Goal: Task Accomplishment & Management: Manage account settings

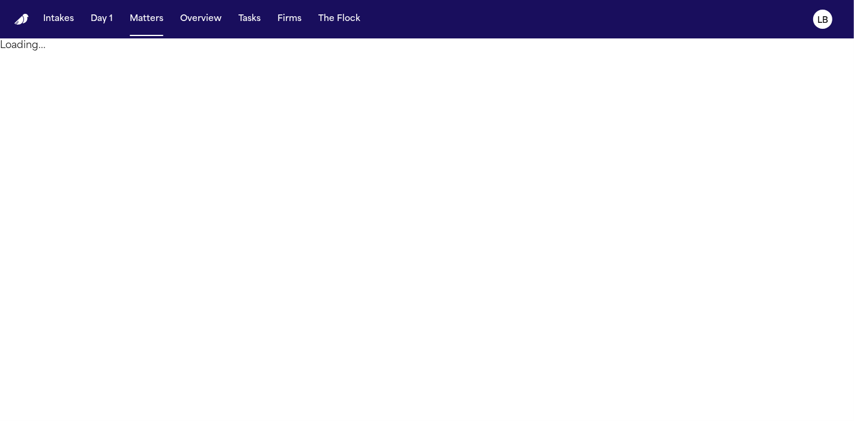
click at [143, 14] on button "Matters" at bounding box center [146, 19] width 43 height 22
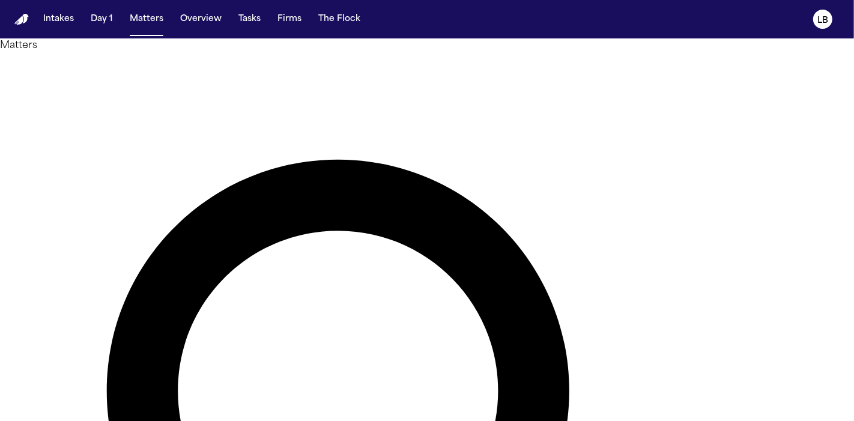
type input "******"
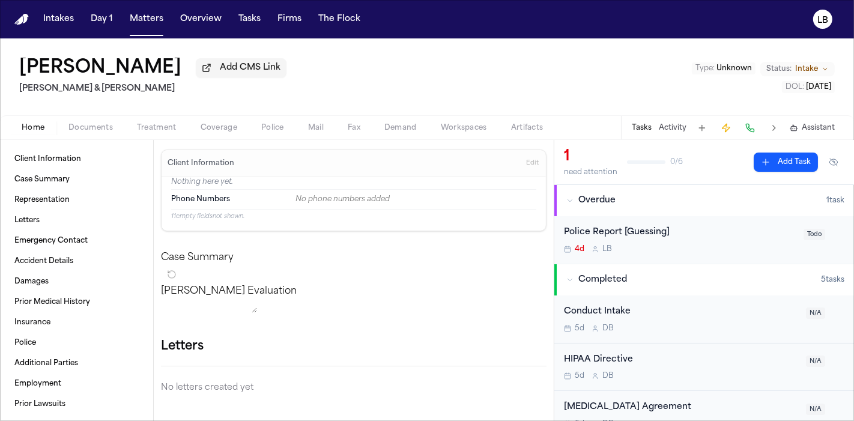
click at [348, 128] on span "Fax" at bounding box center [354, 128] width 13 height 10
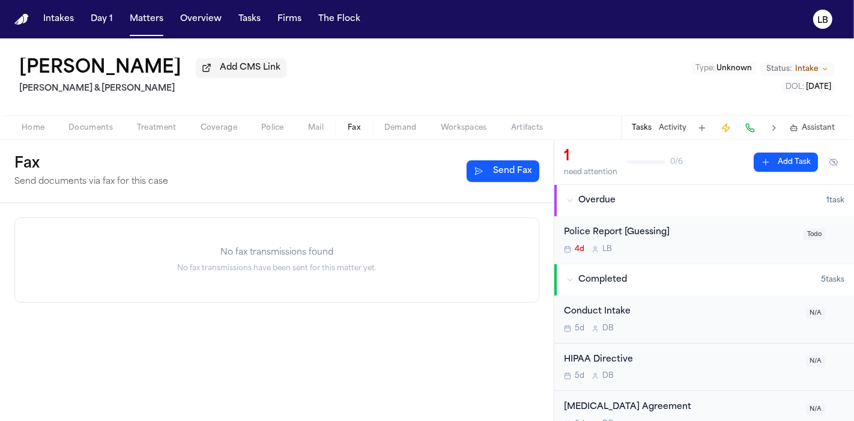
click at [484, 169] on button "Send Fax" at bounding box center [503, 171] width 73 height 22
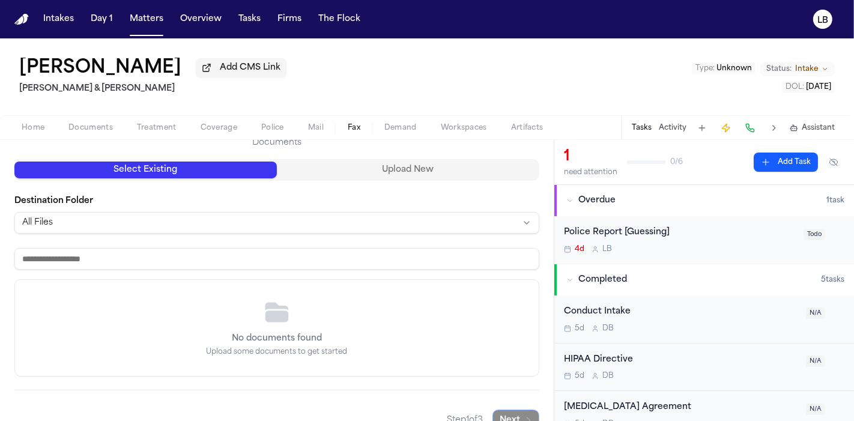
scroll to position [148, 0]
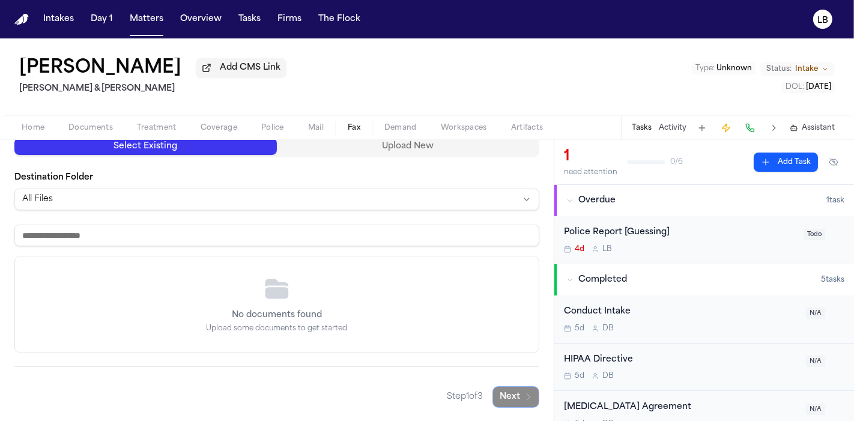
click at [315, 122] on button "Mail" at bounding box center [316, 128] width 40 height 14
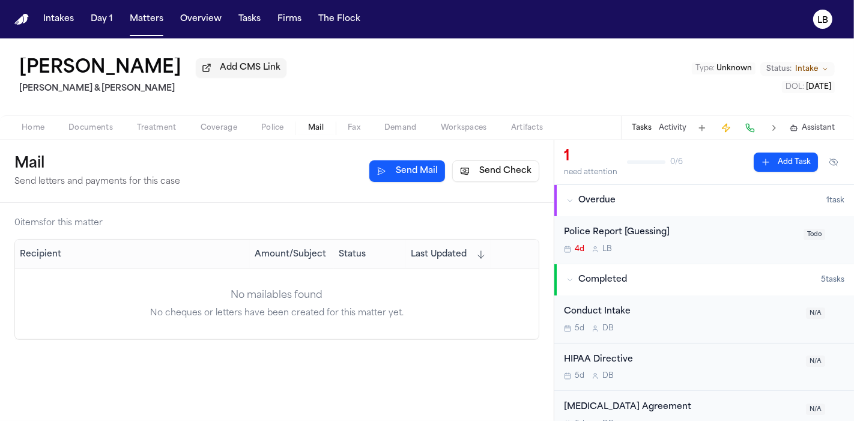
click at [354, 415] on div "0 item s for this matter Recipient Amount/Subject Status Last Updated No mailab…" at bounding box center [277, 312] width 554 height 218
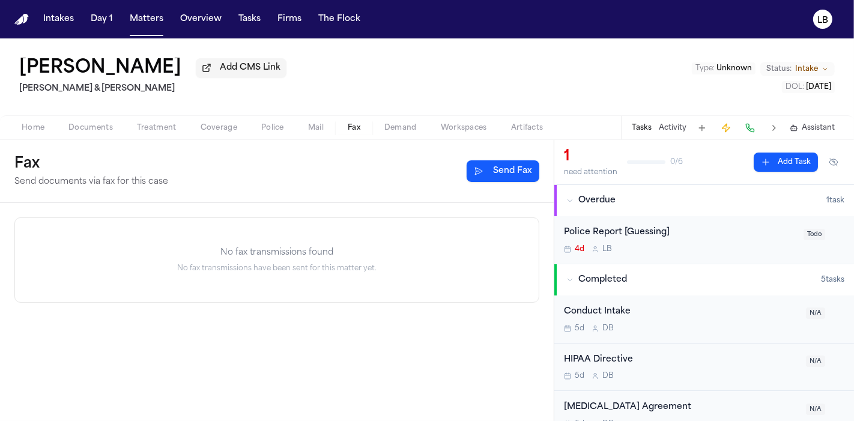
click at [353, 124] on span "Fax" at bounding box center [354, 128] width 13 height 10
click at [494, 166] on button "Send Fax" at bounding box center [503, 171] width 73 height 22
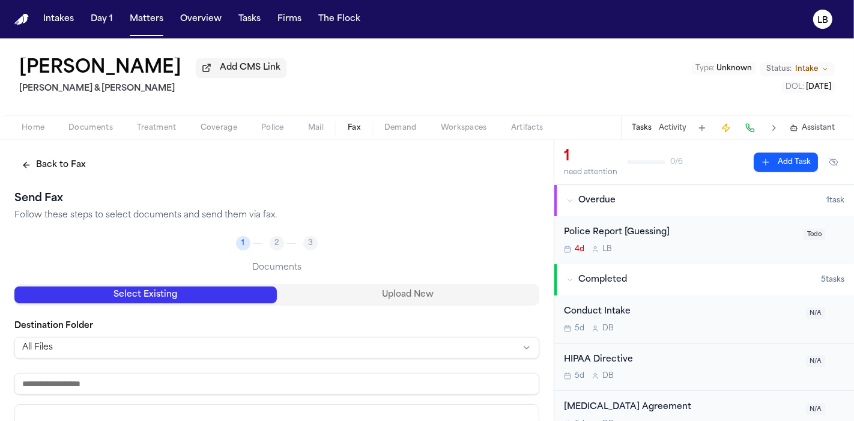
click at [371, 297] on button "Upload New" at bounding box center [408, 295] width 263 height 17
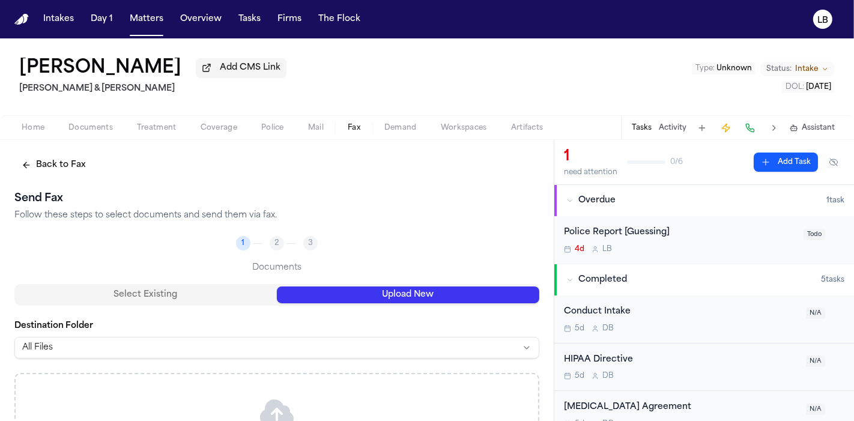
scroll to position [1, 0]
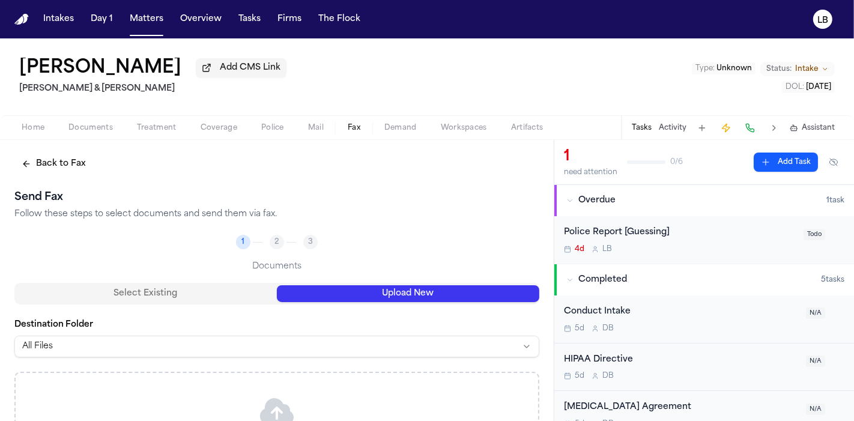
click at [278, 238] on div "2" at bounding box center [277, 242] width 14 height 14
click at [245, 235] on li "1" at bounding box center [250, 242] width 29 height 14
click at [229, 300] on button "Select Existing" at bounding box center [145, 293] width 263 height 17
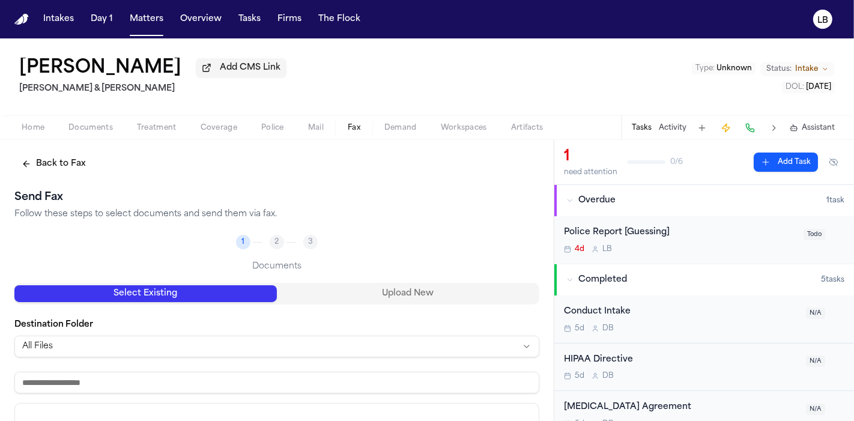
click at [323, 127] on span "Mail" at bounding box center [316, 128] width 16 height 10
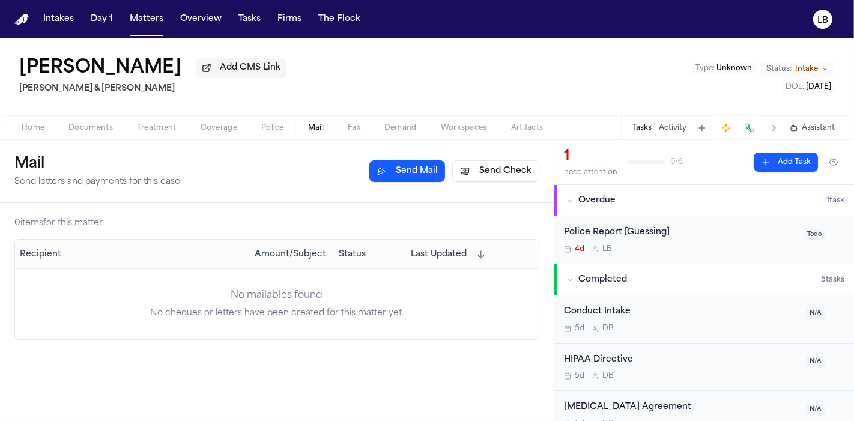
click at [479, 180] on button "Send Check" at bounding box center [495, 171] width 87 height 22
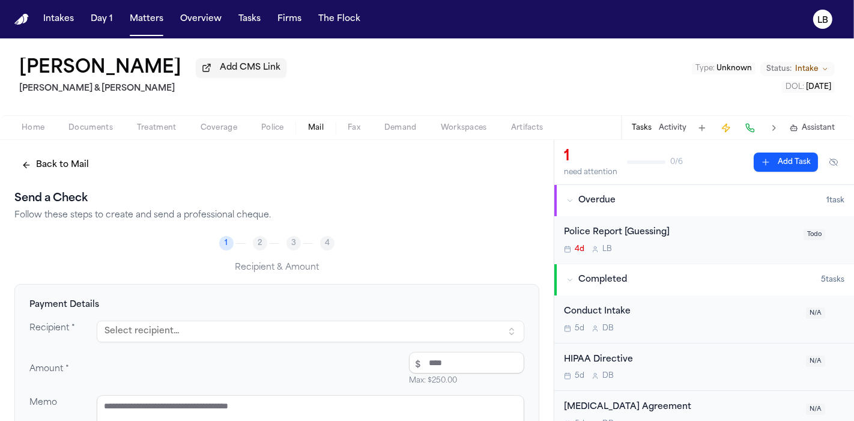
click at [147, 202] on h2 "Send a Check" at bounding box center [276, 198] width 525 height 17
click at [301, 333] on button "Select recipient..." at bounding box center [311, 332] width 428 height 22
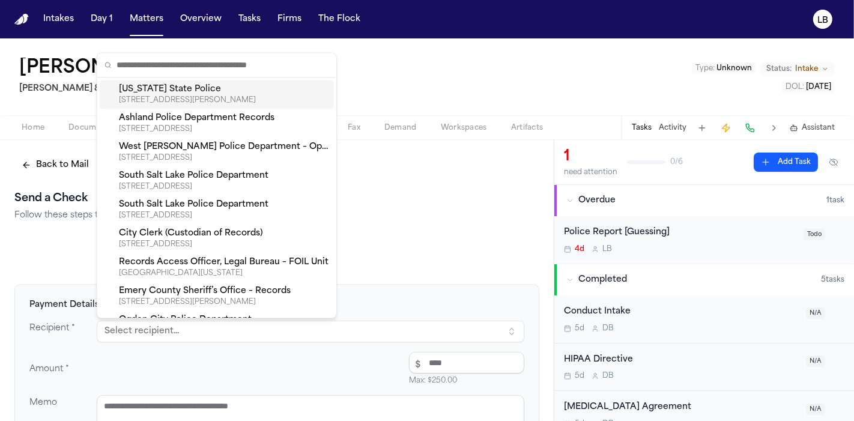
type input "*"
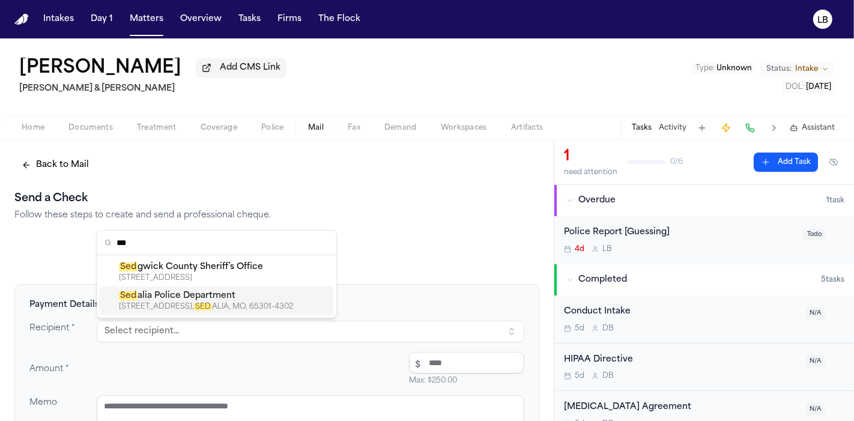
type input "***"
click at [222, 300] on div "Sed alia Police Department" at bounding box center [224, 296] width 210 height 12
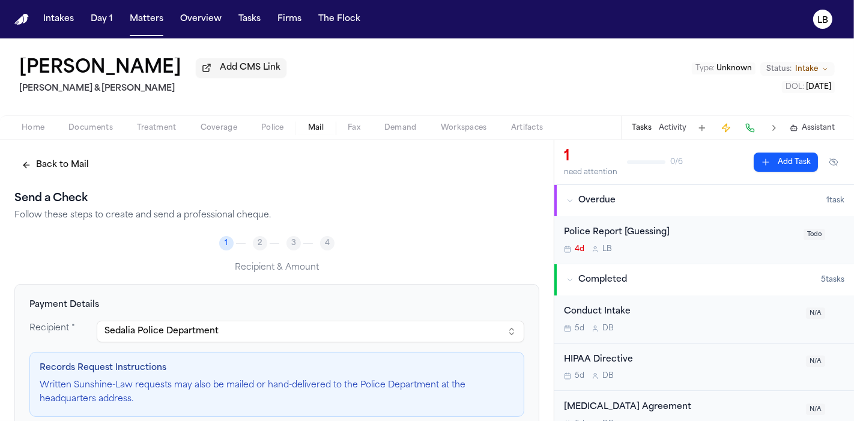
scroll to position [177, 0]
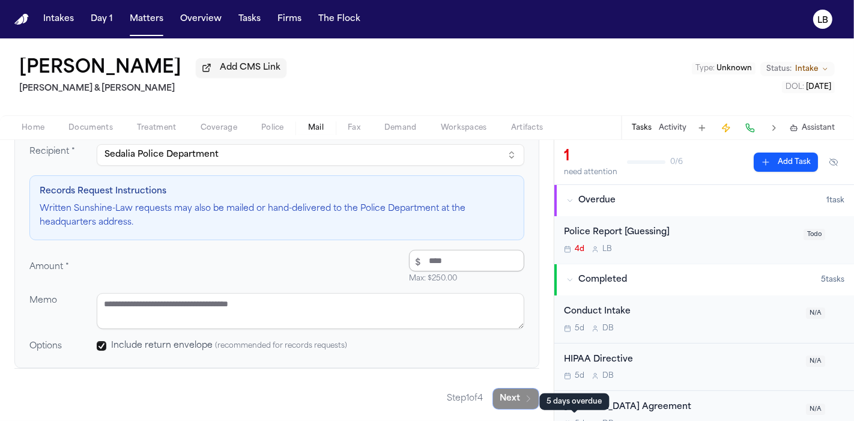
click at [427, 264] on input "number" at bounding box center [466, 261] width 115 height 22
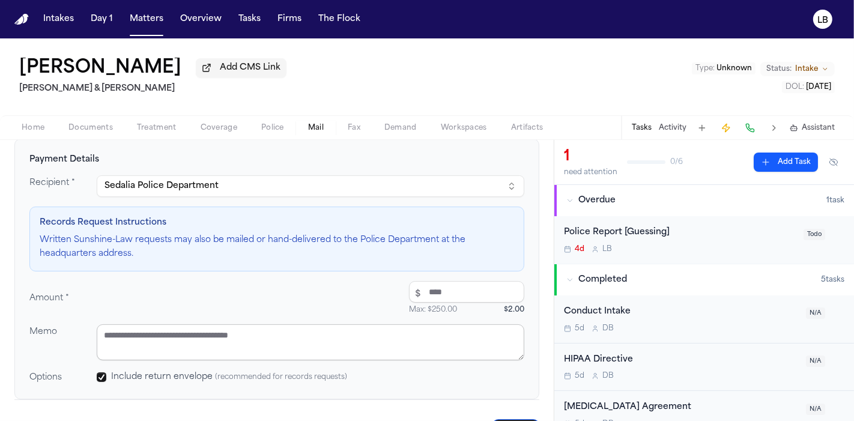
type input "****"
click at [421, 326] on textarea at bounding box center [311, 342] width 428 height 36
paste textarea "**********"
type textarea "**********"
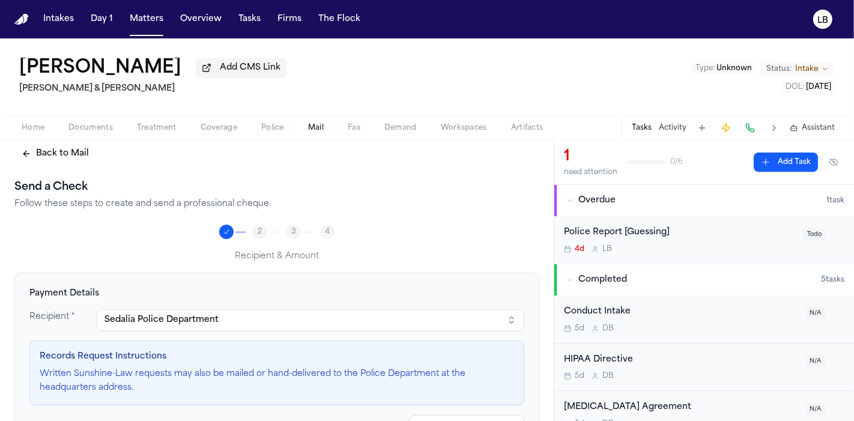
scroll to position [177, 0]
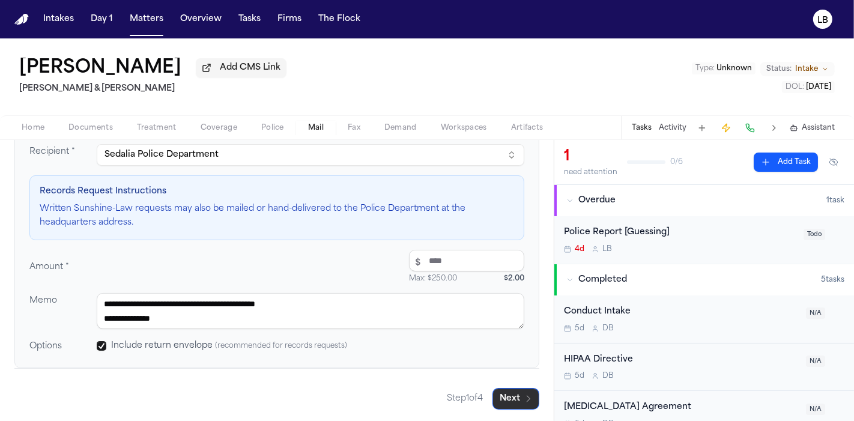
click at [508, 400] on button "Next" at bounding box center [516, 399] width 47 height 22
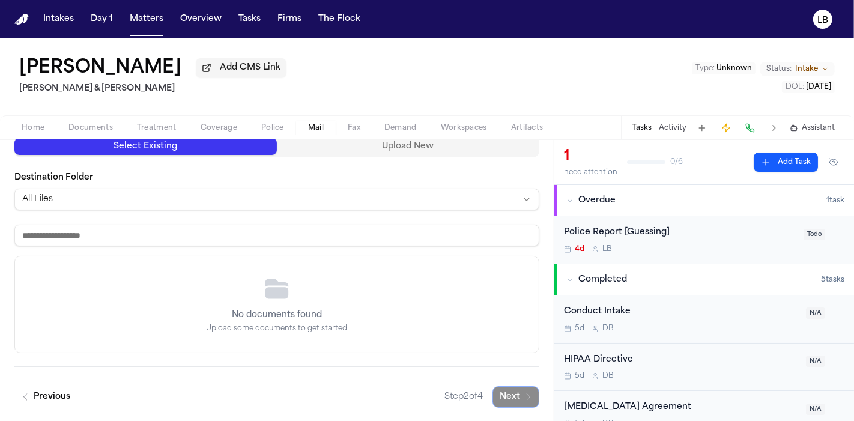
scroll to position [32, 0]
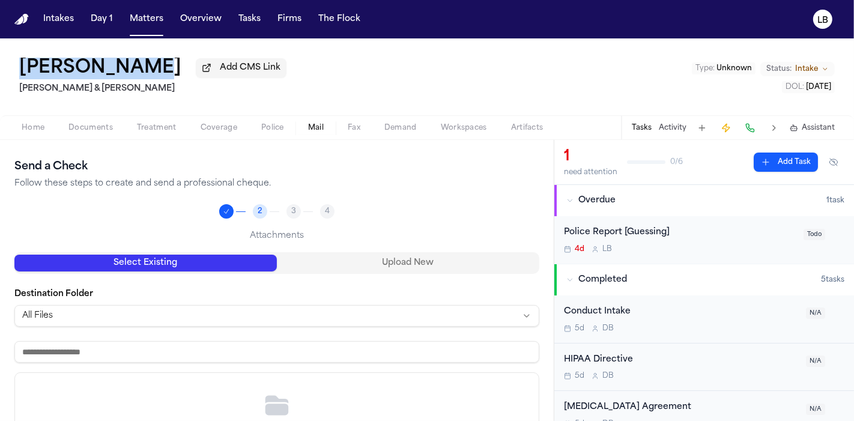
drag, startPoint x: 124, startPoint y: 68, endPoint x: 10, endPoint y: 75, distance: 115.0
click at [10, 75] on div "Kelly Bailey Add CMS Link Beck & Beck Type : Unknown Status: Intake DOL : 2025-…" at bounding box center [427, 76] width 854 height 77
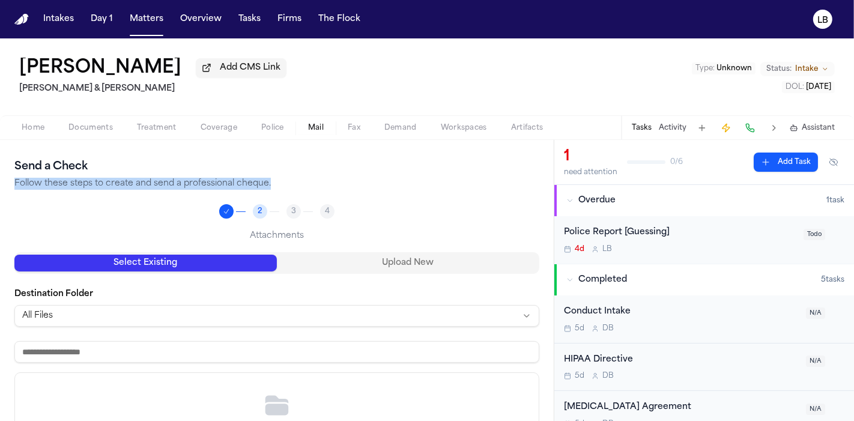
drag, startPoint x: 120, startPoint y: 215, endPoint x: 251, endPoint y: 159, distance: 141.8
click at [251, 159] on div "Send a Check Follow these steps to create and send a professional cheque. 2 3 4…" at bounding box center [276, 342] width 525 height 366
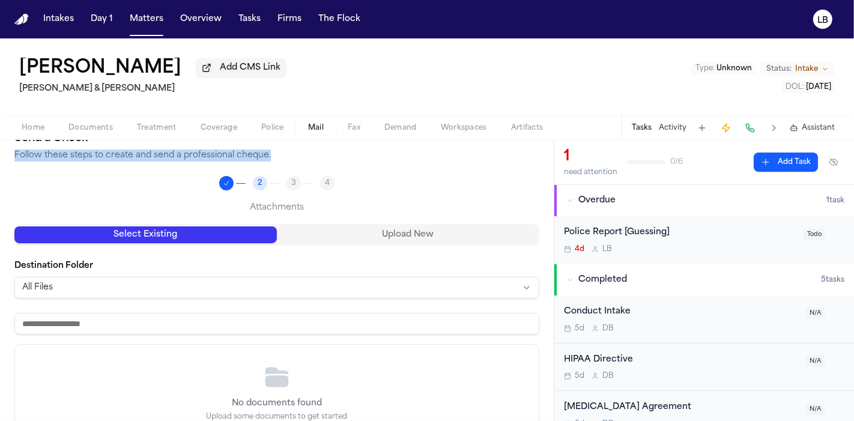
scroll to position [59, 0]
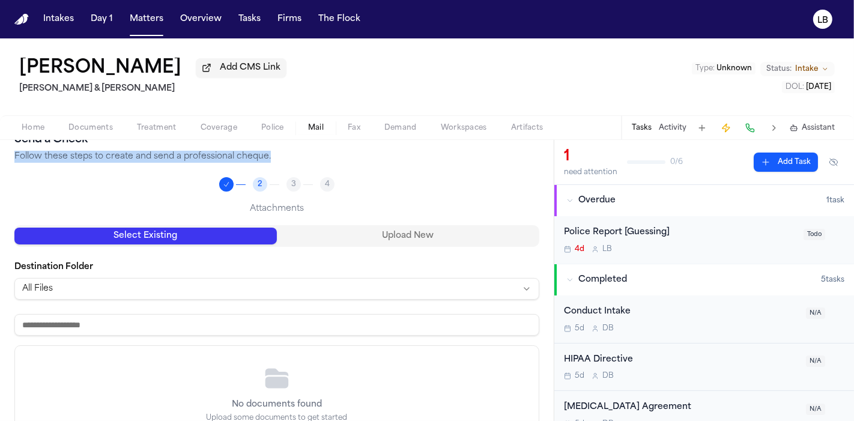
click at [360, 231] on button "Upload New" at bounding box center [408, 236] width 263 height 17
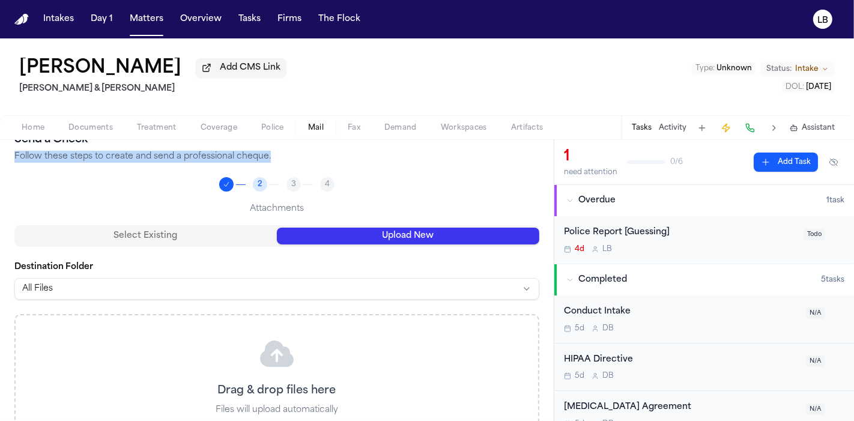
scroll to position [174, 0]
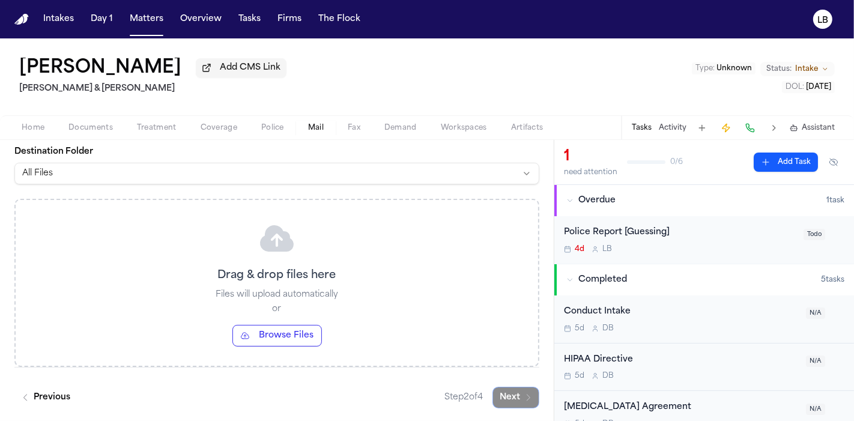
click at [278, 341] on button "Browse Files" at bounding box center [277, 336] width 90 height 22
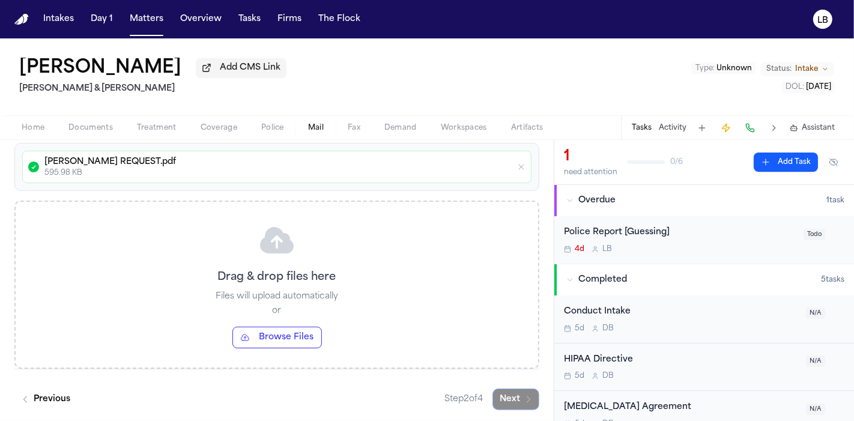
scroll to position [248, 0]
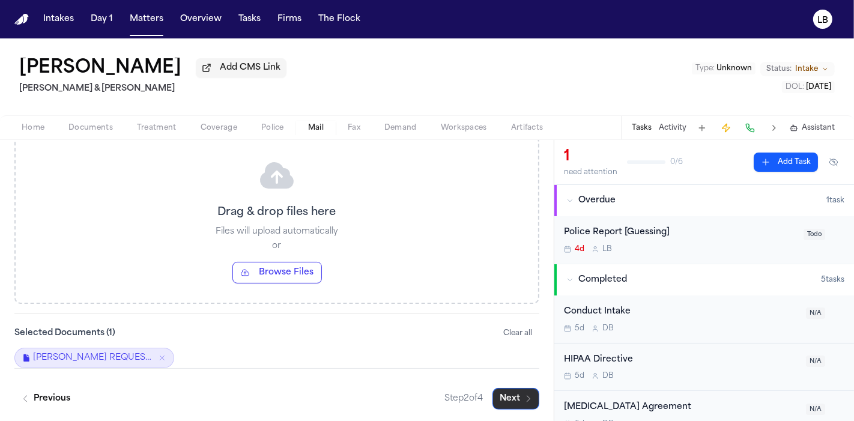
click at [524, 401] on icon "button" at bounding box center [529, 399] width 10 height 10
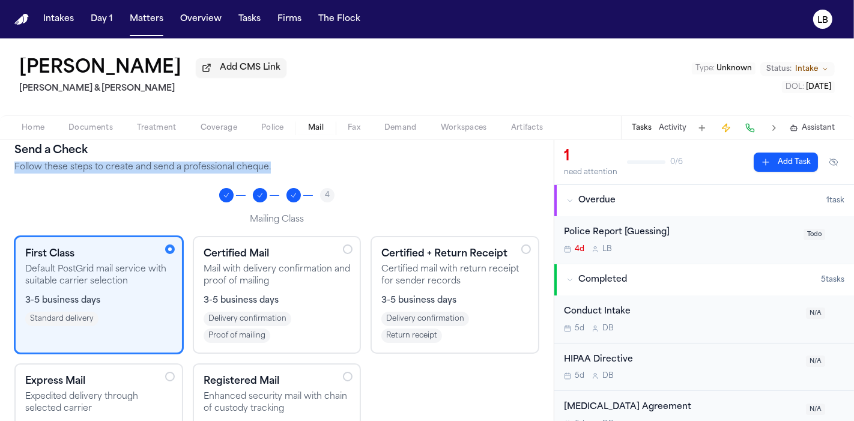
scroll to position [148, 0]
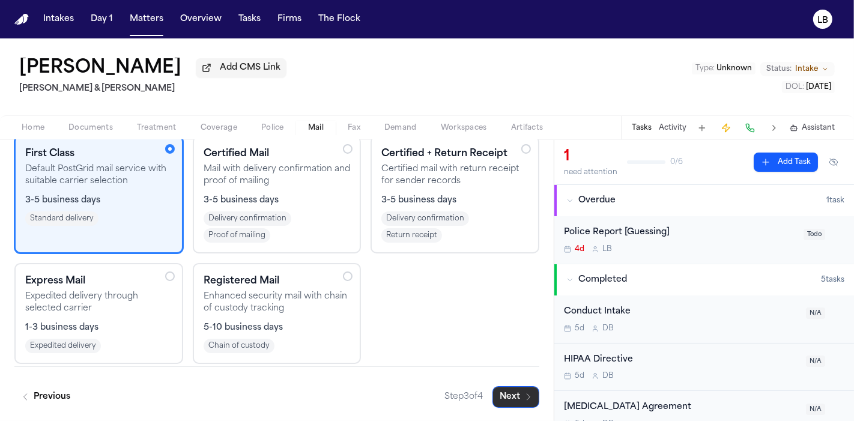
click at [516, 402] on button "Next" at bounding box center [516, 397] width 47 height 22
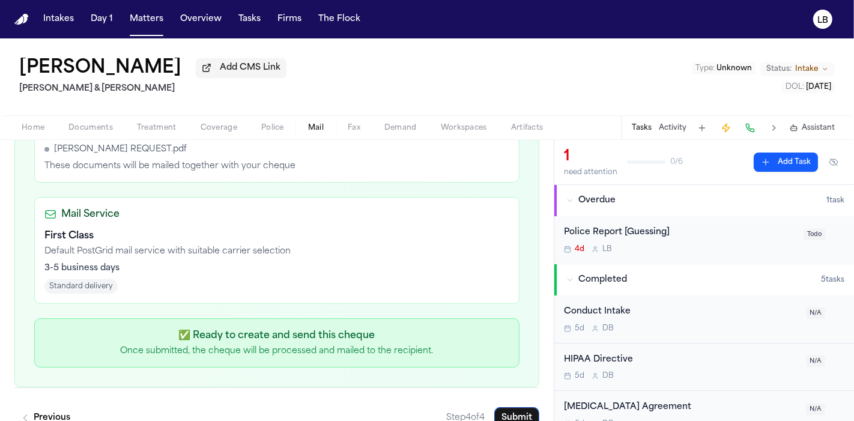
scroll to position [496, 0]
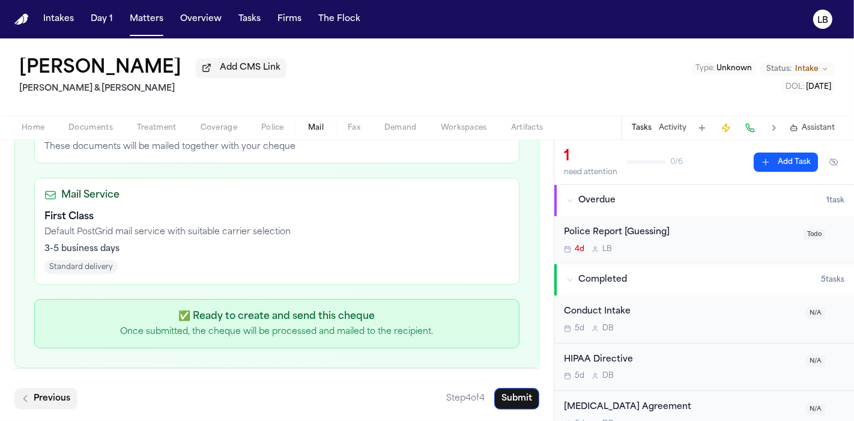
click at [29, 396] on icon "button" at bounding box center [25, 399] width 10 height 10
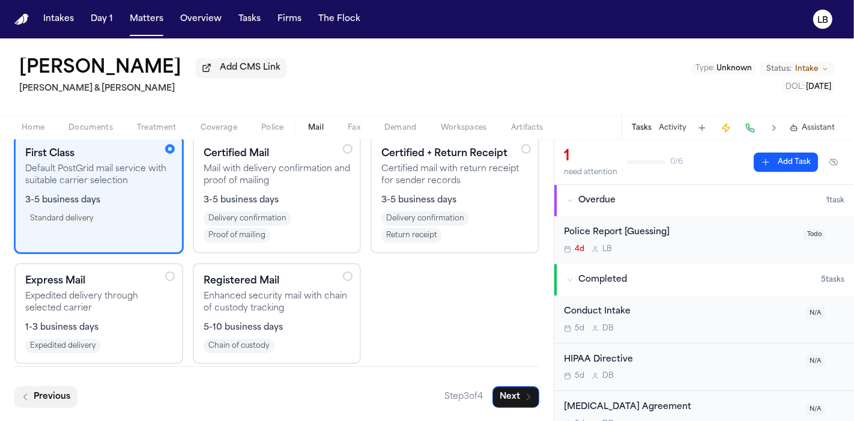
click at [29, 396] on icon "button" at bounding box center [25, 397] width 10 height 10
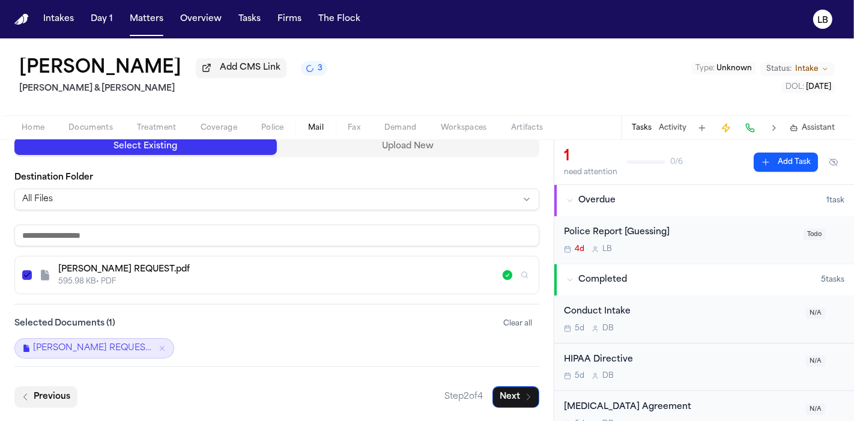
click at [29, 396] on icon "button" at bounding box center [25, 397] width 10 height 10
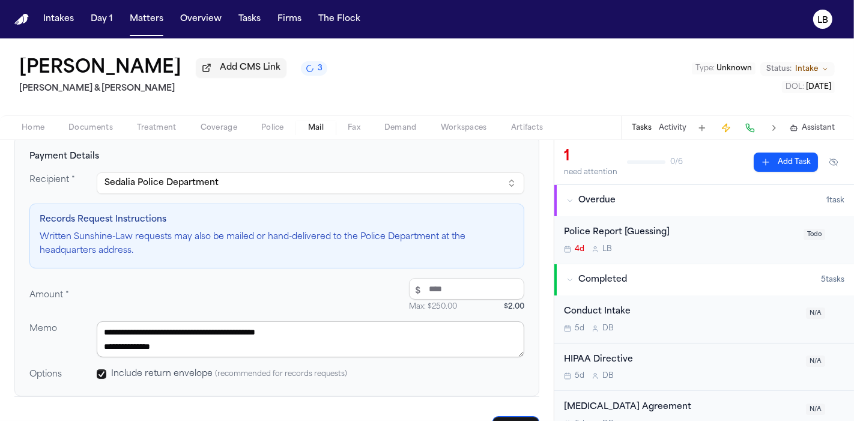
click at [326, 337] on textarea "**********" at bounding box center [311, 339] width 428 height 36
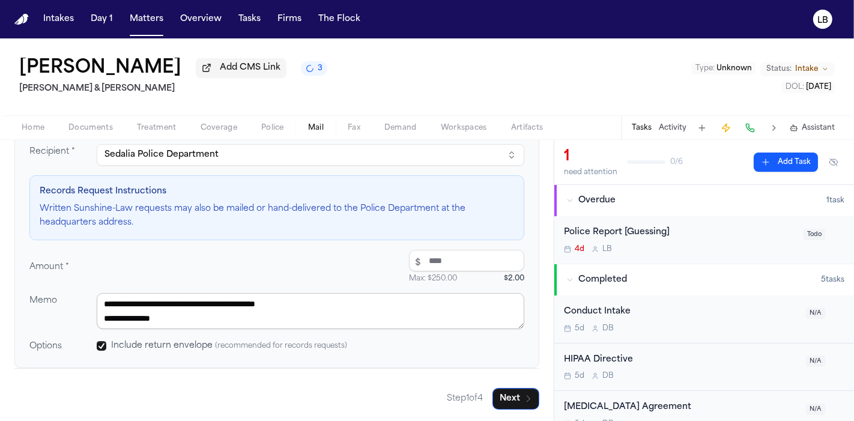
drag, startPoint x: 335, startPoint y: 300, endPoint x: 89, endPoint y: 298, distance: 245.7
click at [89, 298] on div "**********" at bounding box center [276, 311] width 495 height 36
type textarea "**********"
type textarea "*"
paste textarea "**********"
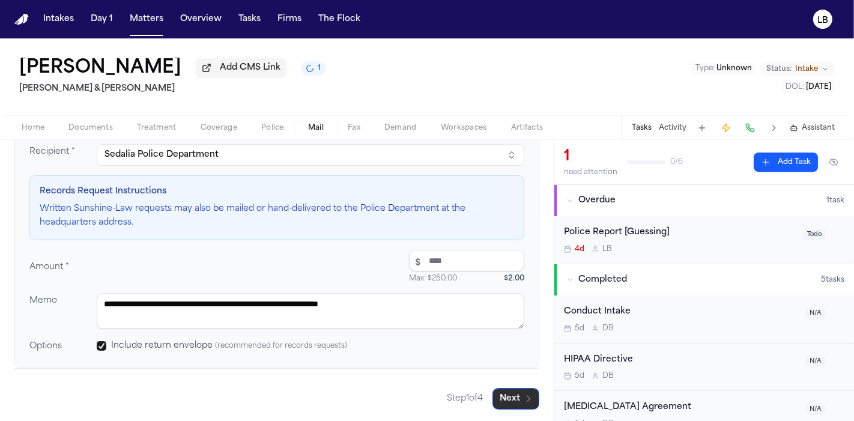
type textarea "**********"
click at [510, 402] on button "Next" at bounding box center [516, 399] width 47 height 22
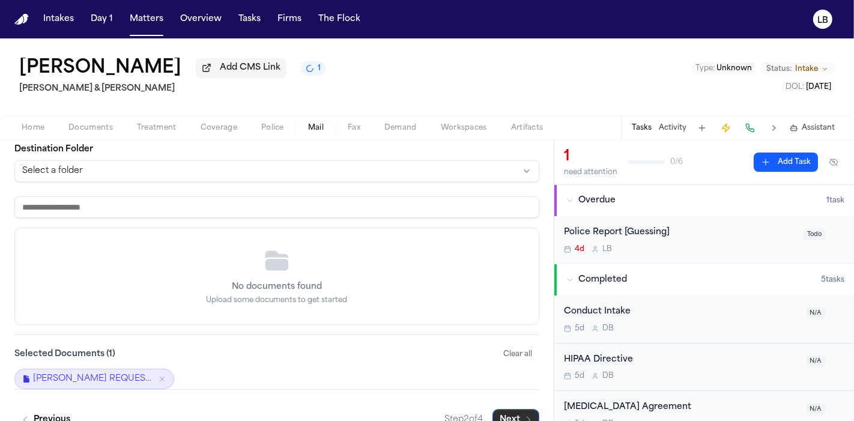
scroll to position [148, 0]
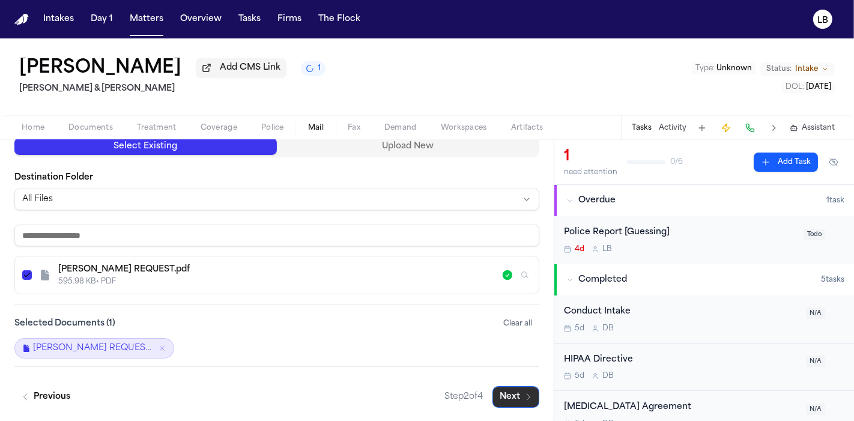
click at [506, 399] on button "Next" at bounding box center [516, 397] width 47 height 22
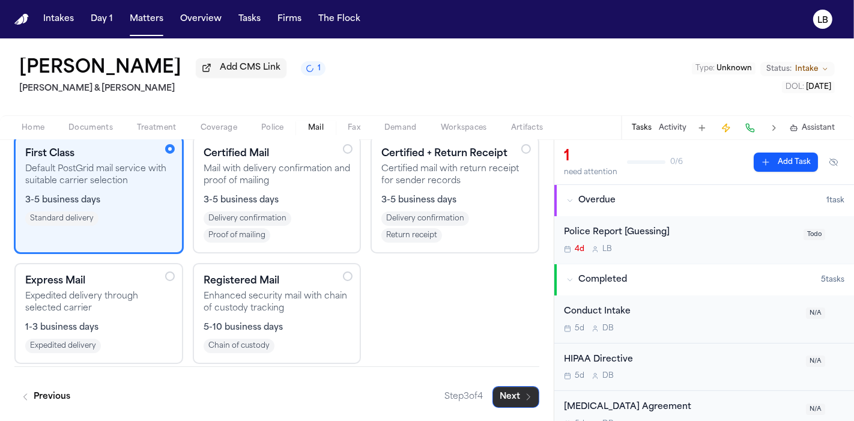
click at [506, 399] on button "Next" at bounding box center [516, 397] width 47 height 22
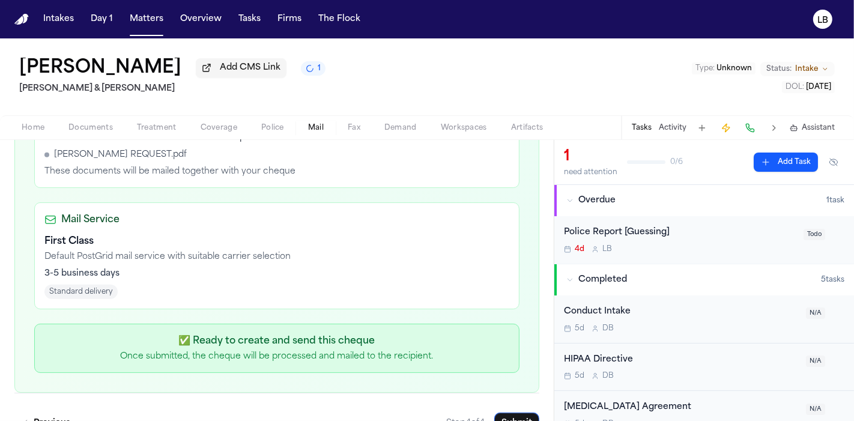
scroll to position [496, 0]
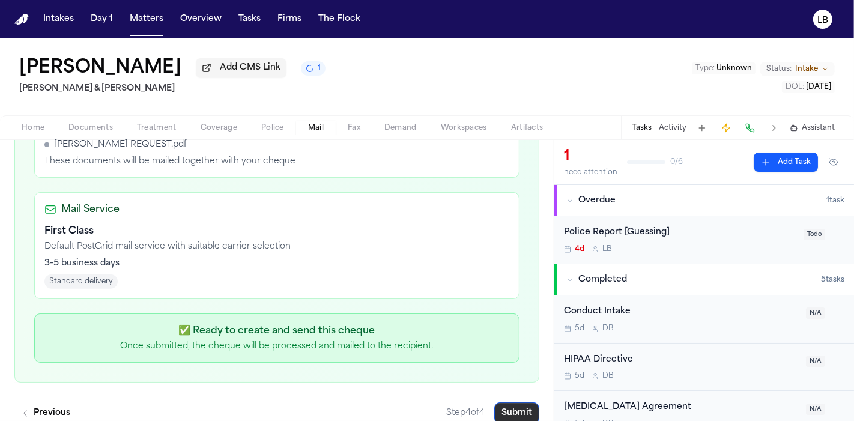
click at [511, 402] on button "Submit" at bounding box center [516, 413] width 45 height 22
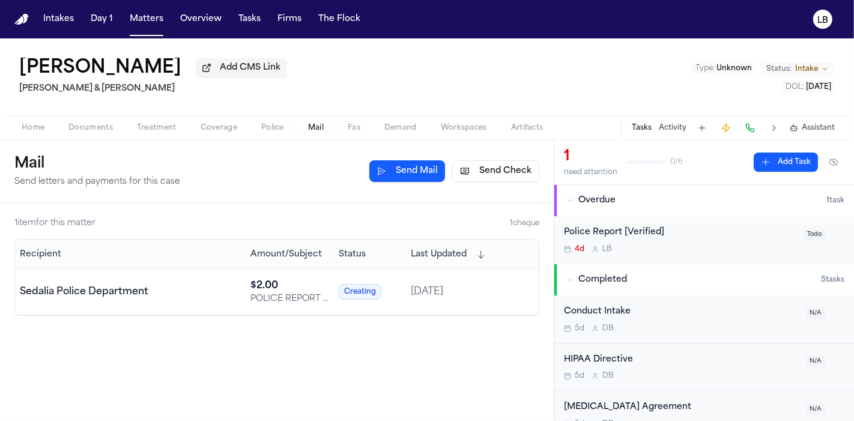
click at [97, 124] on span "Documents" at bounding box center [90, 128] width 44 height 10
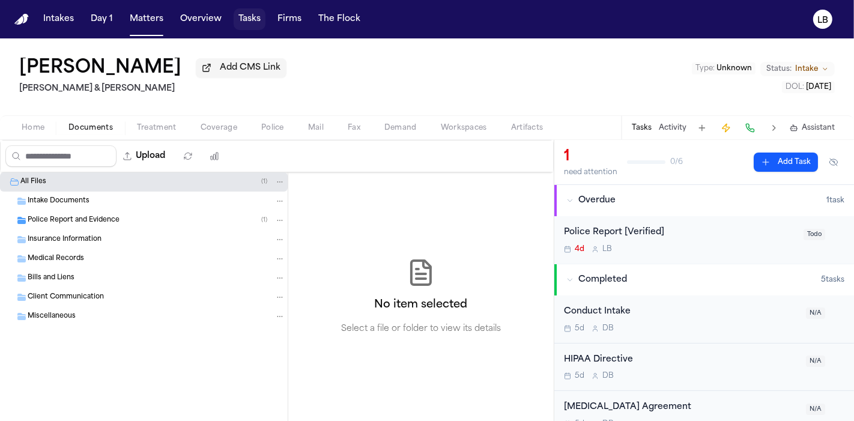
click at [242, 17] on button "Tasks" at bounding box center [250, 19] width 32 height 22
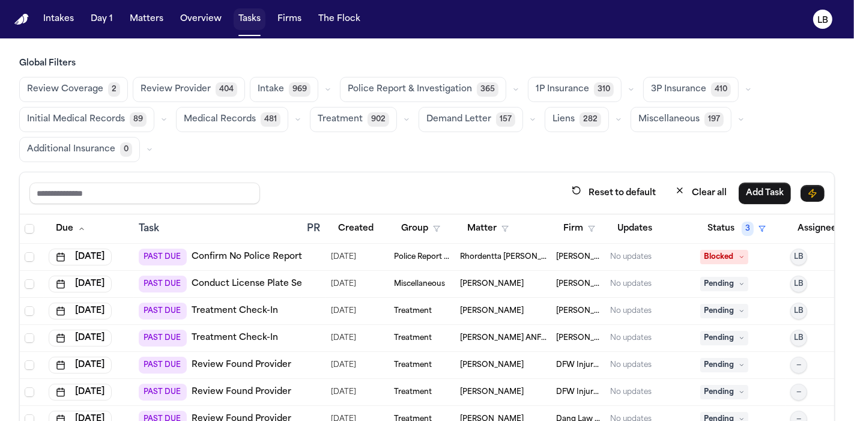
click at [245, 16] on button "Tasks" at bounding box center [250, 19] width 32 height 22
click at [514, 237] on div "Matter" at bounding box center [503, 229] width 87 height 22
click at [495, 229] on button "Matter" at bounding box center [488, 229] width 56 height 22
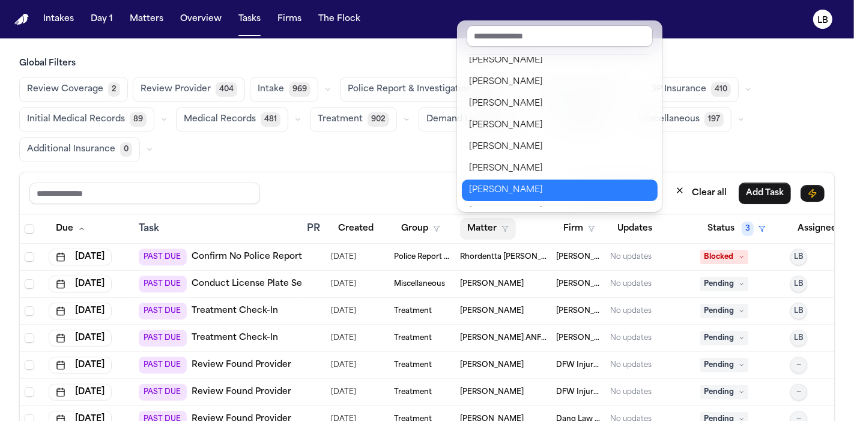
scroll to position [337, 0]
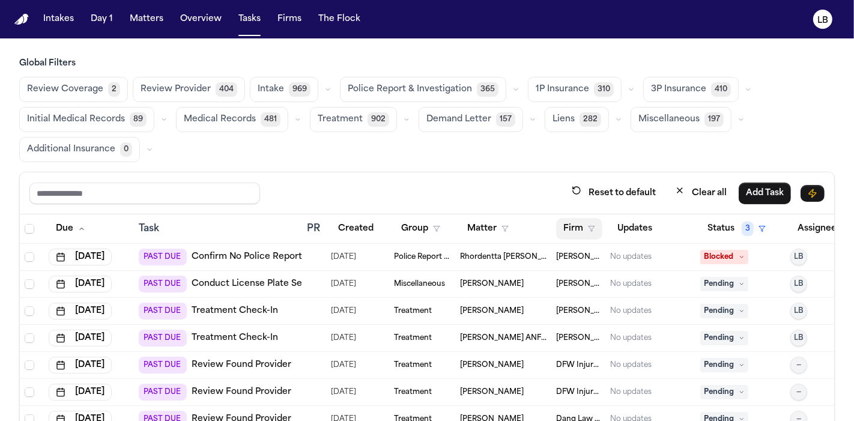
click at [588, 226] on icon "button" at bounding box center [591, 228] width 7 height 7
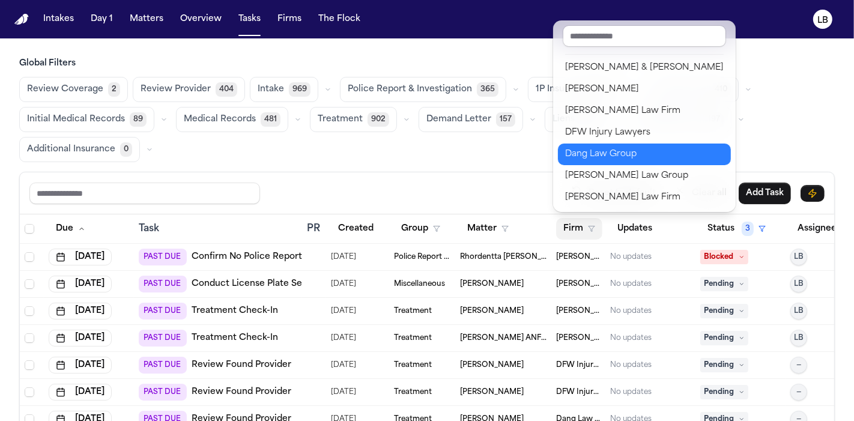
click at [619, 153] on div "Dang Law Group" at bounding box center [644, 154] width 159 height 14
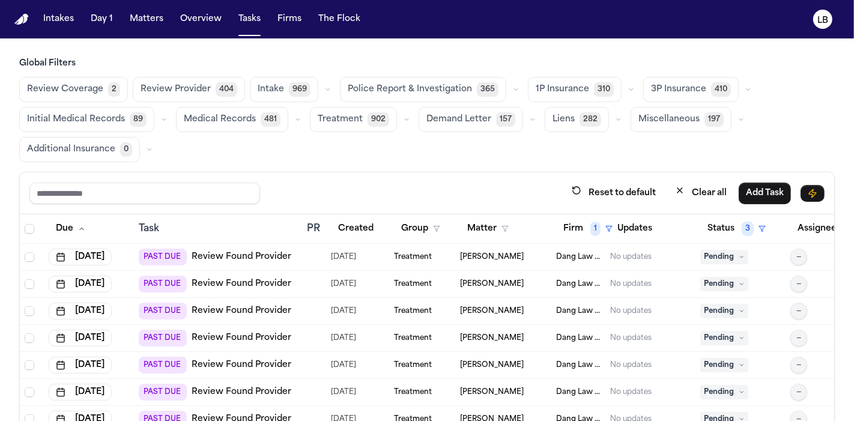
scroll to position [0, 59]
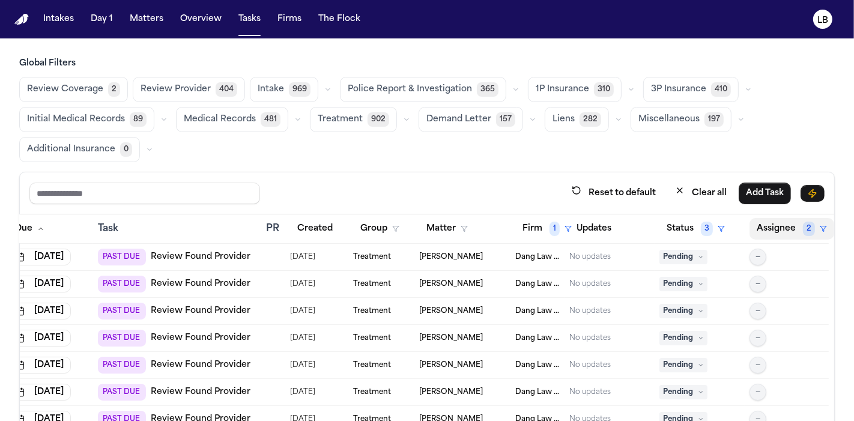
click at [770, 228] on button "Assignee 2" at bounding box center [792, 229] width 85 height 22
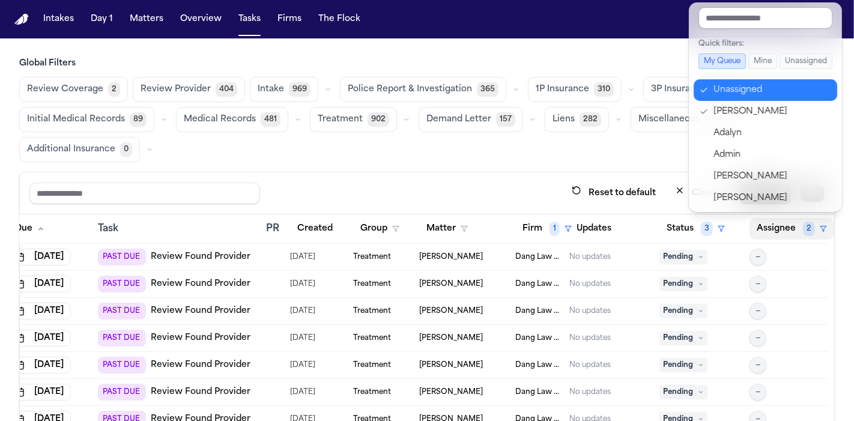
click at [761, 86] on div "Unassigned" at bounding box center [772, 90] width 117 height 14
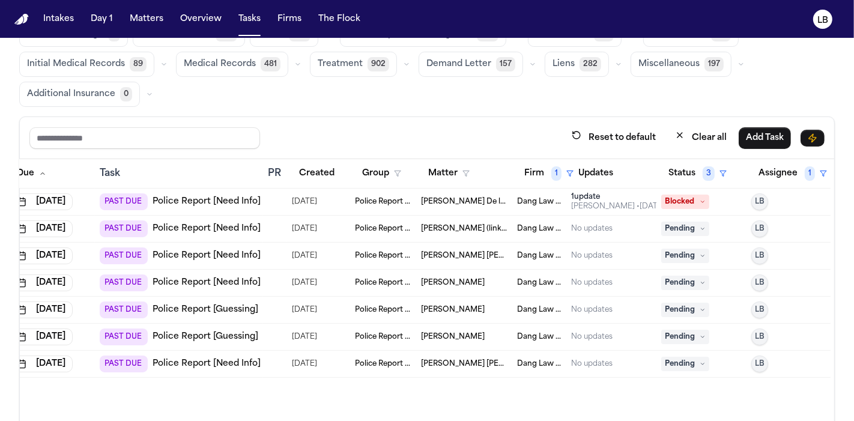
scroll to position [55, 0]
click at [459, 257] on span "Fernando Dominguez Carbajal (link to Dariana Dominguez Carbajal)" at bounding box center [464, 257] width 87 height 10
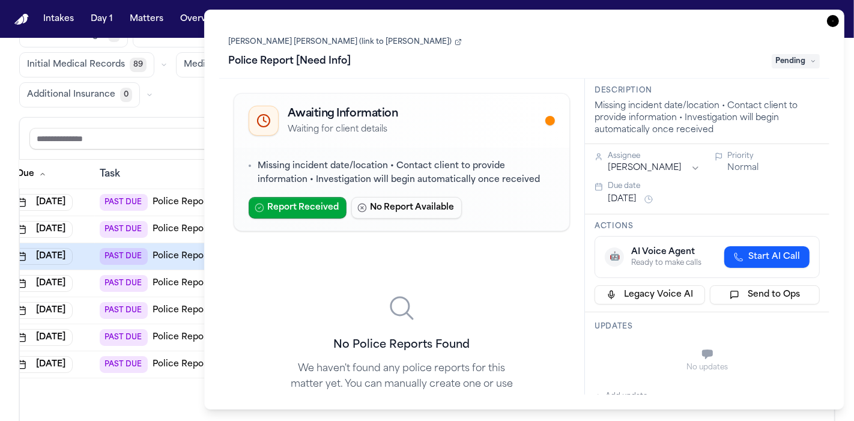
click at [357, 38] on link "Fernando Dominguez Carbajal (link to Dariana Dominguez Carbajal)" at bounding box center [345, 42] width 233 height 10
click at [836, 22] on icon "button" at bounding box center [833, 21] width 12 height 12
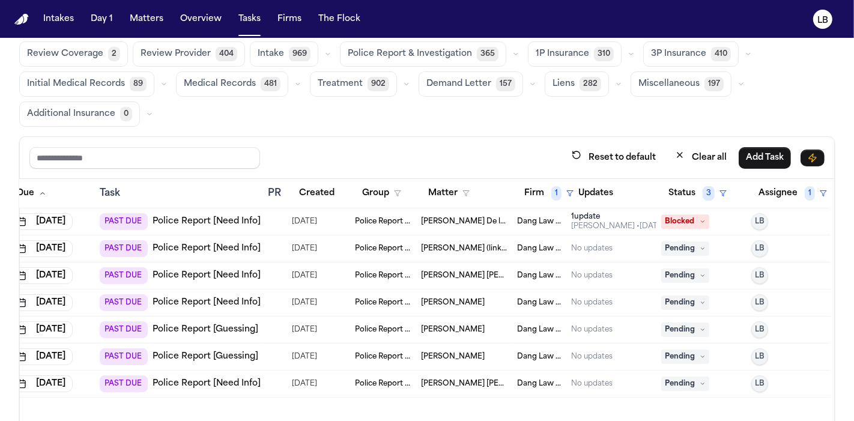
scroll to position [34, 0]
click at [463, 254] on td "Jairo Dominguez Carbajal (link to Dariana Dominguez Carbajal)" at bounding box center [464, 250] width 96 height 27
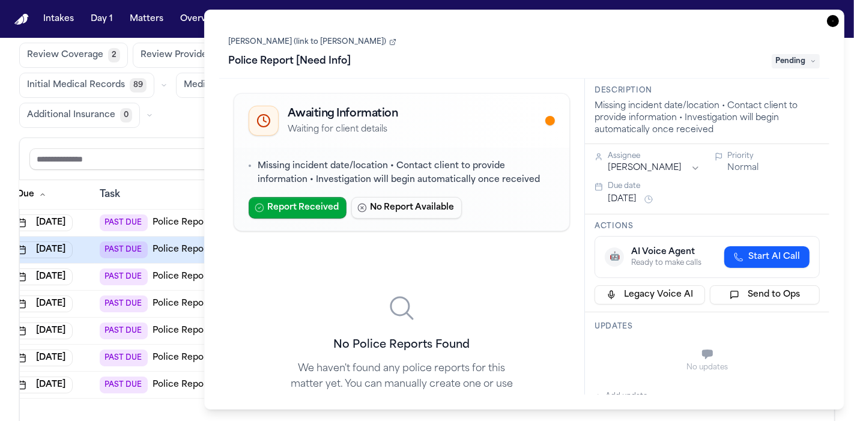
click at [396, 40] on link "Jairo Dominguez Carbajal (link to Dariana Dominguez Carbajal)" at bounding box center [313, 42] width 168 height 10
click at [833, 25] on icon "button" at bounding box center [833, 21] width 12 height 12
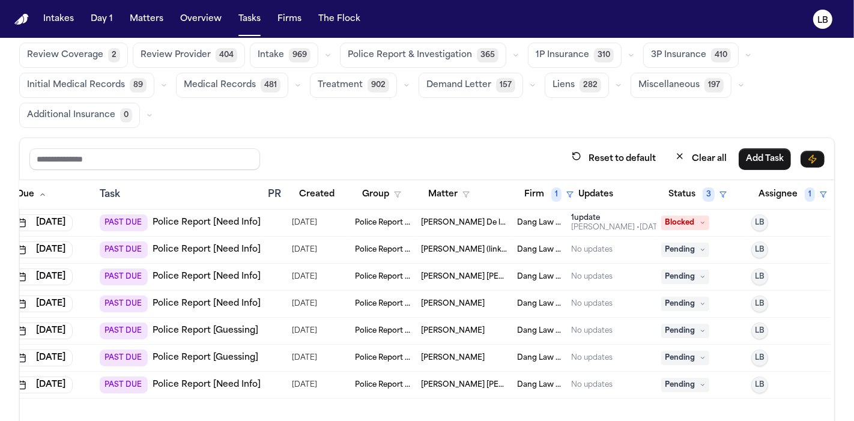
click at [470, 301] on span "[PERSON_NAME]" at bounding box center [453, 304] width 64 height 10
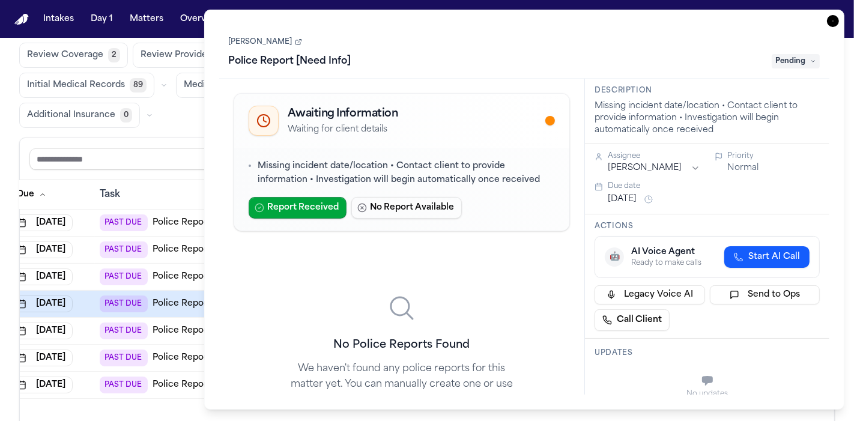
click at [282, 38] on link "[PERSON_NAME]" at bounding box center [265, 42] width 73 height 10
click at [833, 23] on icon "button" at bounding box center [833, 21] width 12 height 12
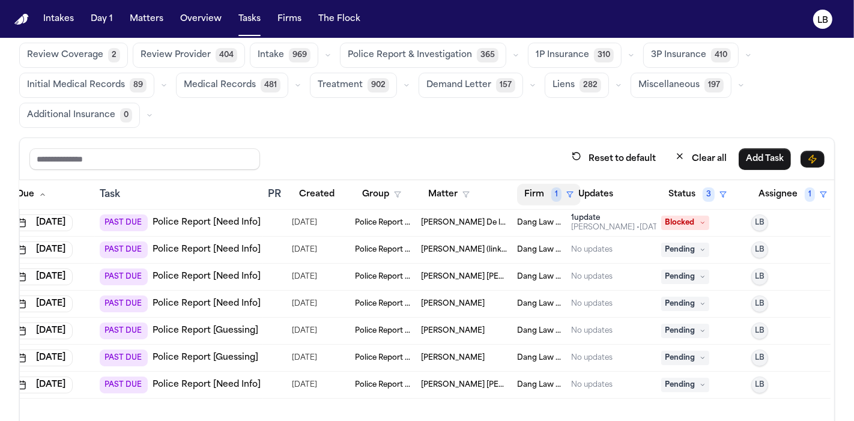
click at [534, 186] on button "Firm 1" at bounding box center [549, 195] width 64 height 22
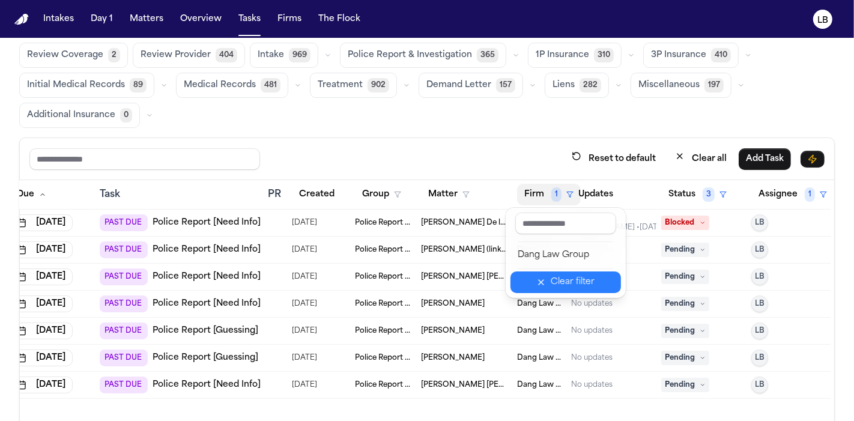
click at [539, 273] on button "Clear filter" at bounding box center [566, 283] width 111 height 22
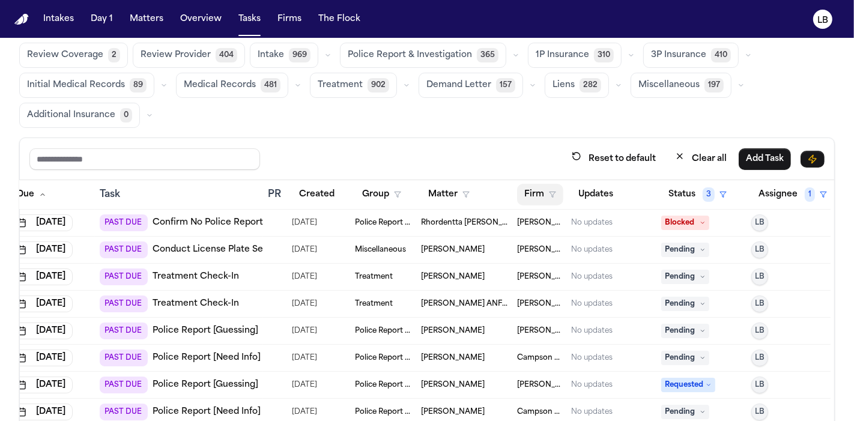
click at [538, 189] on button "Firm" at bounding box center [540, 195] width 46 height 22
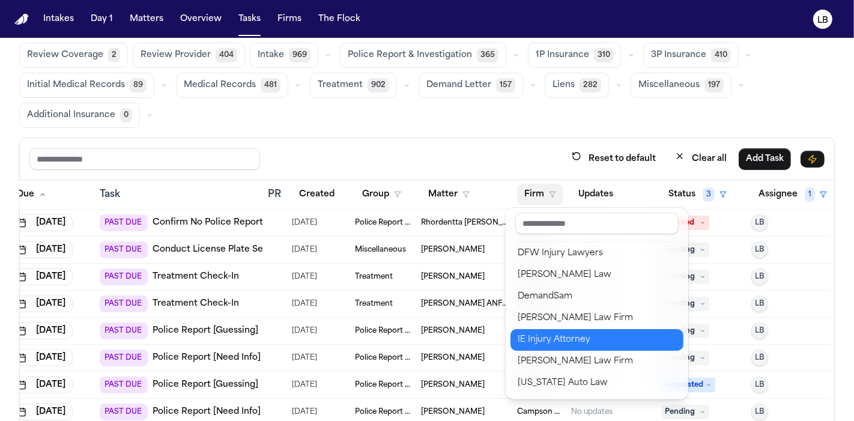
scroll to position [238, 0]
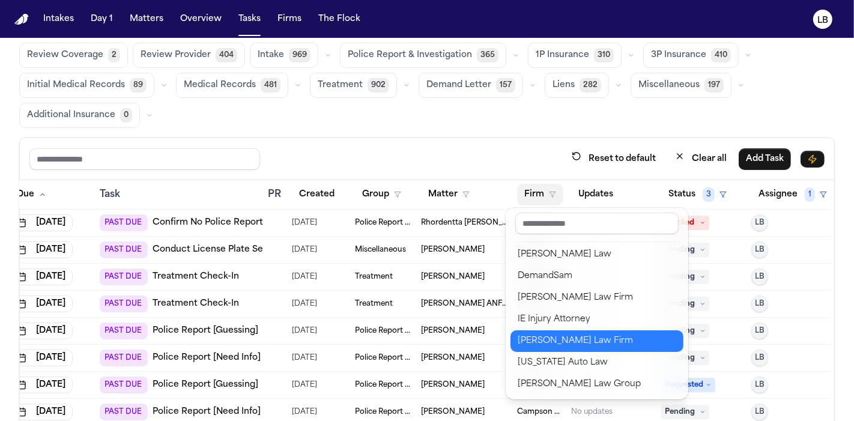
click at [559, 342] on div "Ruy Mireles Law Firm" at bounding box center [597, 341] width 159 height 14
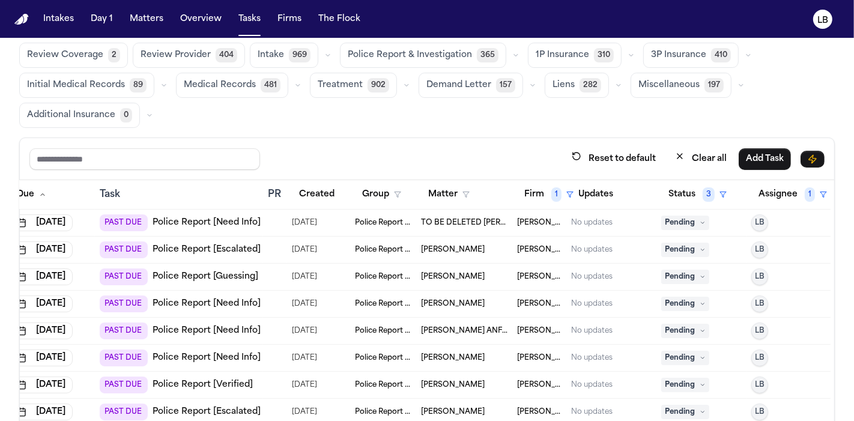
click at [421, 381] on span "Yanavi Jones" at bounding box center [453, 385] width 64 height 10
click at [171, 189] on div "Task" at bounding box center [179, 194] width 159 height 14
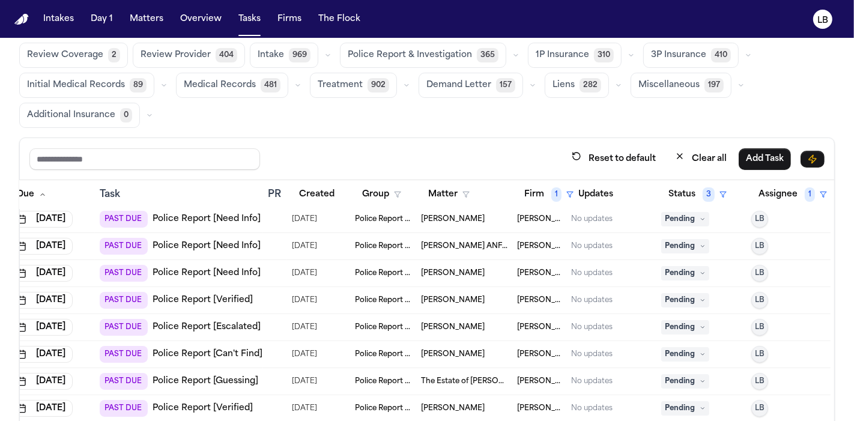
scroll to position [128, 47]
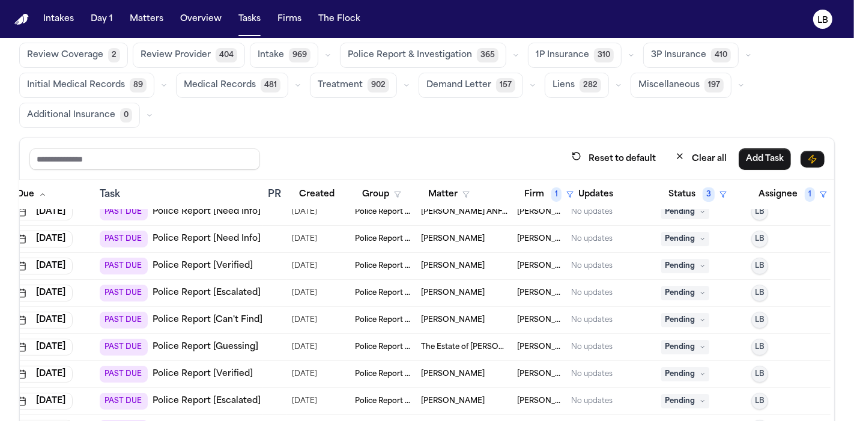
click at [442, 369] on span "Linda Parson" at bounding box center [453, 374] width 64 height 10
click at [161, 176] on div "Reset to default Clear all Add Task" at bounding box center [427, 159] width 815 height 42
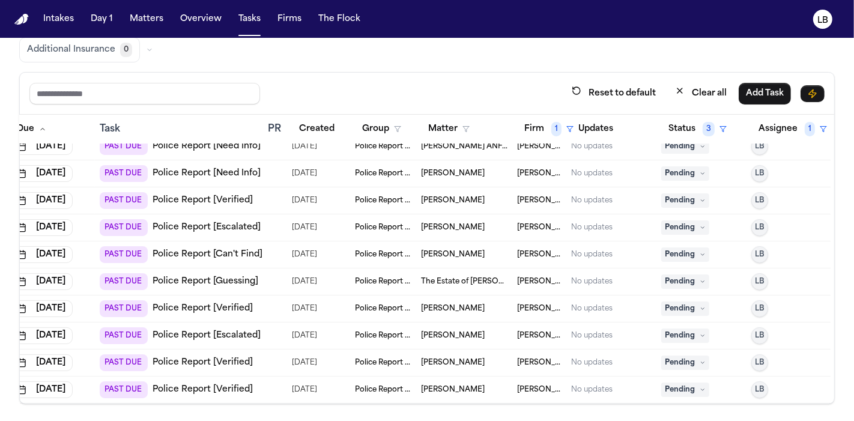
click at [207, 357] on link "Police Report [Verified]" at bounding box center [203, 363] width 100 height 12
click at [316, 387] on td "09/06/2025" at bounding box center [318, 390] width 63 height 27
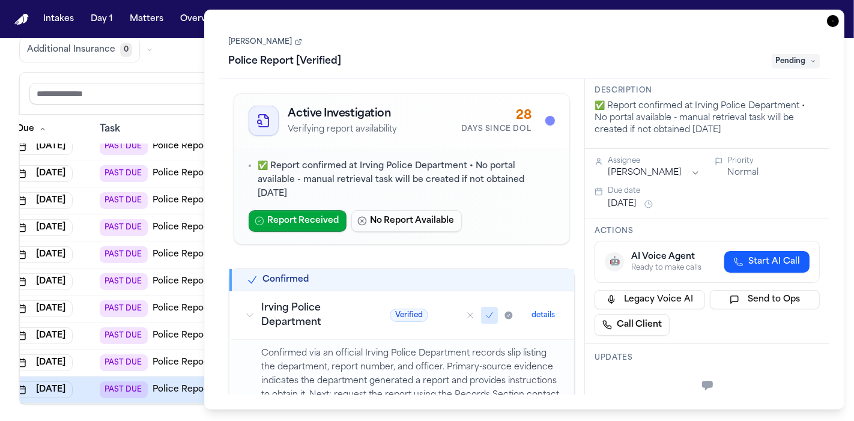
click at [262, 45] on link "May Zapata" at bounding box center [265, 42] width 73 height 10
click at [836, 19] on icon "button" at bounding box center [833, 21] width 12 height 12
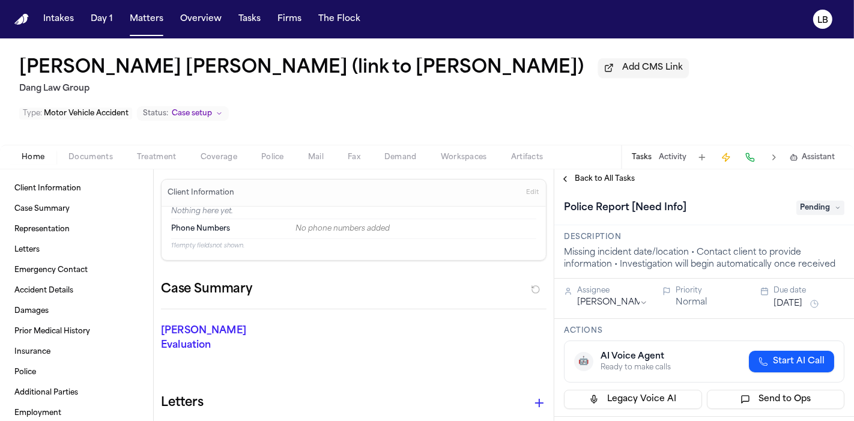
click at [74, 163] on span "button" at bounding box center [90, 163] width 59 height 1
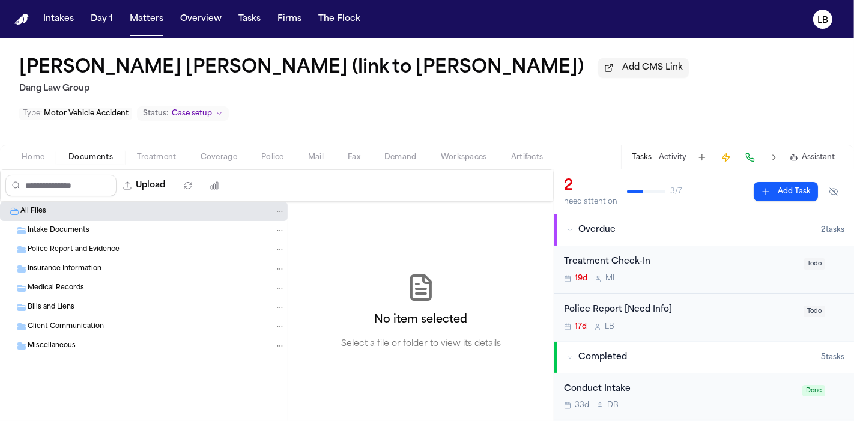
click at [75, 257] on div "Police Report and Evidence" at bounding box center [144, 249] width 288 height 19
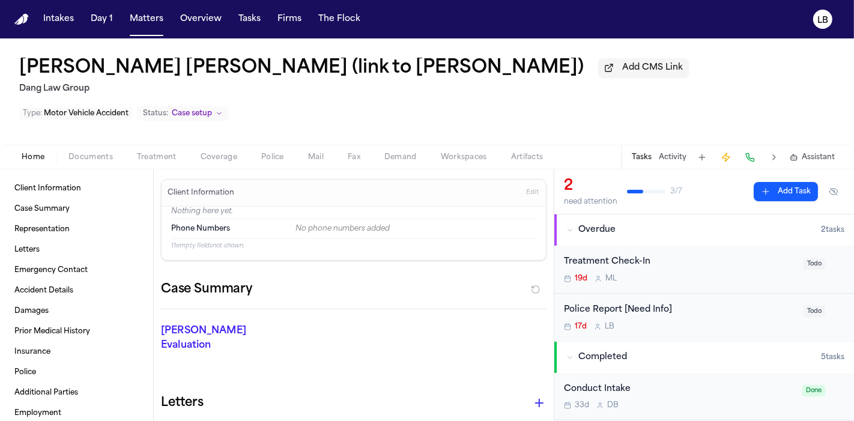
click at [20, 159] on button "Home" at bounding box center [33, 157] width 47 height 14
click at [83, 157] on span "Documents" at bounding box center [90, 158] width 44 height 10
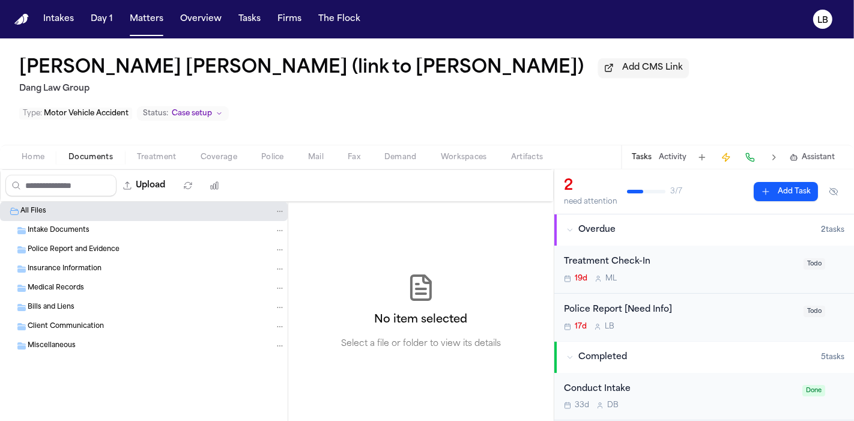
click at [37, 156] on span "Home" at bounding box center [33, 158] width 23 height 10
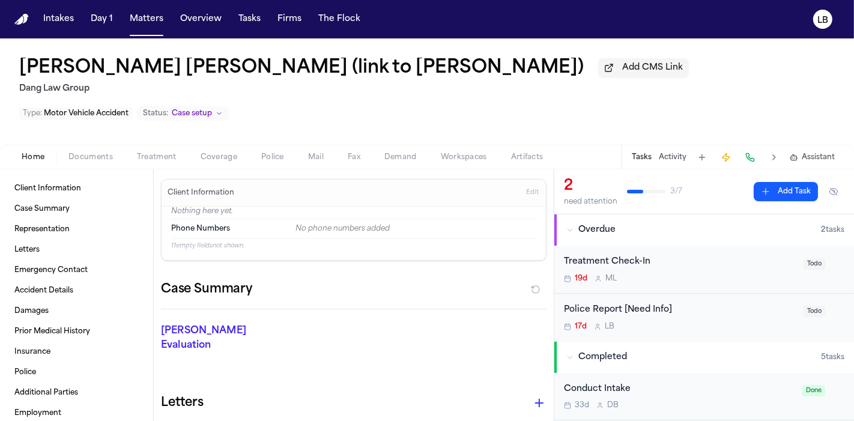
click at [325, 74] on h1 "Fernando Dominguez Carbajal (link to Dariana Dominguez Carbajal)" at bounding box center [301, 69] width 565 height 22
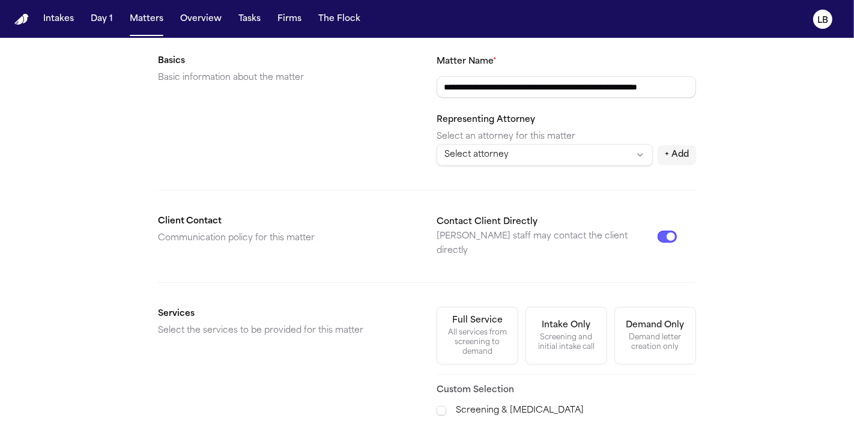
scroll to position [180, 0]
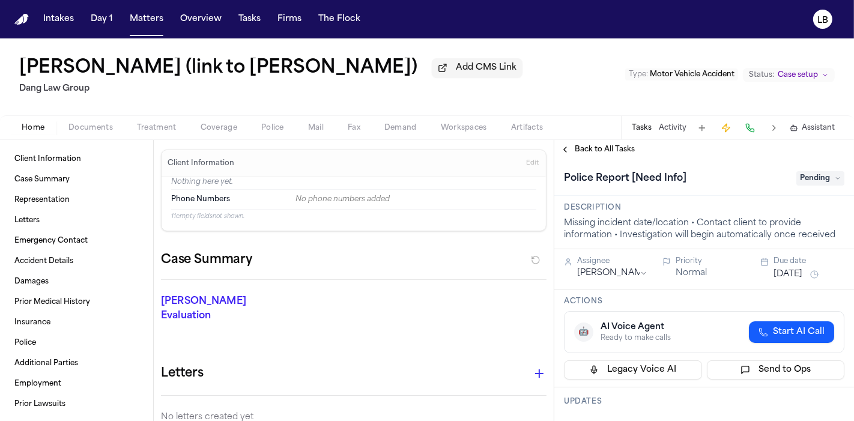
click at [89, 139] on div "Home Documents Treatment Coverage Police Mail Fax Demand Workspaces Artifacts T…" at bounding box center [427, 127] width 854 height 24
click at [85, 135] on button "Documents" at bounding box center [90, 128] width 68 height 14
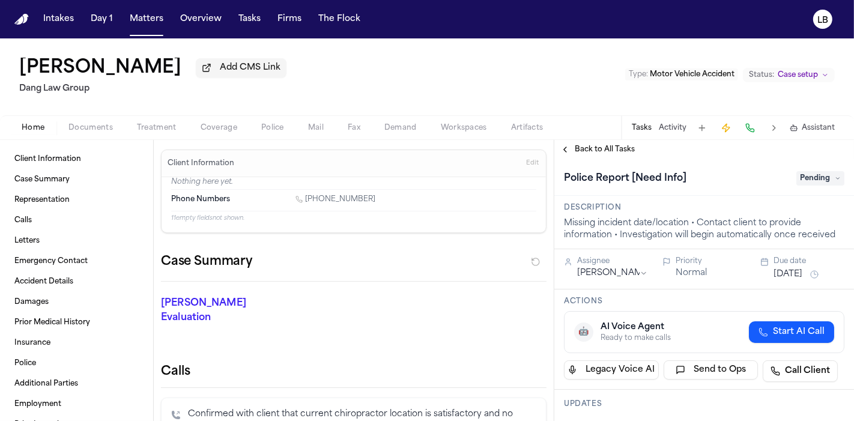
click at [84, 127] on span "Documents" at bounding box center [90, 128] width 44 height 10
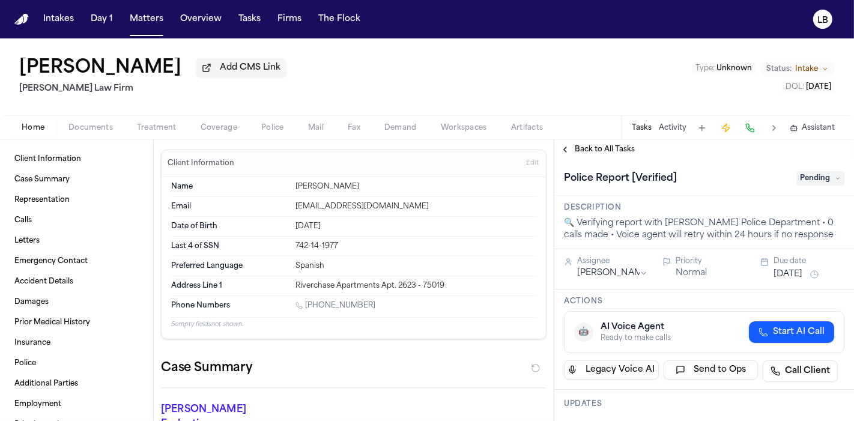
click at [75, 147] on div "Client Information Case Summary Representation Calls Letters Emergency Contact …" at bounding box center [76, 280] width 153 height 281
click at [87, 127] on span "Documents" at bounding box center [90, 128] width 44 height 10
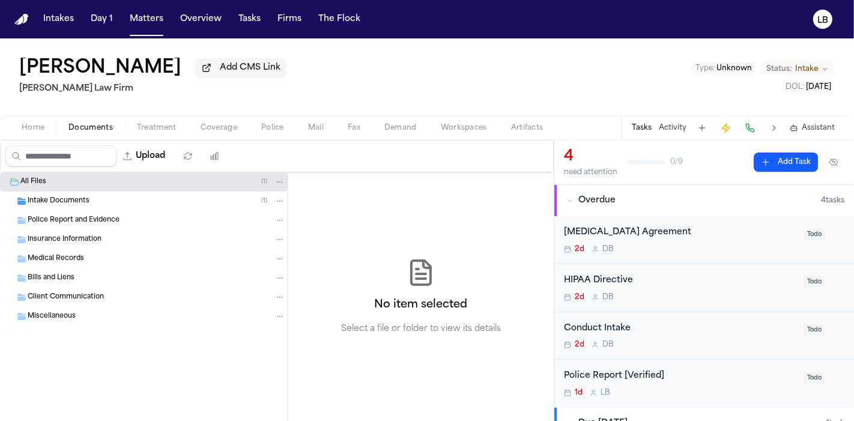
click at [68, 189] on div "All Files ( 1 )" at bounding box center [144, 181] width 288 height 19
click at [67, 192] on div "Intake Documents ( 1 )" at bounding box center [144, 201] width 288 height 19
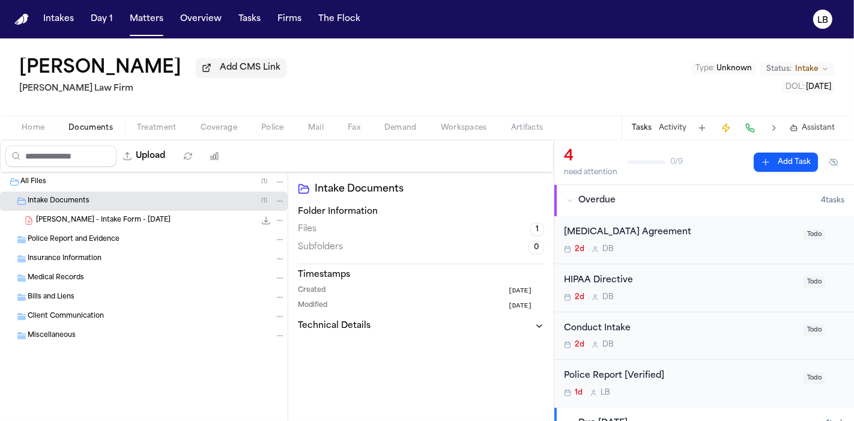
click at [78, 213] on div "E. Rijo - Intake Form - 9.6.25 22.7 KB • PDF" at bounding box center [144, 220] width 288 height 19
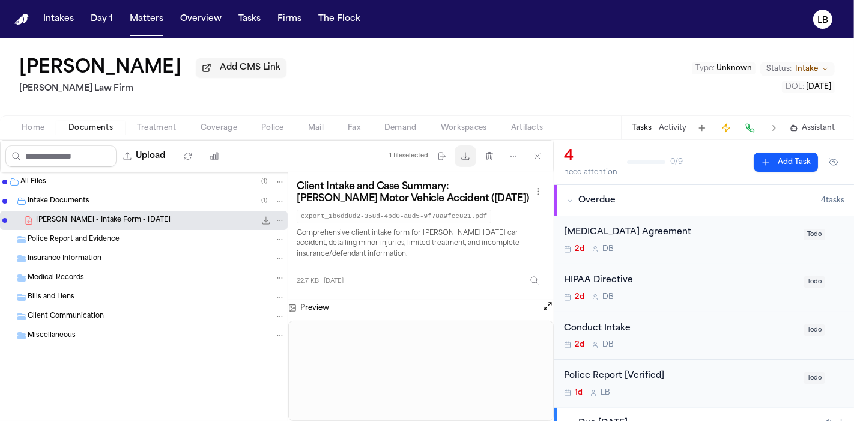
click at [469, 153] on icon "button" at bounding box center [466, 156] width 10 height 10
click at [285, 121] on button "Police" at bounding box center [272, 128] width 47 height 14
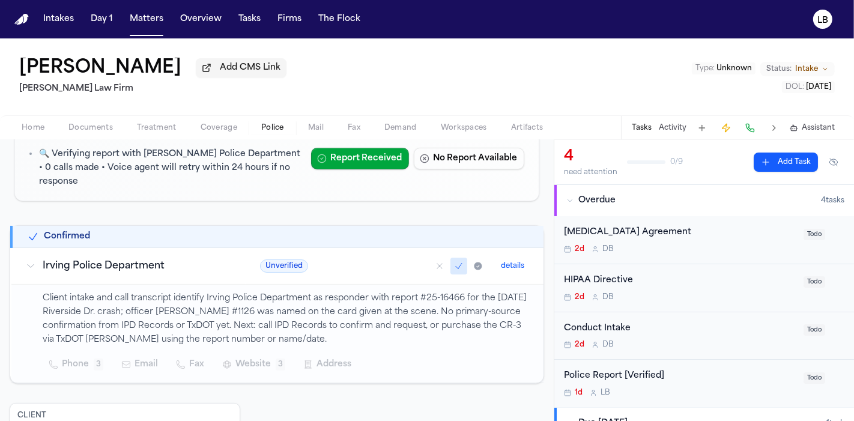
scroll to position [130, 0]
drag, startPoint x: 418, startPoint y: 281, endPoint x: 463, endPoint y: 285, distance: 45.3
click at [463, 292] on p "Client intake and call transcript identify Irving Police Department as responde…" at bounding box center [286, 319] width 487 height 55
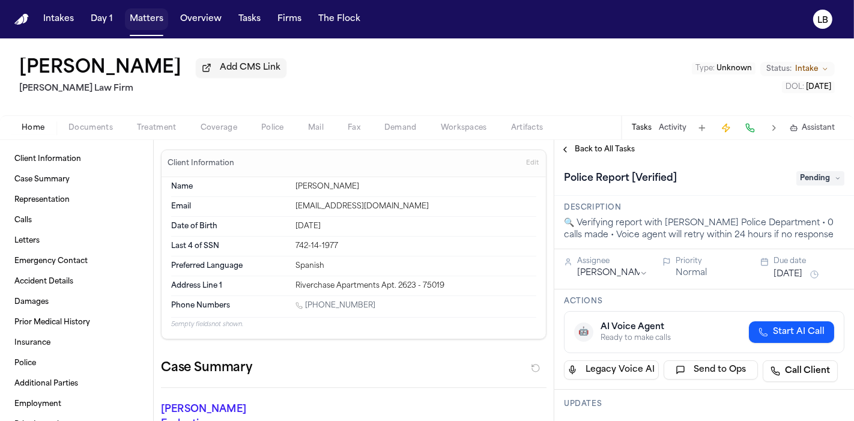
drag, startPoint x: 150, startPoint y: 18, endPoint x: 254, endPoint y: 16, distance: 103.9
click at [150, 18] on button "Matters" at bounding box center [146, 19] width 43 height 22
click at [254, 16] on button "Tasks" at bounding box center [250, 19] width 32 height 22
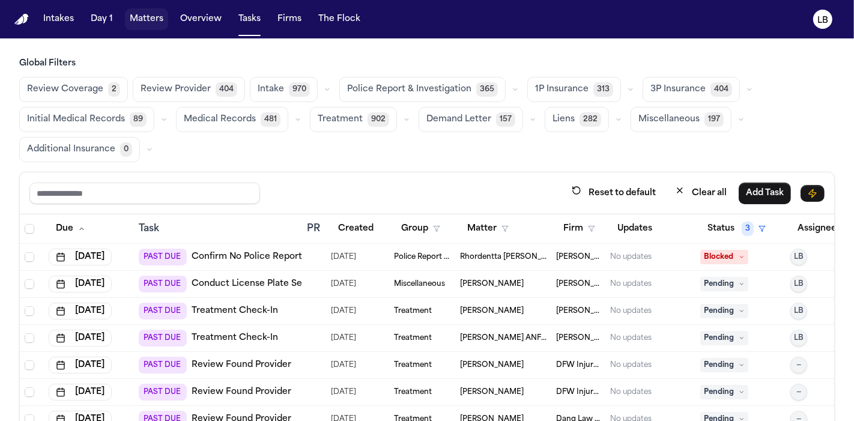
click at [147, 22] on button "Matters" at bounding box center [146, 19] width 43 height 22
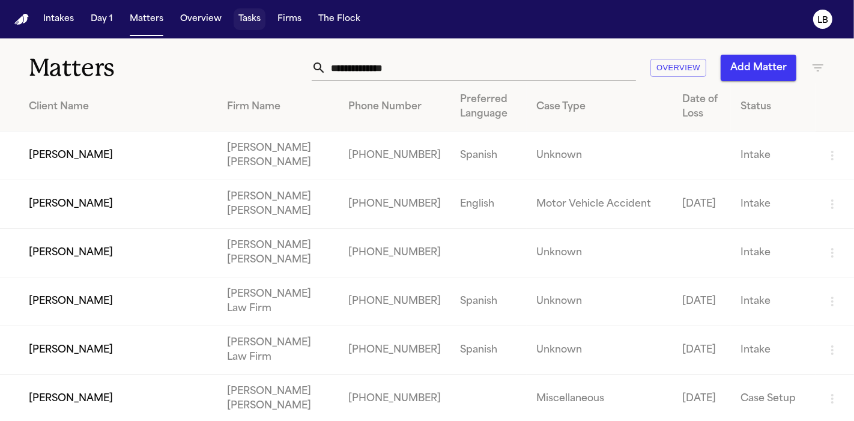
click at [251, 25] on button "Tasks" at bounding box center [250, 19] width 32 height 22
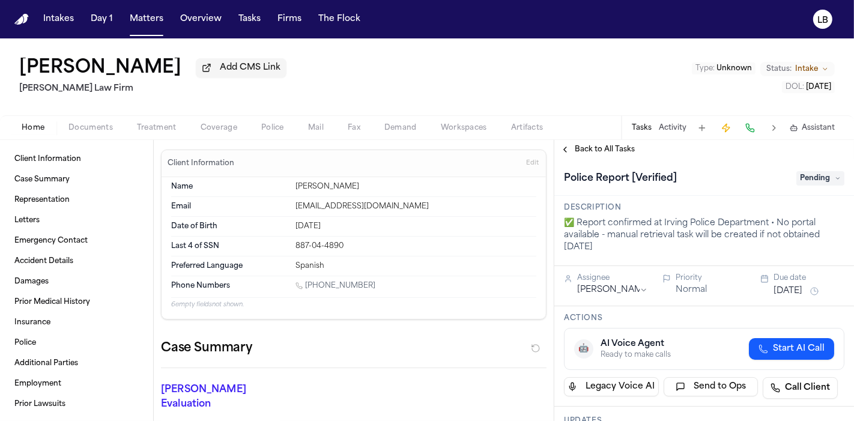
click at [84, 127] on span "Documents" at bounding box center [90, 128] width 44 height 10
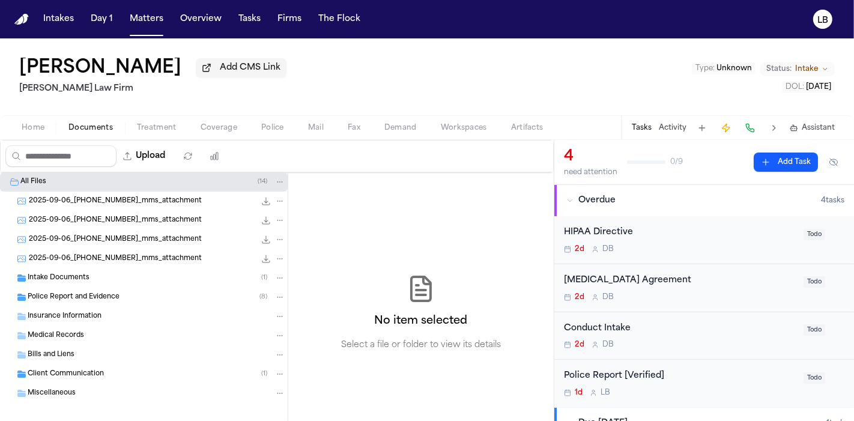
click at [91, 273] on div "Intake Documents ( 1 )" at bounding box center [157, 278] width 258 height 11
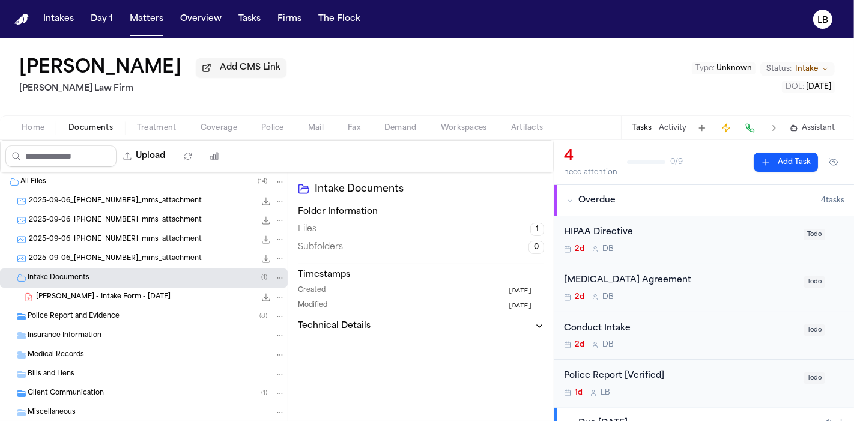
click at [95, 317] on span "Police Report and Evidence" at bounding box center [74, 317] width 92 height 10
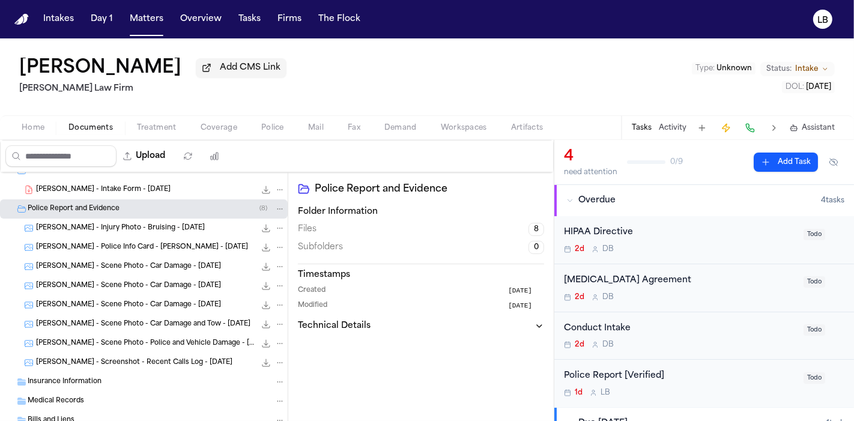
scroll to position [108, 0]
click at [129, 243] on span "M. Zapata - Police Info Card - Irving PD - 9.6.25" at bounding box center [142, 247] width 212 height 10
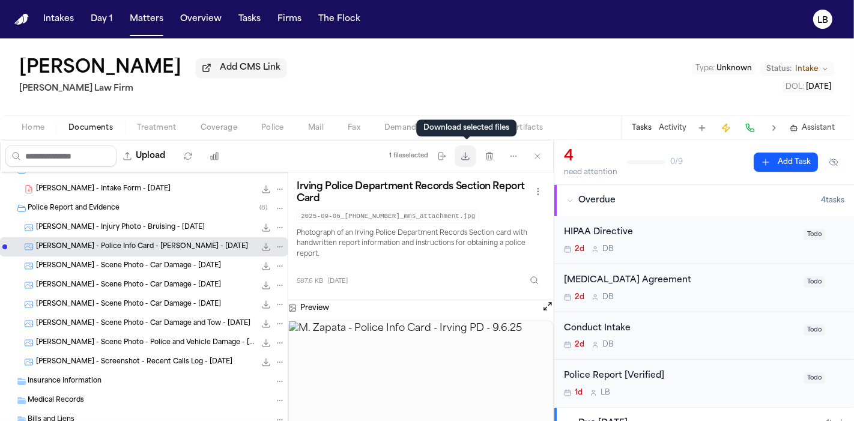
click at [470, 155] on icon "button" at bounding box center [466, 156] width 10 height 10
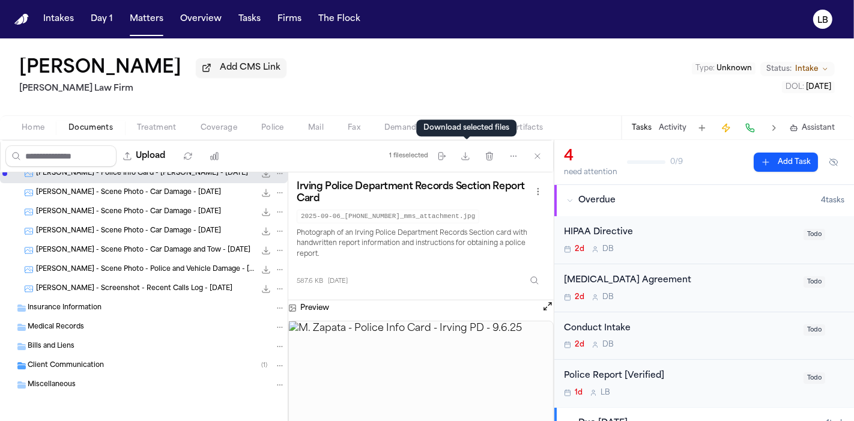
scroll to position [75, 0]
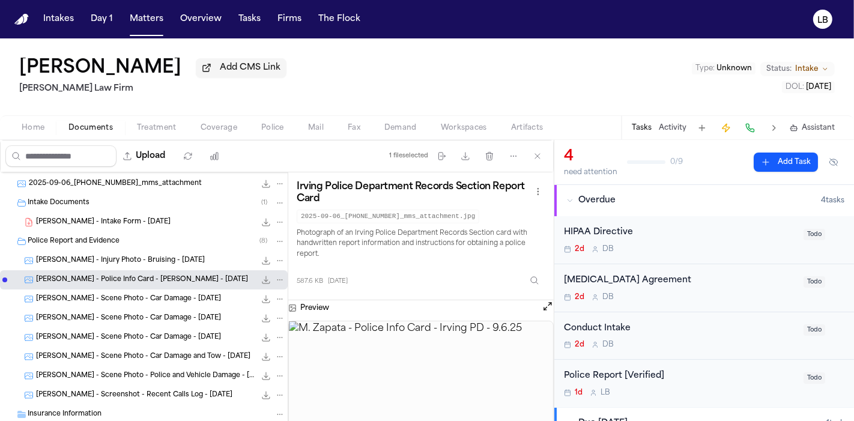
click at [136, 218] on span "M. Zapata - Intake Form - 9.6.25" at bounding box center [103, 222] width 135 height 10
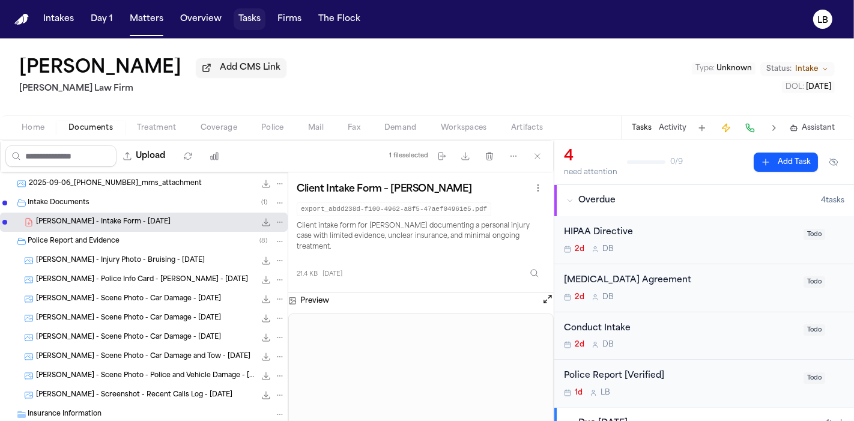
click at [246, 17] on button "Tasks" at bounding box center [250, 19] width 32 height 22
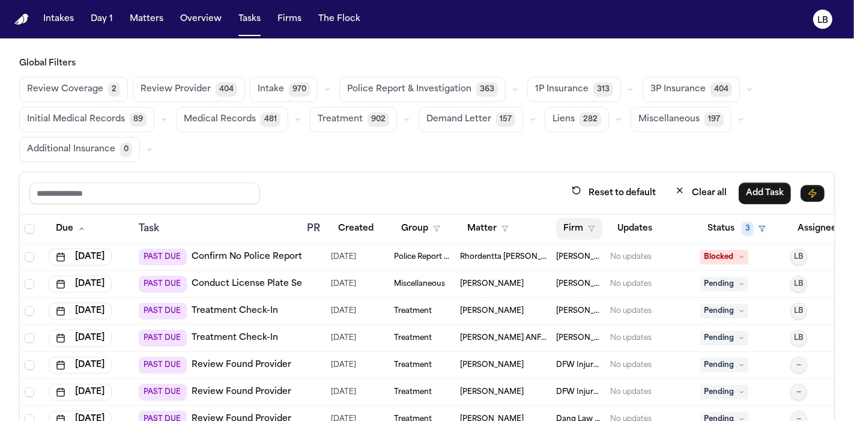
click at [601, 227] on button "Firm" at bounding box center [579, 229] width 46 height 22
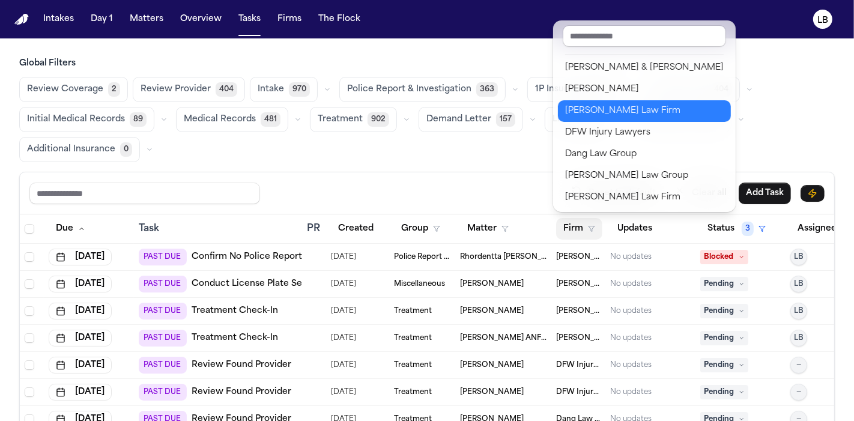
scroll to position [109, 0]
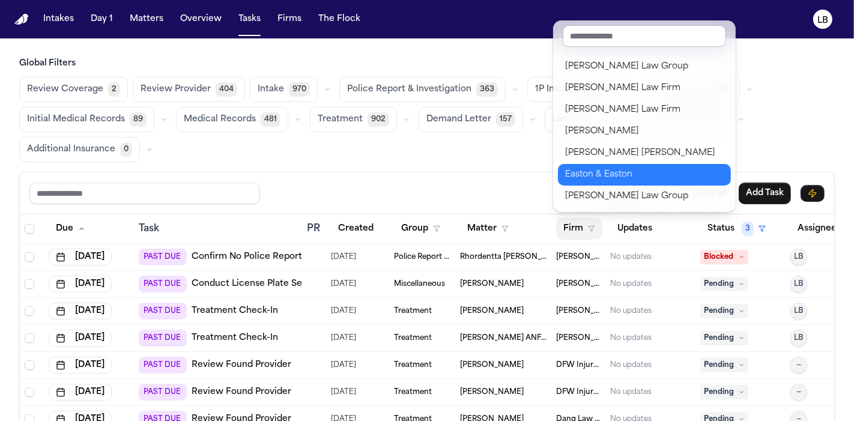
click at [616, 175] on div "Easton & Easton" at bounding box center [644, 175] width 159 height 14
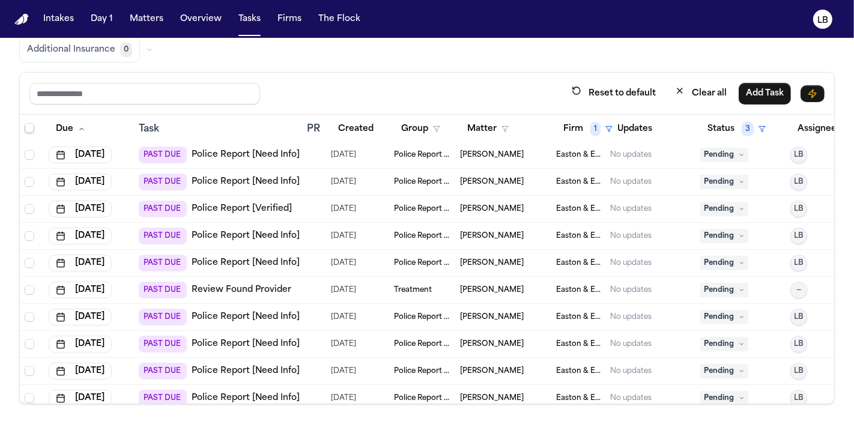
scroll to position [623, 0]
click at [487, 208] on span "Jordan Keith" at bounding box center [492, 210] width 64 height 10
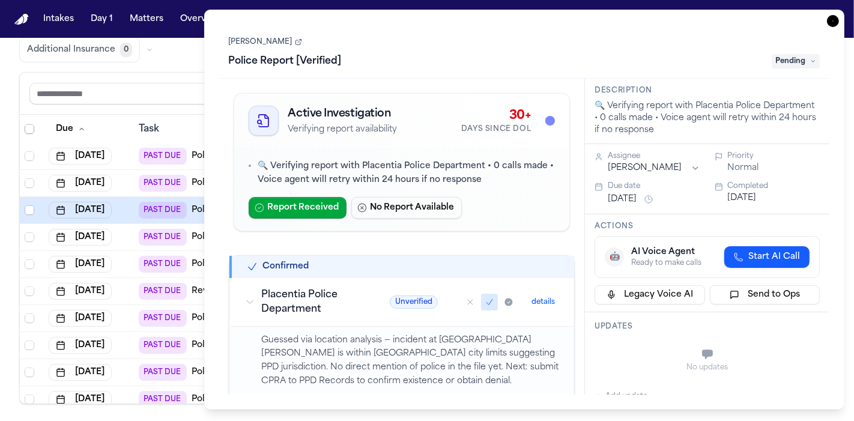
click at [251, 46] on link "Jordan Keith" at bounding box center [265, 42] width 73 height 10
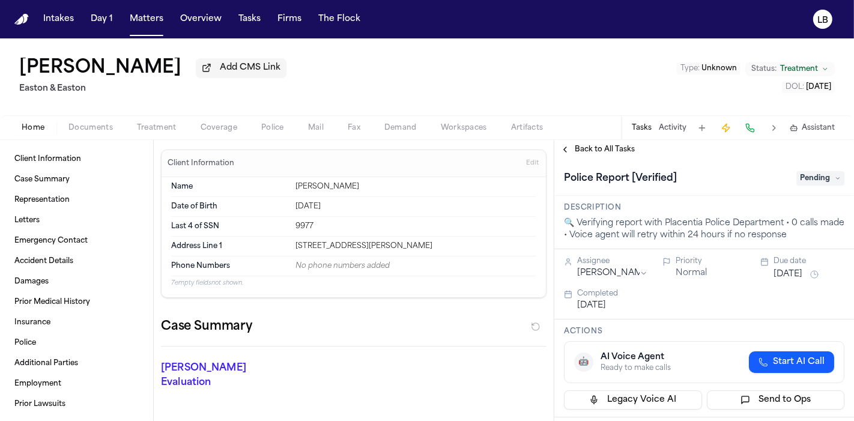
click at [96, 131] on span "Documents" at bounding box center [90, 128] width 44 height 10
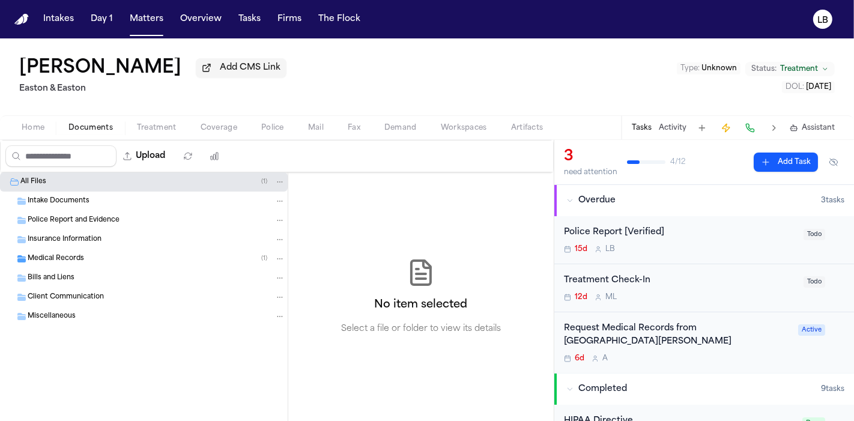
click at [105, 198] on div "Intake Documents" at bounding box center [157, 201] width 258 height 11
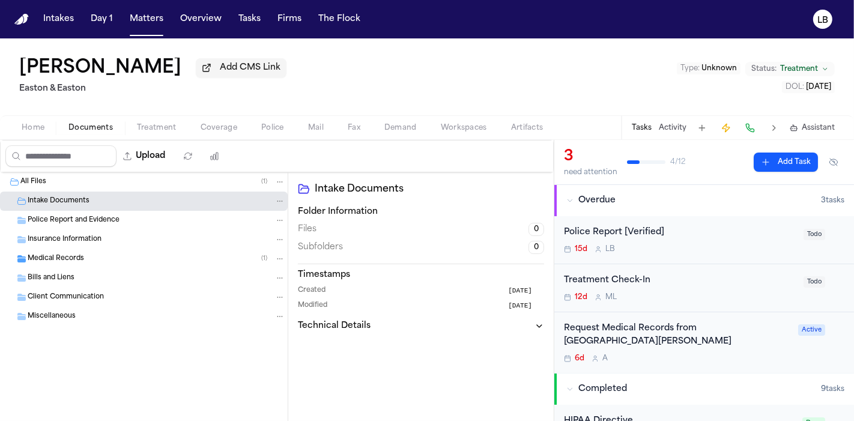
click at [42, 128] on span "Home" at bounding box center [33, 128] width 23 height 10
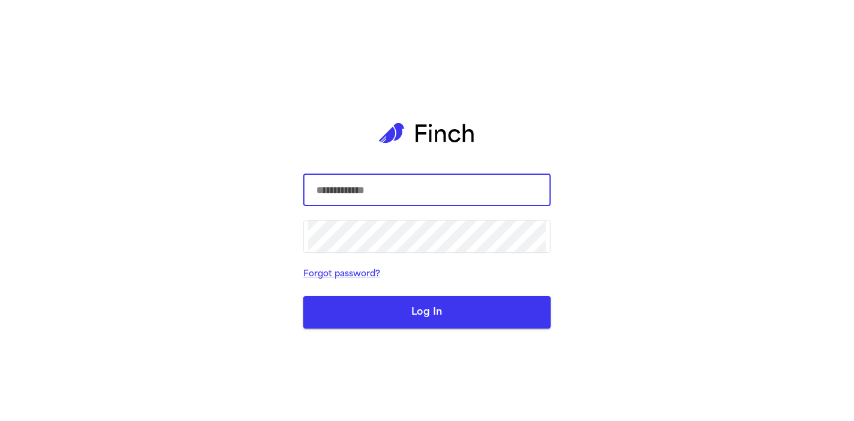
type input "**********"
click at [407, 312] on button "Log In" at bounding box center [427, 312] width 248 height 32
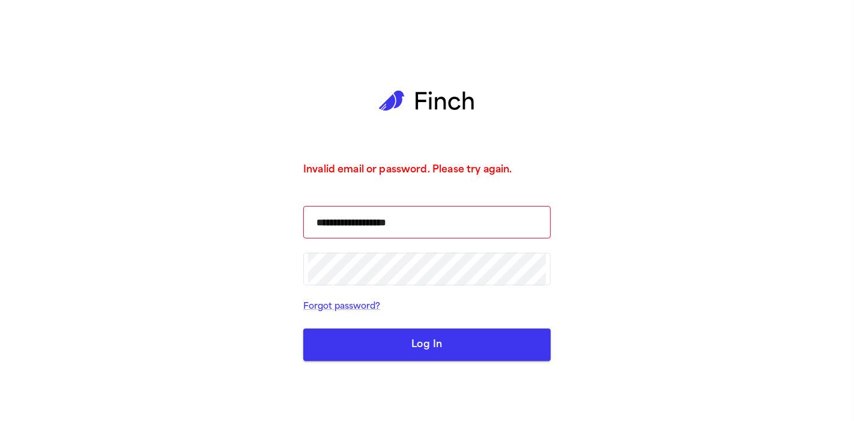
click at [415, 331] on button "Log In" at bounding box center [427, 345] width 248 height 32
click at [362, 347] on button "Log In" at bounding box center [427, 345] width 248 height 32
click at [453, 338] on button "Log In" at bounding box center [427, 345] width 248 height 32
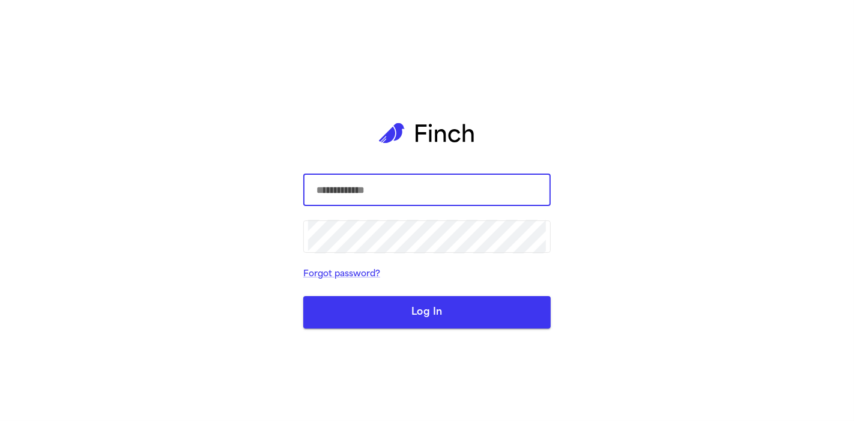
type input "**********"
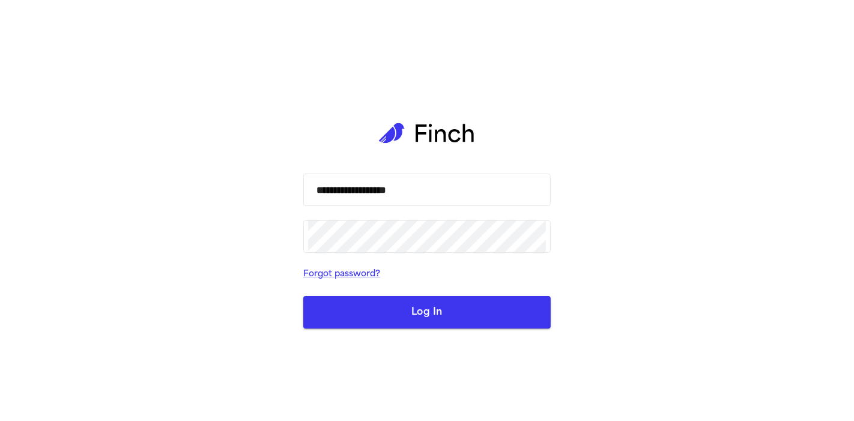
click at [510, 303] on button "Log In" at bounding box center [427, 312] width 248 height 32
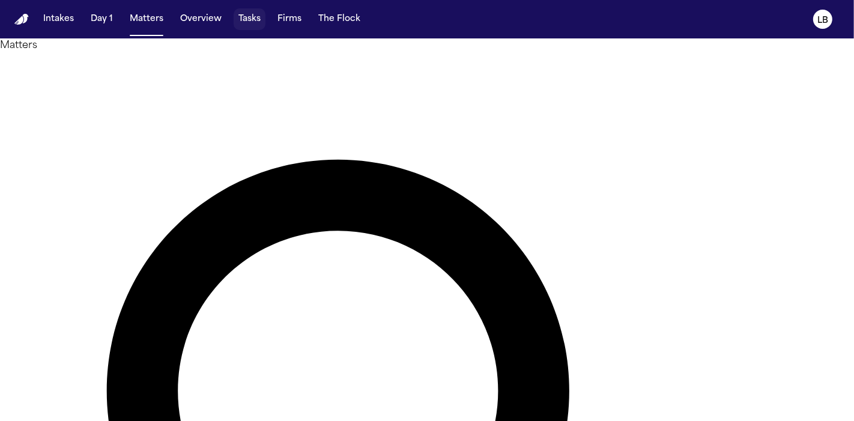
click at [245, 26] on button "Tasks" at bounding box center [250, 19] width 32 height 22
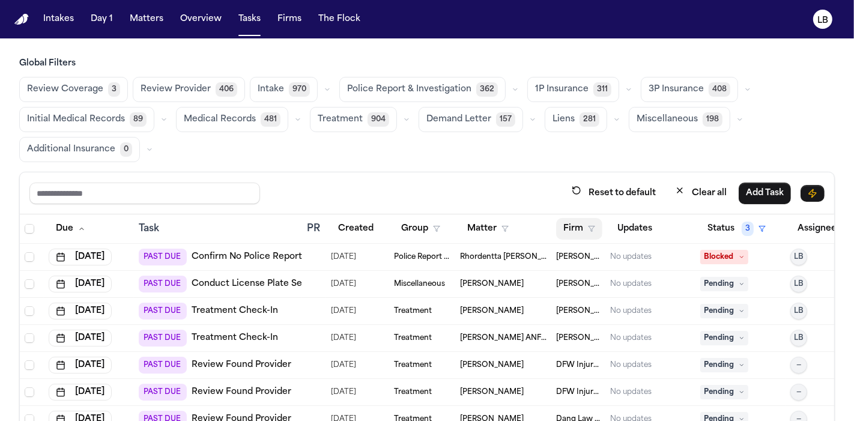
click at [584, 226] on button "Firm" at bounding box center [579, 229] width 46 height 22
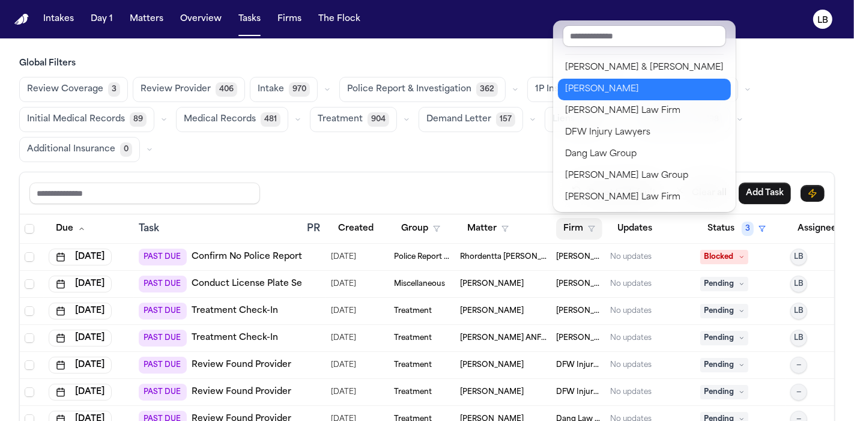
click at [615, 82] on div "[PERSON_NAME]" at bounding box center [644, 89] width 159 height 14
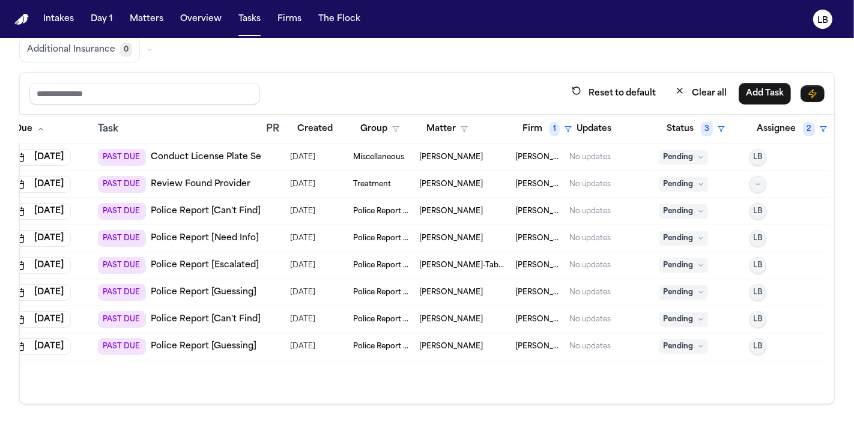
scroll to position [0, 41]
click at [789, 126] on button "Assignee 2" at bounding box center [792, 129] width 85 height 22
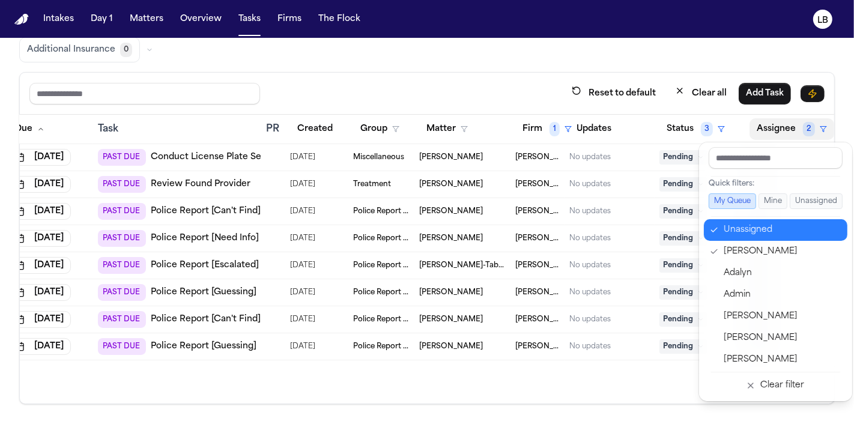
click at [760, 229] on div "Unassigned" at bounding box center [782, 230] width 117 height 14
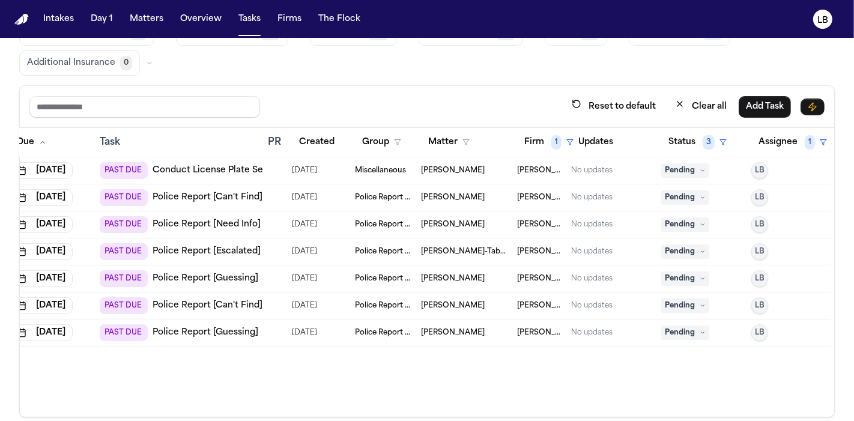
scroll to position [100, 0]
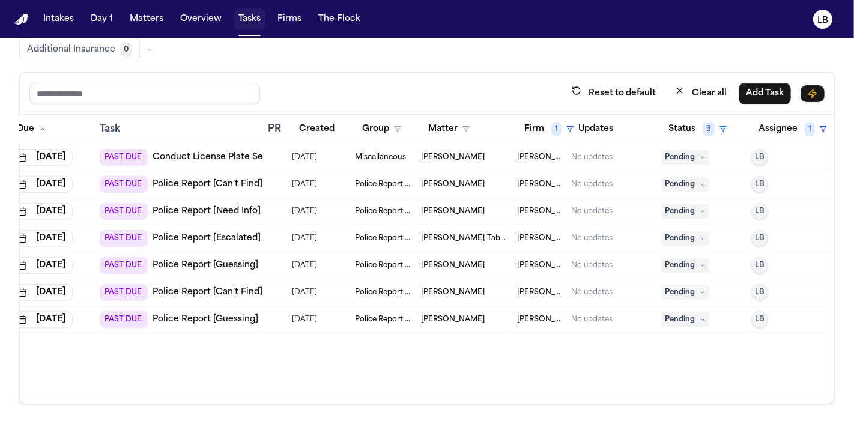
click at [249, 26] on button "Tasks" at bounding box center [250, 19] width 32 height 22
click at [529, 127] on button "Firm 1" at bounding box center [549, 129] width 64 height 22
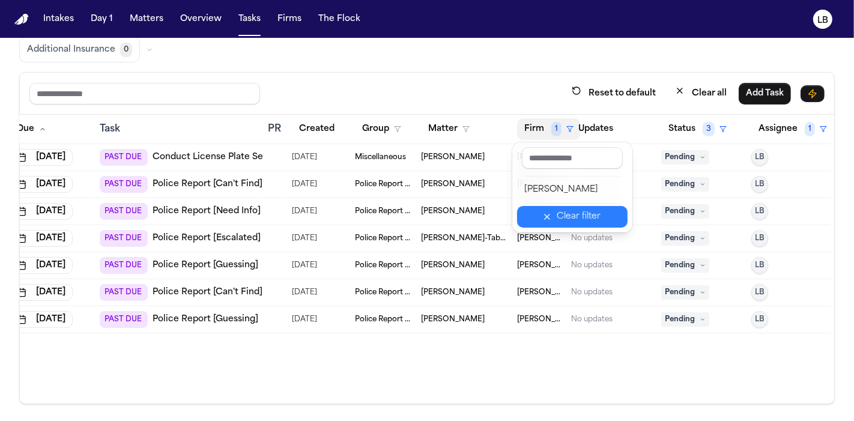
click at [562, 208] on button "Clear filter" at bounding box center [572, 217] width 111 height 22
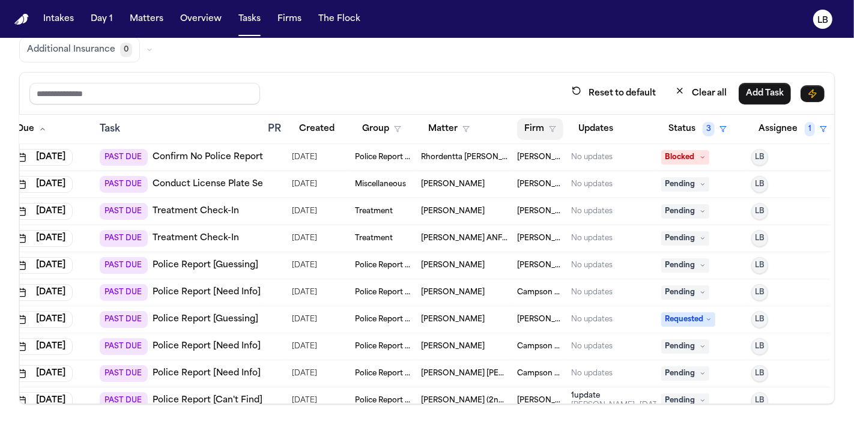
click at [542, 129] on button "Firm" at bounding box center [540, 129] width 46 height 22
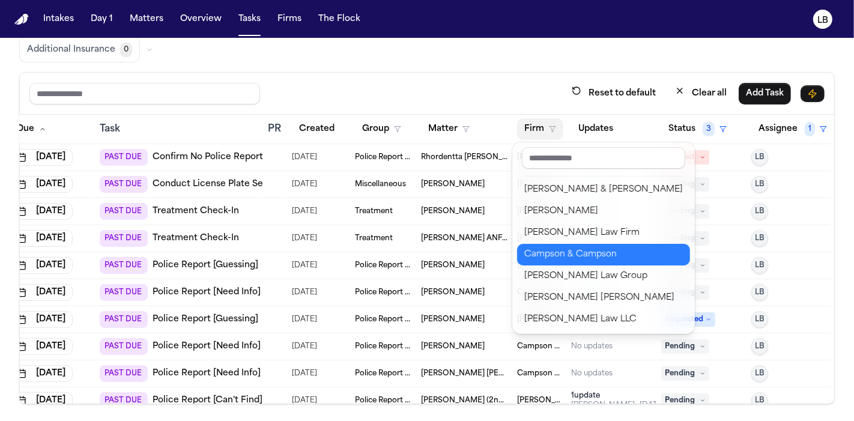
scroll to position [3, 0]
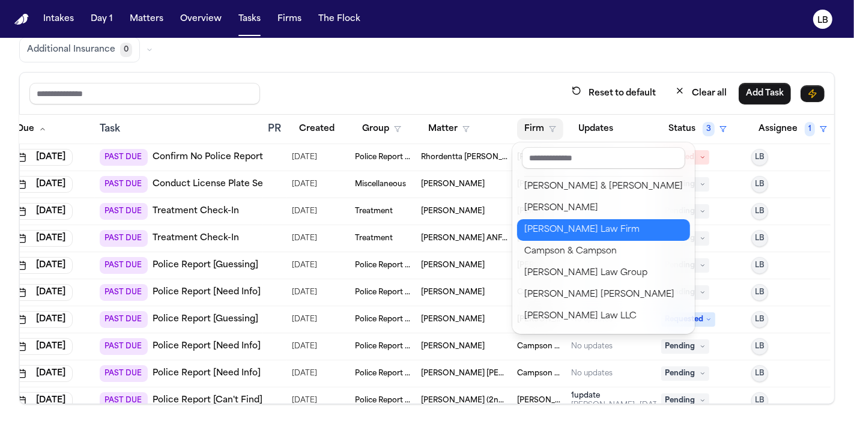
click at [559, 231] on div "[PERSON_NAME] Law Firm" at bounding box center [603, 230] width 159 height 14
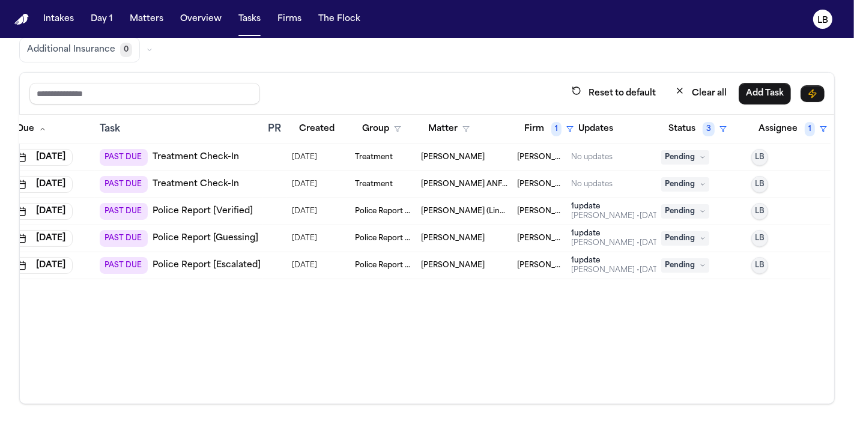
click at [482, 208] on span "Fanny Guerrero Rodriguez (Link to Jenny Guerrero Rodriguez)" at bounding box center [464, 212] width 87 height 10
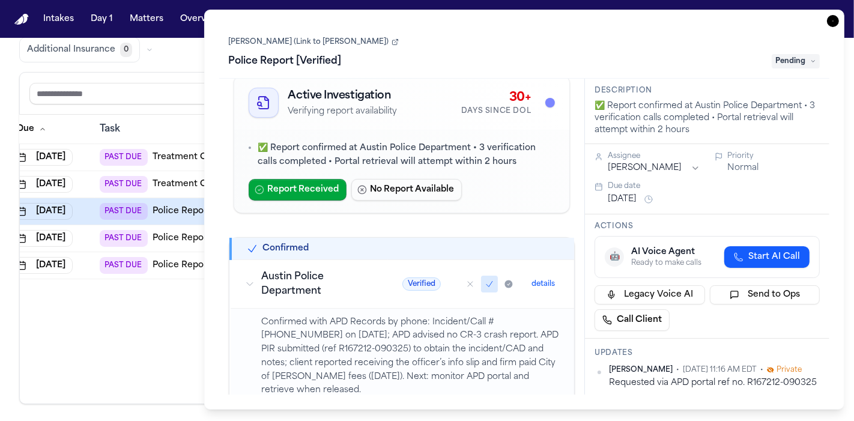
scroll to position [17, 0]
click at [108, 329] on div "Due Task PR Created Group Matter Firm 1 Updates Status 3 Assignee 1 Aug 5, 2025…" at bounding box center [427, 259] width 815 height 289
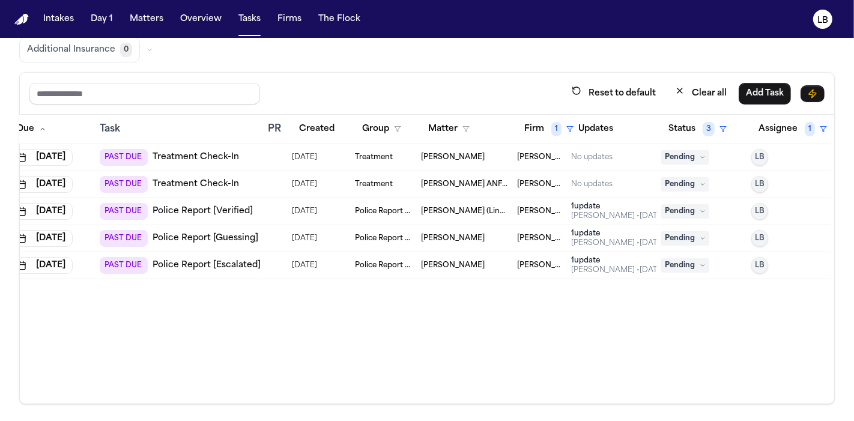
click at [457, 258] on td "[PERSON_NAME]" at bounding box center [464, 265] width 96 height 27
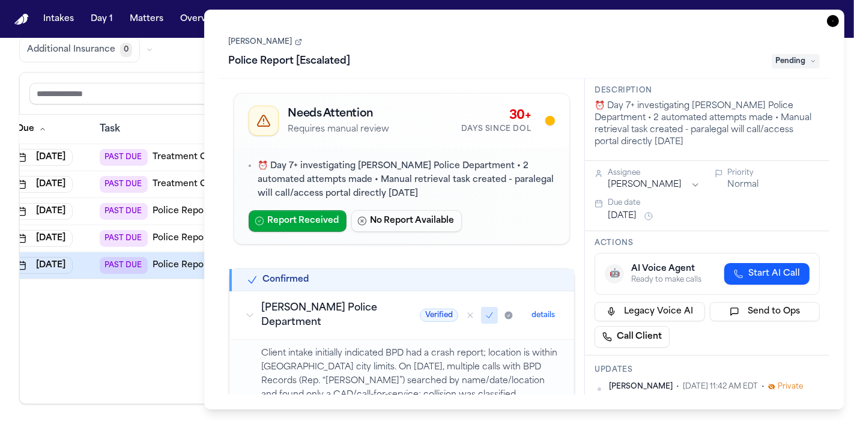
click at [253, 47] on div "Corey Gregory Police Report [Escalated] Pending" at bounding box center [525, 52] width 592 height 37
click at [251, 40] on link "[PERSON_NAME]" at bounding box center [265, 42] width 73 height 10
click at [836, 21] on icon "button" at bounding box center [833, 21] width 12 height 12
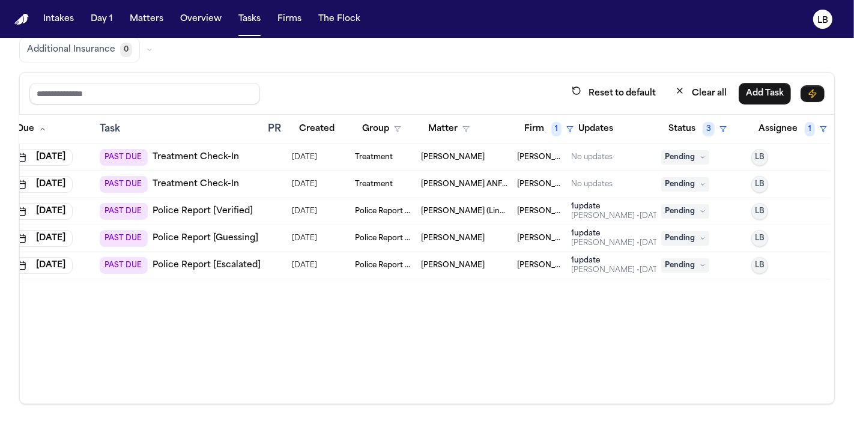
scroll to position [0, 47]
click at [250, 15] on button "Tasks" at bounding box center [250, 19] width 32 height 22
click at [551, 122] on span "1" at bounding box center [556, 129] width 10 height 14
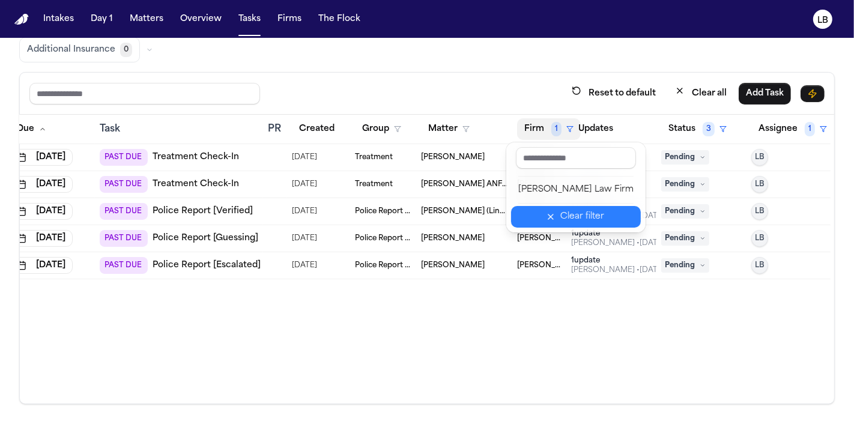
click at [583, 213] on div "Clear filter" at bounding box center [582, 217] width 44 height 14
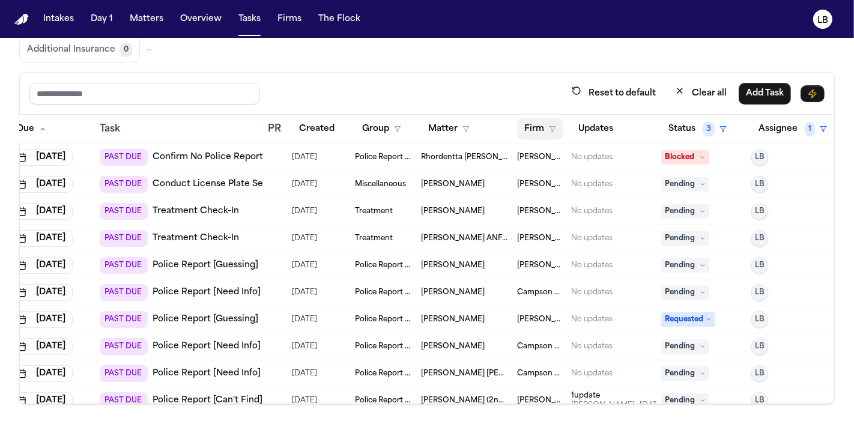
click at [526, 127] on button "Firm" at bounding box center [540, 129] width 46 height 22
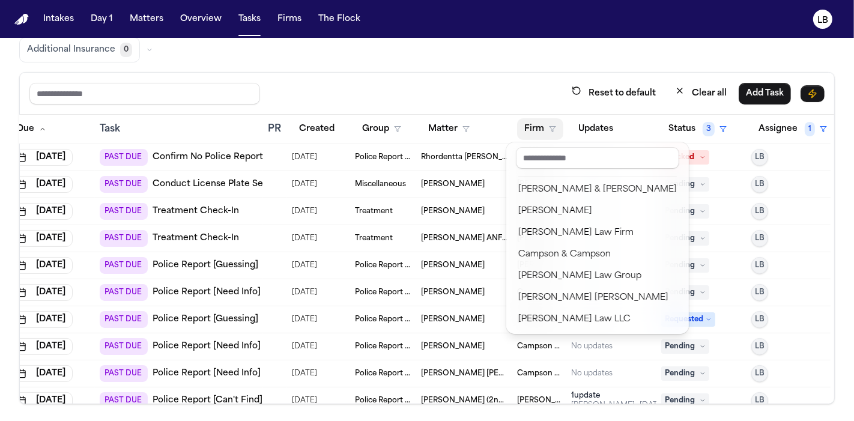
click at [518, 72] on div "Reset to default Clear all Add Task Due Task PR Created Group Matter Firm Updat…" at bounding box center [427, 238] width 816 height 332
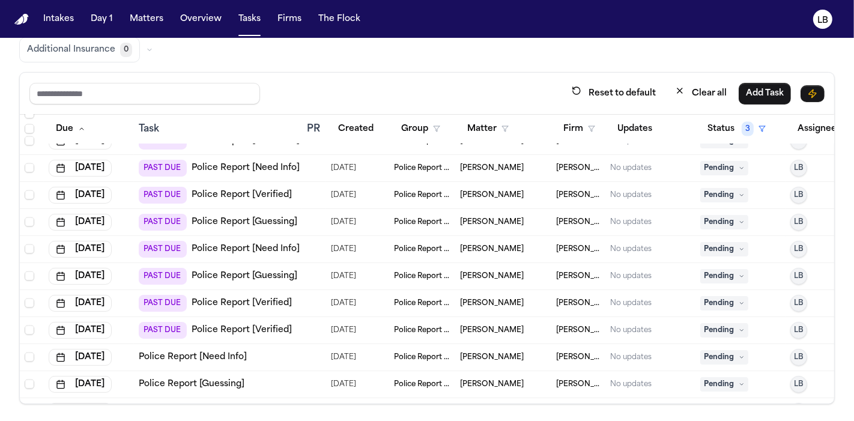
scroll to position [9476, 0]
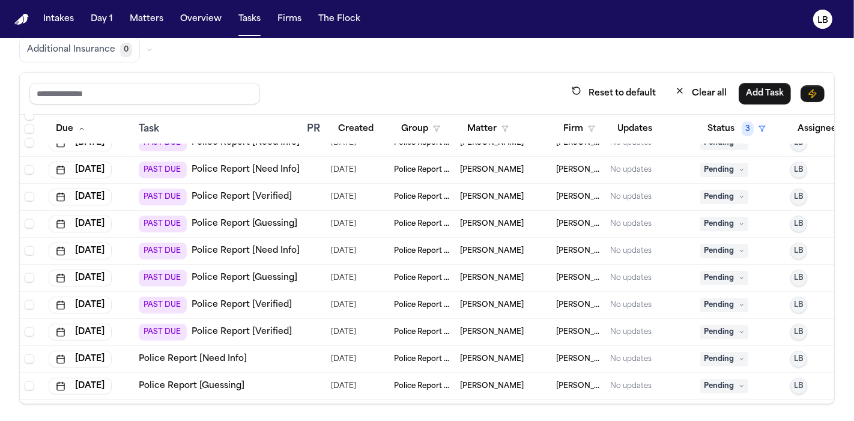
click at [467, 192] on span "Jake Serdar" at bounding box center [492, 197] width 64 height 10
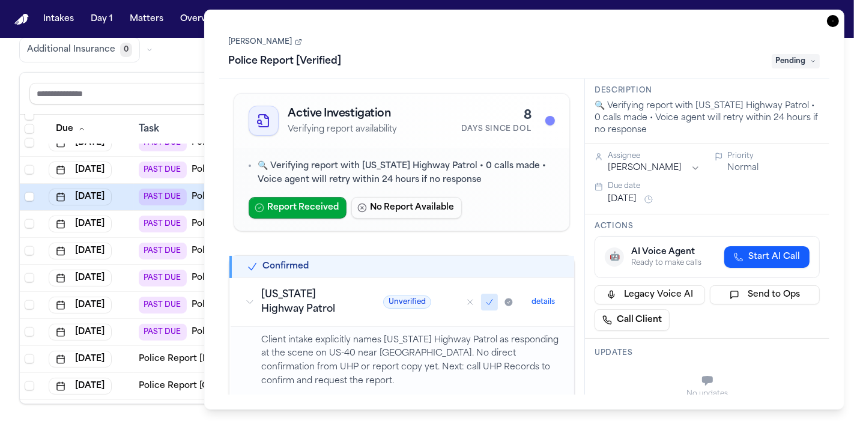
click at [257, 40] on link "Jake Serdar" at bounding box center [265, 42] width 73 height 10
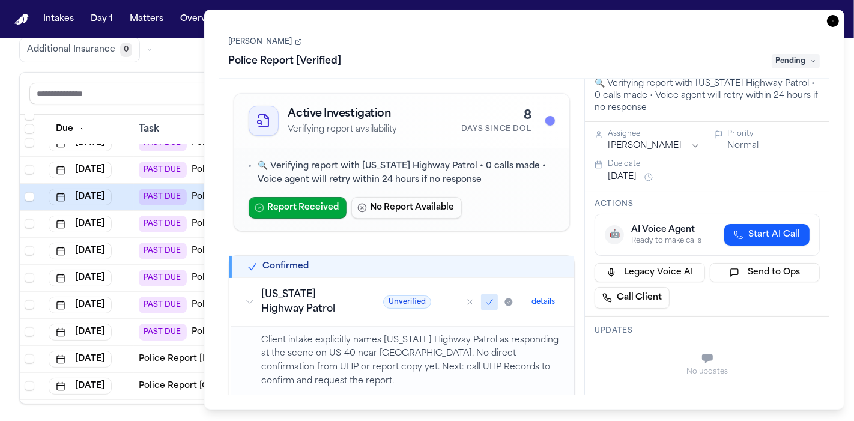
scroll to position [68, 0]
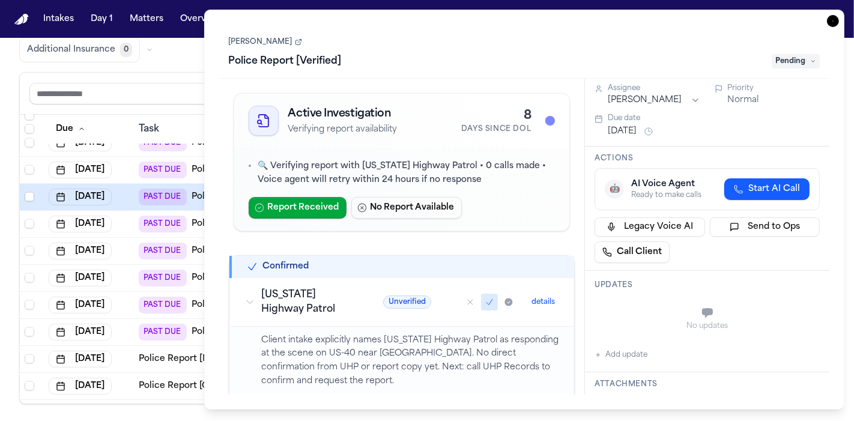
click at [833, 23] on icon "button" at bounding box center [833, 21] width 12 height 12
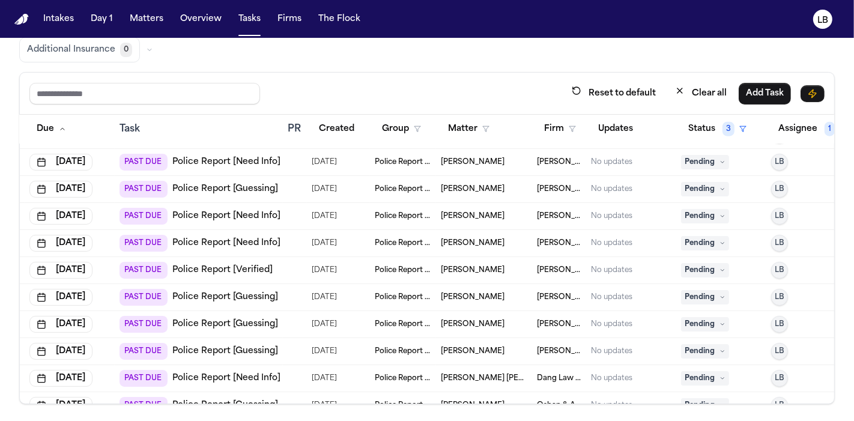
scroll to position [8741, 12]
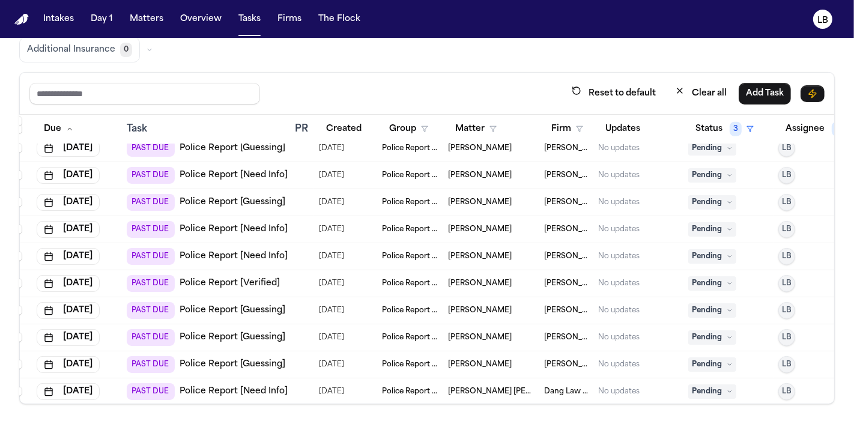
click at [407, 282] on span "Police Report & Investigation" at bounding box center [410, 284] width 56 height 10
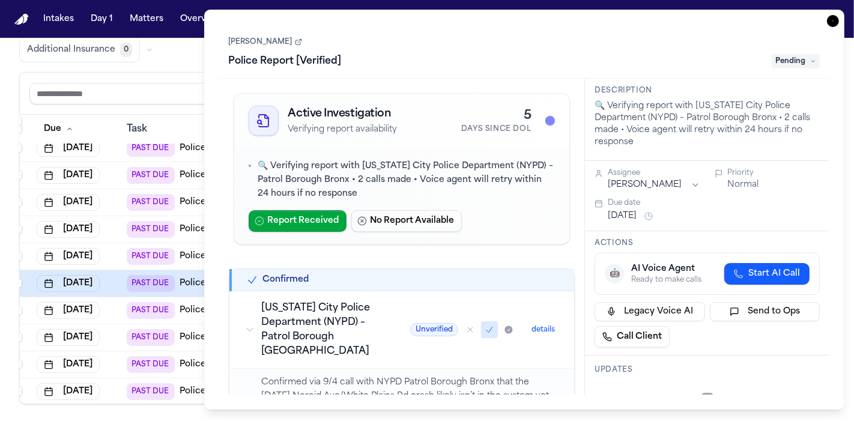
click at [834, 19] on icon "button" at bounding box center [833, 21] width 12 height 12
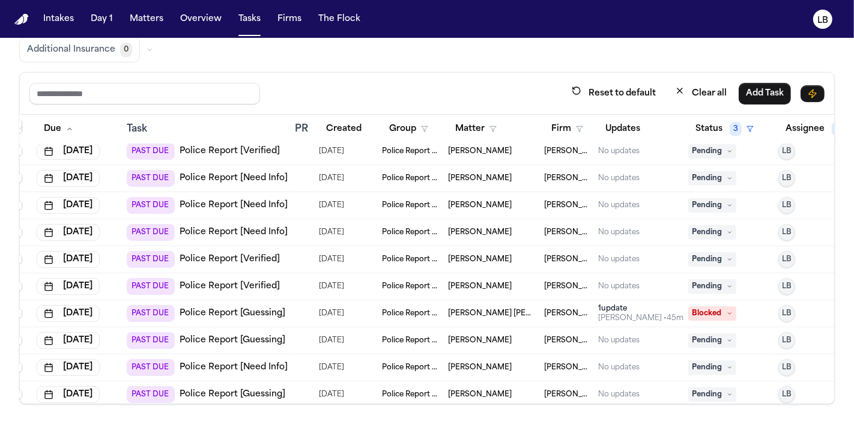
scroll to position [8495, 12]
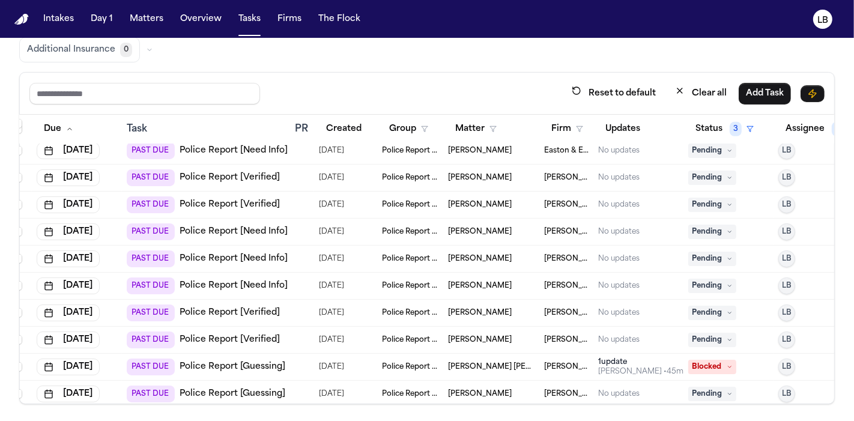
click at [280, 198] on div "PAST DUE Police Report [Verified]" at bounding box center [206, 204] width 159 height 17
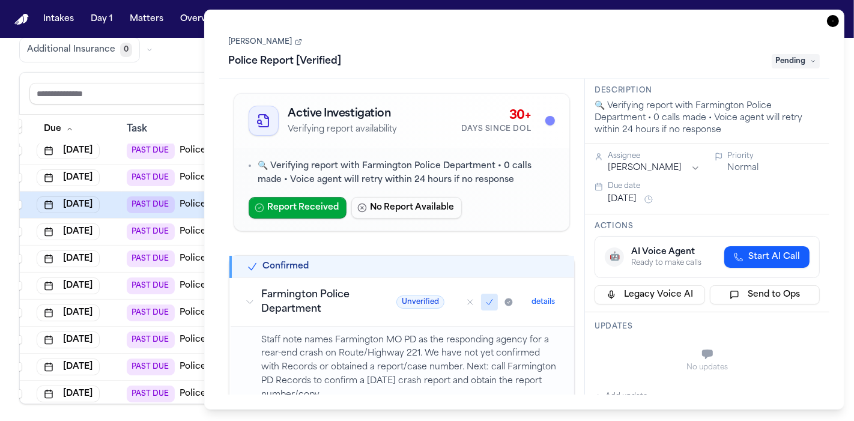
click at [809, 66] on span "Pending" at bounding box center [796, 61] width 48 height 14
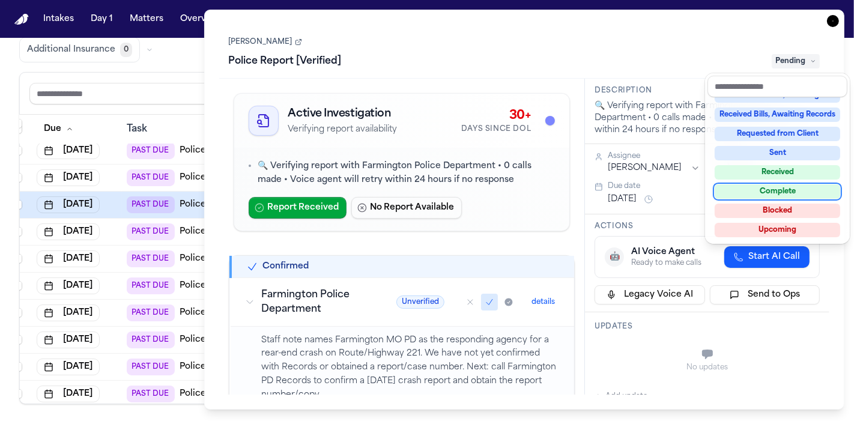
click at [797, 189] on div "Complete" at bounding box center [778, 191] width 126 height 14
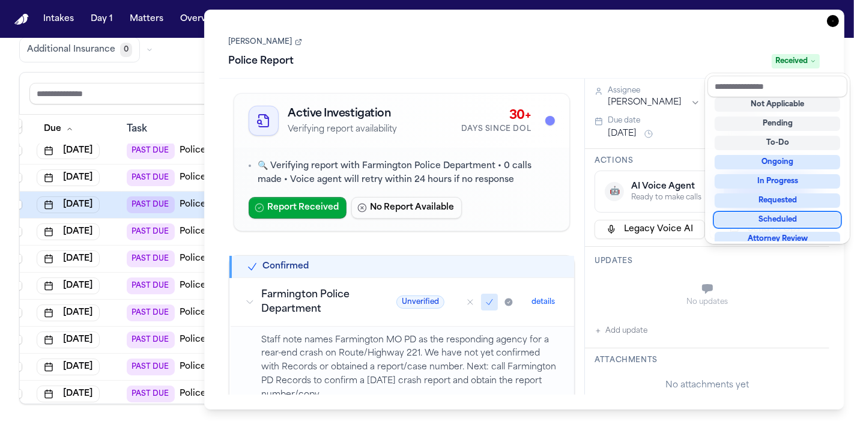
scroll to position [187, 0]
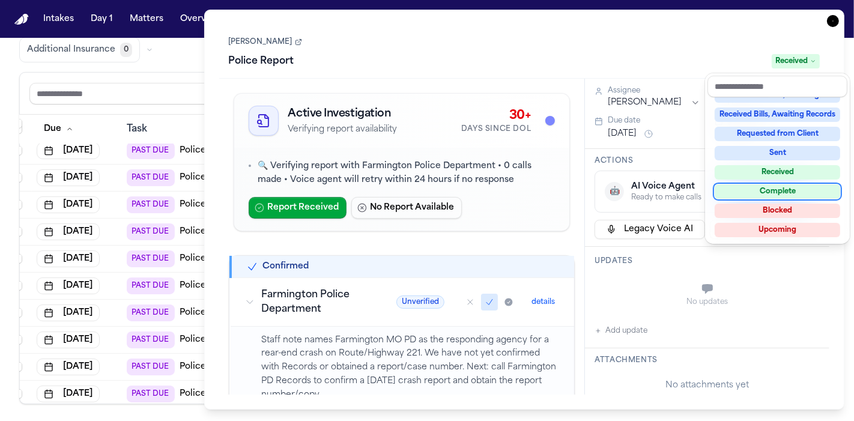
click at [797, 191] on div "Complete" at bounding box center [778, 191] width 126 height 14
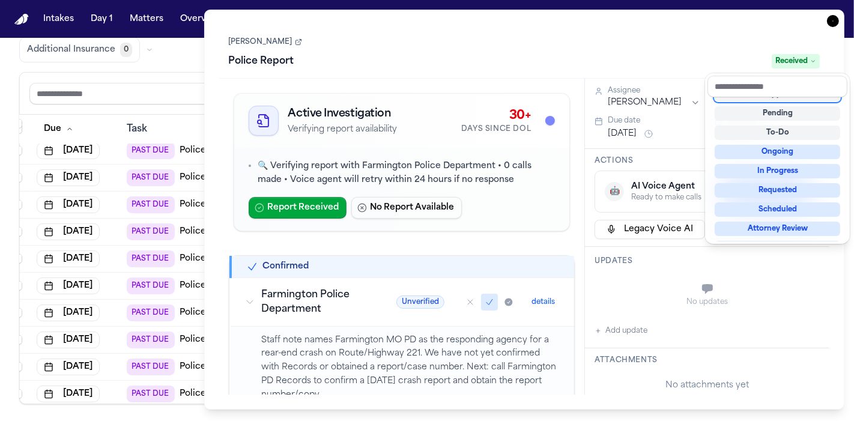
scroll to position [5, 0]
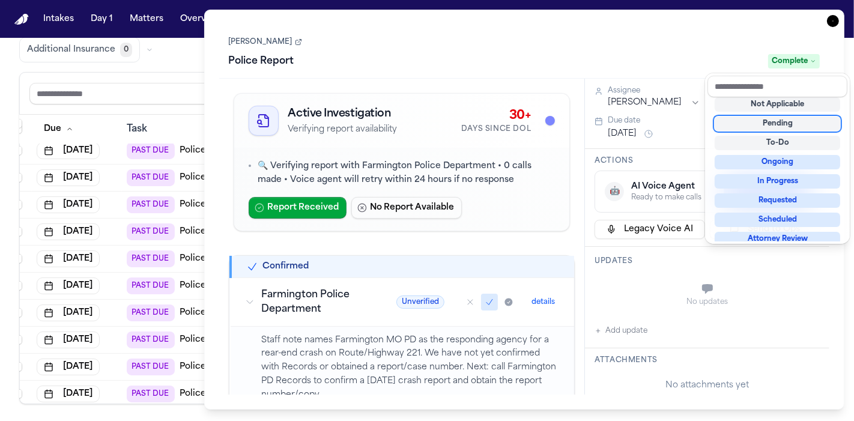
click at [831, 22] on div "Task Details Steve Hunt Police Report Complete Active Investigation Verifying r…" at bounding box center [524, 210] width 641 height 400
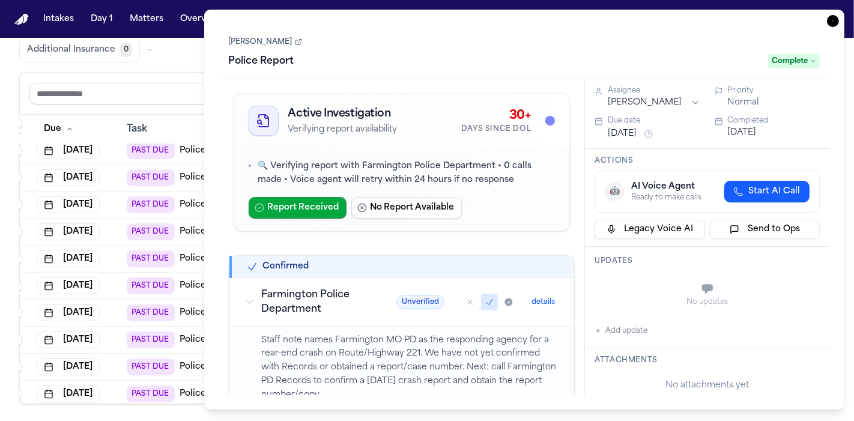
click at [831, 22] on icon "button" at bounding box center [833, 21] width 12 height 12
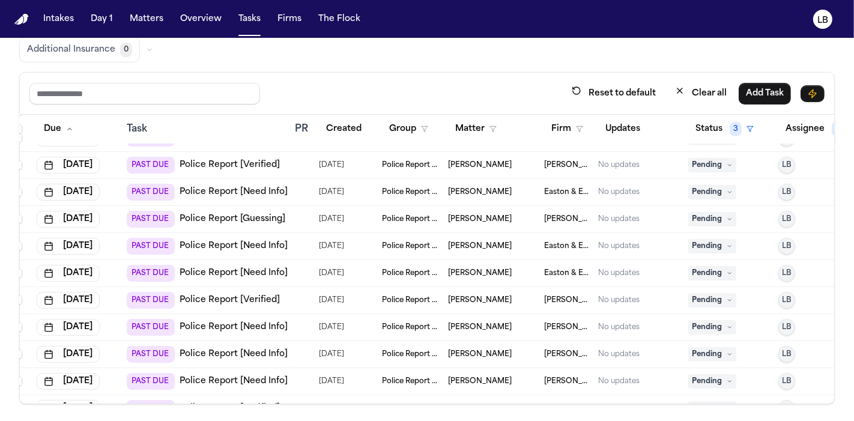
scroll to position [8373, 12]
click at [579, 165] on span "Beck & Beck" at bounding box center [566, 165] width 44 height 10
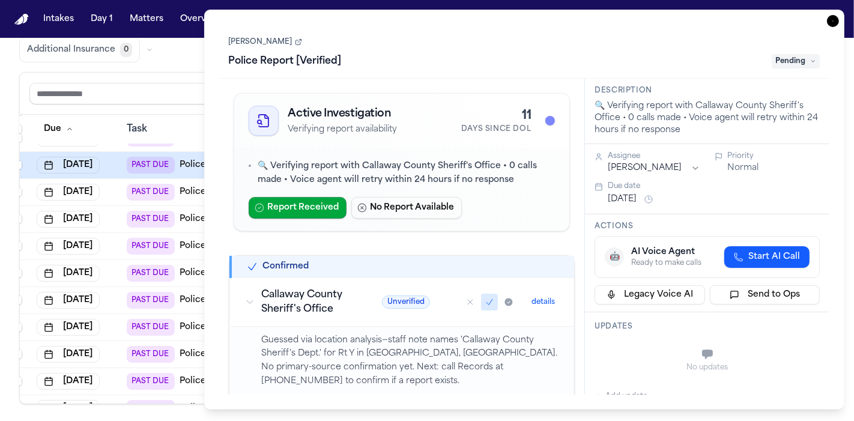
click at [804, 57] on span "Pending" at bounding box center [796, 61] width 48 height 14
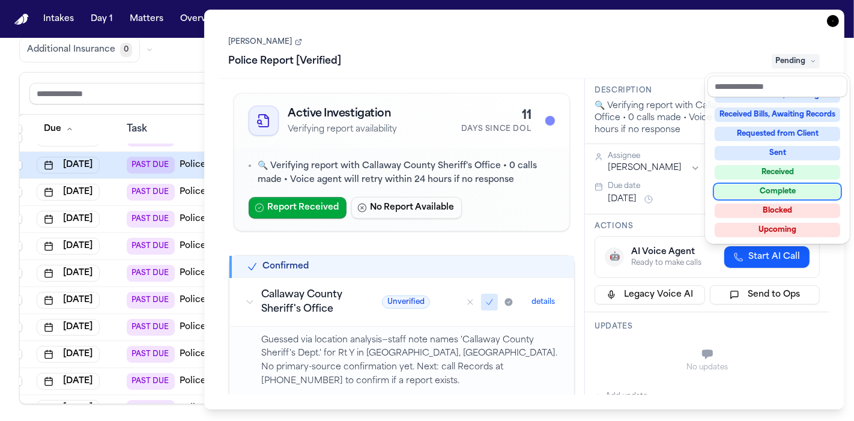
click at [800, 189] on div "Complete" at bounding box center [778, 191] width 126 height 14
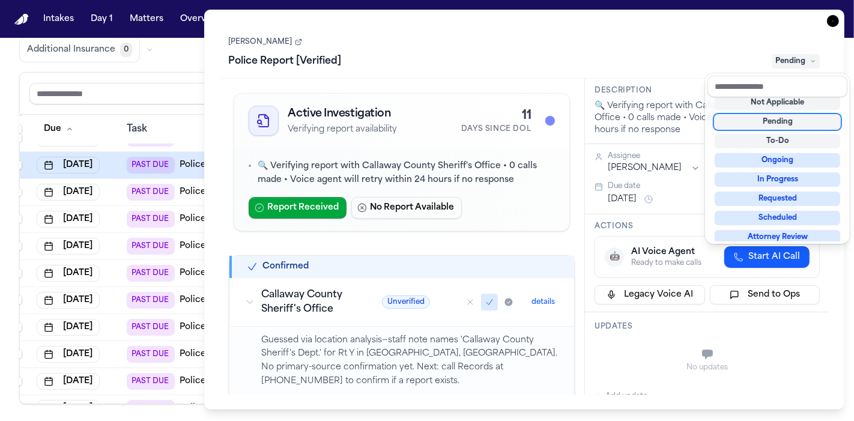
scroll to position [5, 0]
click at [832, 19] on div "Task Details Stephanie Teague Police Report [Verified] Pending Active Investiga…" at bounding box center [524, 210] width 641 height 400
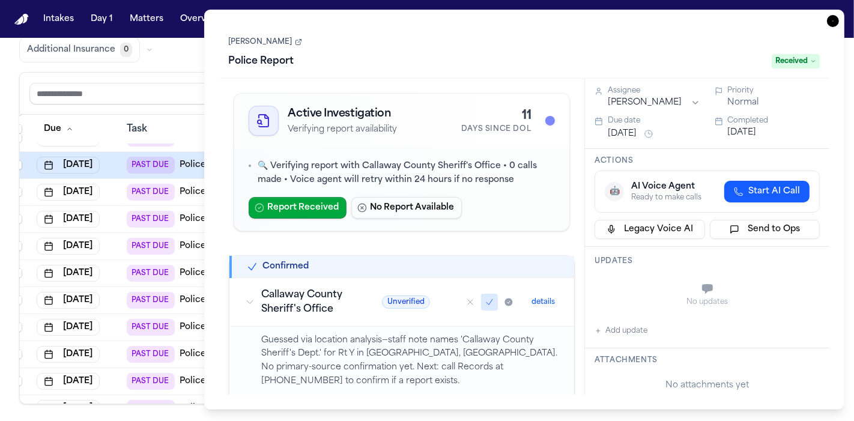
click at [832, 19] on icon "button" at bounding box center [833, 21] width 12 height 12
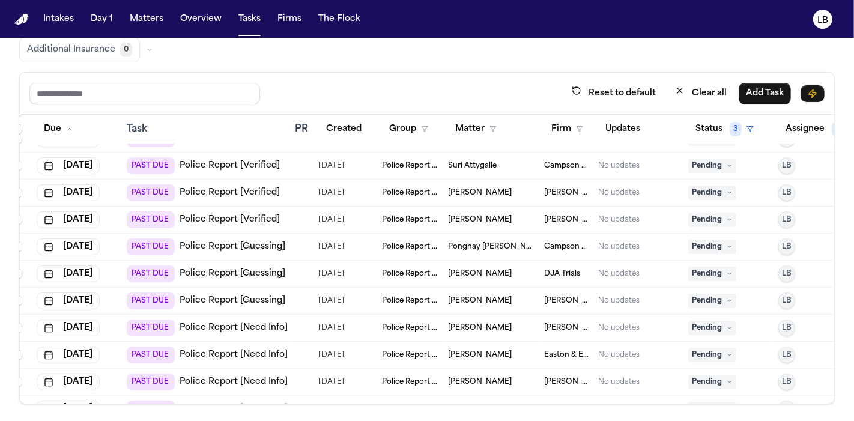
scroll to position [8101, 12]
click at [491, 191] on span "Rhodney Rivera" at bounding box center [480, 194] width 64 height 10
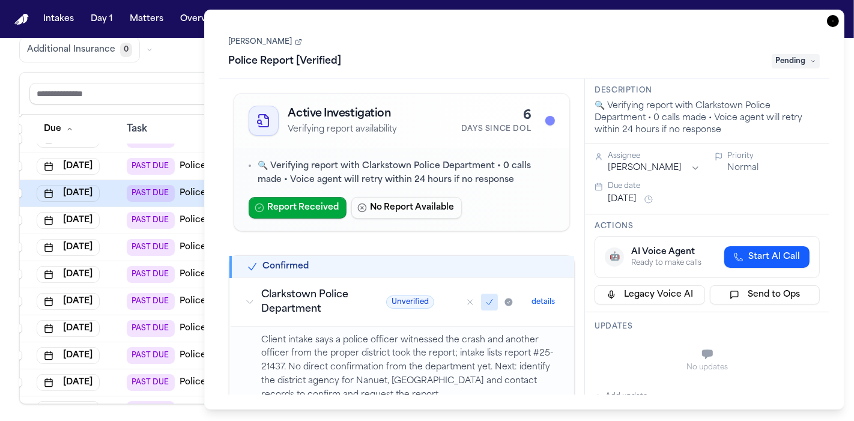
click at [248, 40] on link "Rhodney Rivera" at bounding box center [265, 42] width 73 height 10
click at [835, 20] on icon "button" at bounding box center [833, 21] width 12 height 12
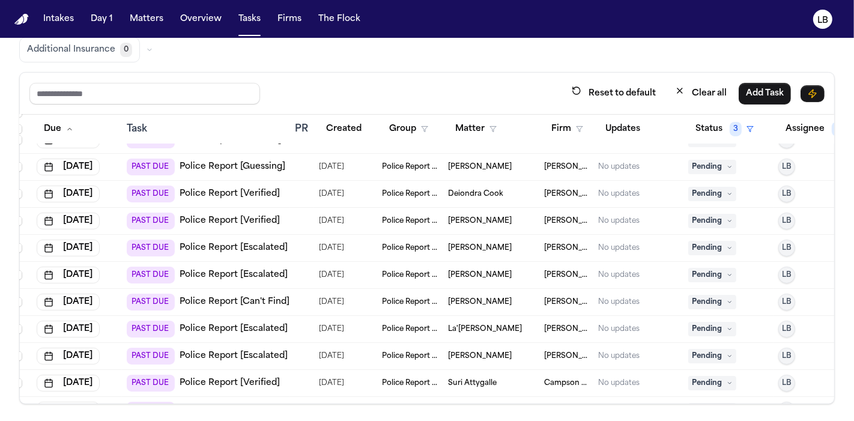
scroll to position [7867, 12]
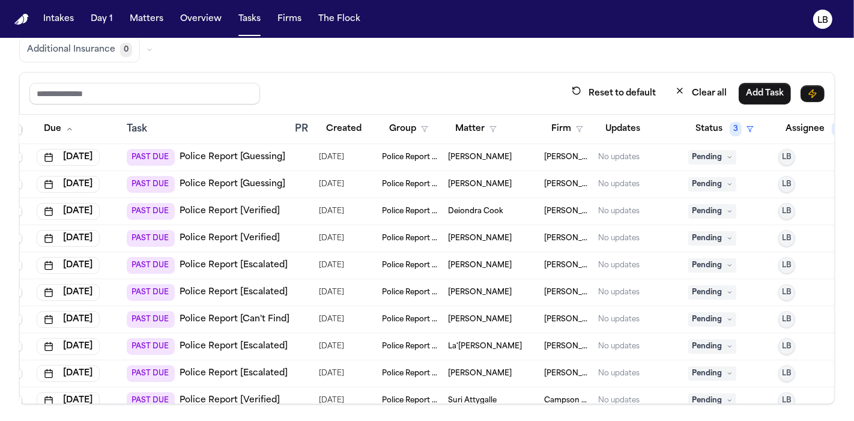
click at [371, 214] on div "09/01/2025" at bounding box center [345, 211] width 53 height 17
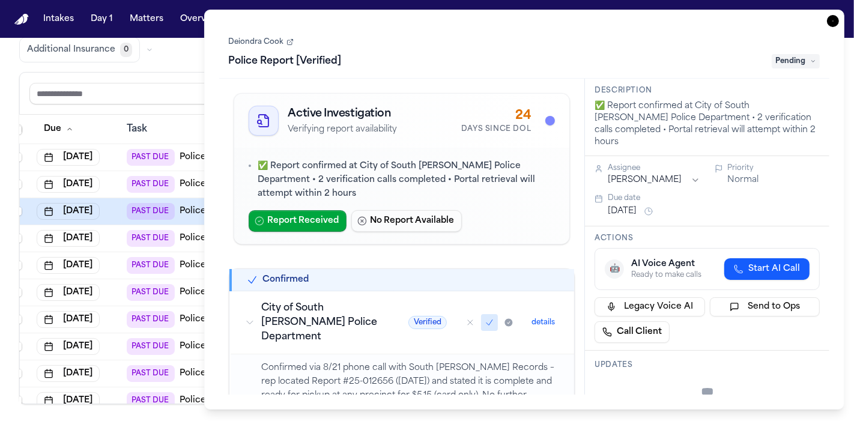
click at [269, 38] on link "Deiondra Cook" at bounding box center [261, 42] width 65 height 10
click at [834, 23] on icon "button" at bounding box center [833, 21] width 12 height 12
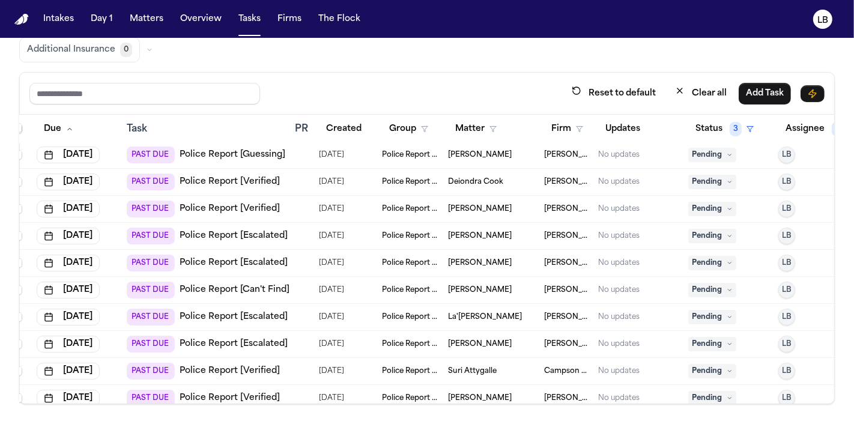
scroll to position [7942, 12]
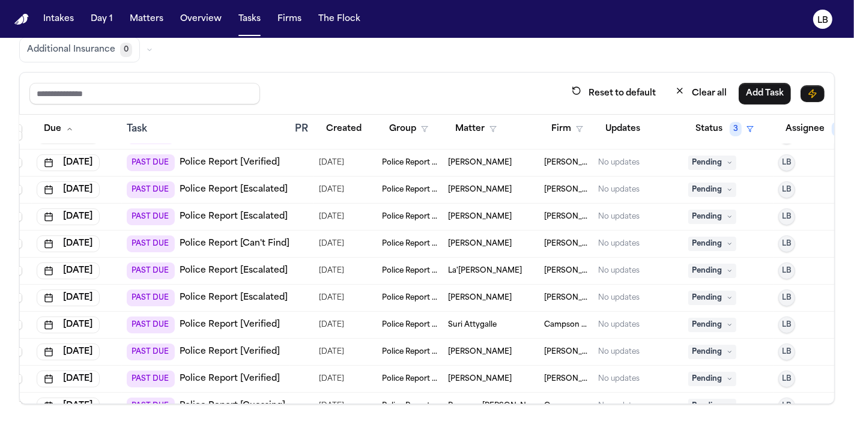
click at [482, 321] on span "Suri Attygalle" at bounding box center [472, 325] width 49 height 10
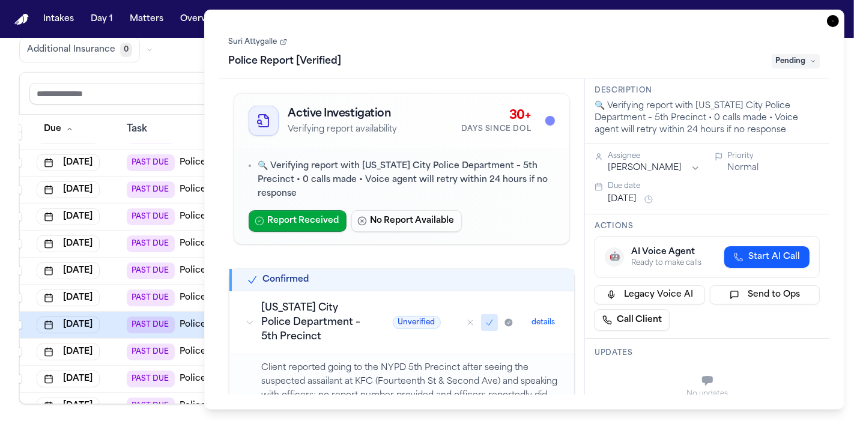
click at [276, 40] on link "Suri Attygalle" at bounding box center [258, 42] width 58 height 10
click at [830, 20] on icon "button" at bounding box center [833, 21] width 12 height 12
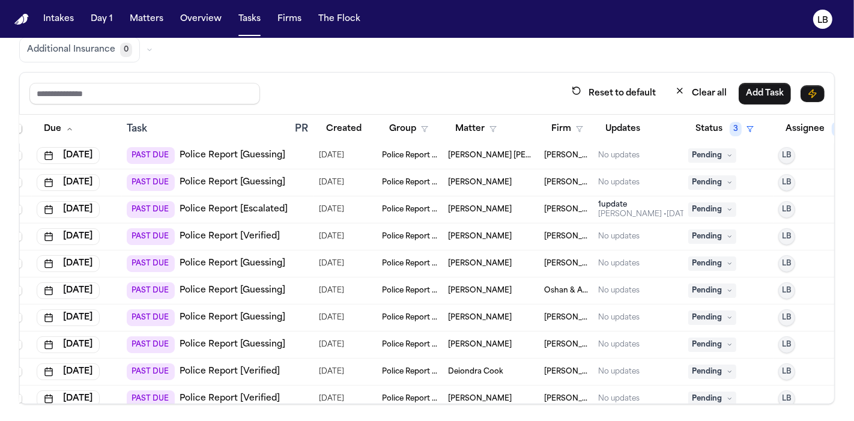
scroll to position [7706, 12]
click at [506, 240] on td "Irfan Ali" at bounding box center [491, 236] width 96 height 27
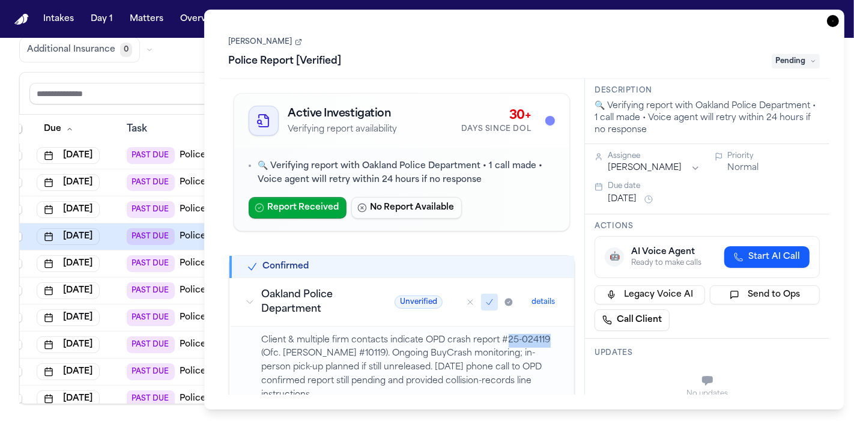
drag, startPoint x: 507, startPoint y: 338, endPoint x: 551, endPoint y: 340, distance: 43.9
click at [551, 340] on td "Client & multiple firm contacts indicate OPD crash report #25-024119 (Ofc. B. F…" at bounding box center [403, 382] width 344 height 112
copy p "25-024119"
click at [184, 231] on link "Police Report [Verified]" at bounding box center [230, 237] width 100 height 12
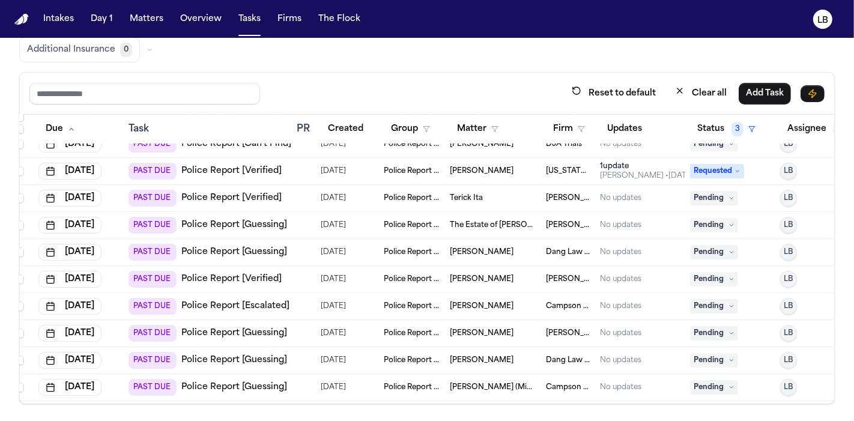
scroll to position [7230, 10]
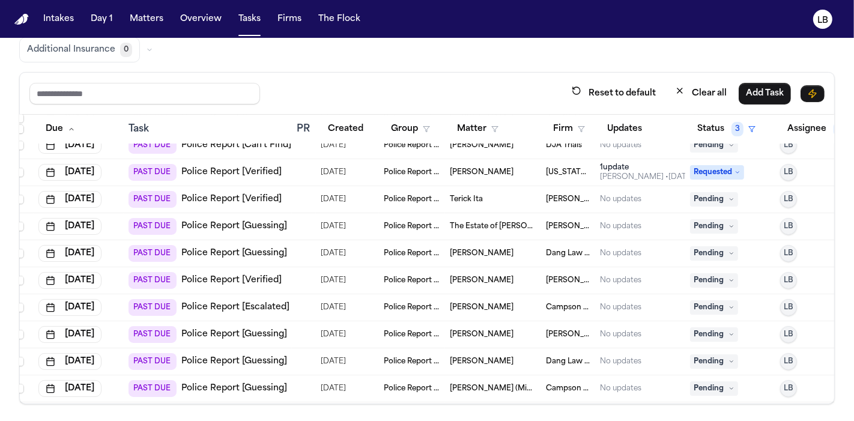
click at [465, 195] on span "Terick Ita" at bounding box center [466, 200] width 33 height 10
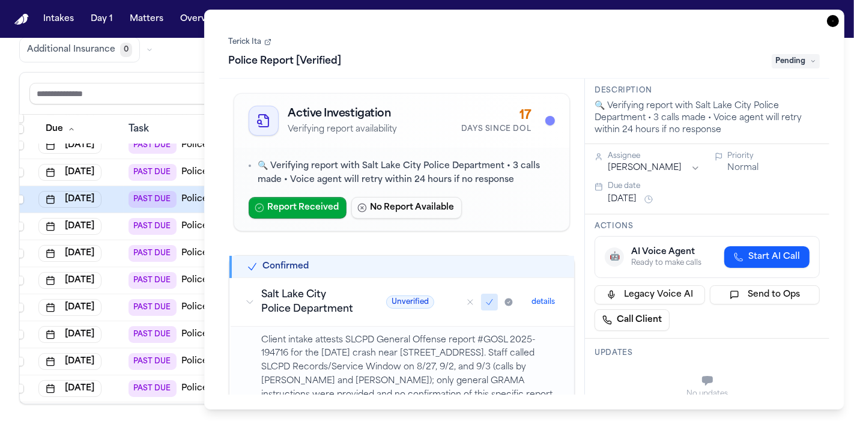
click at [257, 40] on link "Terick Ita" at bounding box center [250, 42] width 43 height 10
click at [252, 40] on link "Terick Ita" at bounding box center [250, 42] width 43 height 10
click at [257, 40] on link "Terick Ita" at bounding box center [250, 42] width 43 height 10
click at [834, 20] on icon "button" at bounding box center [833, 21] width 12 height 12
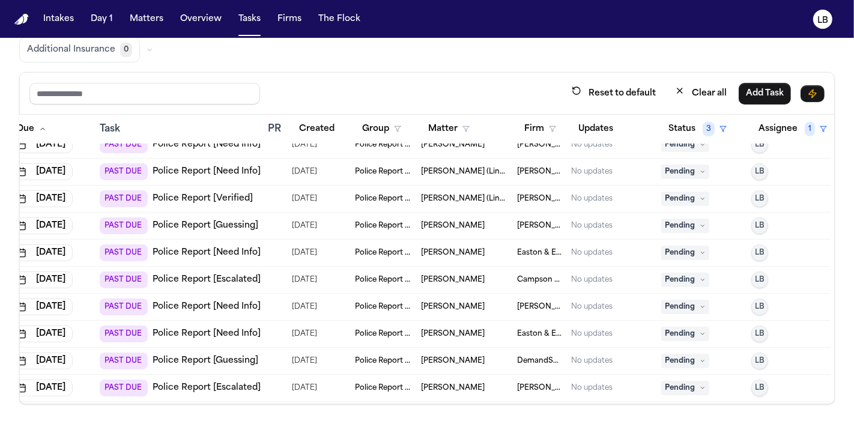
scroll to position [955, 41]
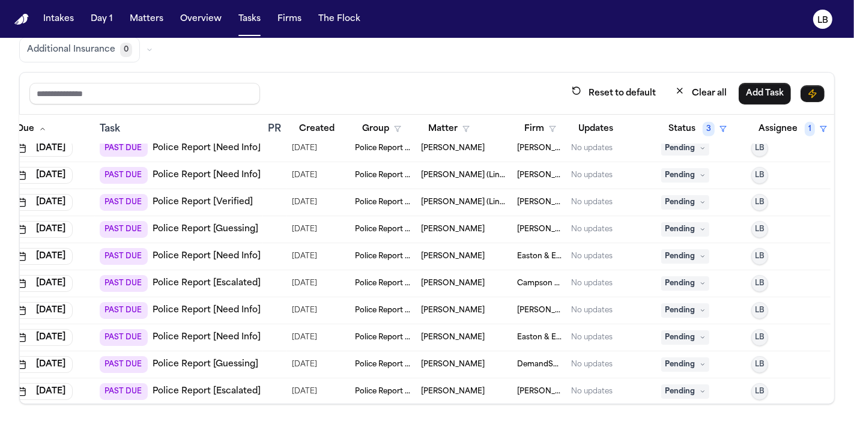
click at [446, 229] on span "Jonathan Susas" at bounding box center [453, 230] width 64 height 10
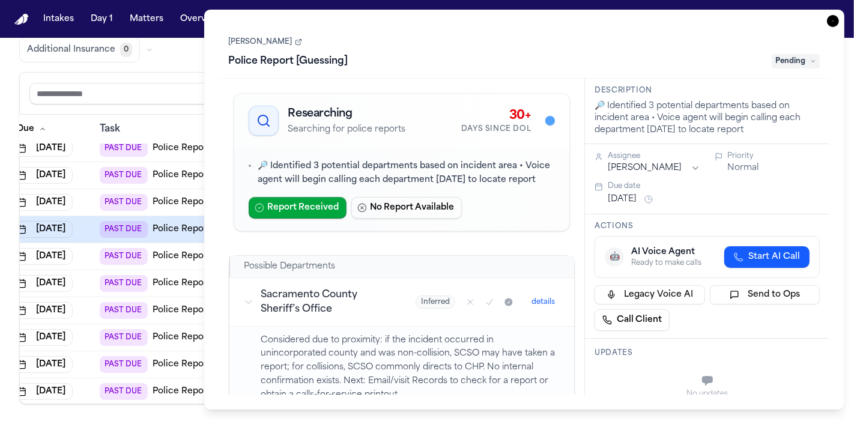
click at [278, 44] on link "Jonathan Susas" at bounding box center [265, 42] width 73 height 10
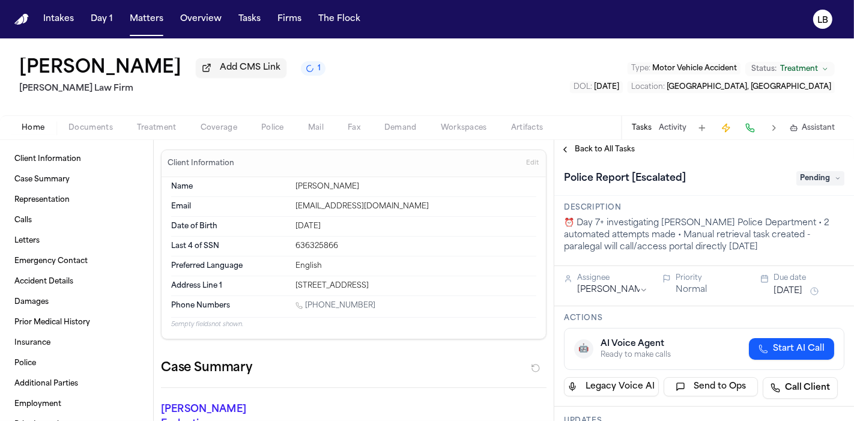
click at [264, 16] on div "Intakes Day 1 Matters Overview Tasks Firms The Flock" at bounding box center [201, 19] width 327 height 22
click at [258, 16] on button "Tasks" at bounding box center [250, 19] width 32 height 22
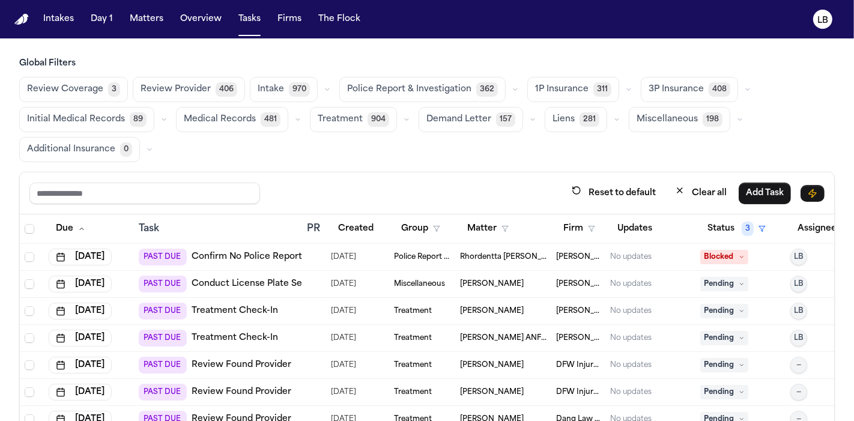
click at [834, 91] on div "Global Filters Review Coverage 3 Review Provider 406 Intake 970 Police Report &…" at bounding box center [427, 281] width 854 height 446
click at [247, 20] on button "Tasks" at bounding box center [250, 19] width 32 height 22
click at [591, 225] on icon "button" at bounding box center [591, 228] width 7 height 7
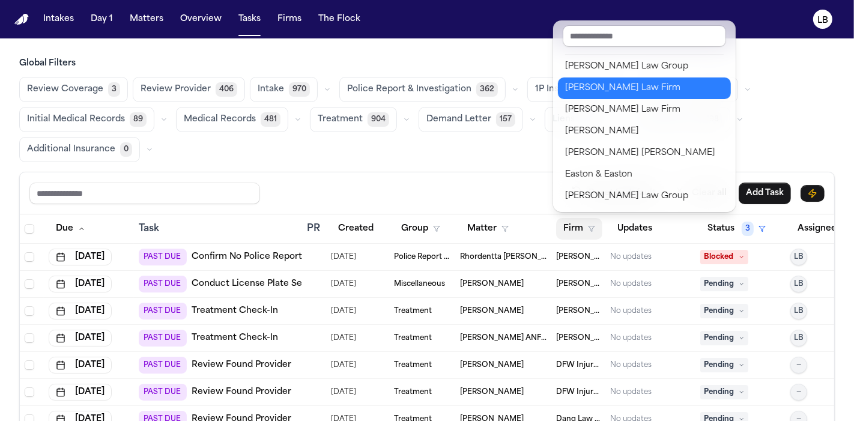
scroll to position [63, 0]
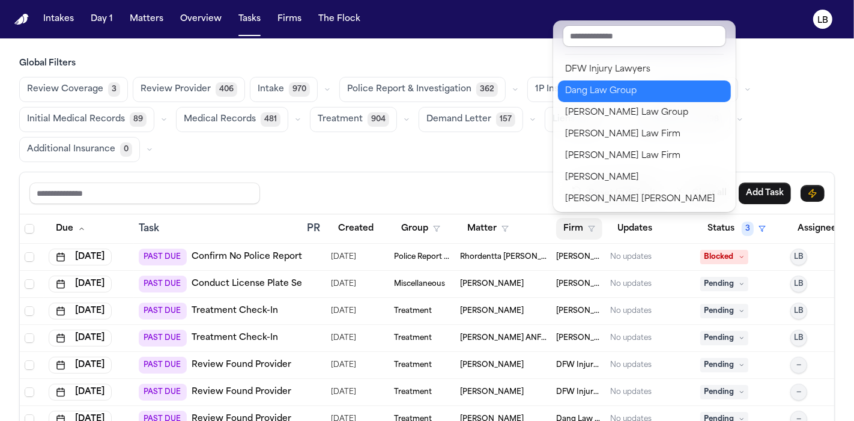
click at [612, 100] on button "Dang Law Group" at bounding box center [644, 91] width 173 height 22
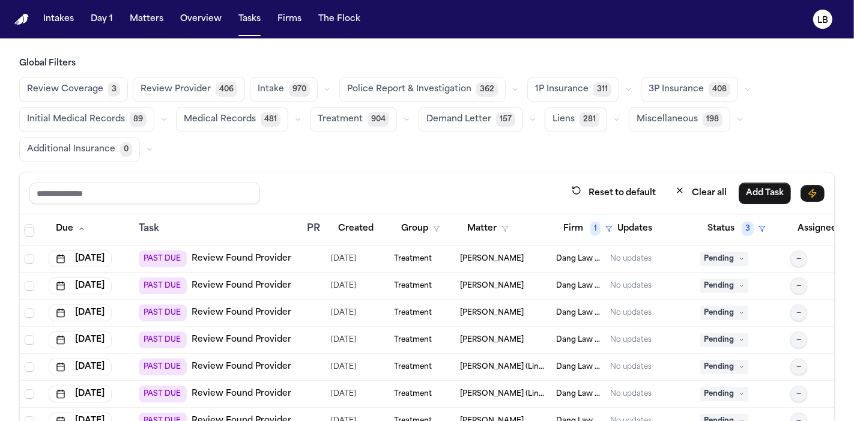
scroll to position [0, 0]
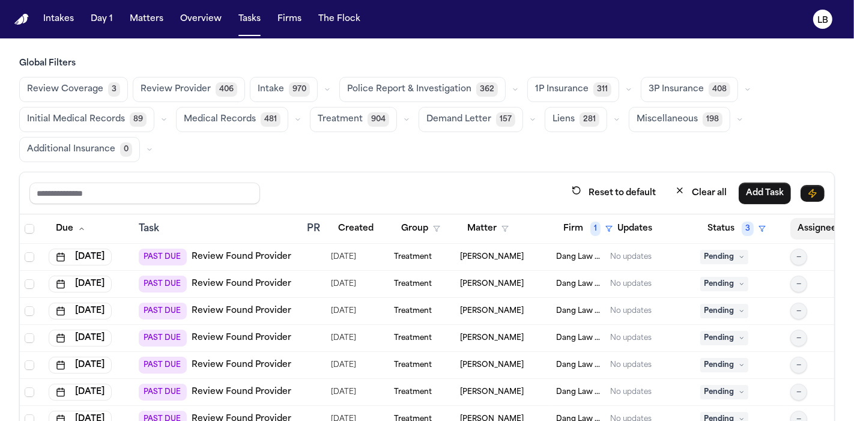
click at [805, 220] on button "Assignee 2" at bounding box center [833, 229] width 85 height 22
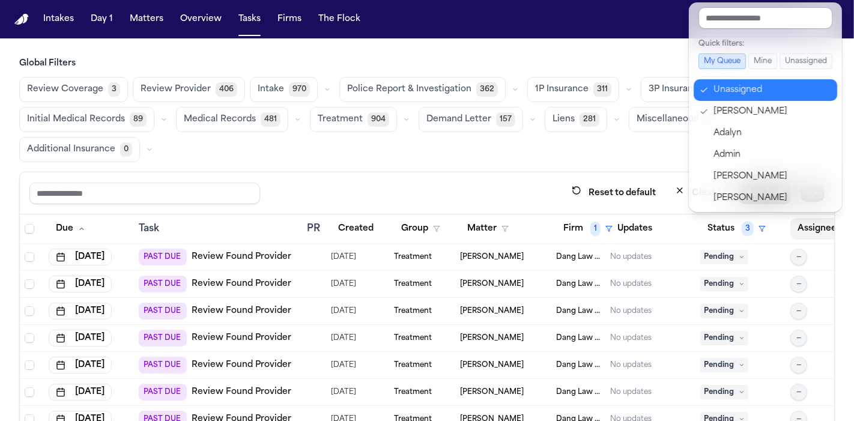
click at [741, 94] on div "Unassigned" at bounding box center [772, 90] width 117 height 14
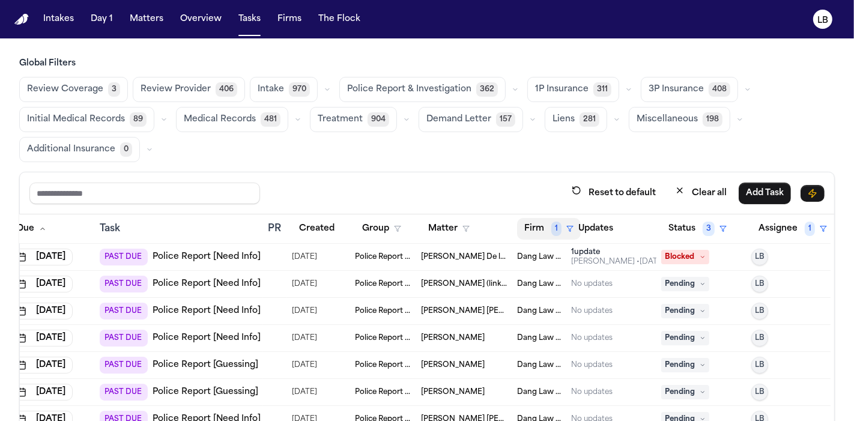
click at [541, 225] on button "Firm 1" at bounding box center [549, 229] width 64 height 22
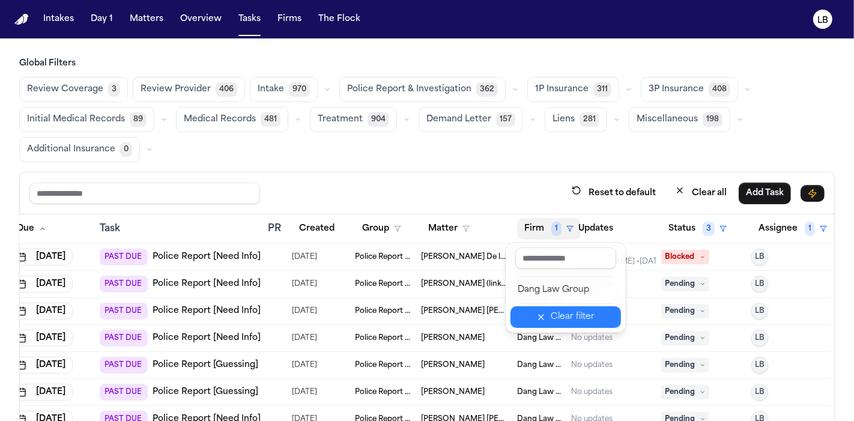
click at [570, 311] on div "Clear filter" at bounding box center [573, 317] width 44 height 14
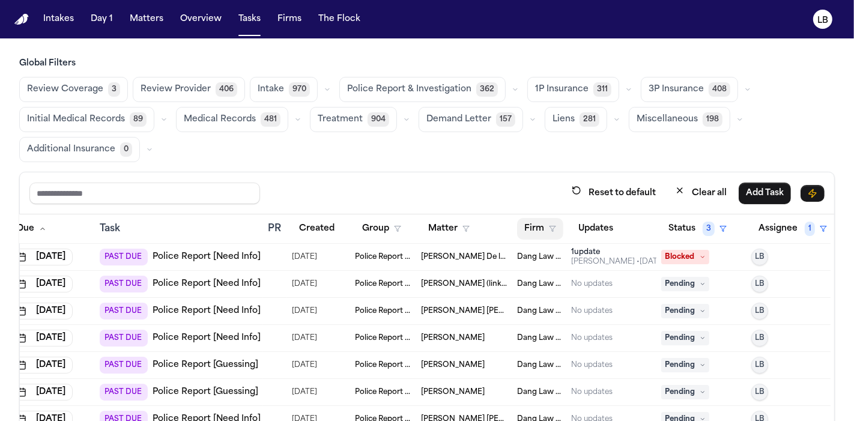
click at [541, 220] on button "Firm" at bounding box center [540, 229] width 46 height 22
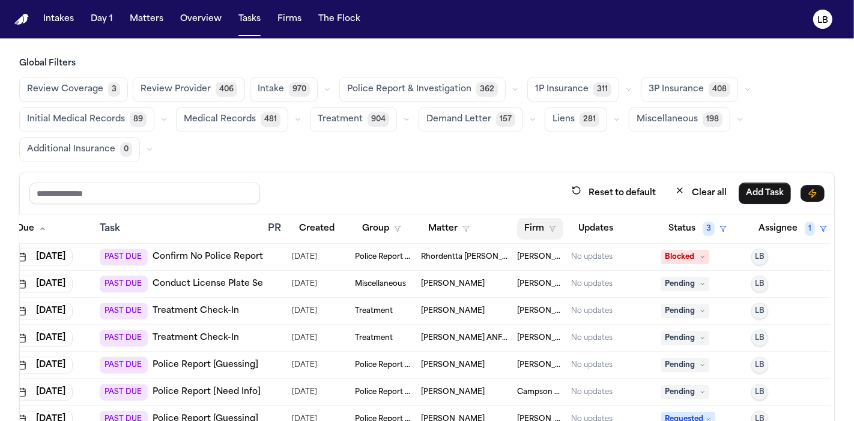
click at [532, 228] on button "Firm" at bounding box center [540, 229] width 46 height 22
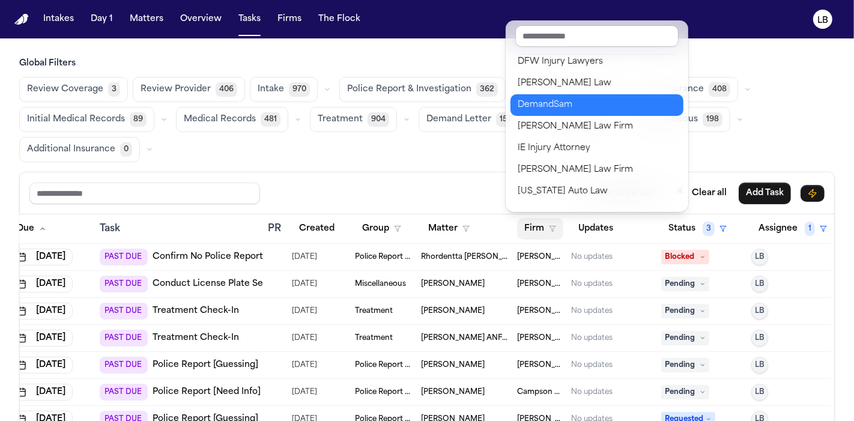
scroll to position [223, 0]
click at [573, 106] on div "DemandSam" at bounding box center [597, 104] width 159 height 14
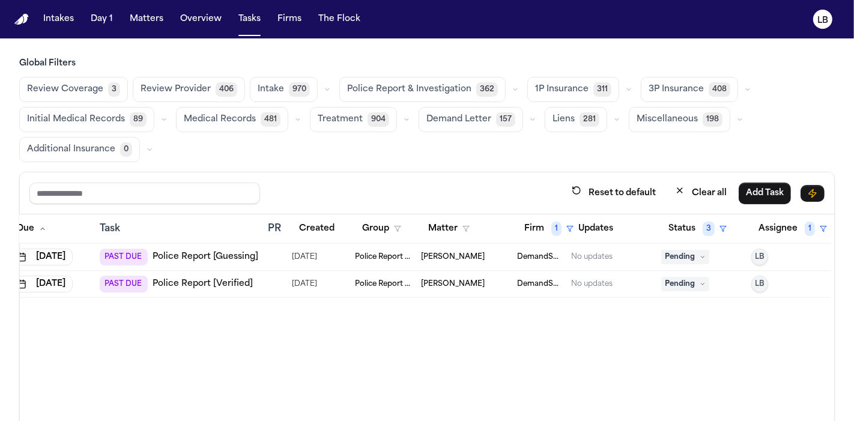
click at [421, 282] on span "Brandon Chun" at bounding box center [453, 284] width 64 height 10
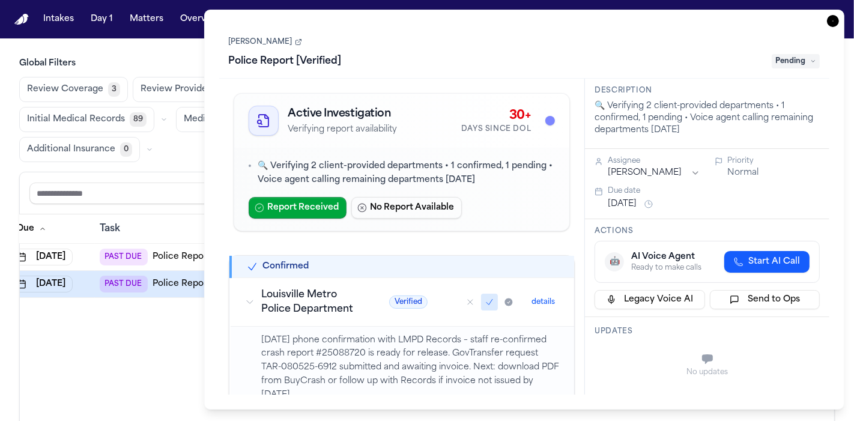
click at [271, 37] on link "Brandon Chun" at bounding box center [265, 42] width 73 height 10
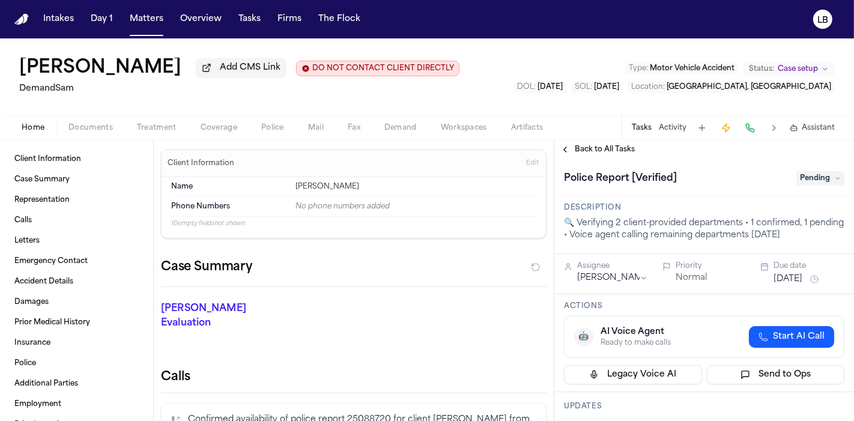
click at [97, 130] on span "Documents" at bounding box center [90, 128] width 44 height 10
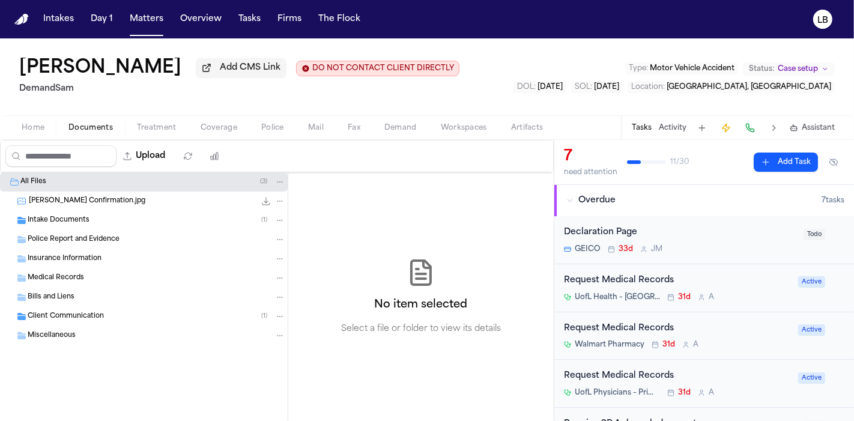
click at [71, 218] on span "Intake Documents" at bounding box center [59, 221] width 62 height 10
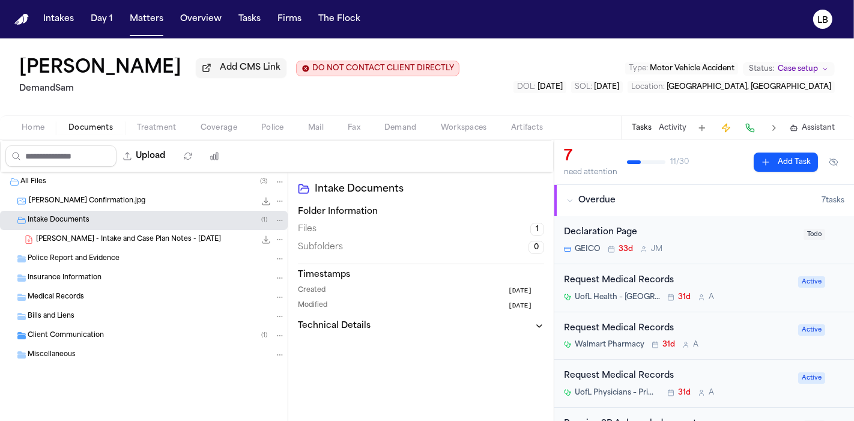
click at [106, 246] on div "[PERSON_NAME] - Intake and Case Plan Notes - [DATE] 69.9 KB • PDF" at bounding box center [144, 239] width 288 height 19
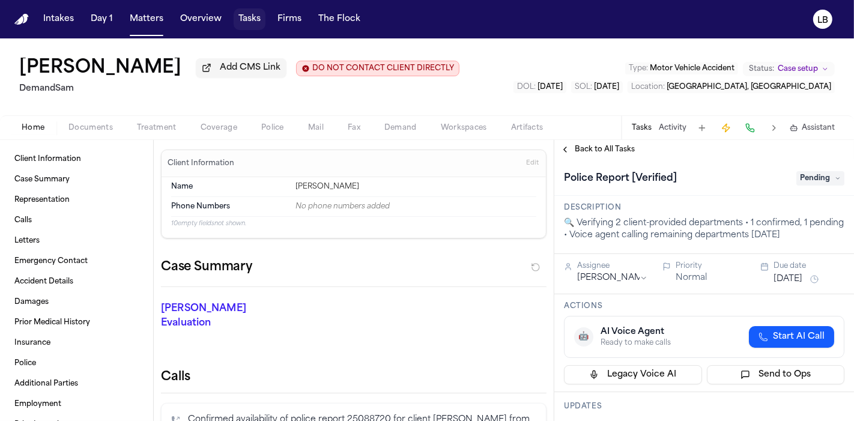
click at [261, 16] on button "Tasks" at bounding box center [250, 19] width 32 height 22
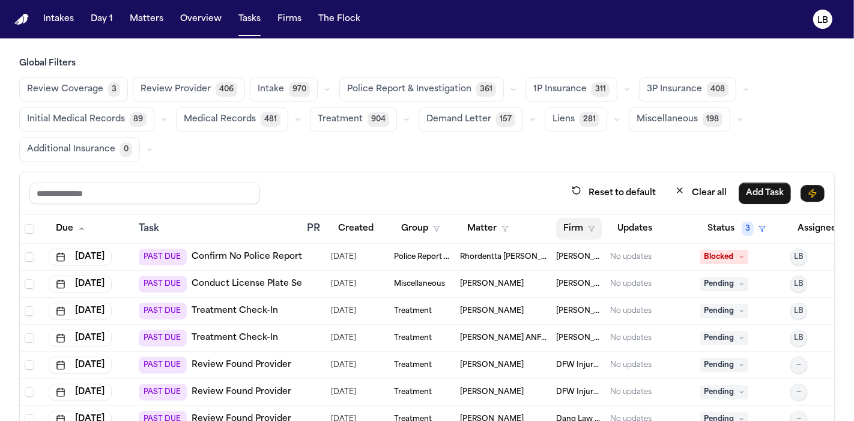
click at [586, 226] on button "Firm" at bounding box center [579, 229] width 46 height 22
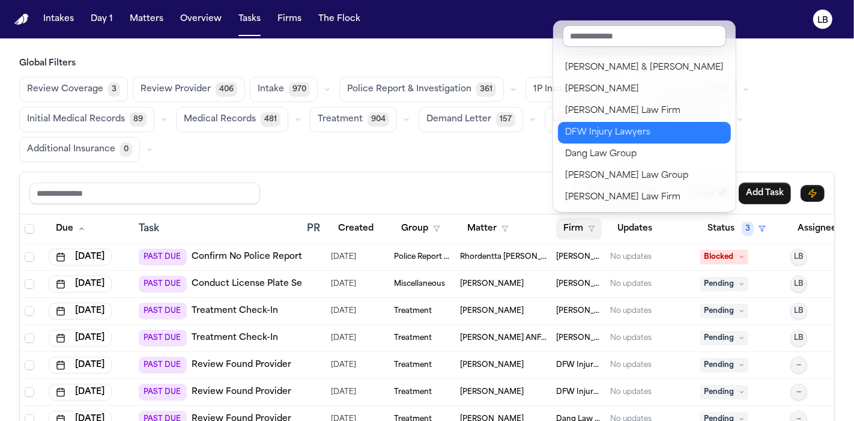
scroll to position [109, 0]
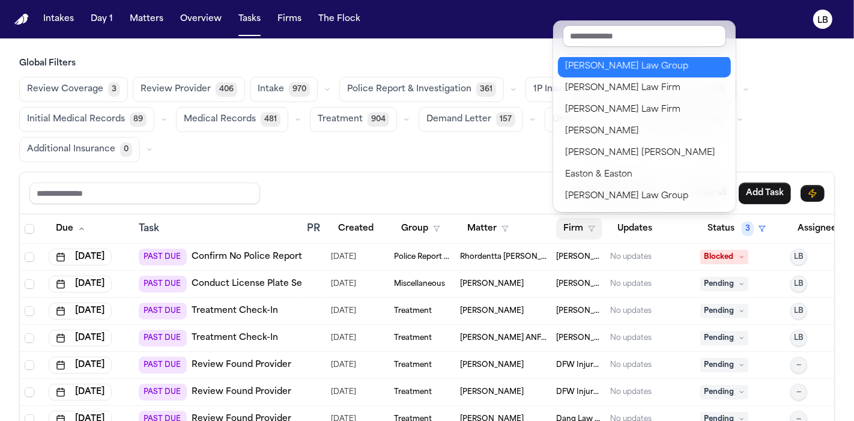
click at [615, 65] on div "[PERSON_NAME] Law Group" at bounding box center [644, 66] width 159 height 14
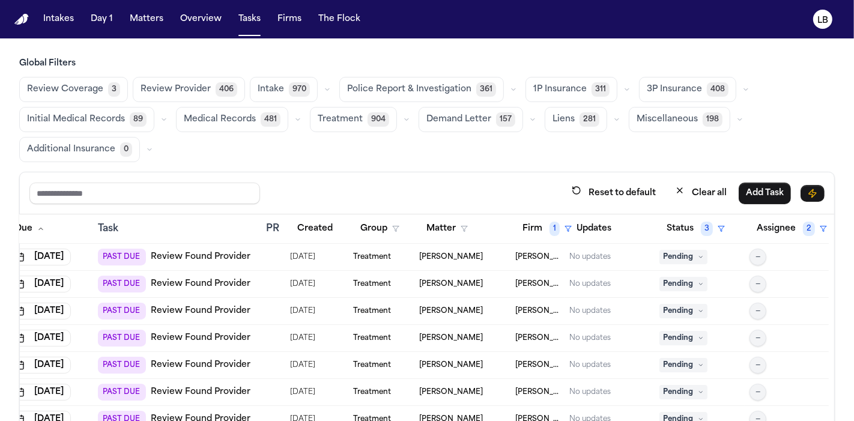
scroll to position [0, 59]
click at [750, 229] on button "Assignee 2" at bounding box center [792, 229] width 85 height 22
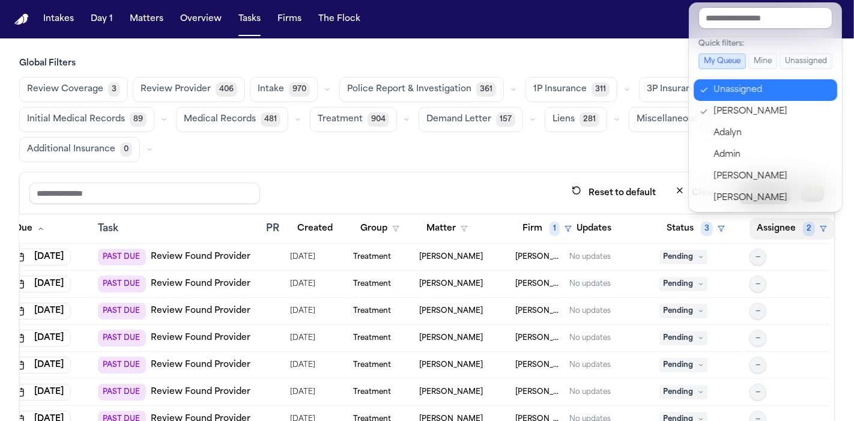
click at [733, 88] on div "Unassigned" at bounding box center [772, 90] width 117 height 14
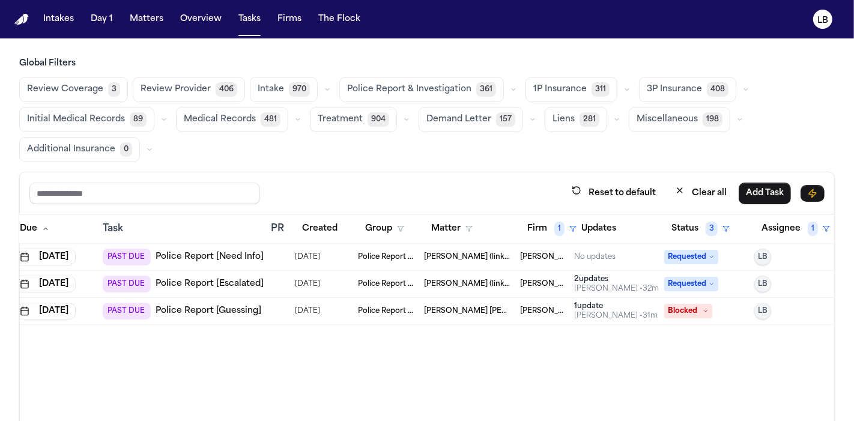
scroll to position [0, 38]
click at [232, 285] on link "Police Report [Escalated]" at bounding box center [208, 284] width 108 height 12
click at [556, 222] on span "1" at bounding box center [558, 229] width 10 height 14
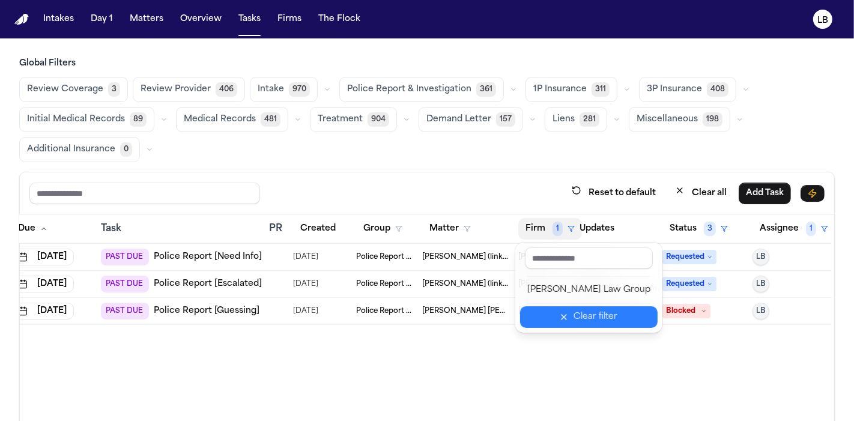
click at [559, 313] on icon "button" at bounding box center [564, 317] width 10 height 10
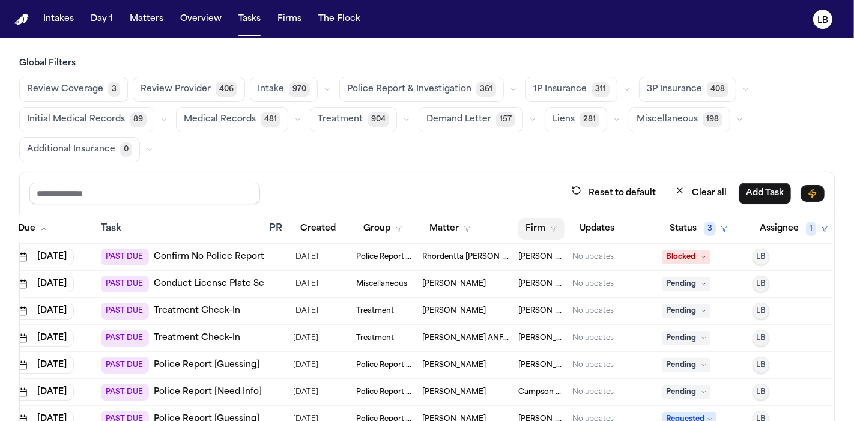
click at [550, 222] on button "Firm" at bounding box center [541, 229] width 46 height 22
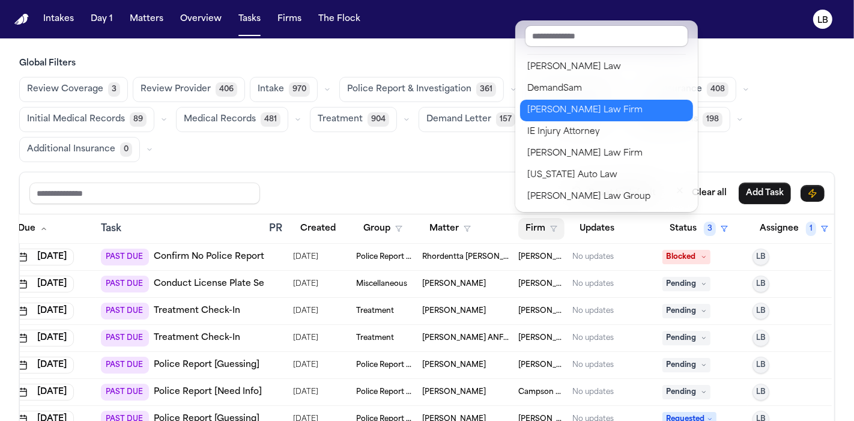
scroll to position [238, 0]
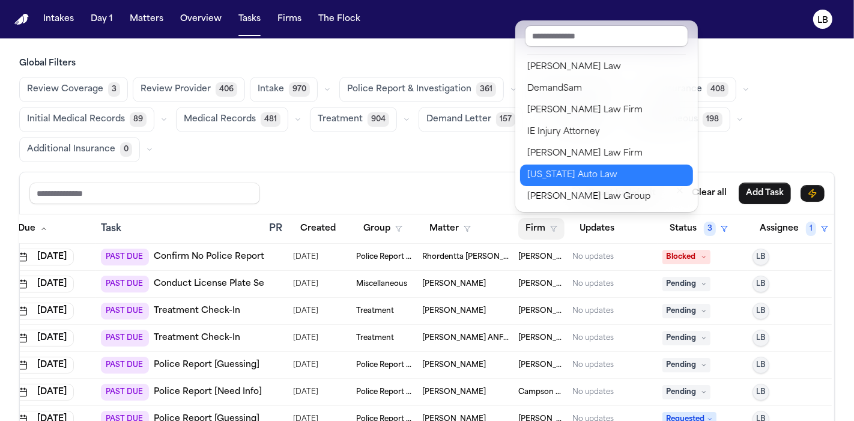
click at [598, 171] on div "[US_STATE] Auto Law" at bounding box center [606, 175] width 159 height 14
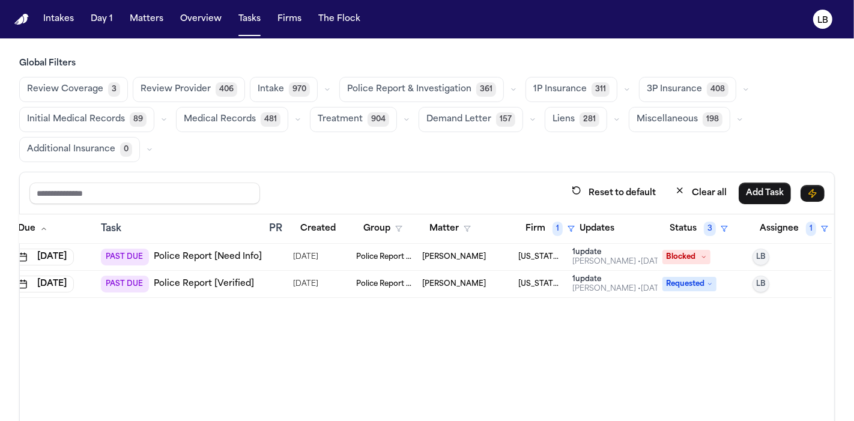
click at [360, 284] on span "Police Report & Investigation" at bounding box center [384, 284] width 56 height 10
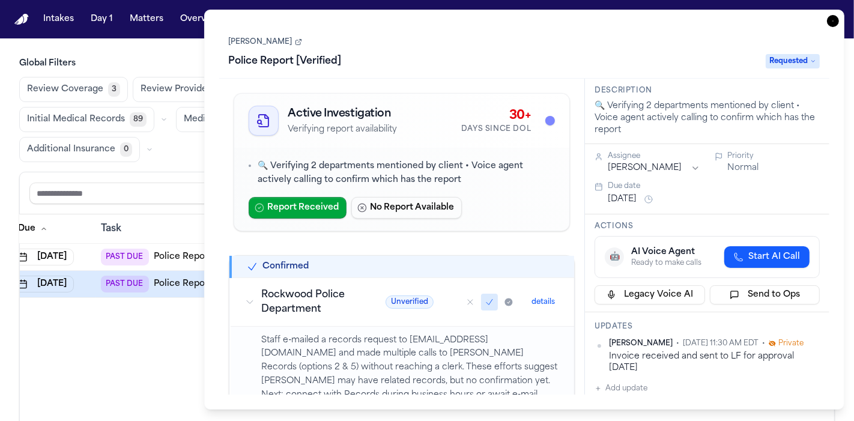
click at [278, 43] on link "[PERSON_NAME]" at bounding box center [265, 42] width 73 height 10
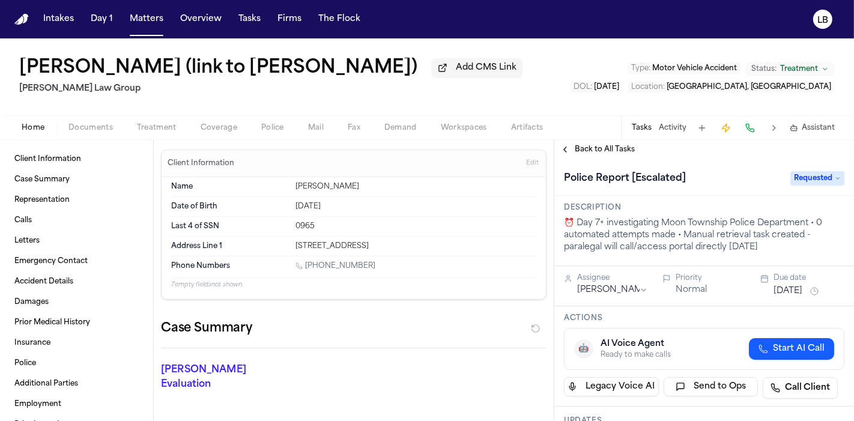
click at [678, 122] on div "Tasks Activity Assistant" at bounding box center [732, 127] width 223 height 23
click at [677, 127] on button "Activity" at bounding box center [673, 128] width 28 height 10
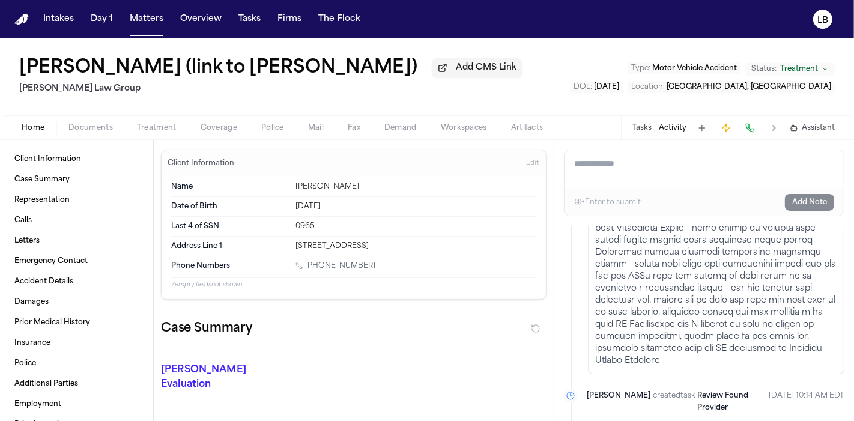
scroll to position [1001, 0]
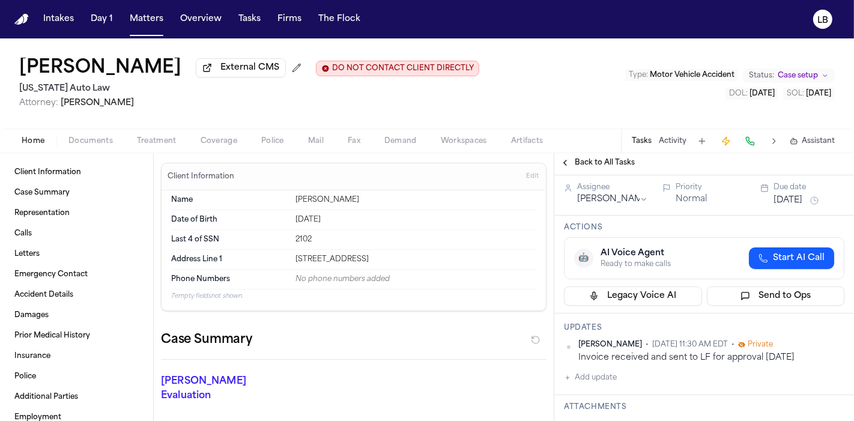
scroll to position [89, 0]
click at [680, 139] on button "Activity" at bounding box center [673, 141] width 28 height 10
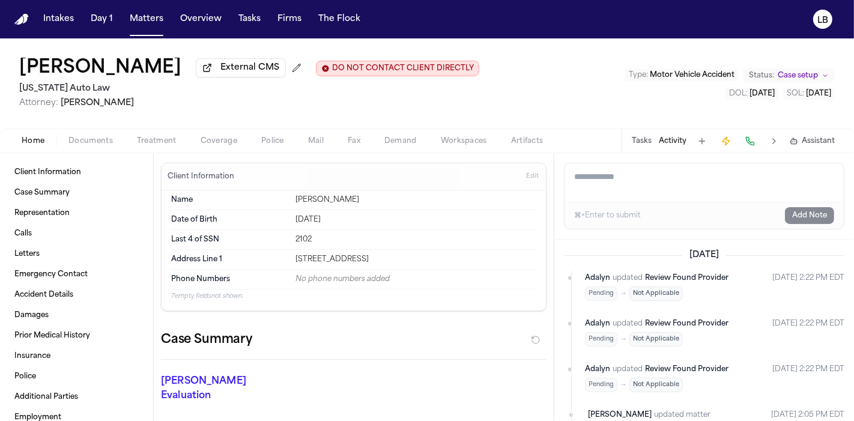
click at [645, 136] on button "Tasks" at bounding box center [642, 141] width 20 height 10
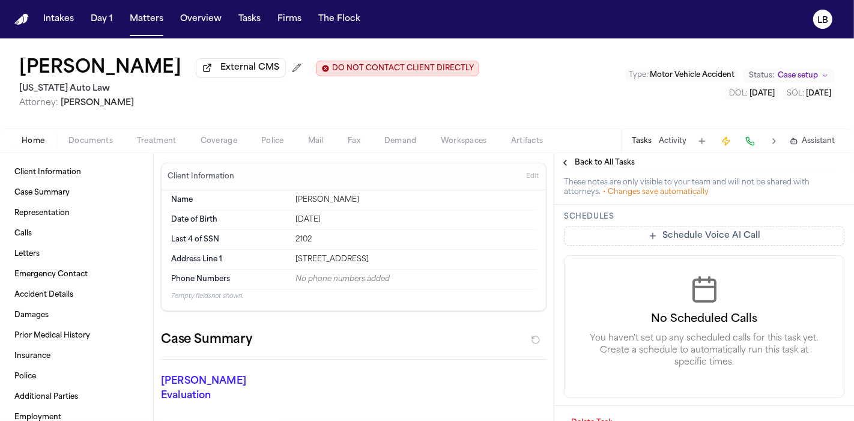
scroll to position [514, 0]
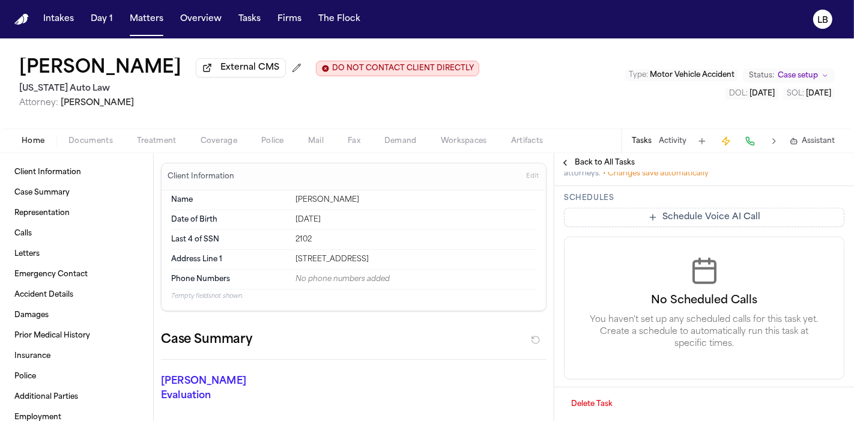
click at [257, 150] on div "Home Documents Treatment Coverage Police Mail Fax Demand Workspaces Artifacts T…" at bounding box center [427, 141] width 854 height 24
click at [268, 129] on div "Home Documents Treatment Coverage Police Mail Fax Demand Workspaces Artifacts T…" at bounding box center [427, 141] width 854 height 24
click at [269, 136] on span "Police" at bounding box center [272, 141] width 23 height 10
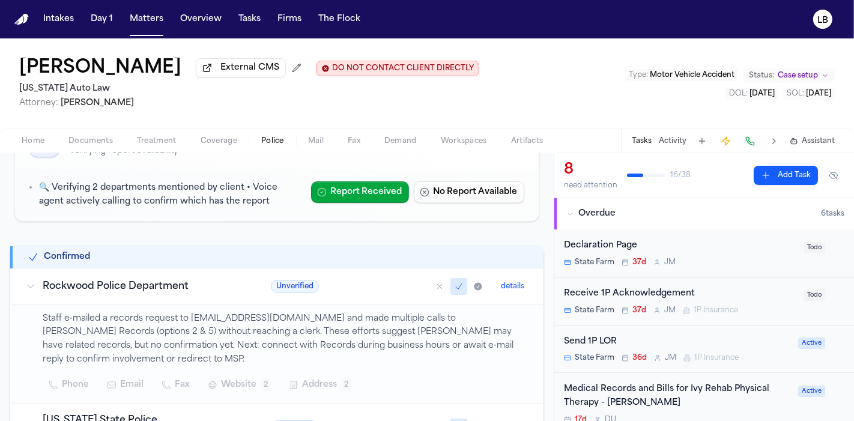
scroll to position [109, 0]
click at [251, 16] on button "Tasks" at bounding box center [250, 19] width 32 height 22
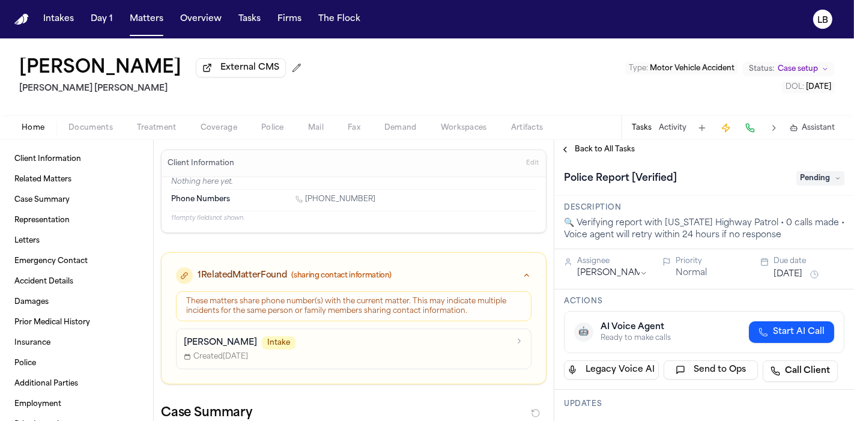
click at [79, 134] on span "button" at bounding box center [90, 134] width 59 height 1
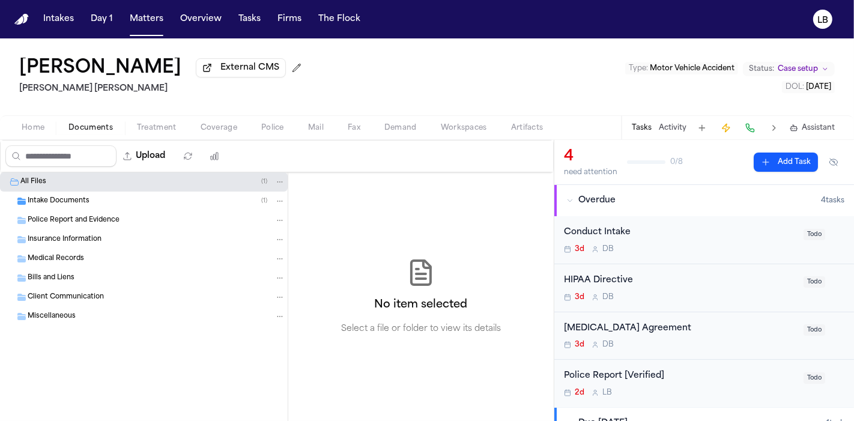
click at [54, 200] on span "Intake Documents" at bounding box center [59, 201] width 62 height 10
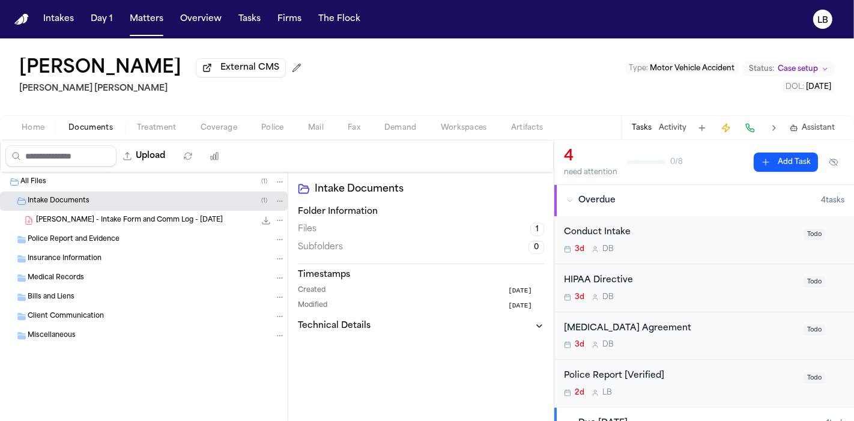
click at [71, 218] on span "J. Serdar - Intake Form and Comm Log - 9.3.25" at bounding box center [129, 221] width 187 height 10
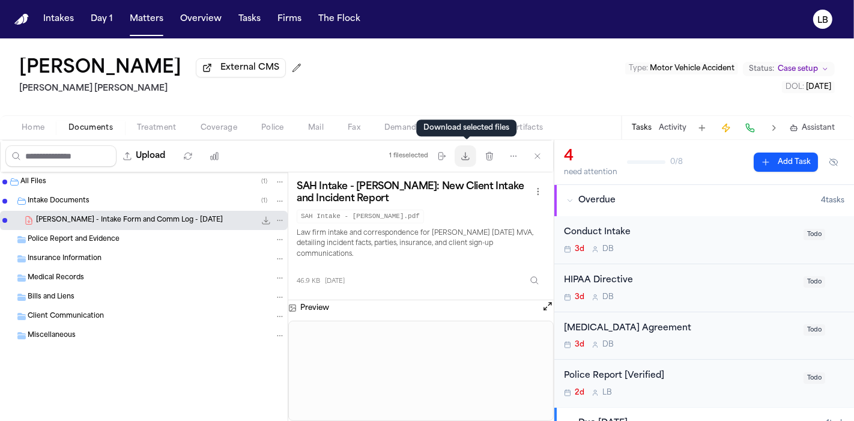
click at [463, 157] on icon "button" at bounding box center [466, 156] width 10 height 10
click at [266, 129] on span "Police" at bounding box center [272, 128] width 23 height 10
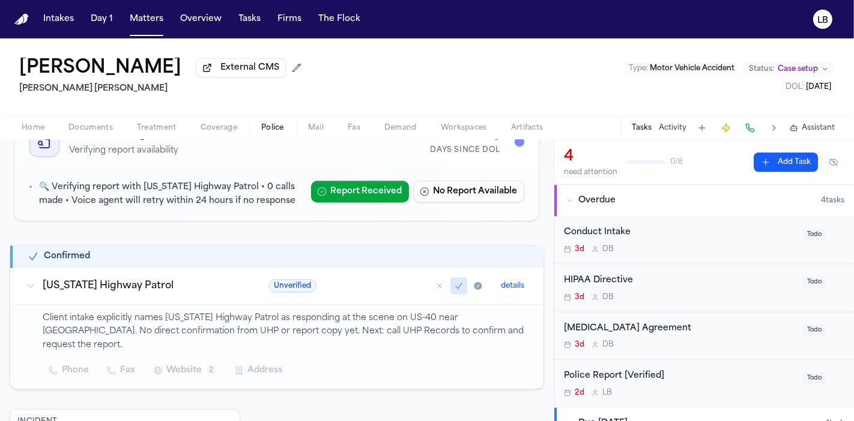
scroll to position [195, 0]
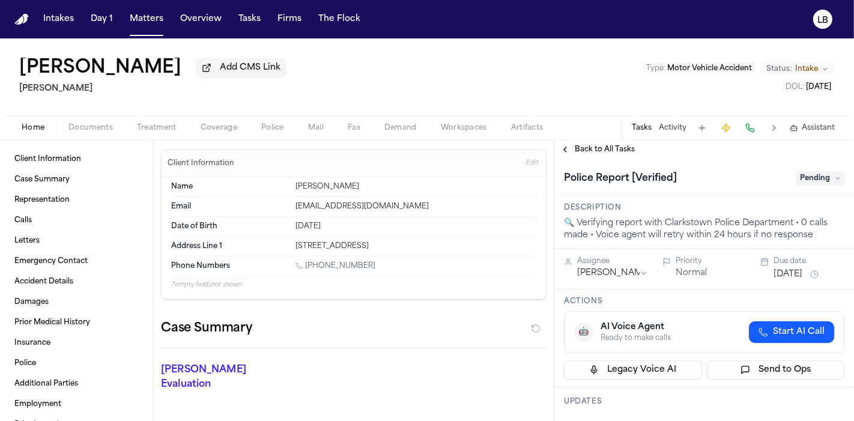
click at [81, 134] on span "button" at bounding box center [90, 134] width 59 height 1
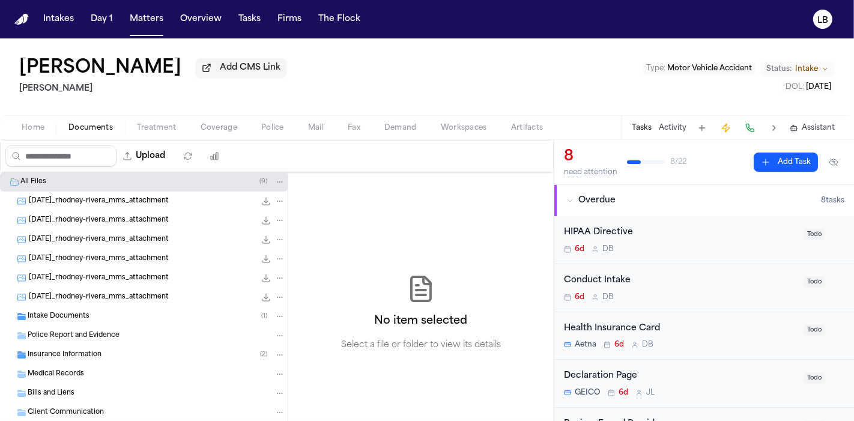
scroll to position [47, 0]
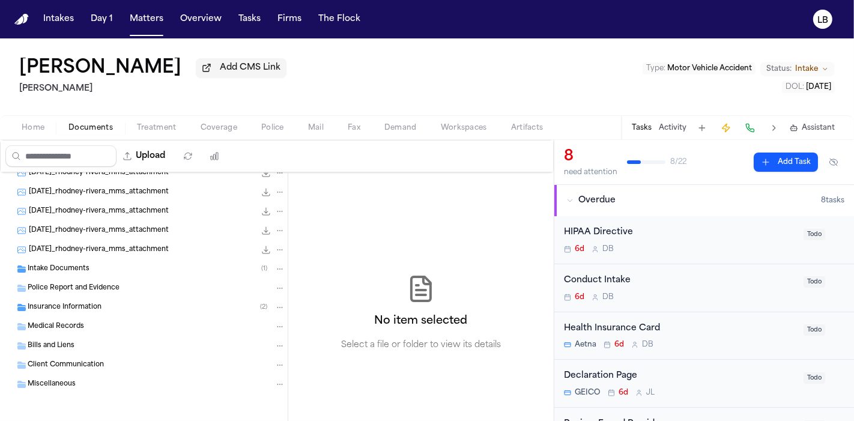
click at [73, 273] on span "Intake Documents" at bounding box center [59, 269] width 62 height 10
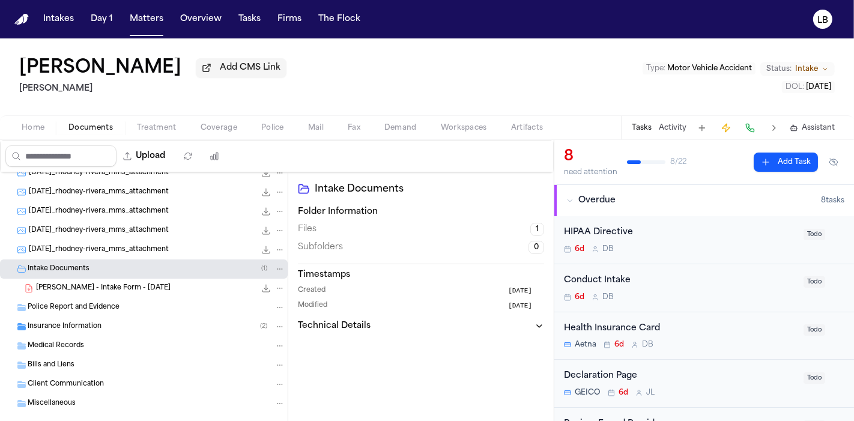
click at [94, 290] on span "[PERSON_NAME] - Intake Form - [DATE]" at bounding box center [103, 289] width 135 height 10
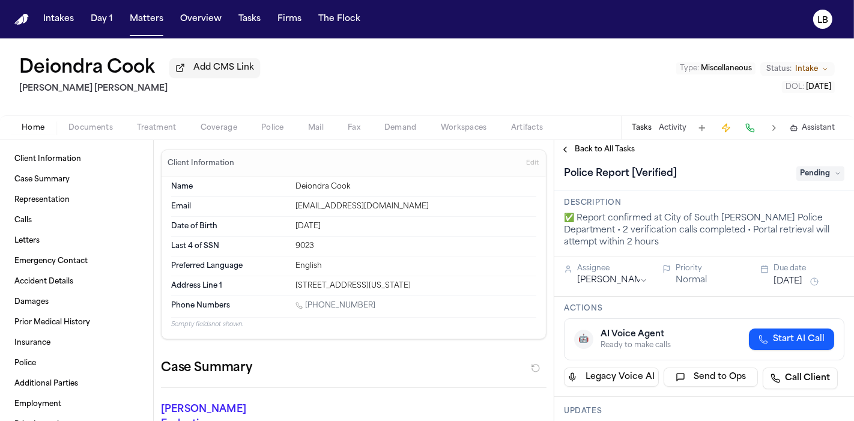
scroll to position [4, 0]
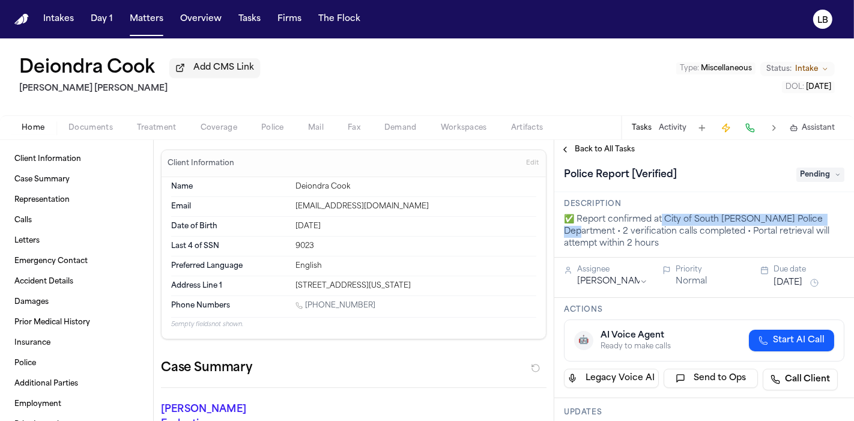
drag, startPoint x: 664, startPoint y: 217, endPoint x: 827, endPoint y: 217, distance: 163.4
click at [827, 217] on div "✅ Report confirmed at City of South [PERSON_NAME] Police Department • 2 verific…" at bounding box center [704, 232] width 281 height 36
copy div "City of South [PERSON_NAME] Police Department"
drag, startPoint x: 83, startPoint y: 136, endPoint x: 75, endPoint y: 129, distance: 10.6
click at [75, 129] on span "Documents" at bounding box center [90, 128] width 44 height 10
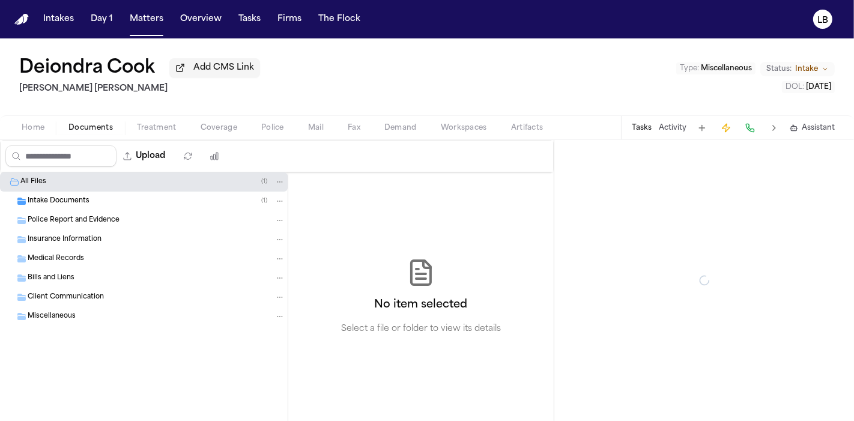
click at [75, 129] on span "Documents" at bounding box center [90, 128] width 44 height 10
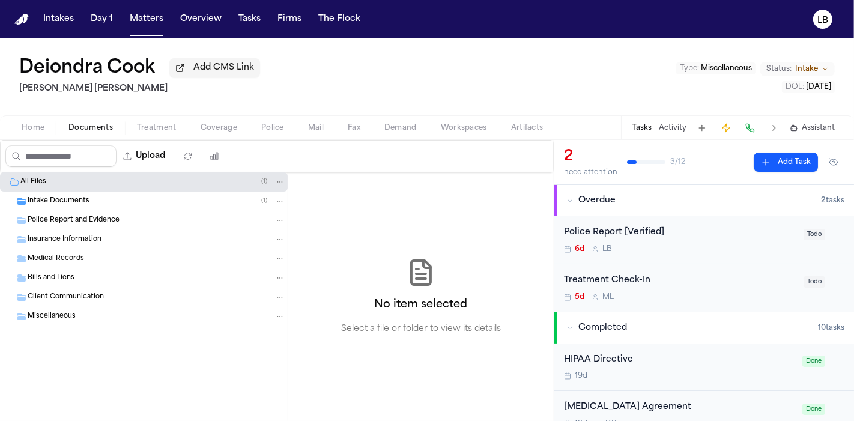
click at [71, 202] on span "Intake Documents" at bounding box center [59, 201] width 62 height 10
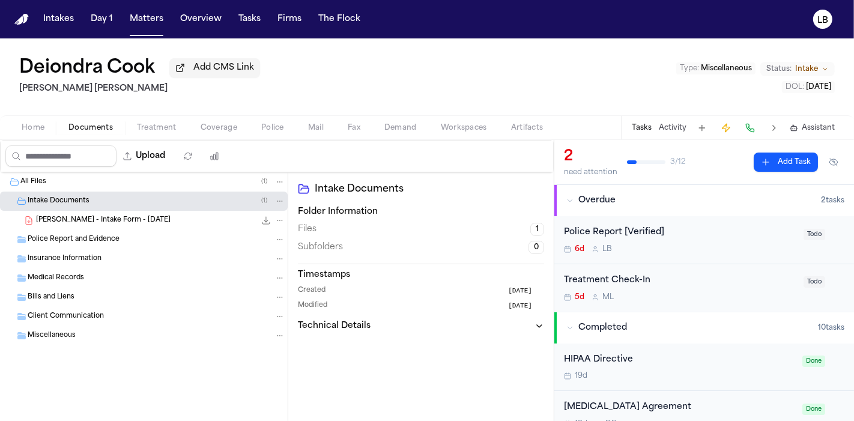
click at [145, 219] on div "D. Cook - Intake Form - 8.20.25 25.6 KB • PDF" at bounding box center [160, 220] width 249 height 12
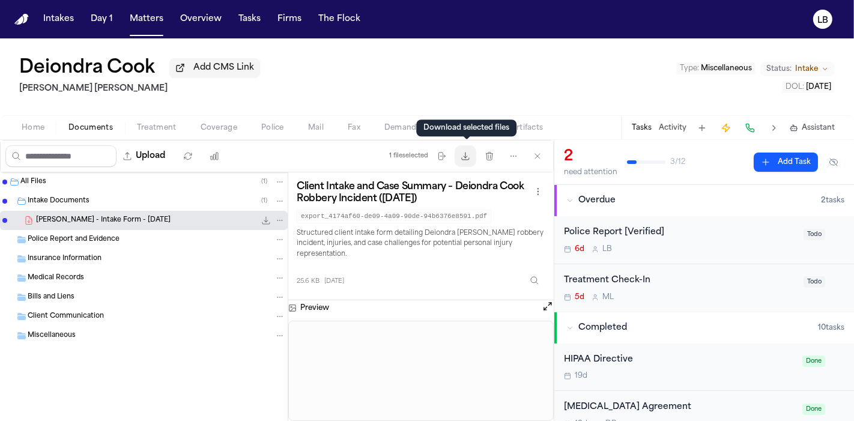
click at [472, 154] on button "Download files" at bounding box center [466, 156] width 22 height 22
click at [678, 130] on button "Activity" at bounding box center [673, 128] width 28 height 10
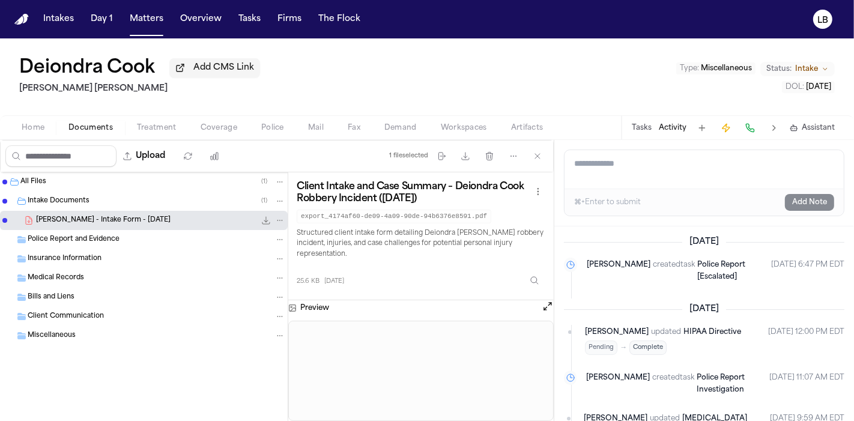
click at [646, 160] on textarea "Add a note to this matter" at bounding box center [704, 169] width 279 height 38
type textarea "*"
click at [646, 160] on textarea "*" at bounding box center [705, 169] width 280 height 38
paste textarea "**********"
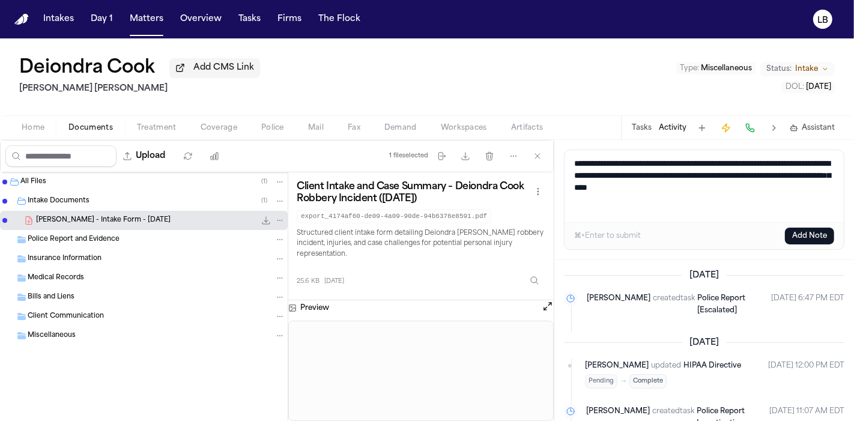
paste textarea "**********"
type textarea "**********"
click at [800, 233] on button "Add Note" at bounding box center [809, 236] width 49 height 17
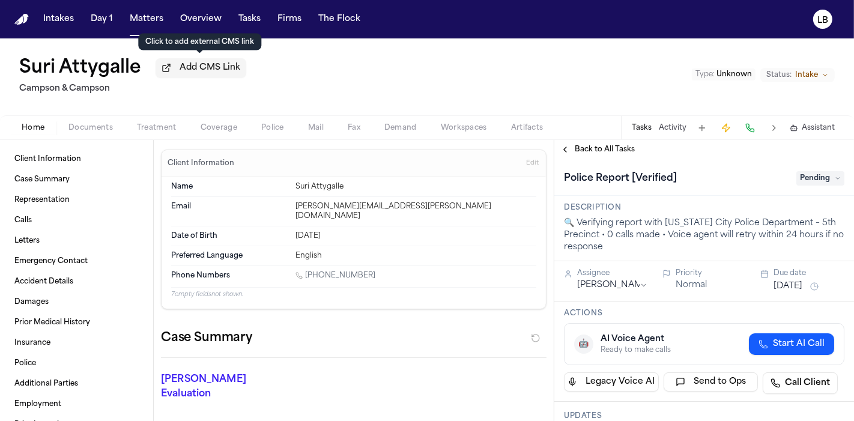
click at [96, 126] on span "Documents" at bounding box center [90, 128] width 44 height 10
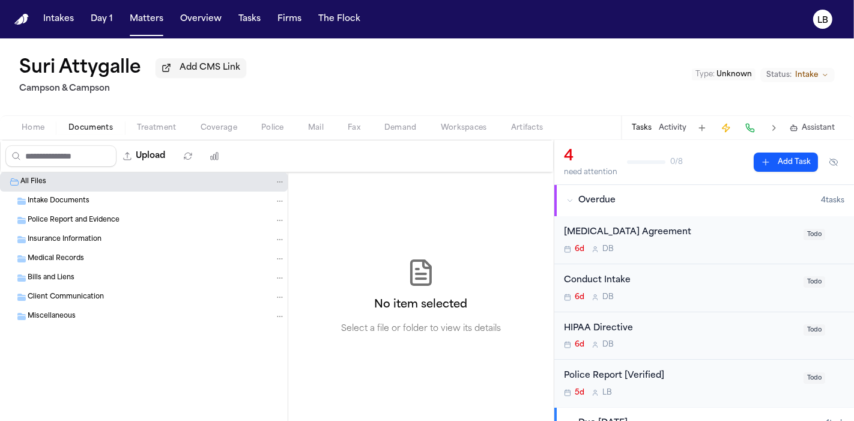
click at [77, 199] on span "Intake Documents" at bounding box center [59, 201] width 62 height 10
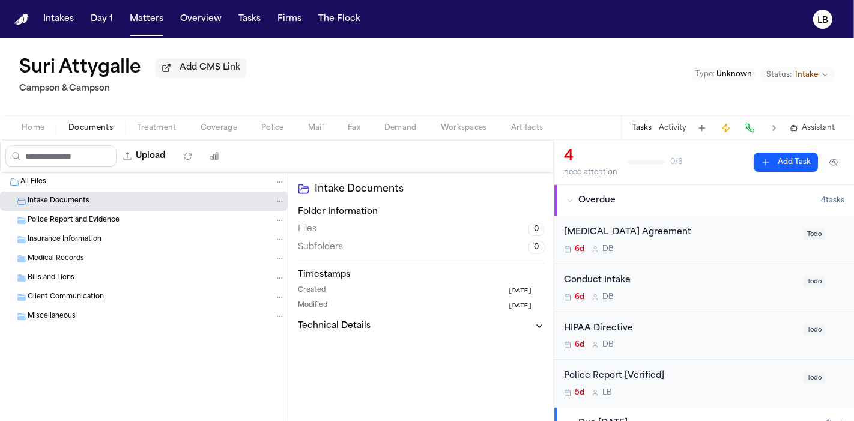
click at [38, 132] on button "Home" at bounding box center [33, 128] width 47 height 14
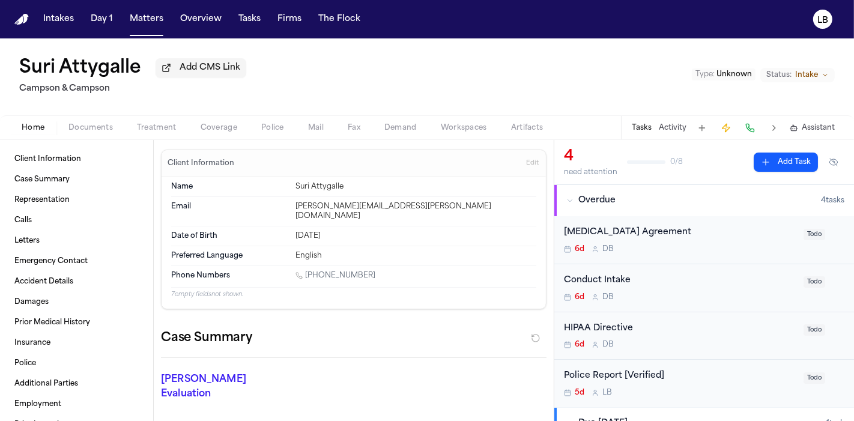
drag, startPoint x: 38, startPoint y: 132, endPoint x: 117, endPoint y: 67, distance: 102.0
click at [117, 67] on div "Suri Attygalle Add CMS Link Campson & Campson Type : Unknown Status: Intake Hom…" at bounding box center [427, 89] width 854 height 102
click at [272, 126] on span "Police" at bounding box center [272, 128] width 23 height 10
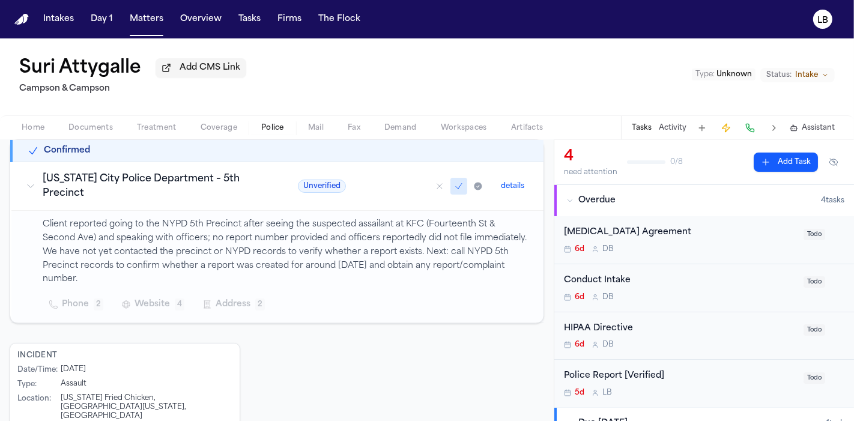
scroll to position [216, 0]
drag, startPoint x: 238, startPoint y: 223, endPoint x: 161, endPoint y: 219, distance: 77.6
click at [161, 219] on p "Client reported going to the NYPD 5th Precinct after seeing the suspected assai…" at bounding box center [286, 252] width 487 height 68
copy p "NYPD 5th Precinct"
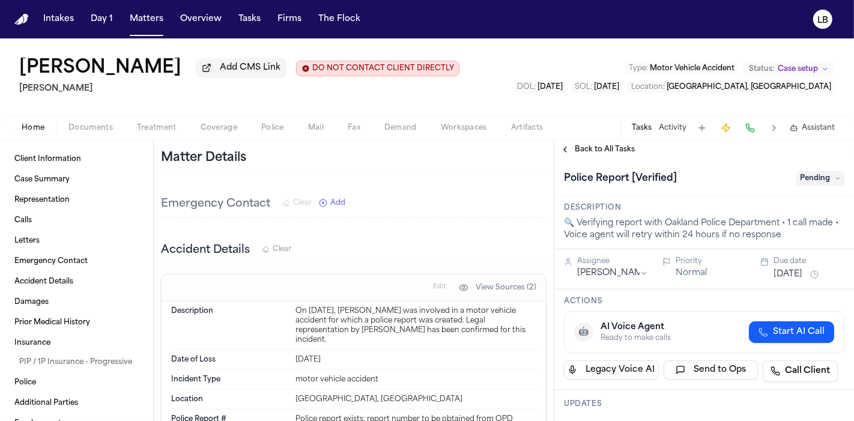
scroll to position [530, 0]
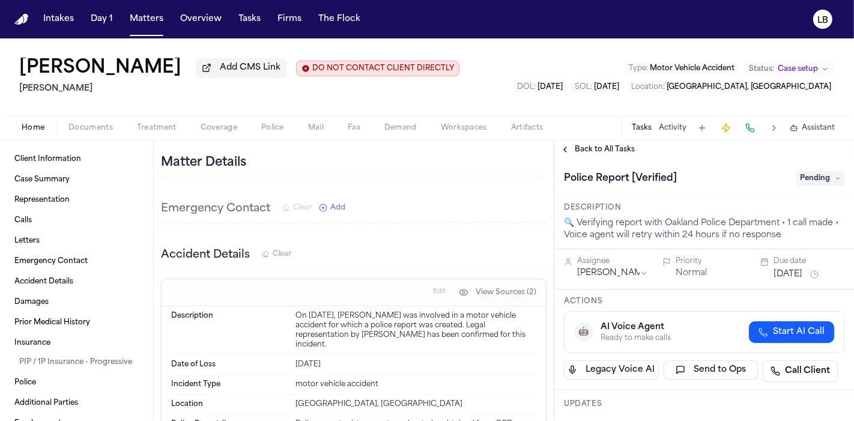
click at [103, 131] on span "Documents" at bounding box center [90, 128] width 44 height 10
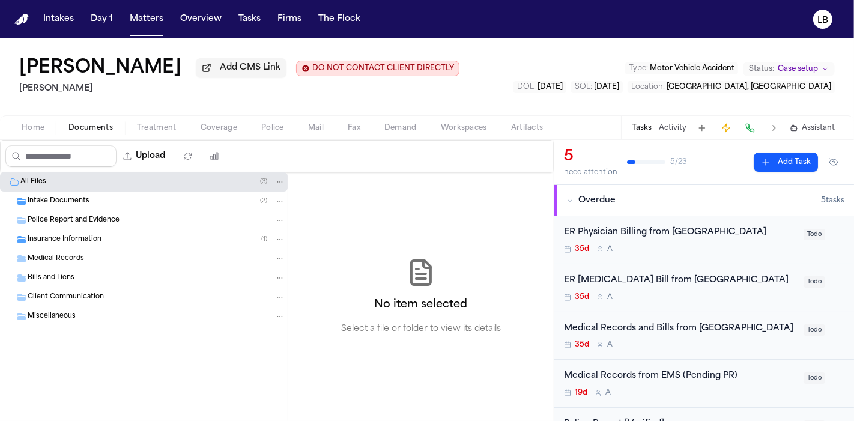
click at [121, 196] on div "Intake Documents ( 2 )" at bounding box center [157, 201] width 258 height 11
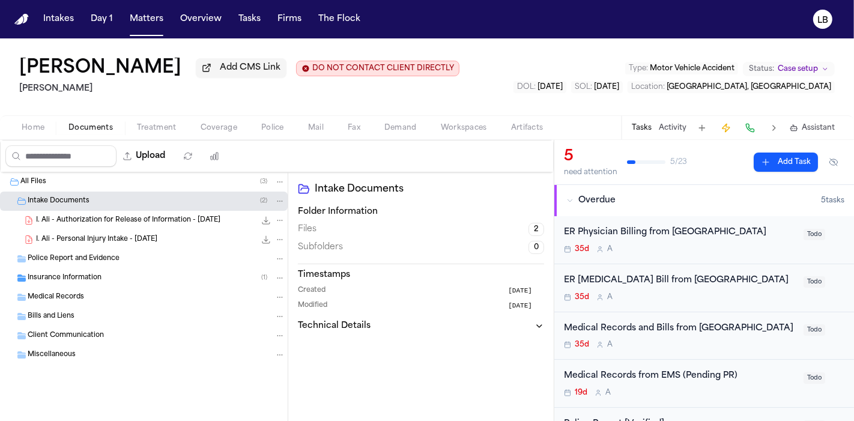
click at [132, 246] on div "I. Ali - Personal Injury Intake - 6.4.25 33.1 KB • PDF" at bounding box center [144, 239] width 288 height 19
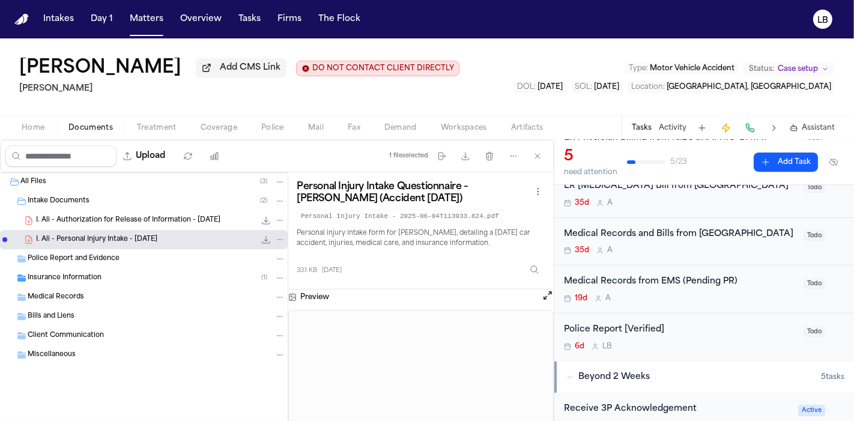
scroll to position [94, 0]
click at [473, 154] on button "Download files" at bounding box center [466, 156] width 22 height 22
click at [273, 111] on div "Irfan Ali Add CMS Link DO NOT CONTACT CLIENT DIRECTLY DO NOT CONTACT Albert Le …" at bounding box center [427, 76] width 854 height 77
click at [285, 144] on div "Upload 1 file selected Move files Download files Delete files More actions Clea…" at bounding box center [277, 156] width 553 height 31
click at [275, 126] on span "Police" at bounding box center [272, 128] width 23 height 10
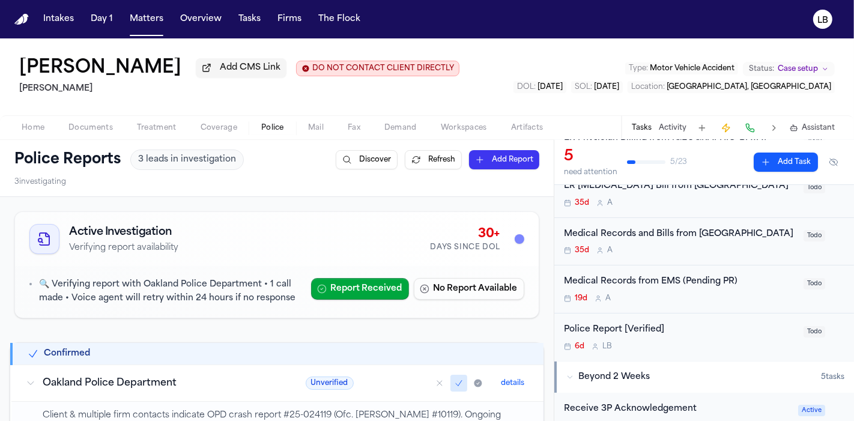
click at [85, 135] on div "Home Documents Treatment Coverage Police Mail Fax Demand Workspaces Artifacts T…" at bounding box center [427, 127] width 854 height 24
click at [85, 130] on span "Documents" at bounding box center [90, 128] width 44 height 10
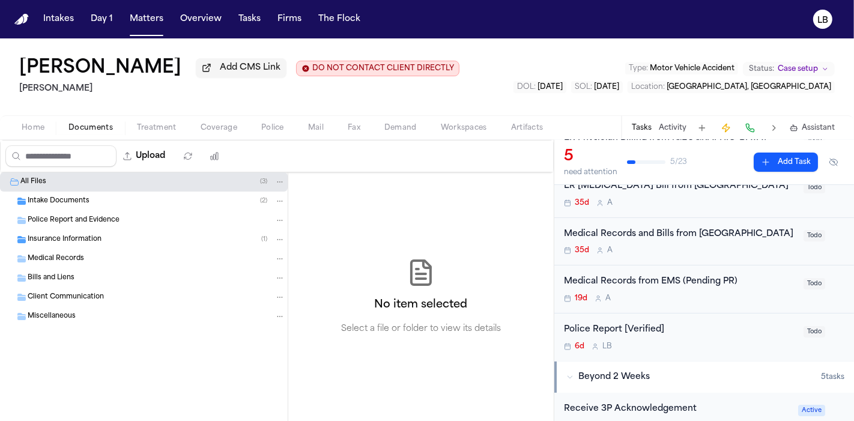
click at [112, 203] on div "Intake Documents ( 2 )" at bounding box center [157, 201] width 258 height 11
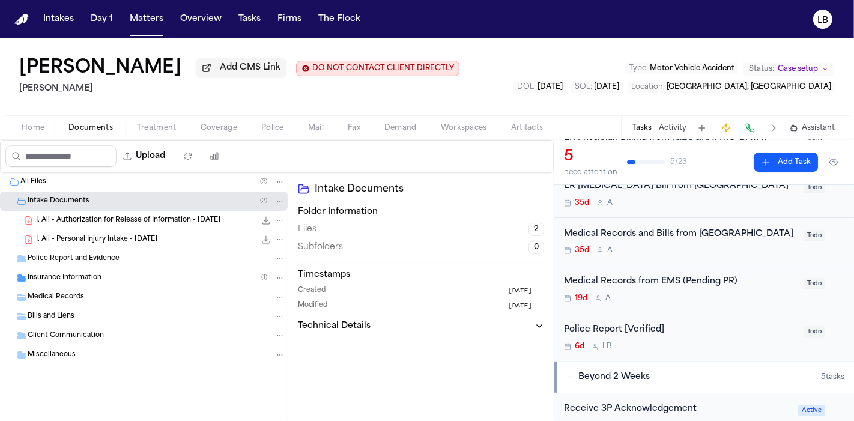
click at [129, 238] on span "I. Ali - Personal Injury Intake - 6.4.25" at bounding box center [96, 240] width 121 height 10
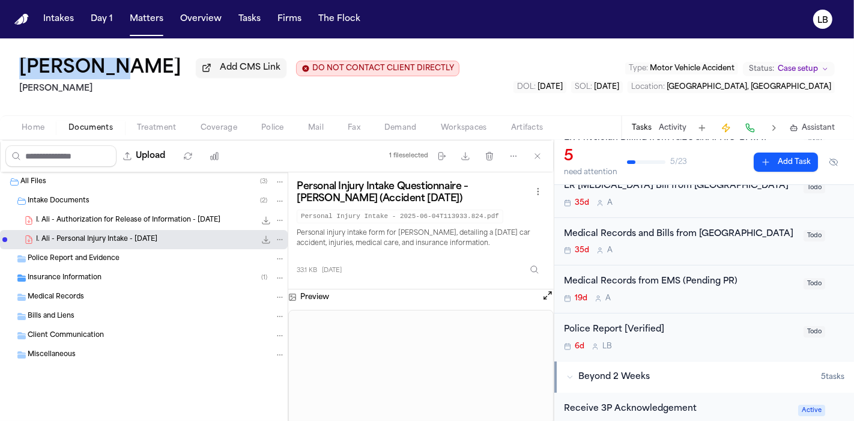
drag, startPoint x: 91, startPoint y: 64, endPoint x: 0, endPoint y: 65, distance: 90.7
click at [0, 65] on div "Irfan Ali Add CMS Link DO NOT CONTACT CLIENT DIRECTLY DO NOT CONTACT Albert Le …" at bounding box center [427, 76] width 854 height 77
copy h1 "Irfan Ali"
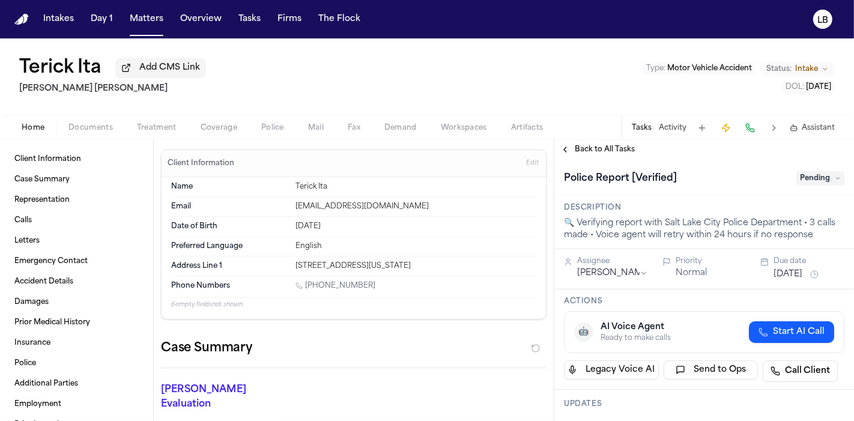
click at [88, 126] on span "Documents" at bounding box center [90, 128] width 44 height 10
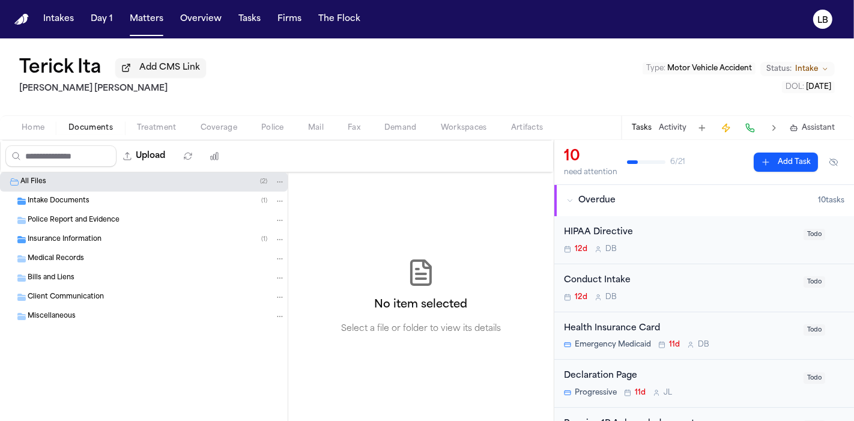
click at [76, 205] on span "Intake Documents" at bounding box center [59, 201] width 62 height 10
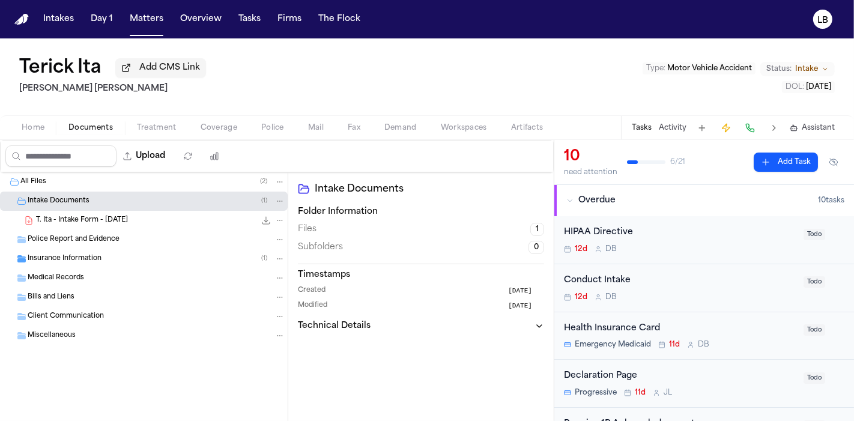
click at [79, 217] on span "T. Ita - Intake Form - [DATE]" at bounding box center [82, 221] width 92 height 10
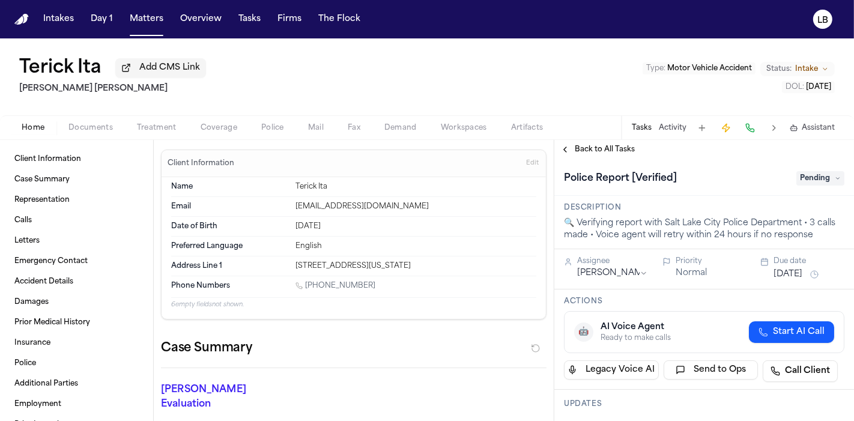
click at [103, 135] on span "button" at bounding box center [90, 134] width 59 height 1
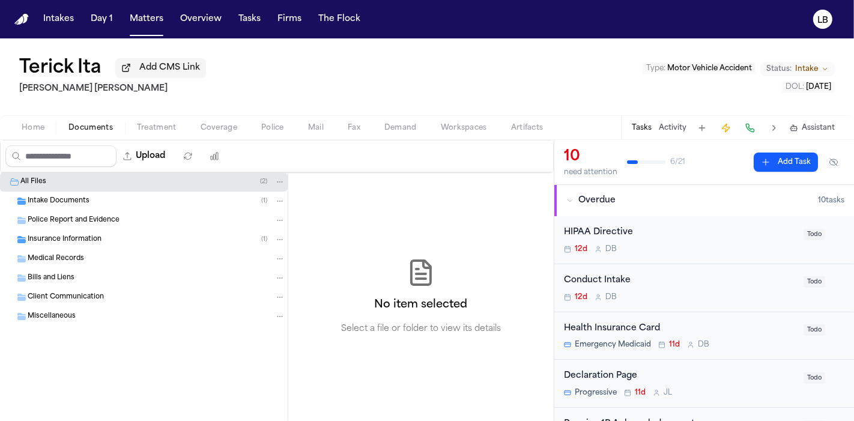
click at [79, 199] on span "Intake Documents" at bounding box center [59, 201] width 62 height 10
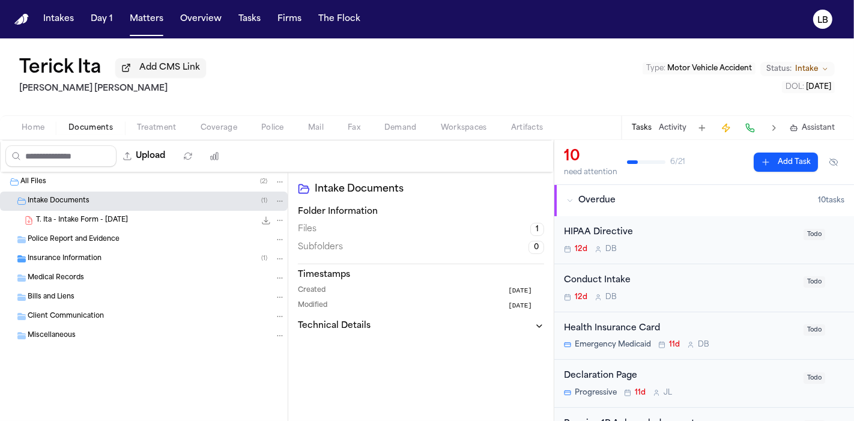
click at [85, 217] on span "T. Ita - Intake Form - [DATE]" at bounding box center [82, 221] width 92 height 10
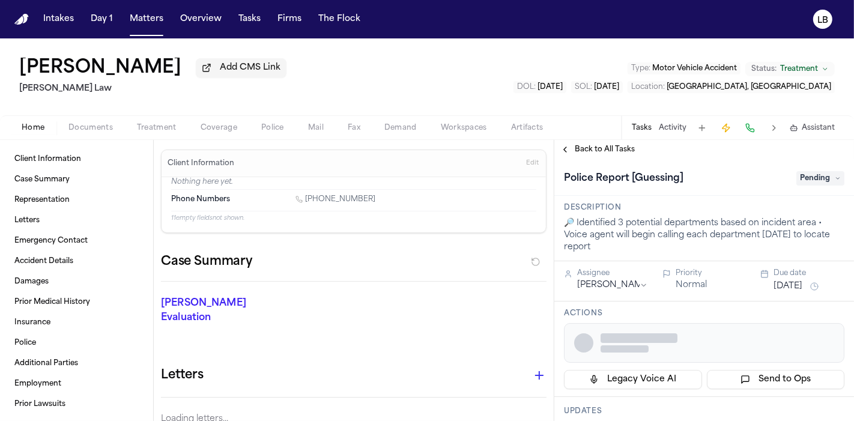
click at [77, 129] on span "Documents" at bounding box center [90, 128] width 44 height 10
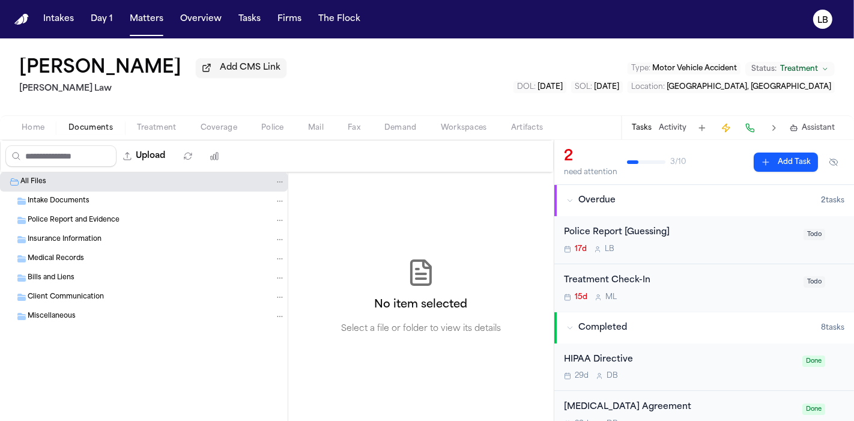
click at [86, 198] on span "Intake Documents" at bounding box center [59, 201] width 62 height 10
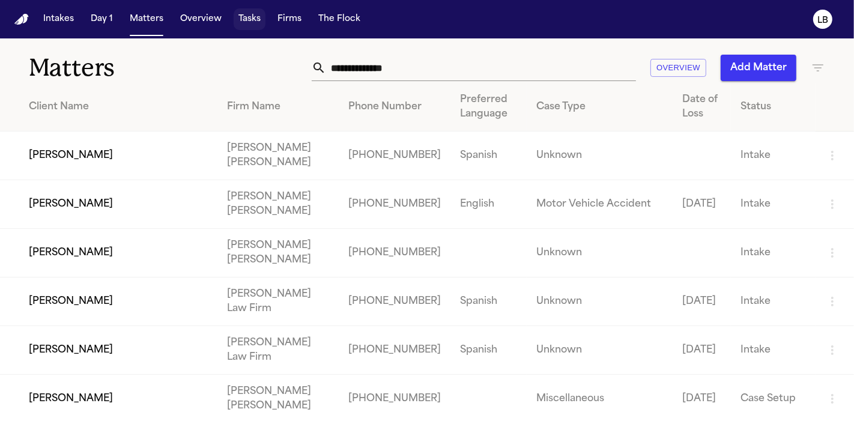
click at [245, 11] on button "Tasks" at bounding box center [250, 19] width 32 height 22
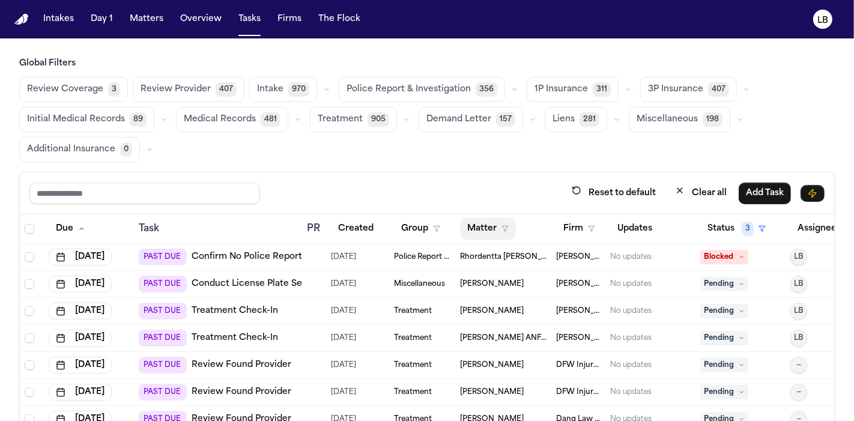
click at [506, 228] on icon "button" at bounding box center [505, 228] width 7 height 7
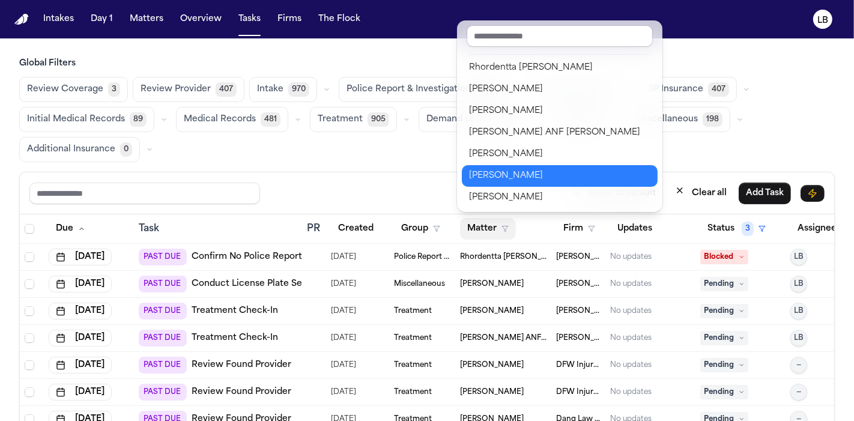
drag, startPoint x: 530, startPoint y: 168, endPoint x: 363, endPoint y: 189, distance: 167.7
click at [363, 189] on div "Reset to default Clear all Add Task Due Task PR Created Group Matter Firm Updat…" at bounding box center [427, 338] width 816 height 332
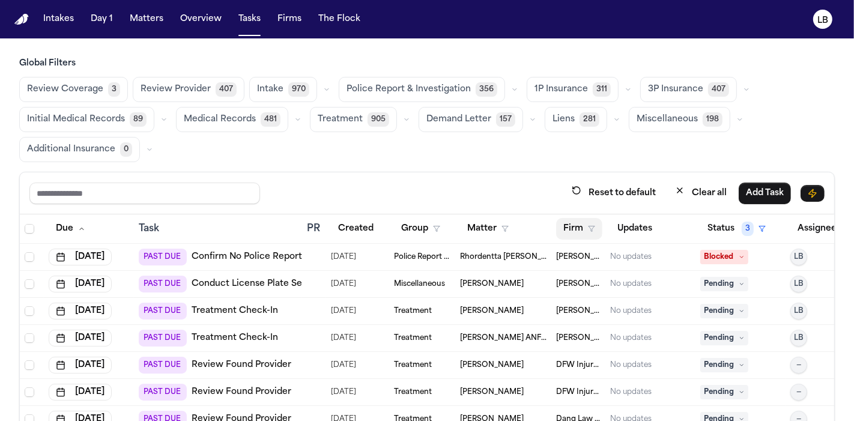
click at [586, 231] on button "Firm" at bounding box center [579, 229] width 46 height 22
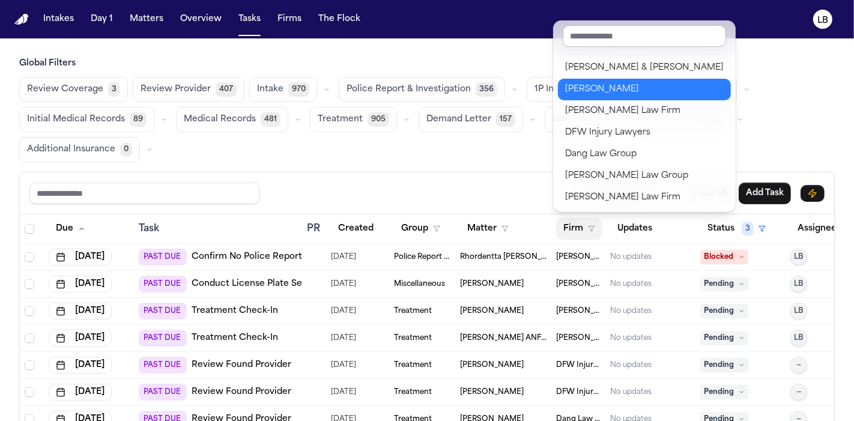
click at [590, 93] on div "[PERSON_NAME]" at bounding box center [644, 89] width 159 height 14
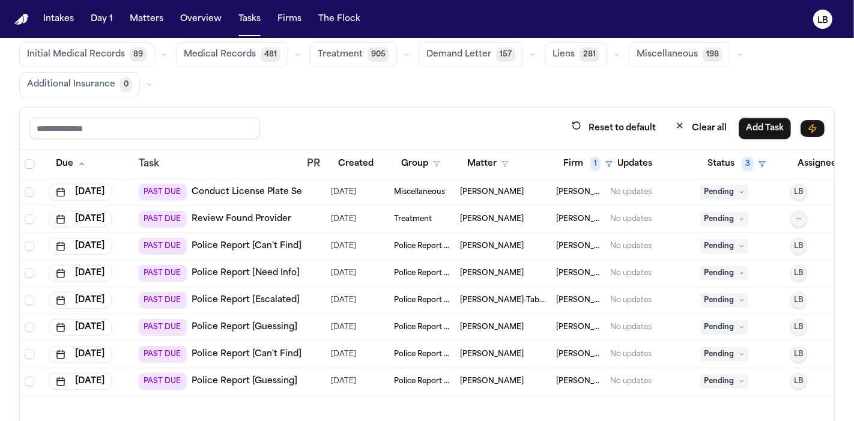
scroll to position [68, 0]
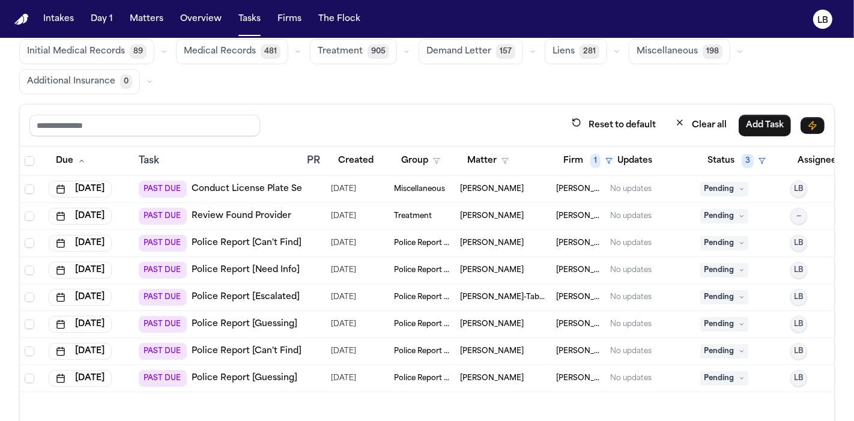
click at [543, 241] on div "Alejandro Arriaga" at bounding box center [503, 243] width 87 height 10
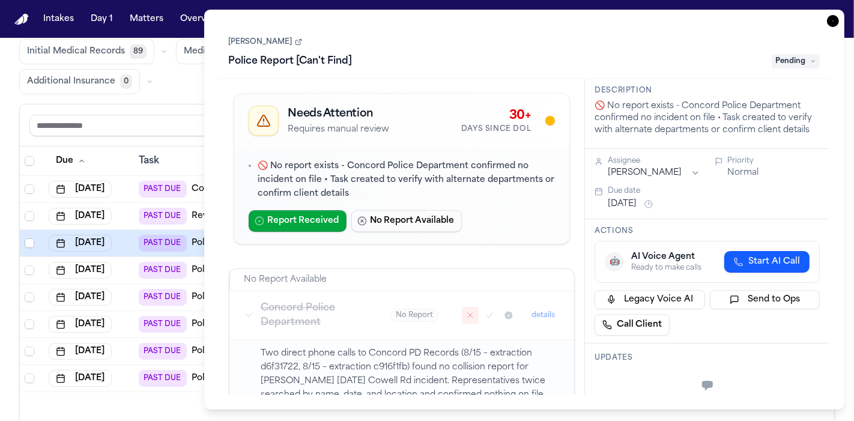
click at [241, 41] on link "Alejandro Arriaga" at bounding box center [265, 42] width 73 height 10
click at [833, 18] on icon "button" at bounding box center [833, 21] width 12 height 12
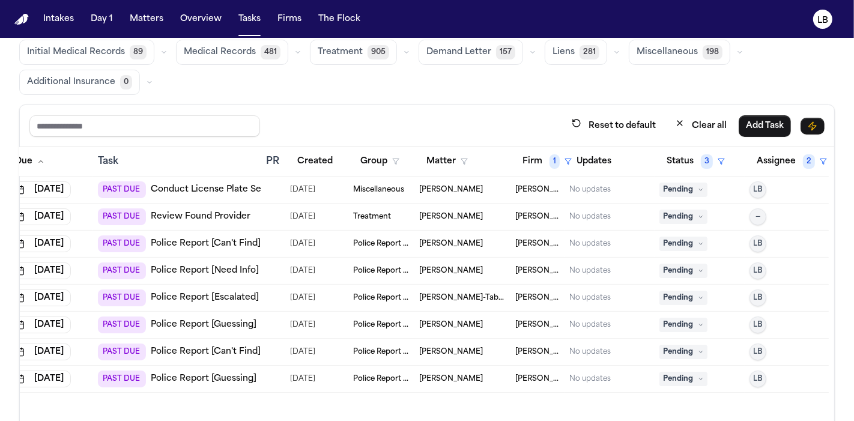
scroll to position [0, 49]
click at [431, 272] on span "Alexandria Hunter" at bounding box center [451, 271] width 64 height 10
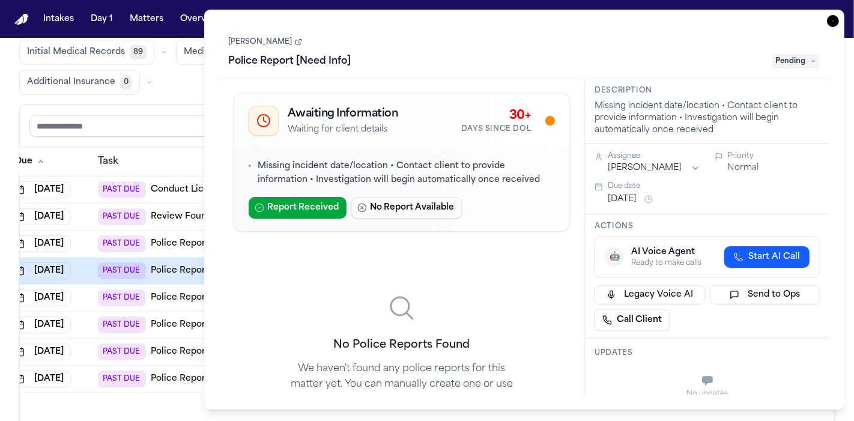
click at [293, 38] on link "Alexandria Hunter" at bounding box center [265, 42] width 73 height 10
click at [830, 23] on icon "button" at bounding box center [833, 21] width 12 height 12
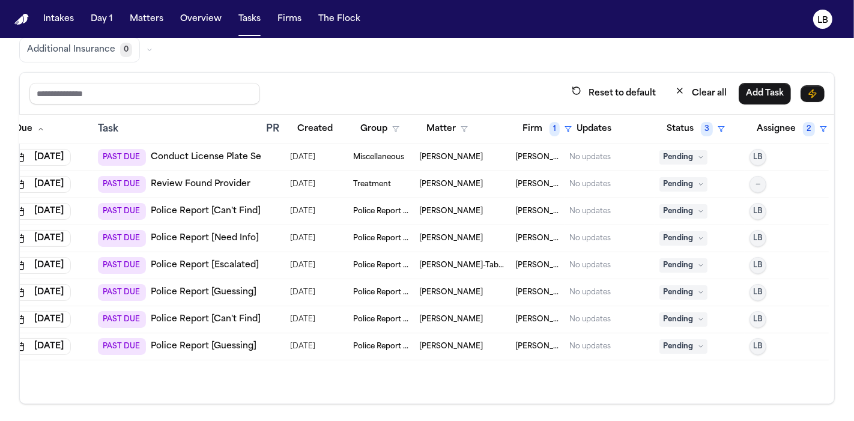
scroll to position [77, 0]
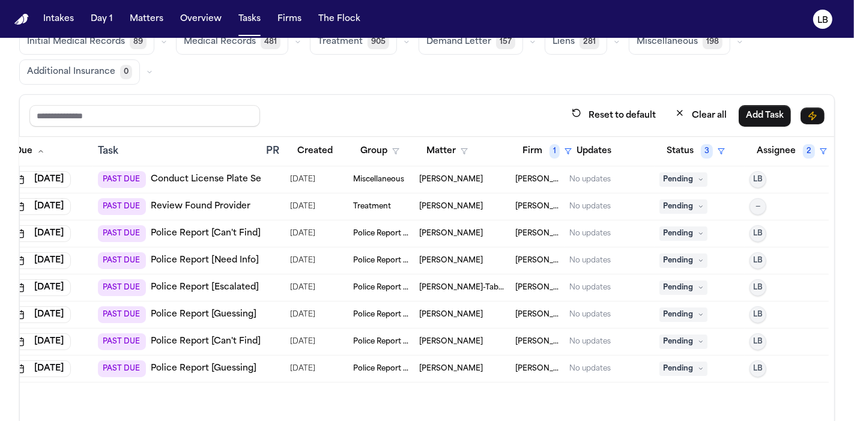
click at [445, 342] on span "LUCERO HUERTA" at bounding box center [451, 342] width 64 height 10
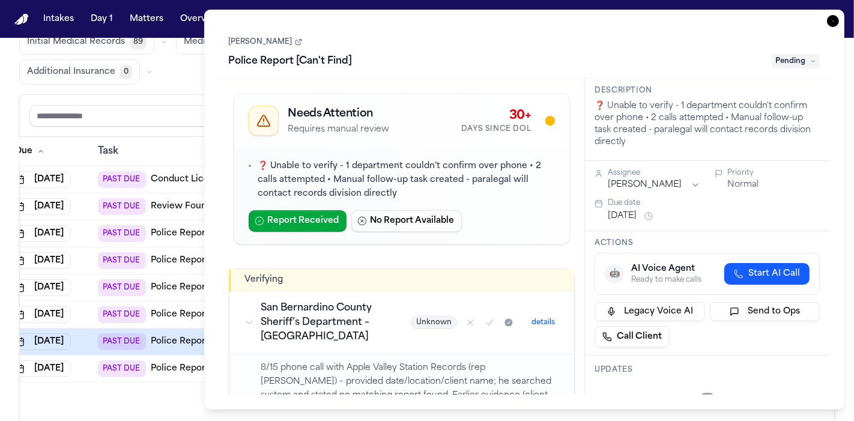
click at [832, 21] on icon "button" at bounding box center [833, 21] width 12 height 12
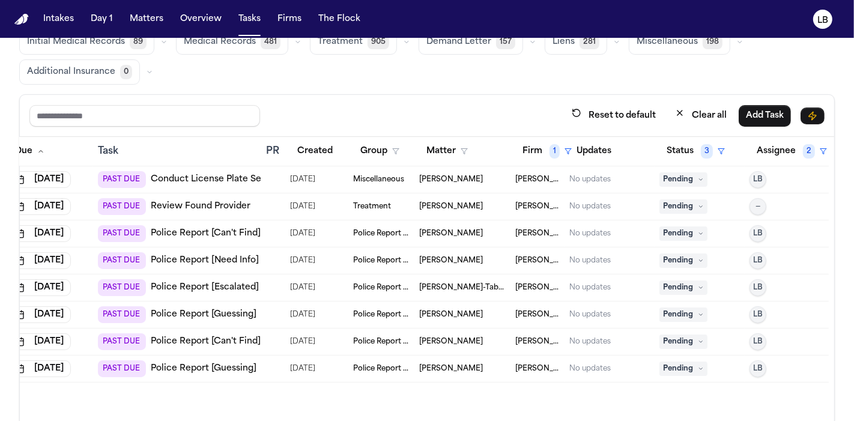
click at [524, 141] on button "Firm 1" at bounding box center [547, 152] width 64 height 22
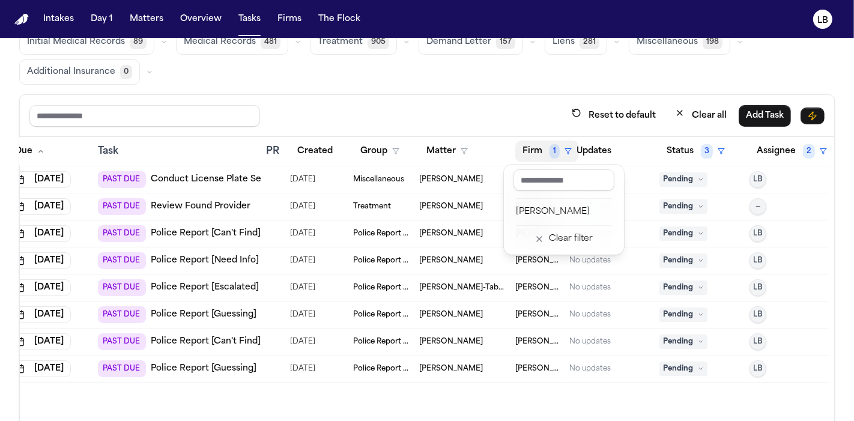
click at [530, 145] on button "Firm 1" at bounding box center [547, 152] width 64 height 22
click at [556, 243] on div "Clear filter" at bounding box center [571, 239] width 44 height 14
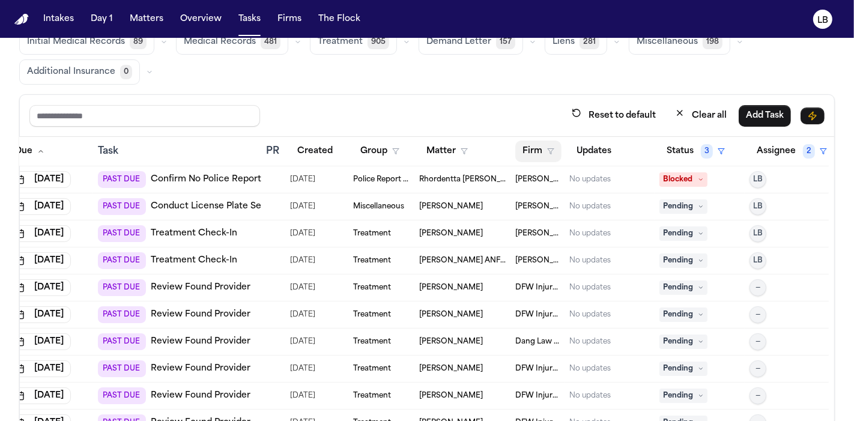
click at [537, 149] on button "Firm" at bounding box center [538, 152] width 46 height 22
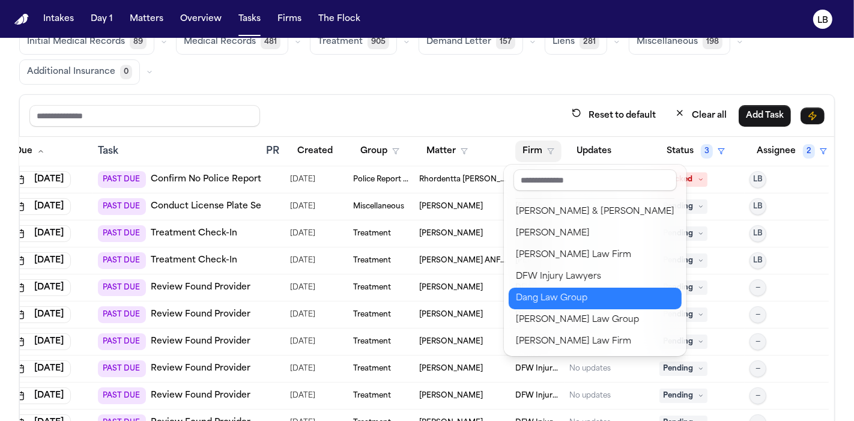
scroll to position [1, 0]
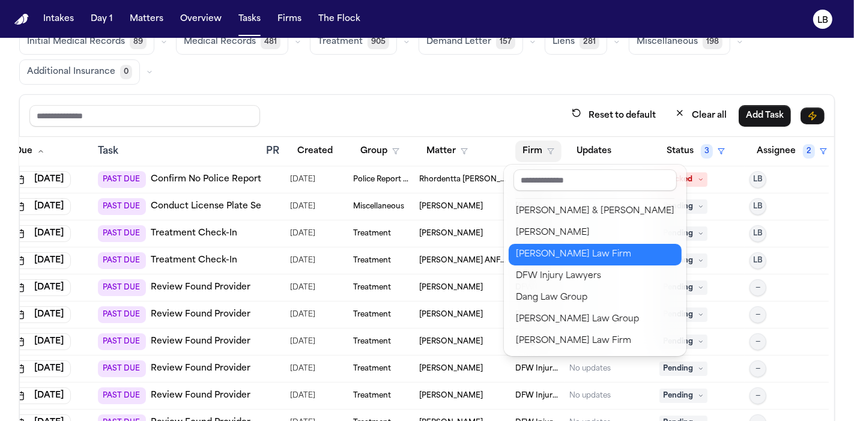
click at [568, 257] on div "[PERSON_NAME] Law Firm" at bounding box center [595, 255] width 159 height 14
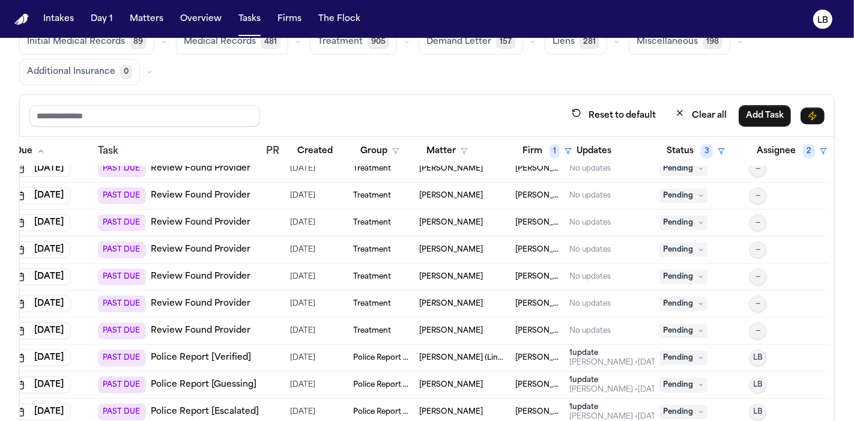
scroll to position [100, 0]
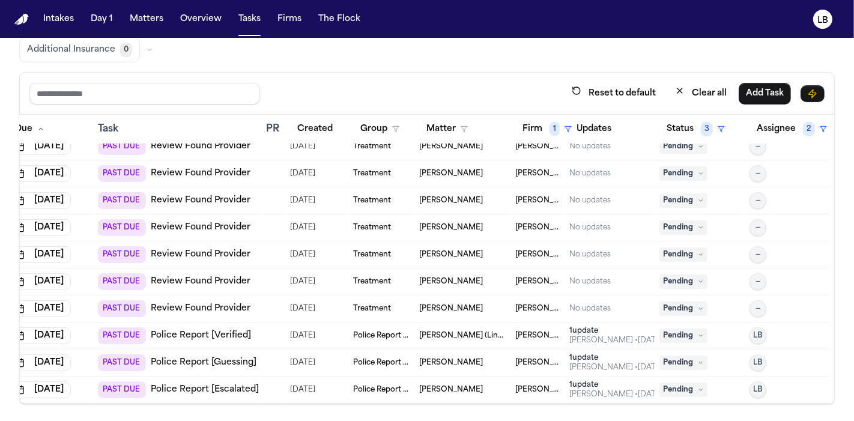
click at [443, 331] on span "Fanny Guerrero Rodriguez (Link to Jenny Guerrero Rodriguez)" at bounding box center [462, 336] width 87 height 10
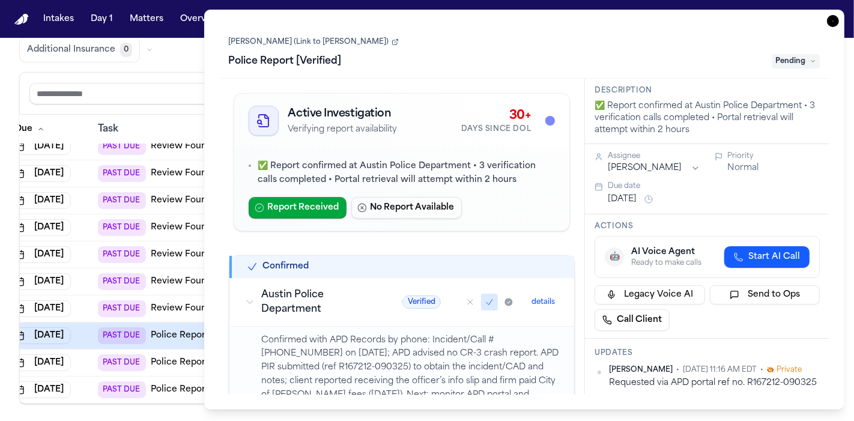
click at [339, 38] on link "Fanny Guerrero Rodriguez (Link to Jenny Guerrero Rodriguez)" at bounding box center [314, 42] width 170 height 10
click at [834, 25] on icon "button" at bounding box center [833, 21] width 12 height 12
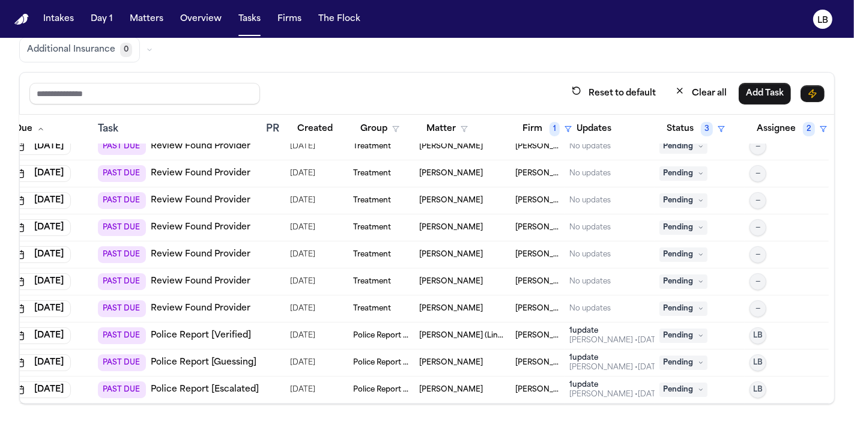
click at [451, 331] on span "Fanny Guerrero Rodriguez (Link to Jenny Guerrero Rodriguez)" at bounding box center [462, 336] width 87 height 10
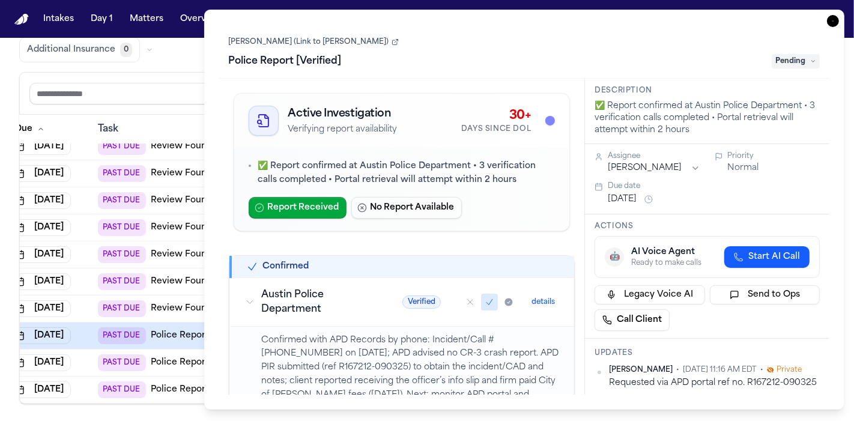
drag, startPoint x: 327, startPoint y: 40, endPoint x: 303, endPoint y: 38, distance: 23.5
click at [303, 38] on link "Fanny Guerrero Rodriguez (Link to Jenny Guerrero Rodriguez)" at bounding box center [314, 42] width 170 height 10
click at [832, 21] on icon "button" at bounding box center [833, 21] width 12 height 12
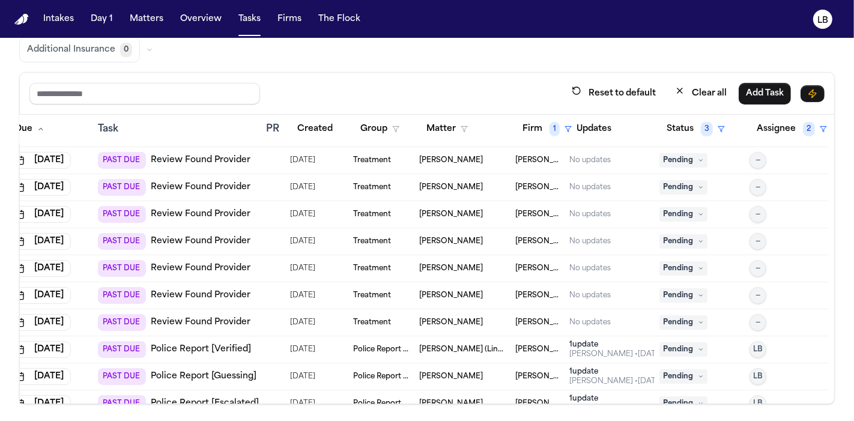
scroll to position [425, 49]
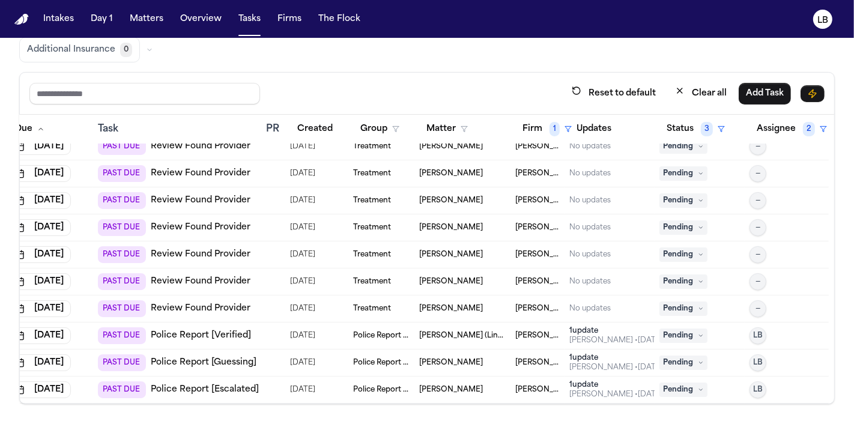
click at [459, 358] on span "[PERSON_NAME]" at bounding box center [451, 363] width 64 height 10
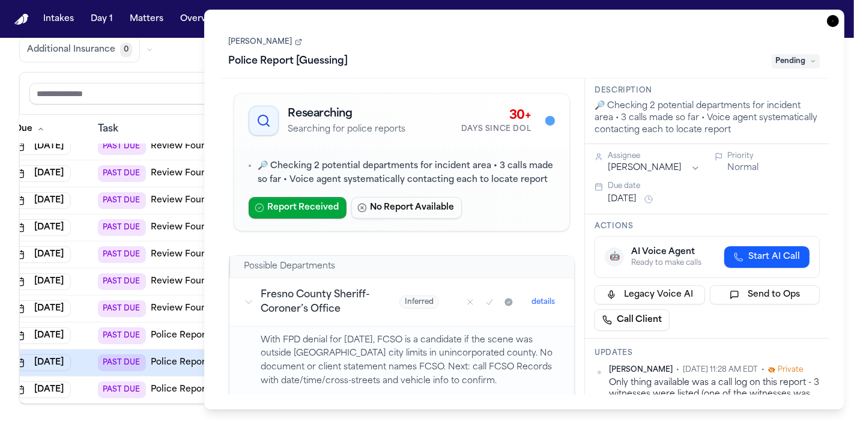
click at [276, 38] on link "[PERSON_NAME]" at bounding box center [265, 42] width 73 height 10
click at [264, 43] on link "[PERSON_NAME]" at bounding box center [265, 42] width 73 height 10
click at [281, 38] on link "Alejandra Flores" at bounding box center [265, 42] width 73 height 10
click at [281, 40] on link "Alejandra Flores" at bounding box center [265, 42] width 73 height 10
click at [830, 19] on icon "button" at bounding box center [833, 21] width 12 height 12
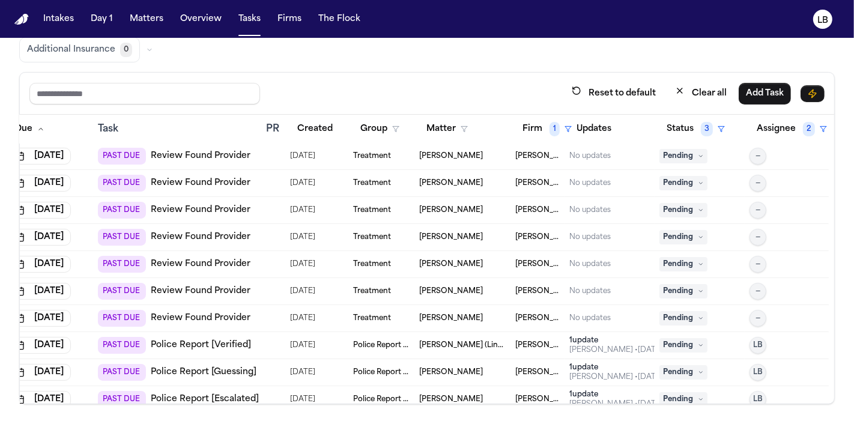
scroll to position [0, 59]
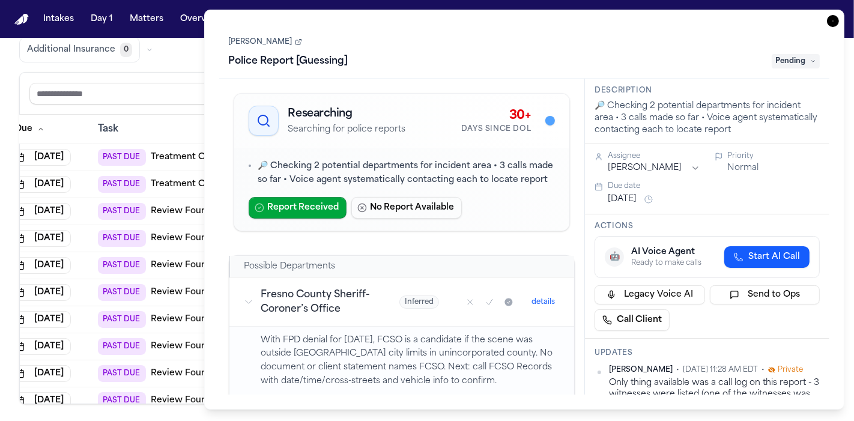
click at [837, 26] on icon "button" at bounding box center [833, 21] width 12 height 12
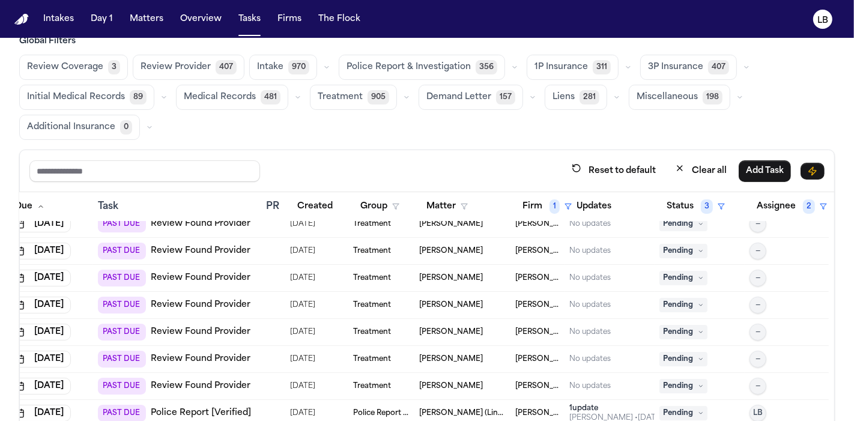
scroll to position [100, 0]
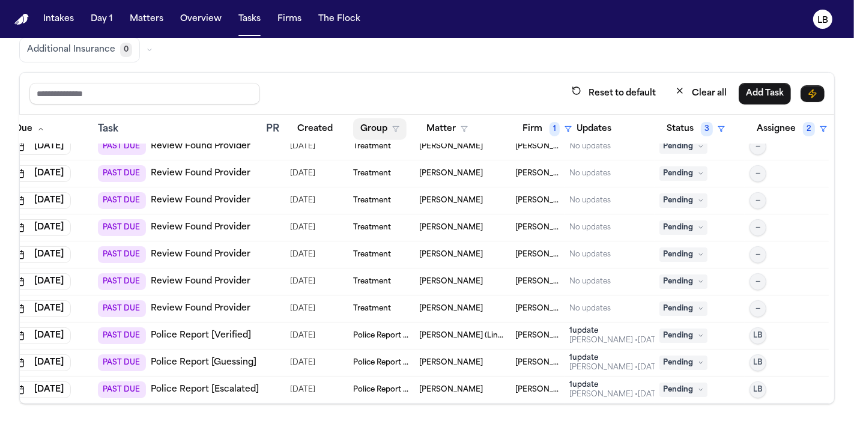
click at [359, 124] on button "Group" at bounding box center [379, 129] width 53 height 22
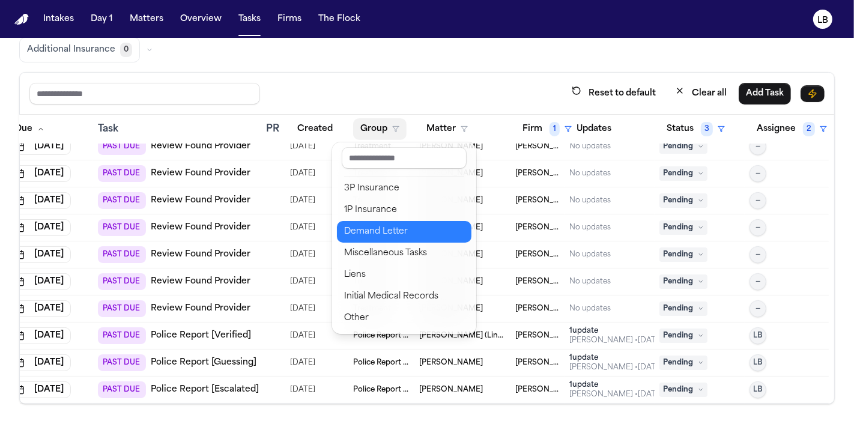
scroll to position [0, 0]
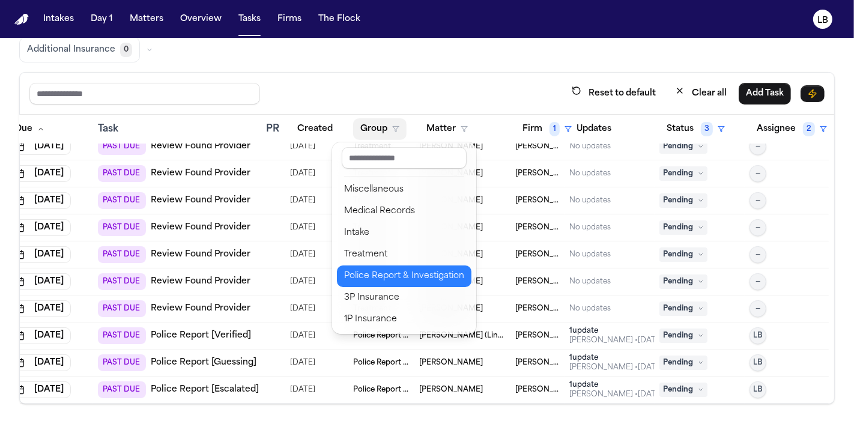
click at [424, 284] on button "Police Report & Investigation" at bounding box center [404, 277] width 135 height 22
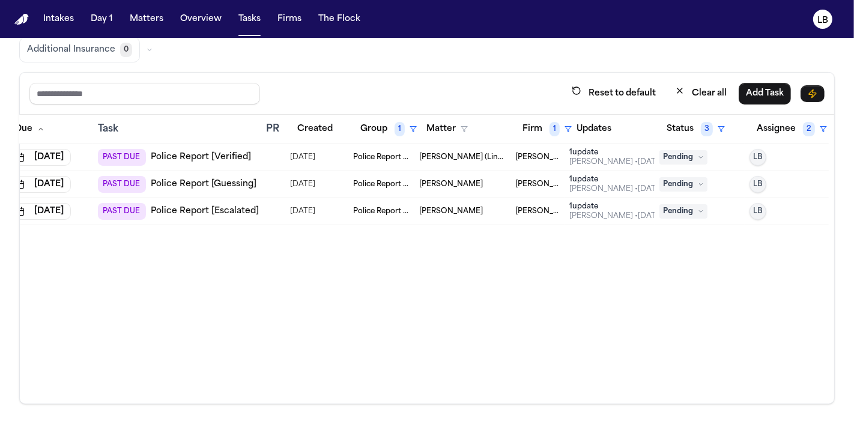
scroll to position [0, 49]
click at [527, 121] on button "Firm 1" at bounding box center [547, 129] width 64 height 22
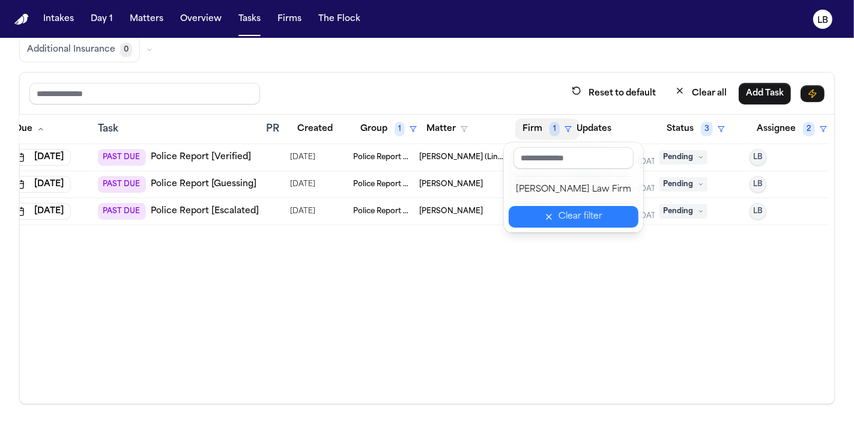
click at [559, 208] on button "Clear filter" at bounding box center [574, 217] width 130 height 22
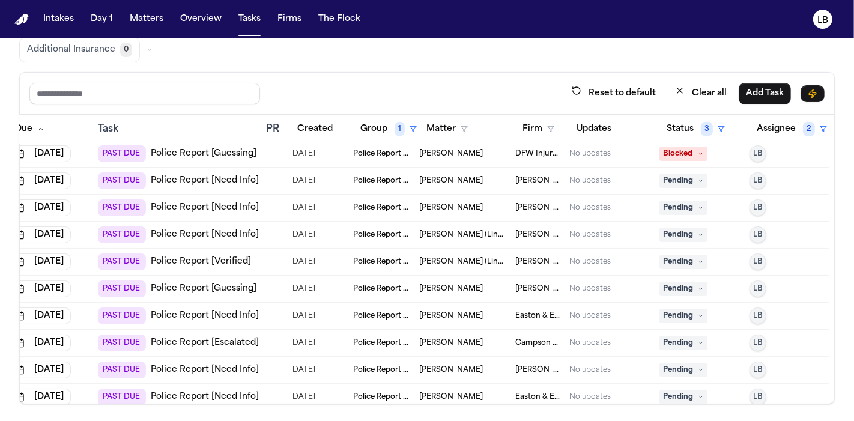
scroll to position [815, 49]
click at [424, 257] on span "[PERSON_NAME] (Linked to [GEOGRAPHIC_DATA][PERSON_NAME] 2nd Accident)" at bounding box center [462, 262] width 87 height 10
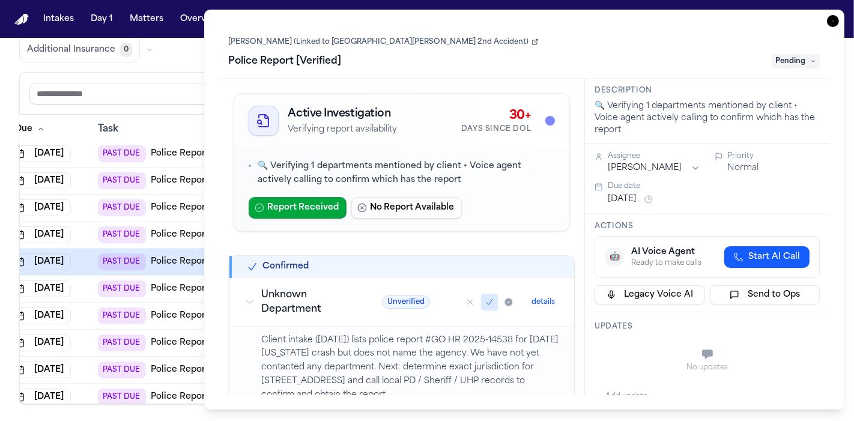
click at [386, 38] on link "[PERSON_NAME] (Linked to [GEOGRAPHIC_DATA][PERSON_NAME] 2nd Accident)" at bounding box center [384, 42] width 310 height 10
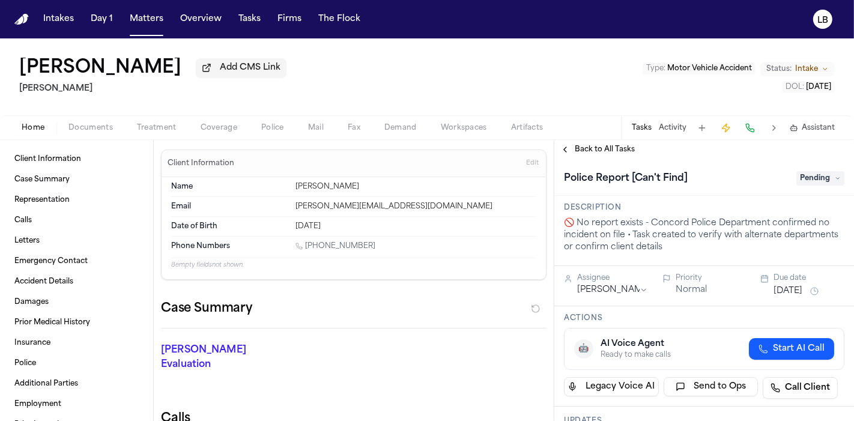
click at [80, 130] on span "Documents" at bounding box center [90, 128] width 44 height 10
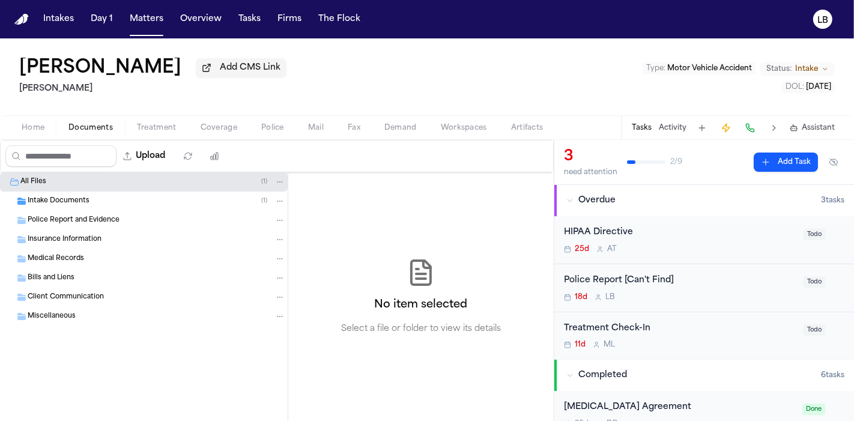
click at [67, 199] on span "Intake Documents" at bounding box center [59, 201] width 62 height 10
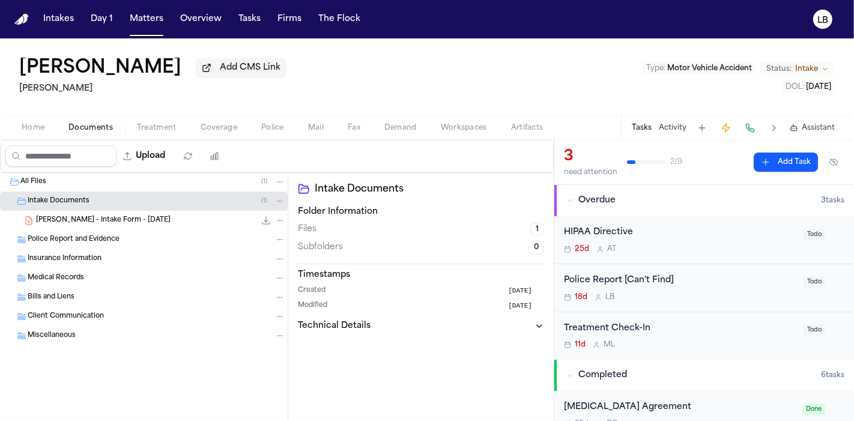
click at [78, 219] on span "A. Arriaga - Intake Form - 8.14.25" at bounding box center [103, 221] width 135 height 10
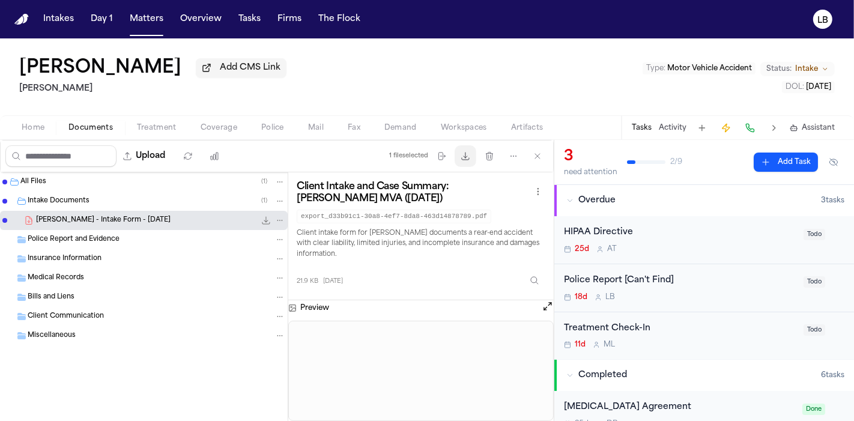
click at [470, 153] on icon "button" at bounding box center [466, 156] width 10 height 10
click at [466, 156] on icon "button" at bounding box center [466, 156] width 10 height 10
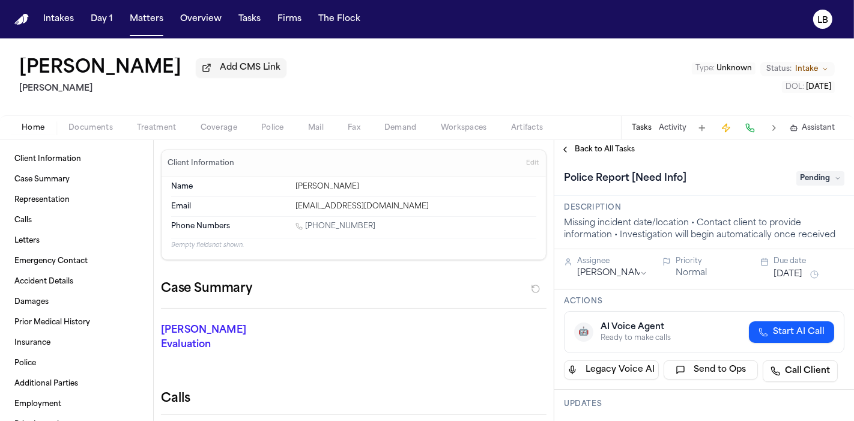
click at [109, 126] on span "Documents" at bounding box center [90, 128] width 44 height 10
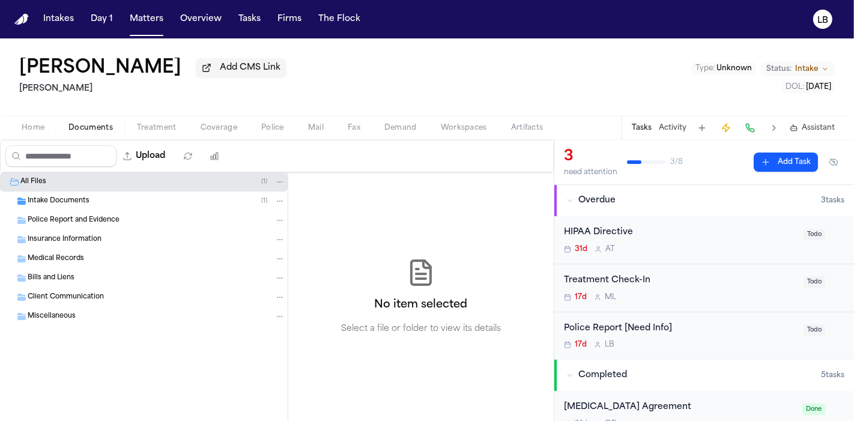
click at [78, 198] on span "Intake Documents" at bounding box center [59, 201] width 62 height 10
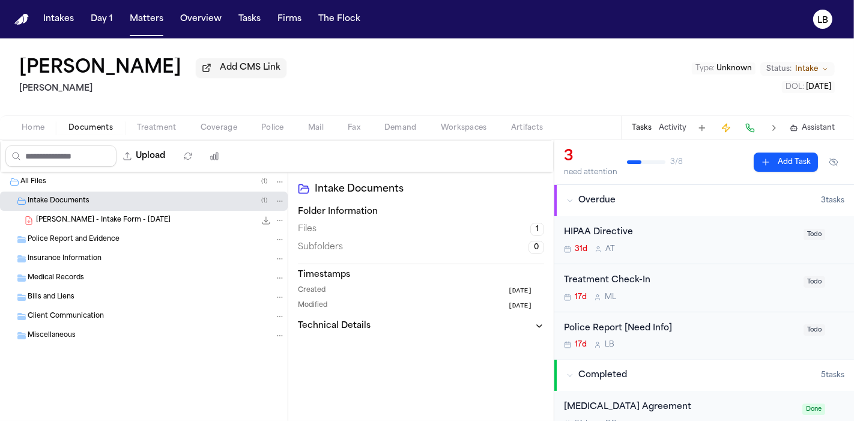
click at [103, 225] on div "[PERSON_NAME] - Intake Form - [DATE] 21.0 KB • PDF" at bounding box center [160, 220] width 249 height 12
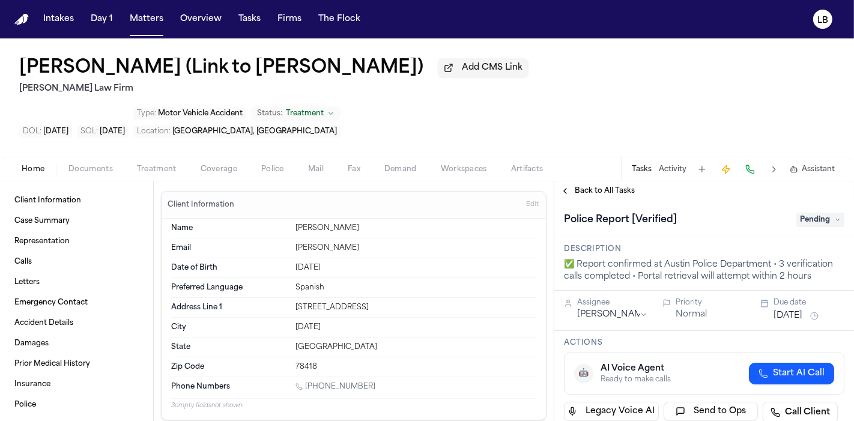
click at [276, 163] on button "Police" at bounding box center [272, 169] width 47 height 14
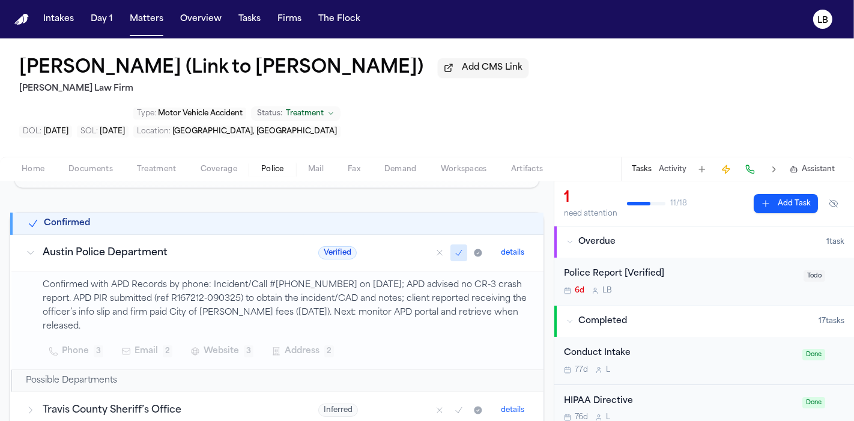
scroll to position [1, 0]
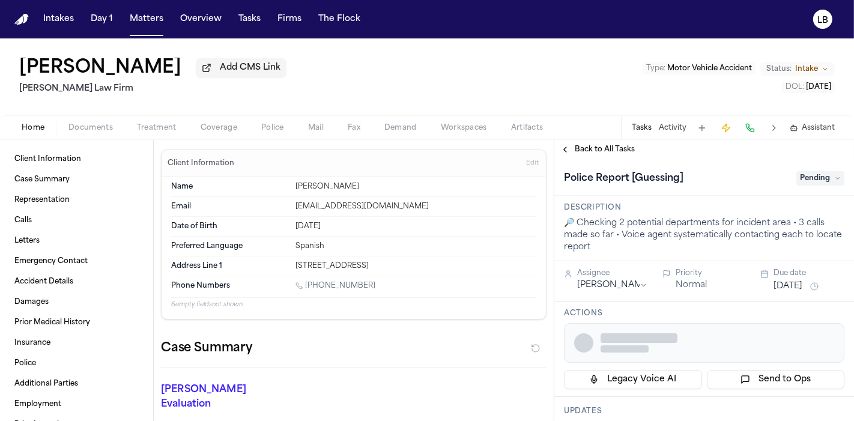
click at [91, 132] on span "Documents" at bounding box center [90, 128] width 44 height 10
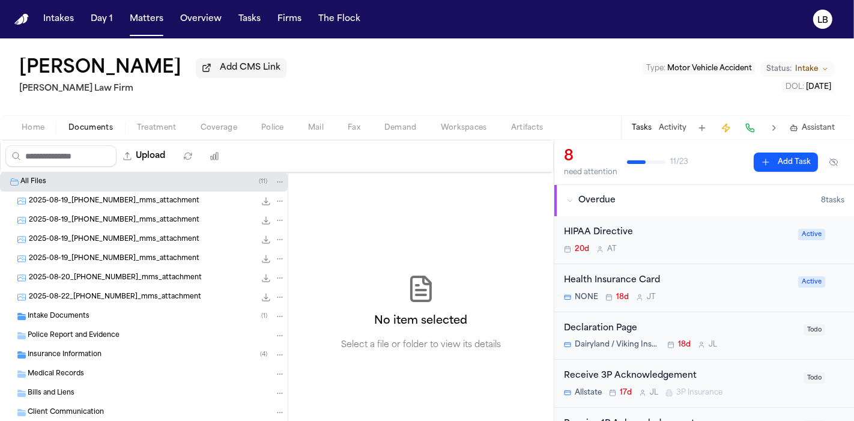
click at [84, 323] on div "Intake Documents ( 1 )" at bounding box center [144, 316] width 288 height 19
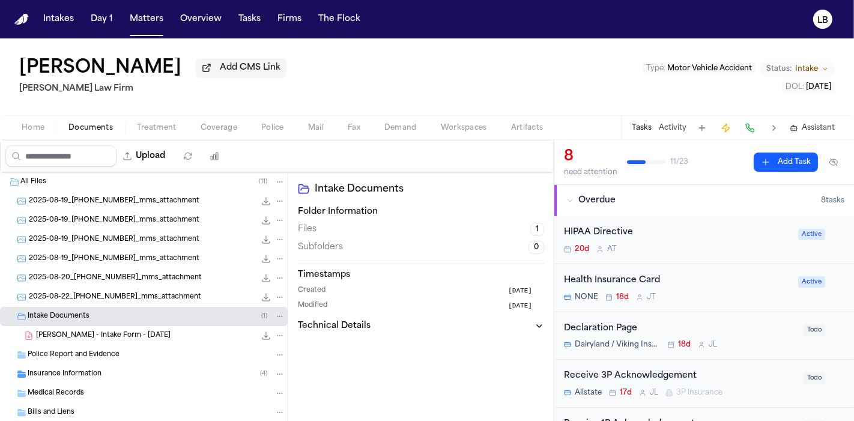
click at [96, 330] on div "A. Flores - Intake Form - 8.19.25 22.3 KB • PDF" at bounding box center [160, 336] width 249 height 12
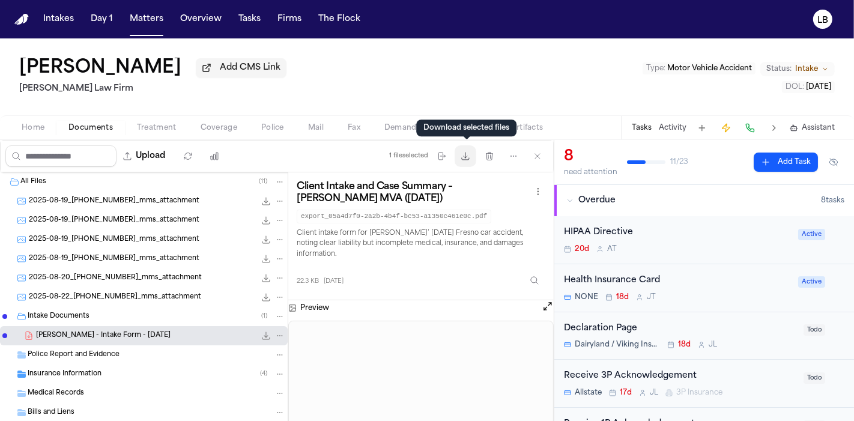
click at [472, 153] on button "Download files" at bounding box center [466, 156] width 22 height 22
click at [112, 195] on div "2025-08-19_559-406-3750_mms_attachment 182.6 KB • JPG" at bounding box center [157, 201] width 257 height 12
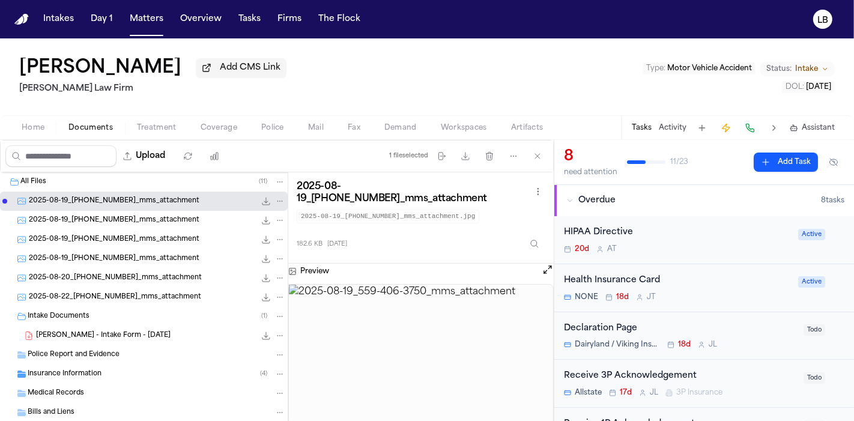
click at [117, 211] on div "2025-08-19_559-406-3750_mms_attachment 187.4 KB • JPG" at bounding box center [144, 220] width 288 height 19
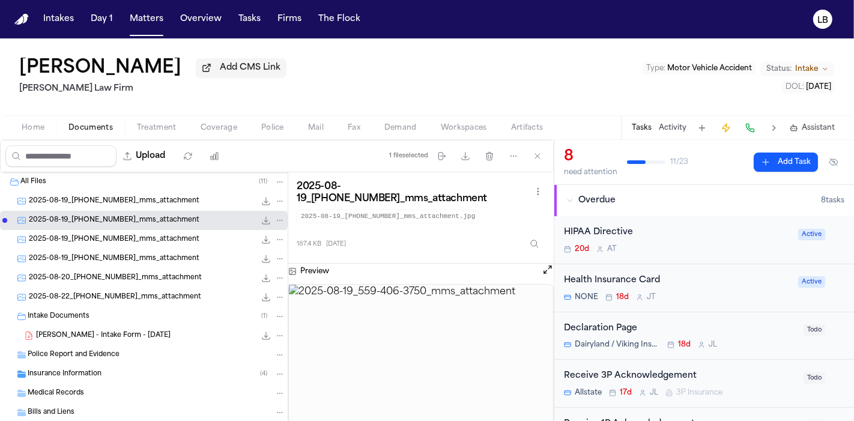
click at [124, 234] on div "2025-08-19_559-406-3750_mms_attachment 173.1 KB • JPG" at bounding box center [157, 240] width 257 height 12
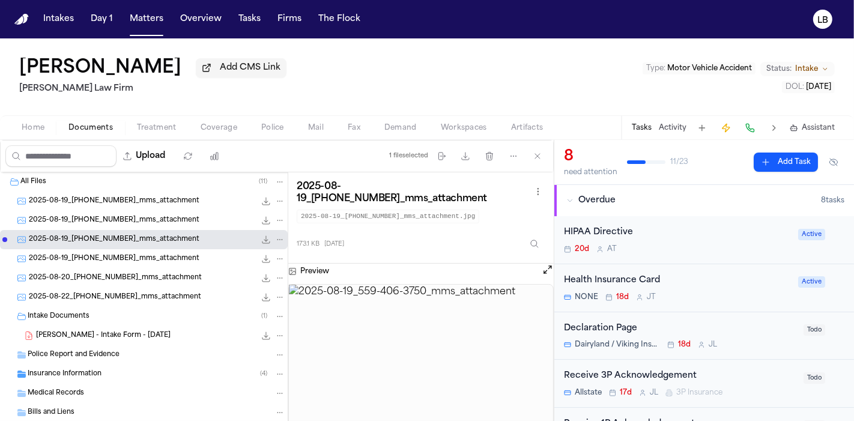
click at [127, 246] on div "2025-08-19_559-406-3750_mms_attachment 173.1 KB • JPG" at bounding box center [144, 239] width 288 height 19
click at [125, 270] on div "2025-08-20_559-406-3750_mms_attachment 642.8 KB • JPG" at bounding box center [144, 278] width 288 height 19
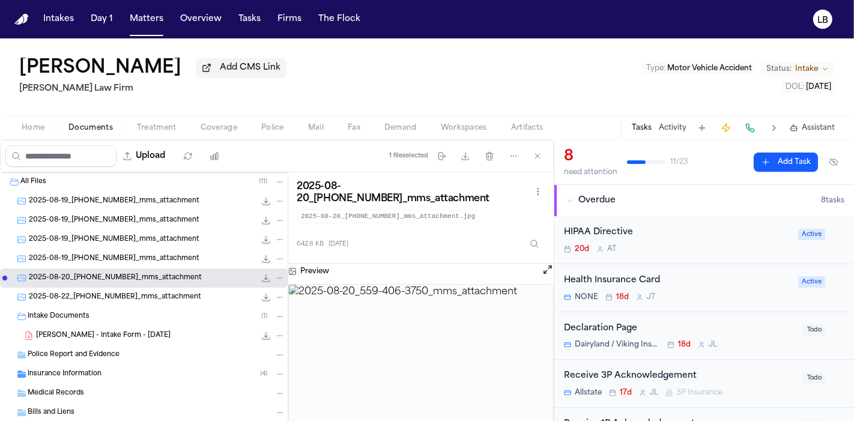
click at [121, 260] on span "2025-08-19_559-406-3750_mms_attachment" at bounding box center [114, 259] width 171 height 10
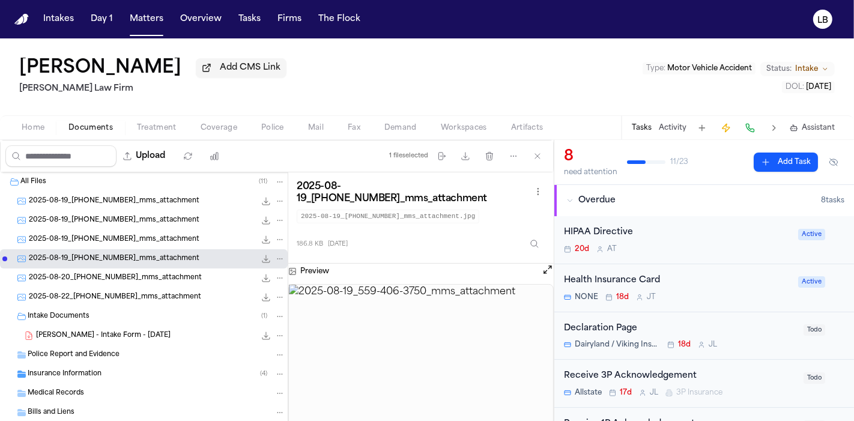
click at [139, 282] on div "2025-08-20_559-406-3750_mms_attachment 642.8 KB • JPG" at bounding box center [157, 278] width 257 height 12
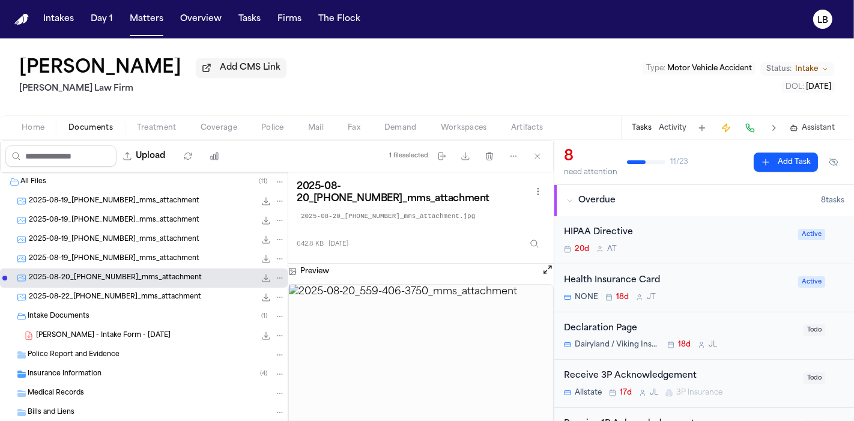
click at [143, 294] on span "2025-08-22_559-406-3750_mms_attachment" at bounding box center [115, 298] width 172 height 10
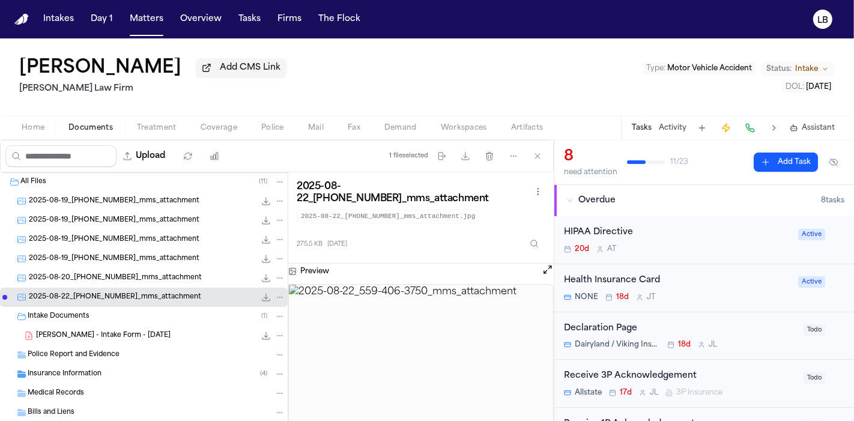
click at [142, 273] on span "2025-08-20_559-406-3750_mms_attachment" at bounding box center [115, 278] width 173 height 10
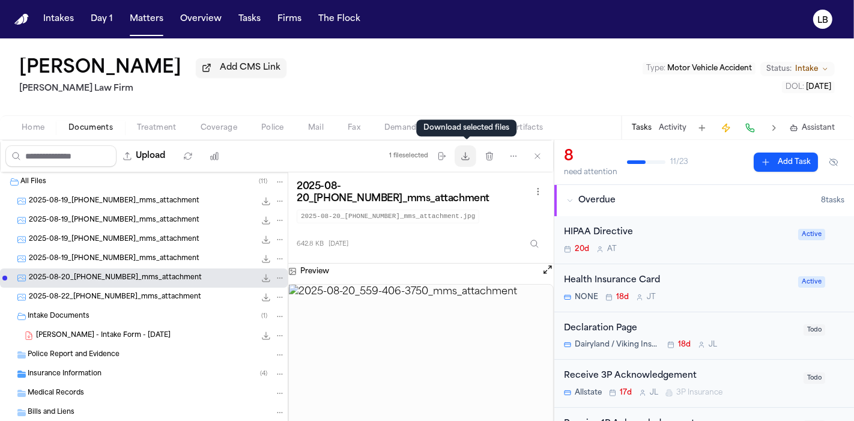
click at [470, 160] on button "Download files" at bounding box center [466, 156] width 22 height 22
click at [682, 121] on div "Tasks Activity Assistant" at bounding box center [732, 127] width 223 height 23
click at [678, 124] on button "Activity" at bounding box center [673, 128] width 28 height 10
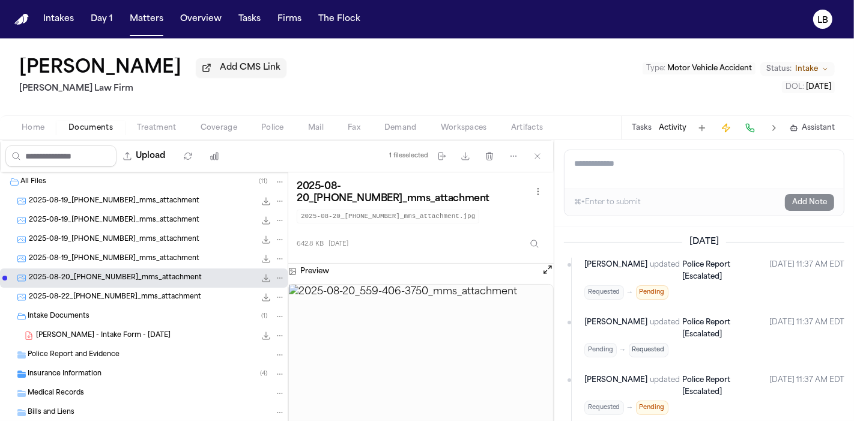
click at [652, 153] on textarea "Add a note to this matter" at bounding box center [704, 169] width 279 height 38
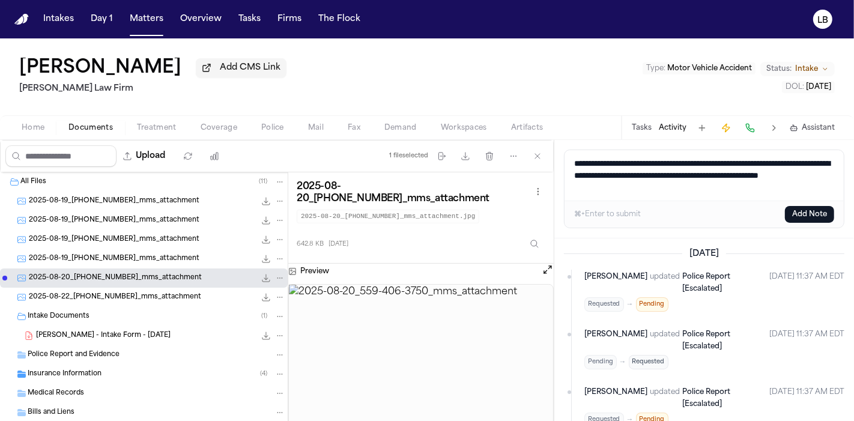
paste textarea "**********"
type textarea "**********"
click at [807, 216] on button "Add Note" at bounding box center [809, 214] width 49 height 17
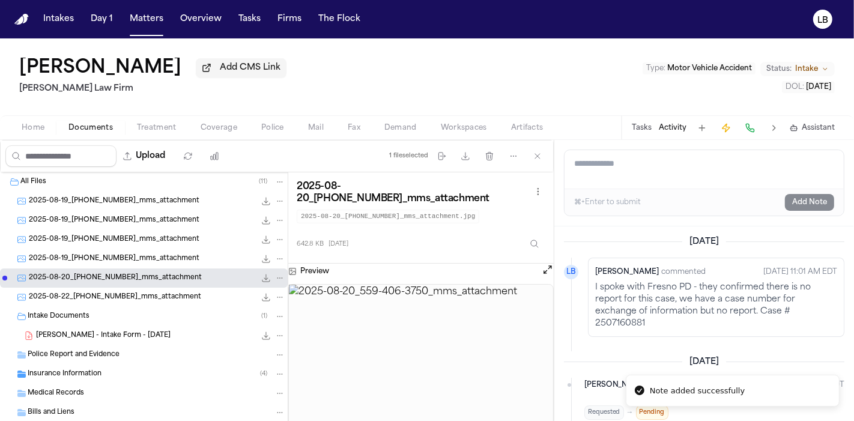
click at [264, 132] on span "Police" at bounding box center [272, 128] width 23 height 10
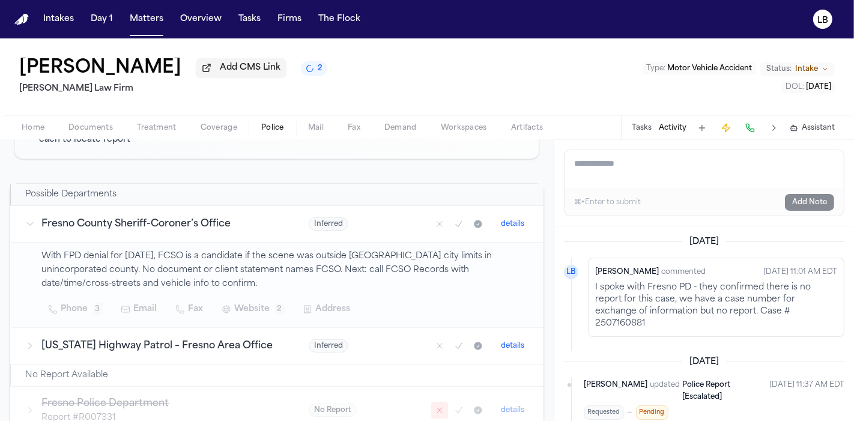
scroll to position [144, 0]
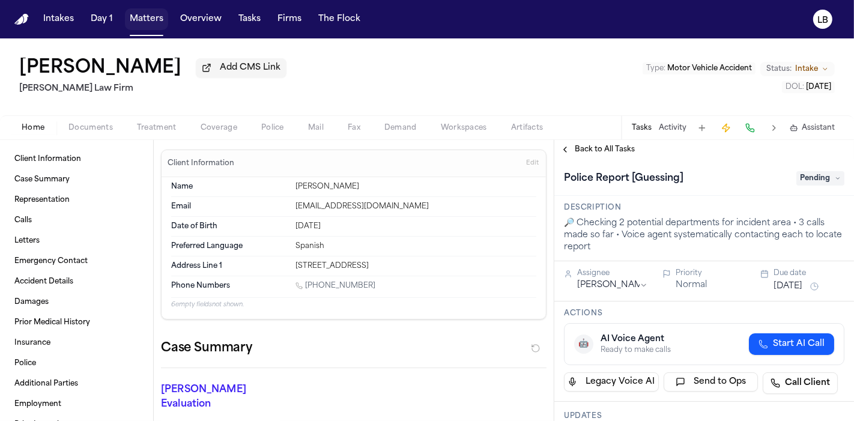
click at [144, 20] on button "Matters" at bounding box center [146, 19] width 43 height 22
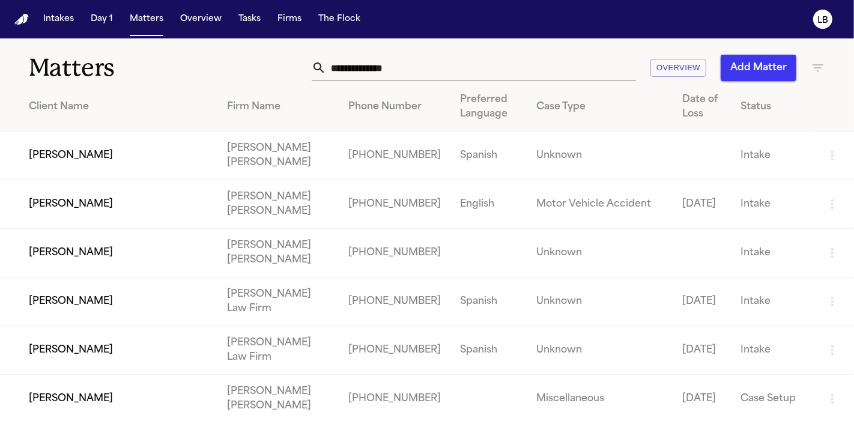
click at [366, 77] on input "text" at bounding box center [481, 68] width 310 height 26
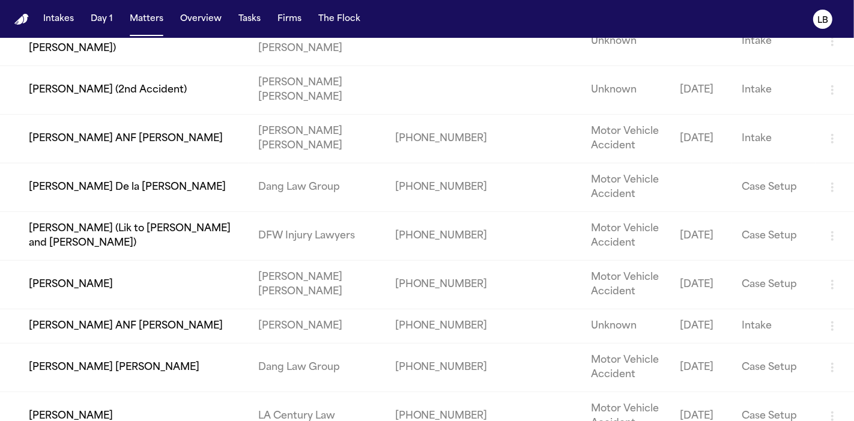
scroll to position [439, 0]
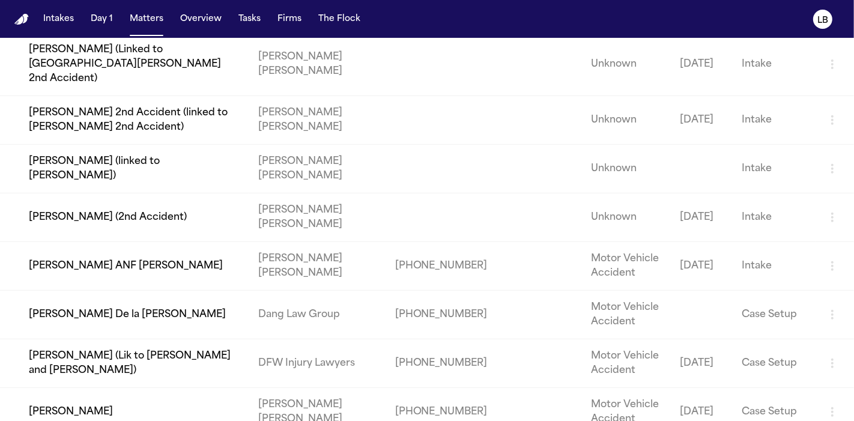
type input "****"
click at [141, 204] on td "Malissa Latu (2nd Accident)" at bounding box center [124, 217] width 249 height 49
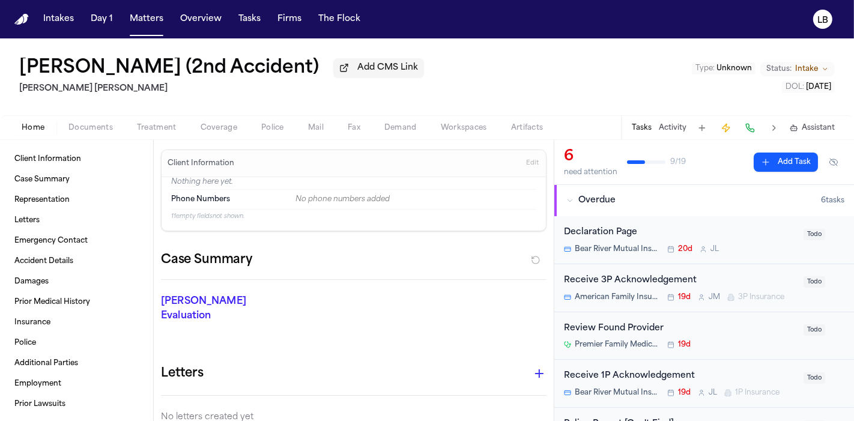
click at [85, 123] on span "Documents" at bounding box center [90, 128] width 44 height 10
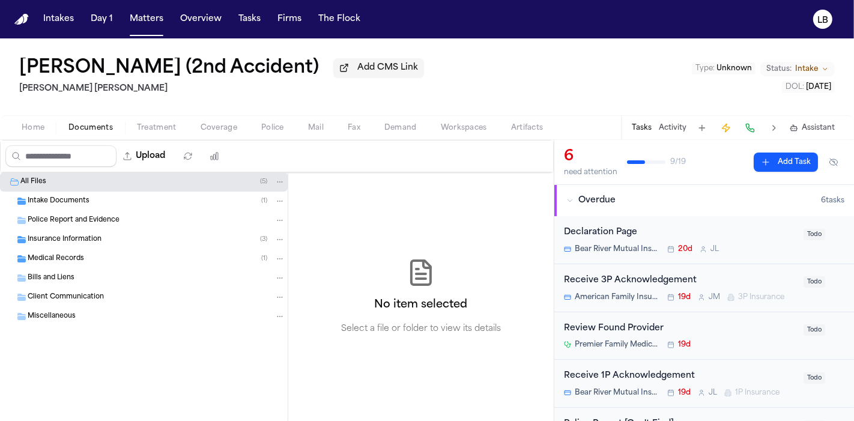
click at [79, 199] on span "Intake Documents" at bounding box center [59, 201] width 62 height 10
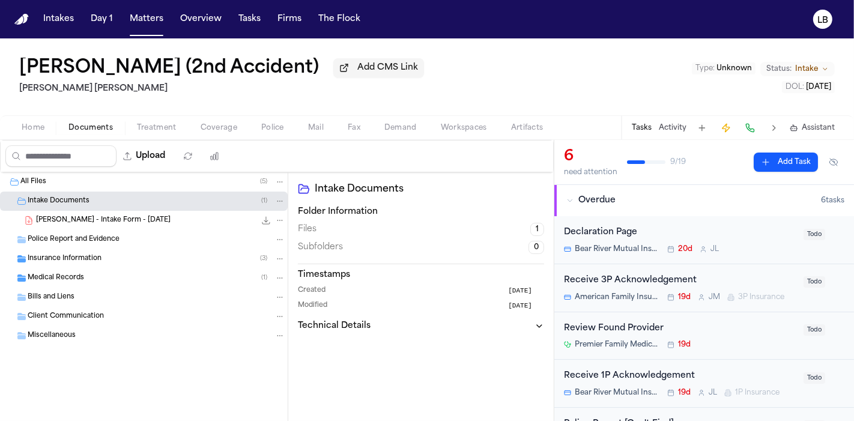
click at [93, 211] on div "M. Latu - Intake Form - 7.22.25 40.7 KB • PDF" at bounding box center [144, 220] width 288 height 19
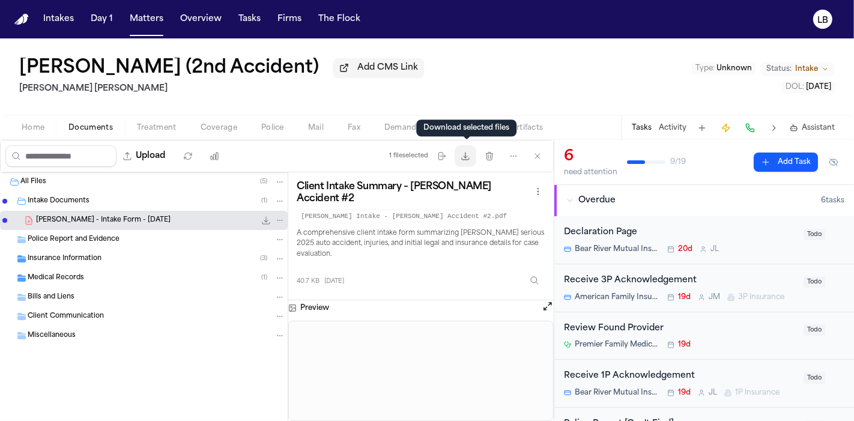
click at [470, 153] on icon "button" at bounding box center [466, 156] width 10 height 10
click at [670, 126] on button "Activity" at bounding box center [673, 128] width 28 height 10
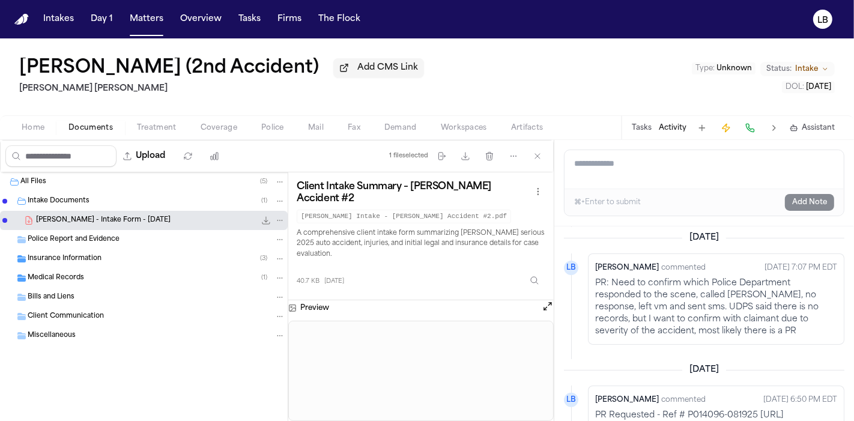
scroll to position [320, 0]
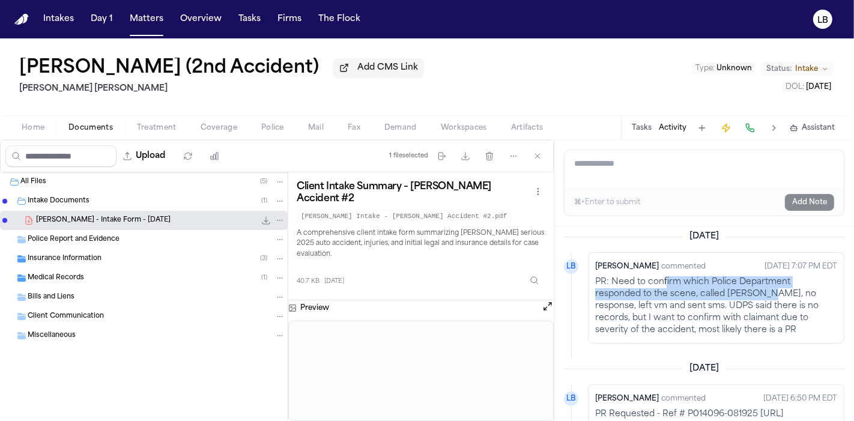
drag, startPoint x: 664, startPoint y: 293, endPoint x: 759, endPoint y: 309, distance: 95.7
click at [759, 309] on p "PR: Need to confirm which Police Department responded to the scene, called Mali…" at bounding box center [716, 306] width 242 height 60
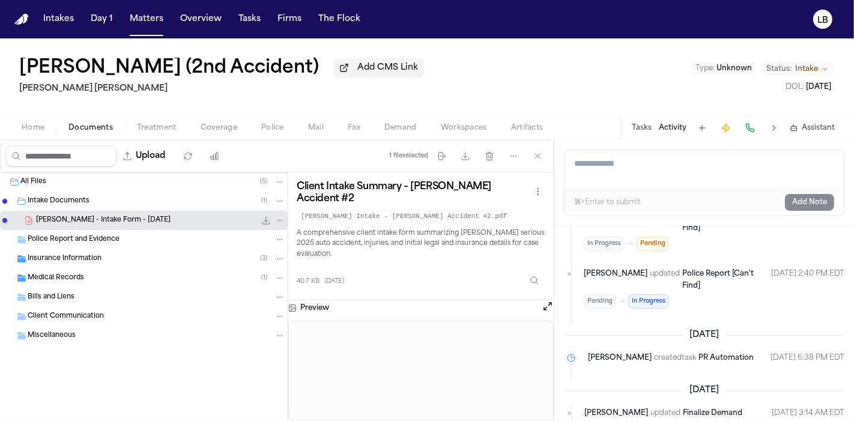
scroll to position [0, 0]
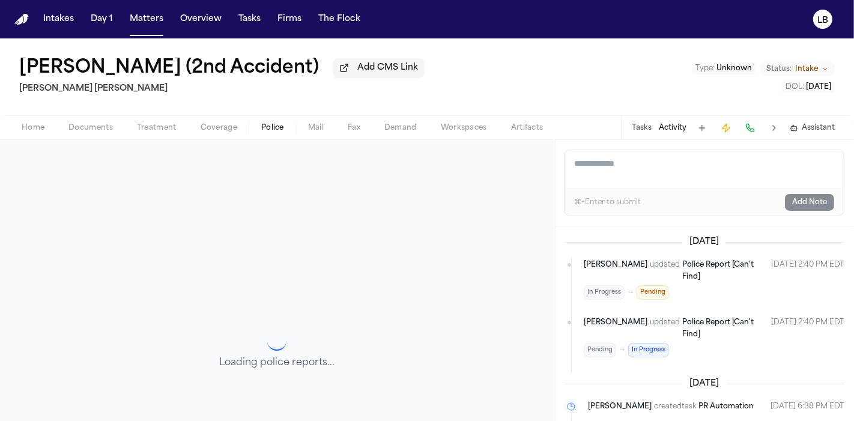
click at [278, 131] on span "Police" at bounding box center [272, 128] width 23 height 10
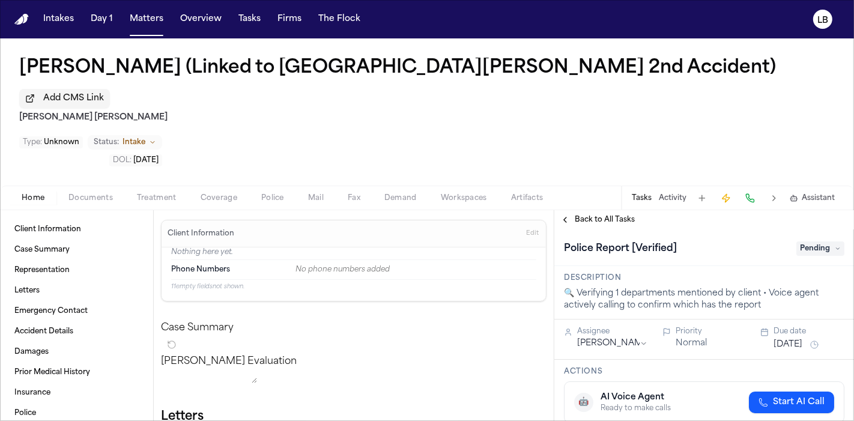
click at [666, 193] on button "Activity" at bounding box center [673, 198] width 28 height 10
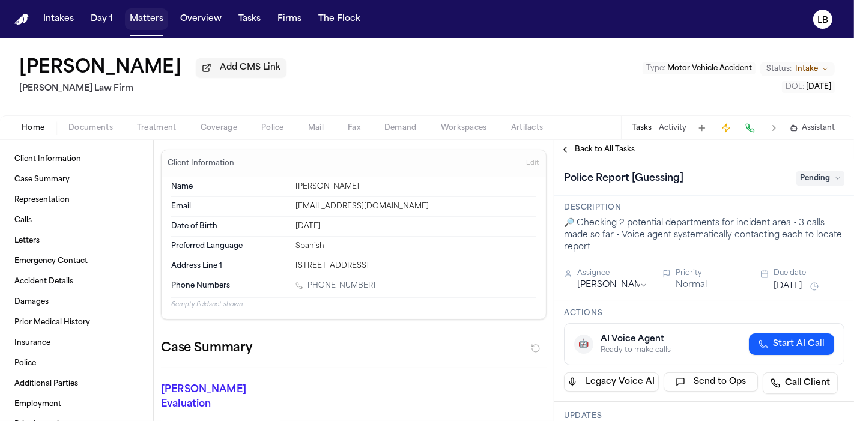
drag, startPoint x: 148, startPoint y: 25, endPoint x: 59, endPoint y: 4, distance: 90.9
click at [148, 25] on button "Matters" at bounding box center [146, 19] width 43 height 22
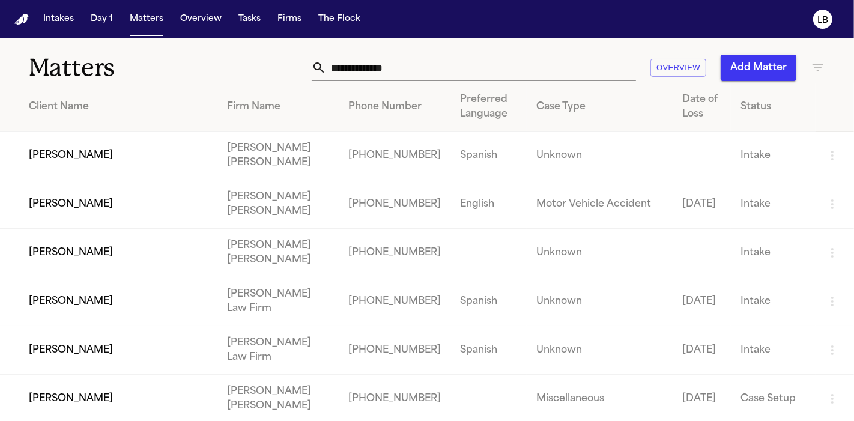
click at [61, 12] on button "Intakes" at bounding box center [58, 19] width 40 height 22
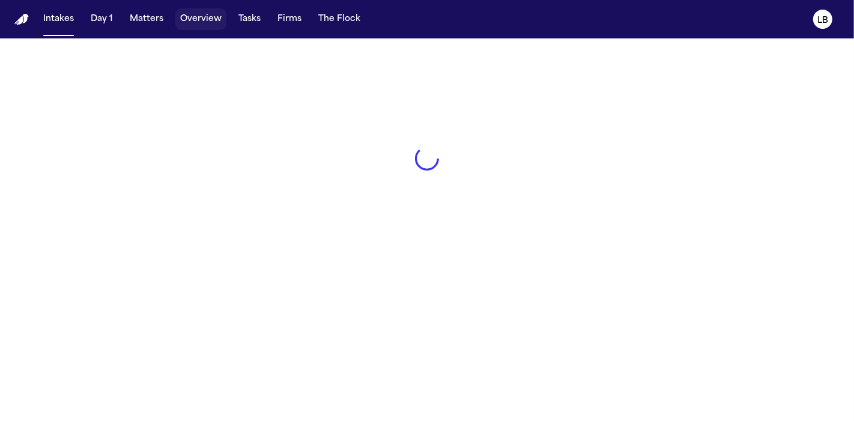
click at [236, 24] on button "Tasks" at bounding box center [250, 19] width 32 height 22
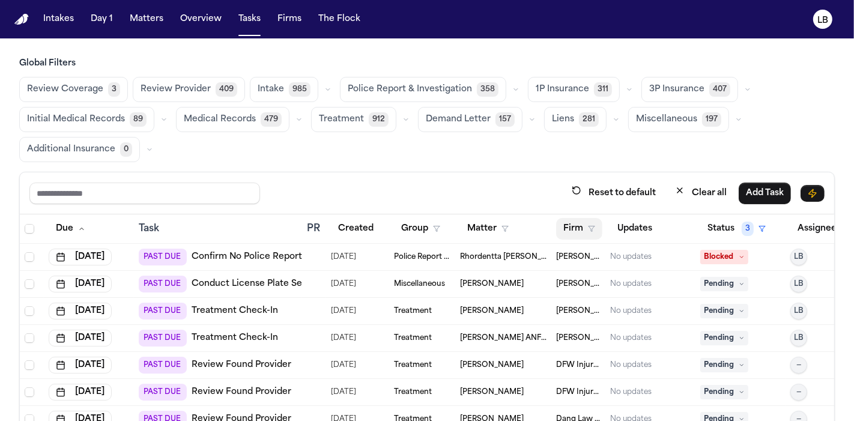
click at [589, 226] on polygon "button" at bounding box center [592, 228] width 6 height 5
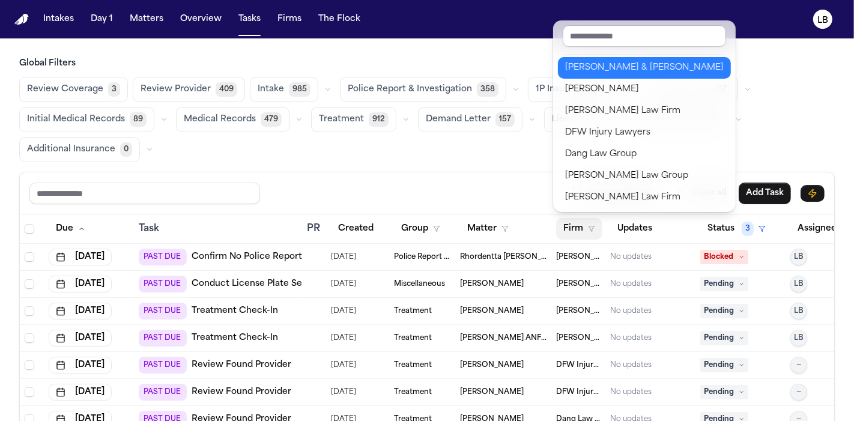
click at [630, 70] on div "[PERSON_NAME] & [PERSON_NAME]" at bounding box center [644, 68] width 159 height 14
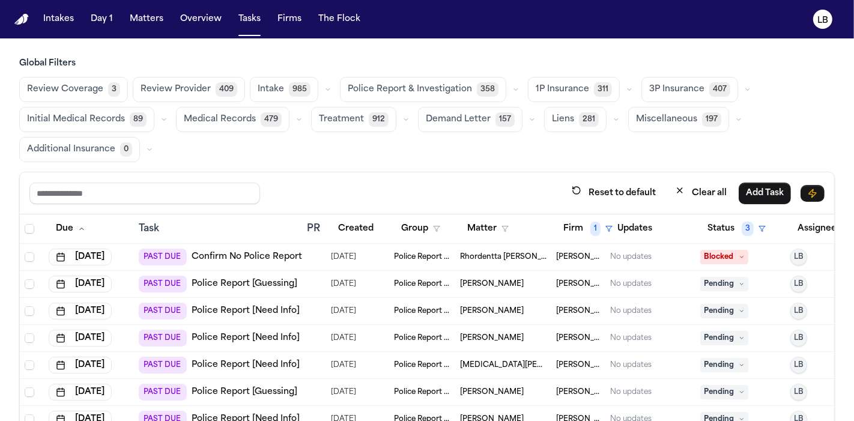
scroll to position [0, 37]
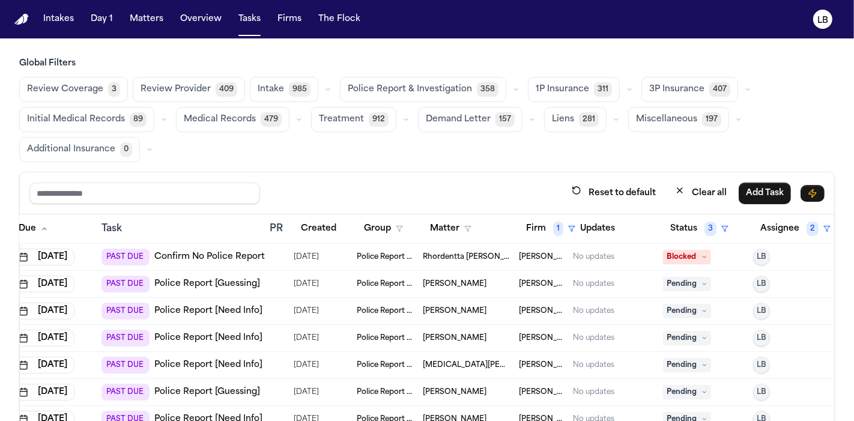
click at [684, 252] on span "Blocked" at bounding box center [687, 257] width 48 height 14
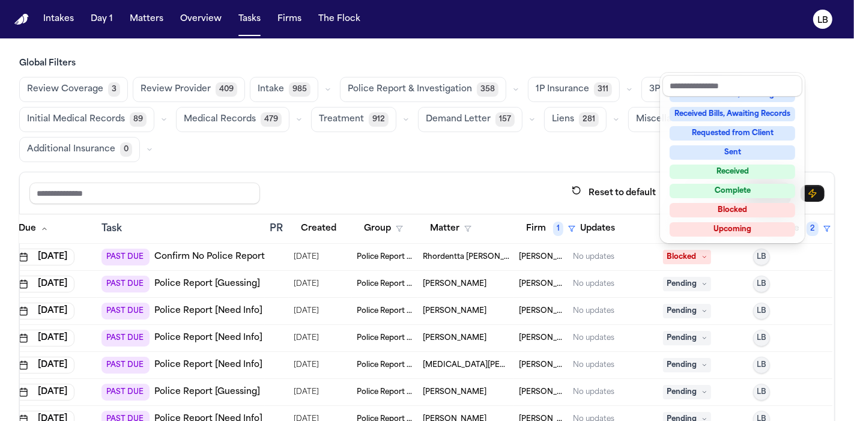
scroll to position [0, 0]
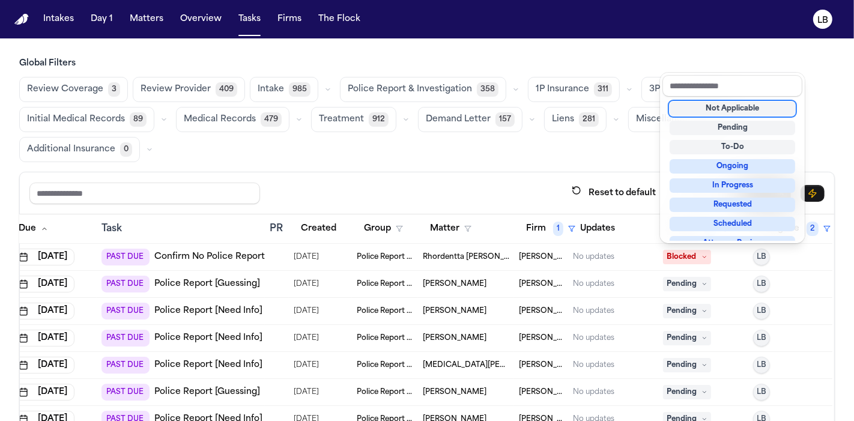
click at [720, 102] on div "Not Applicable" at bounding box center [733, 109] width 126 height 14
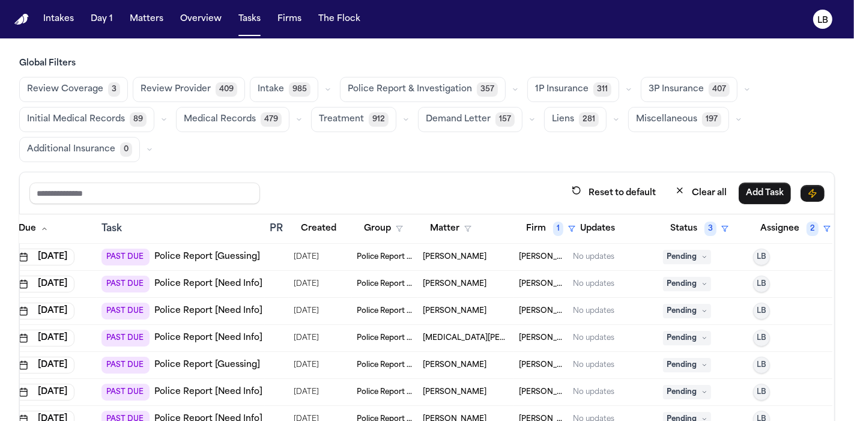
click at [687, 260] on span "Pending" at bounding box center [687, 257] width 48 height 14
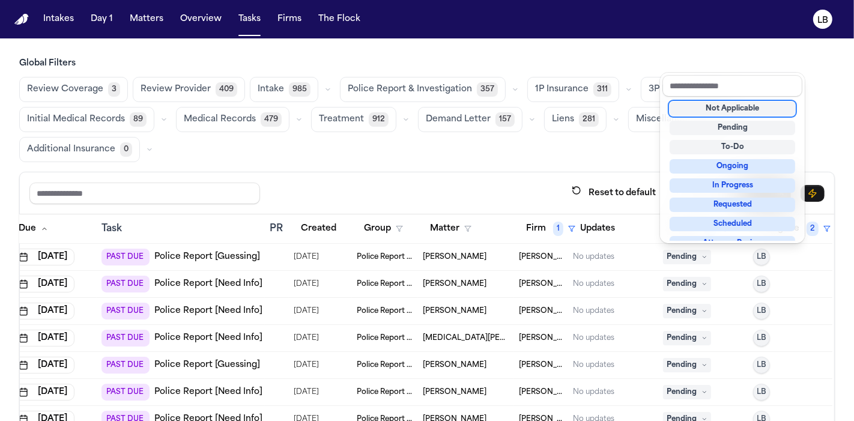
click at [691, 109] on div "Not Applicable" at bounding box center [733, 109] width 126 height 14
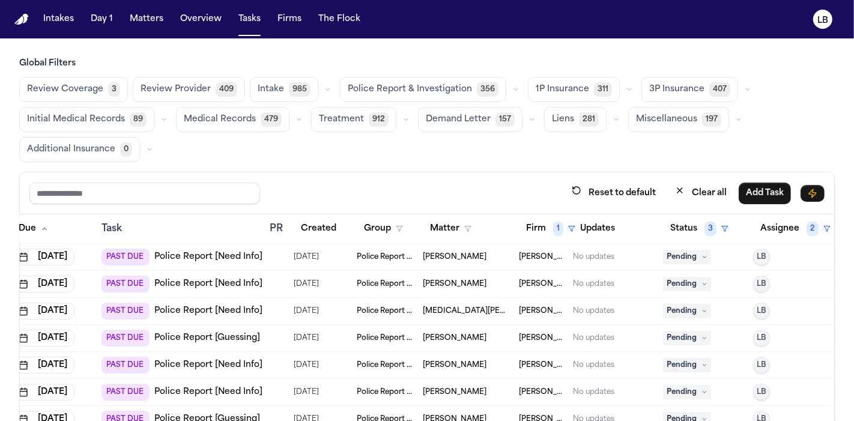
click at [693, 282] on span "Pending" at bounding box center [687, 284] width 48 height 14
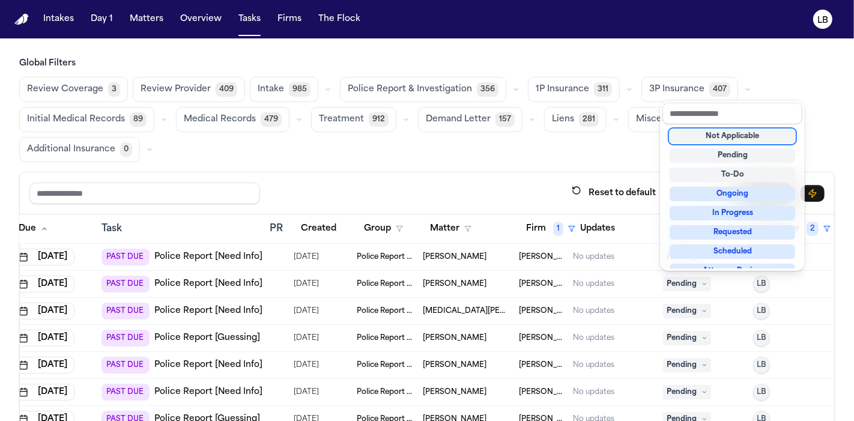
click at [698, 129] on div "Not Applicable" at bounding box center [733, 136] width 126 height 14
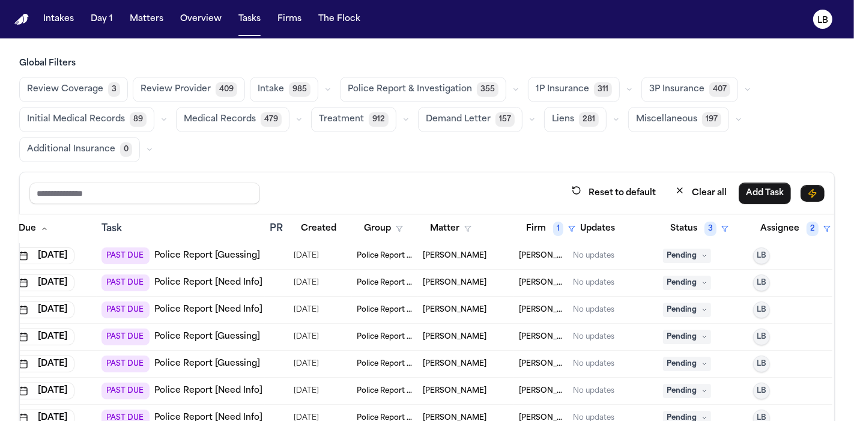
scroll to position [61, 37]
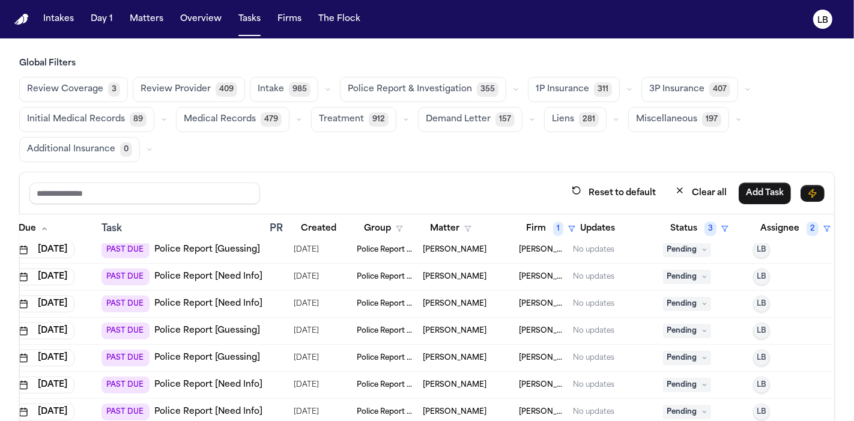
click at [699, 277] on span "Pending" at bounding box center [687, 277] width 48 height 14
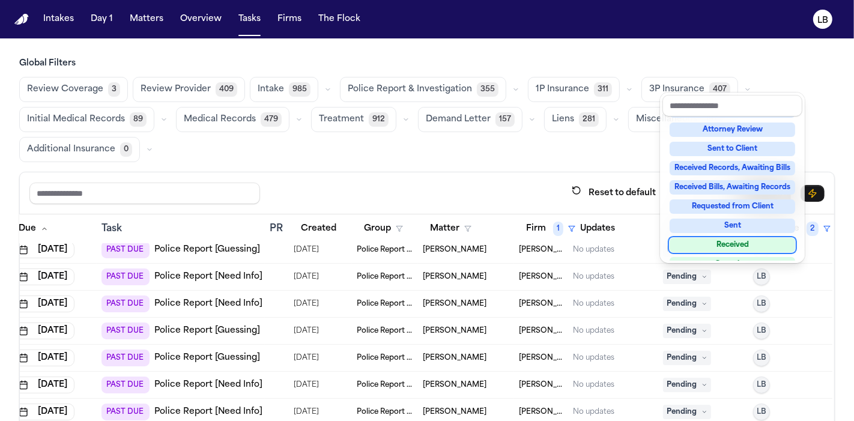
scroll to position [187, 0]
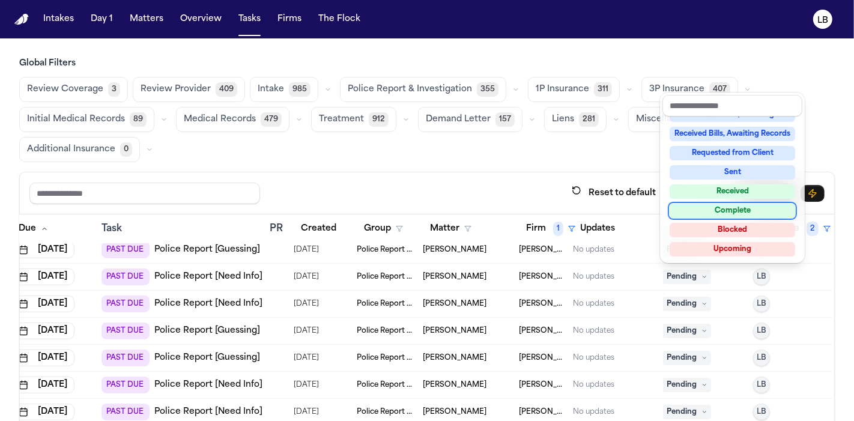
click at [750, 205] on div "Complete" at bounding box center [733, 211] width 126 height 14
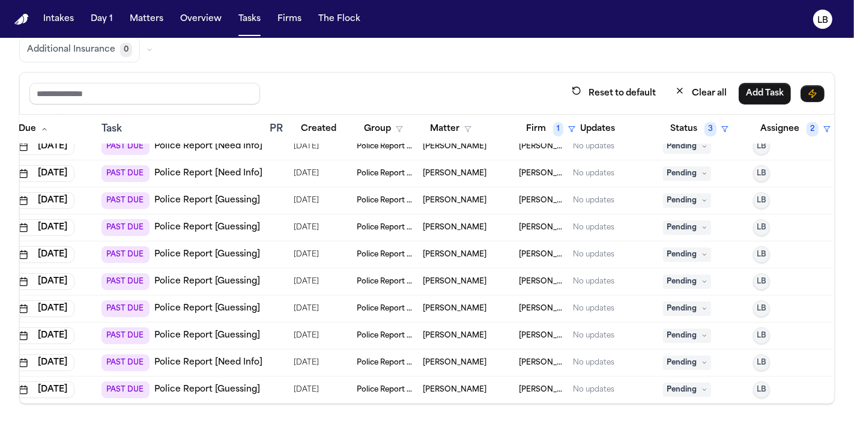
scroll to position [3260, 37]
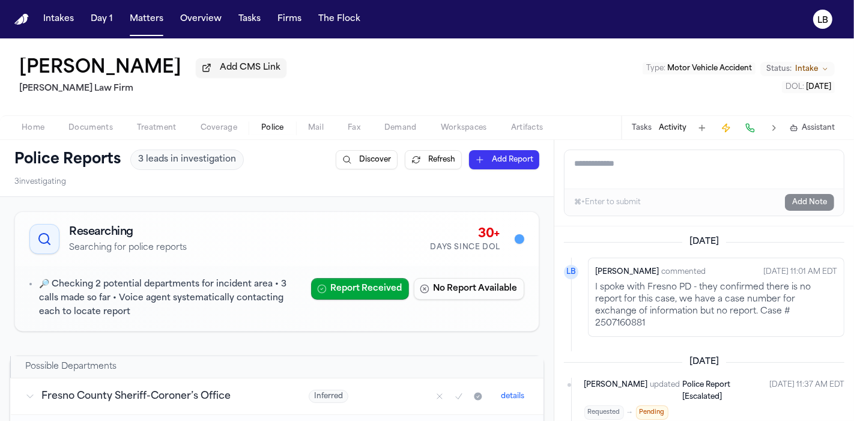
scroll to position [144, 0]
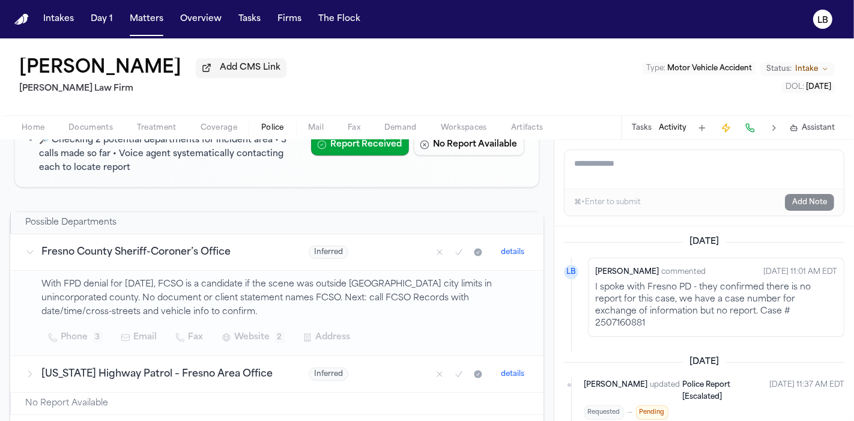
click at [25, 127] on span "Home" at bounding box center [33, 128] width 23 height 10
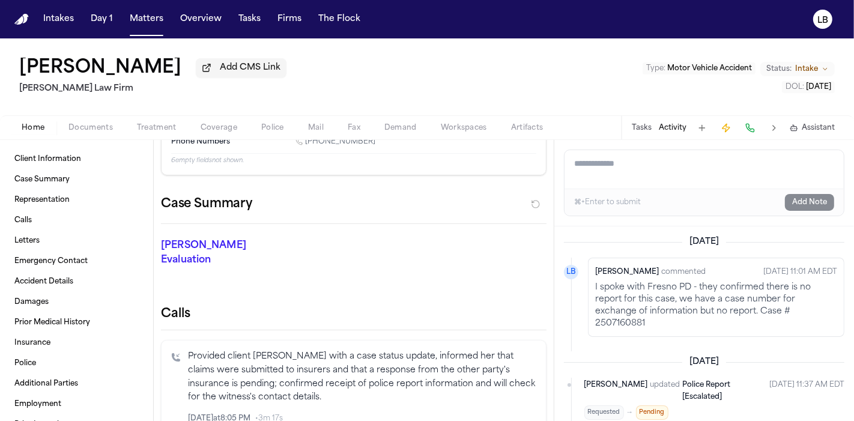
click at [87, 74] on h1 "[PERSON_NAME]" at bounding box center [100, 69] width 162 height 22
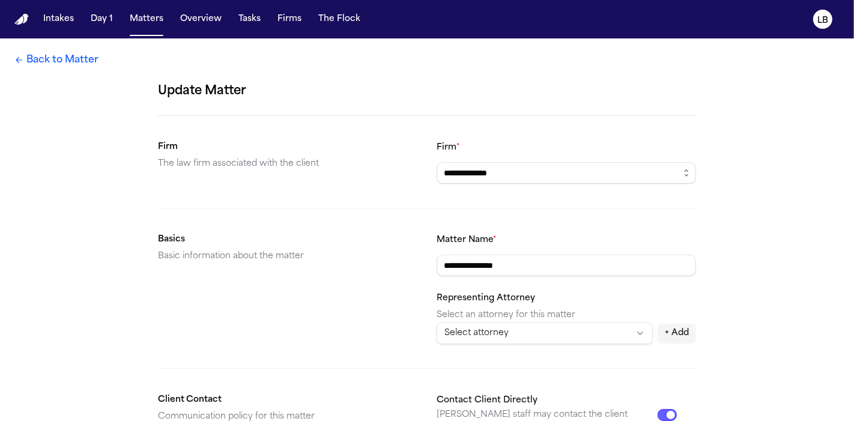
click at [17, 53] on link "Back to Matter" at bounding box center [56, 60] width 84 height 14
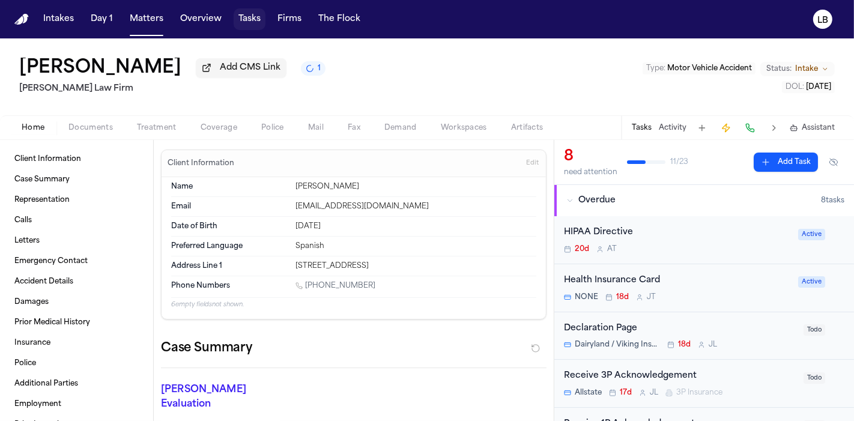
click at [241, 25] on button "Tasks" at bounding box center [250, 19] width 32 height 22
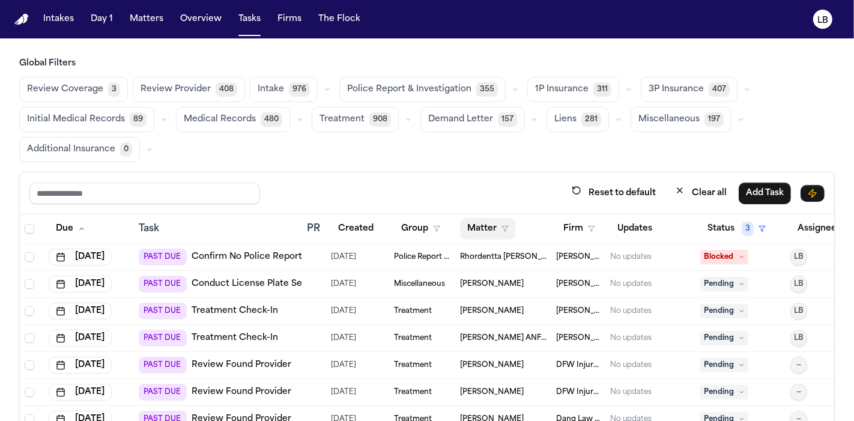
click at [477, 232] on button "Matter" at bounding box center [488, 229] width 56 height 22
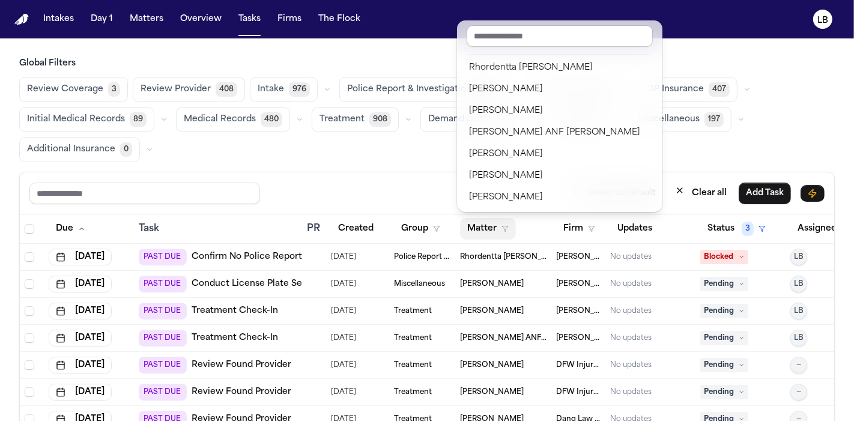
click at [375, 174] on div "Reset to default Clear all Add Task Due Task PR Created Group Matter Firm Updat…" at bounding box center [427, 338] width 816 height 332
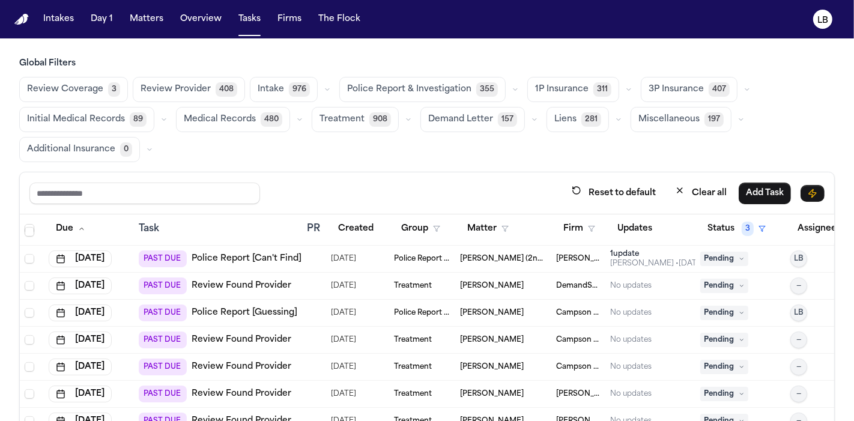
scroll to position [4024, 0]
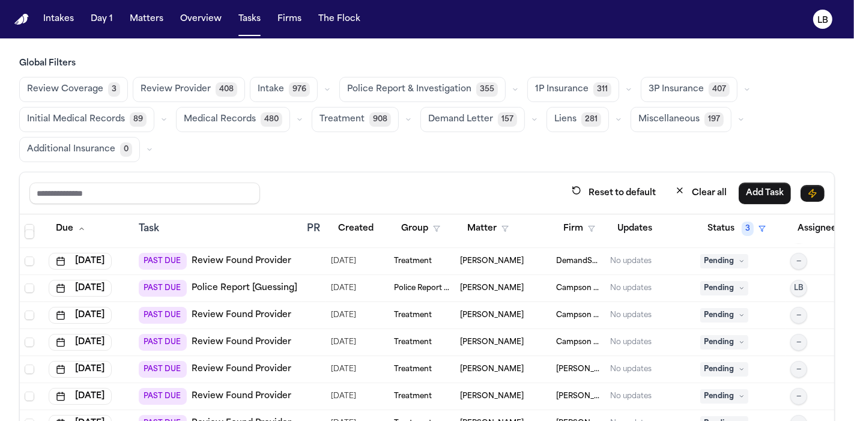
click at [154, 225] on div "Task" at bounding box center [218, 229] width 159 height 14
click at [145, 219] on th "Task" at bounding box center [218, 228] width 168 height 29
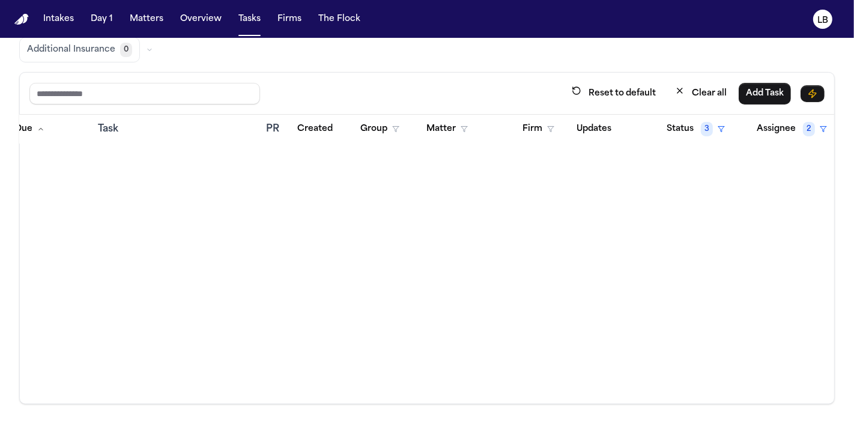
scroll to position [14589, 58]
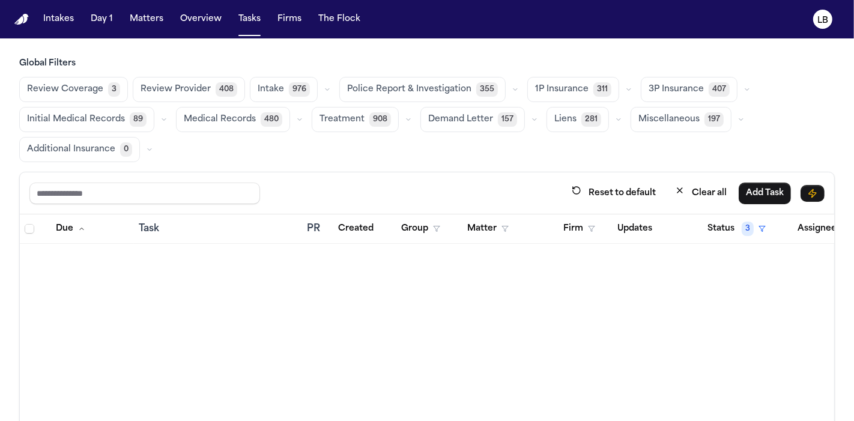
scroll to position [14589, 58]
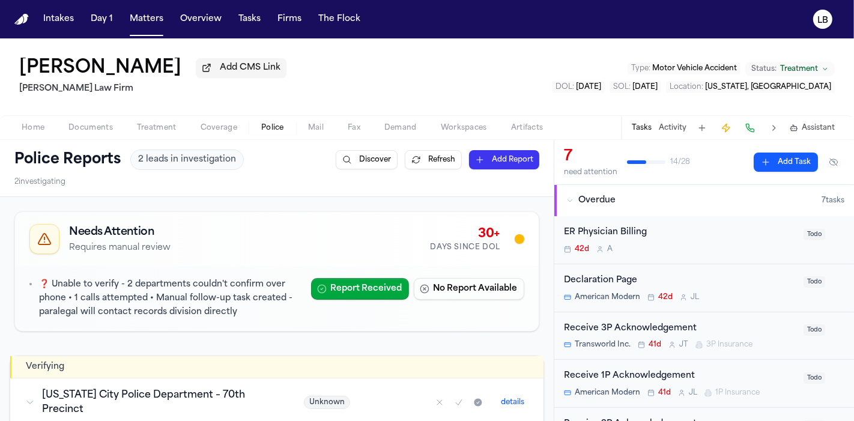
click at [105, 125] on span "Documents" at bounding box center [90, 128] width 44 height 10
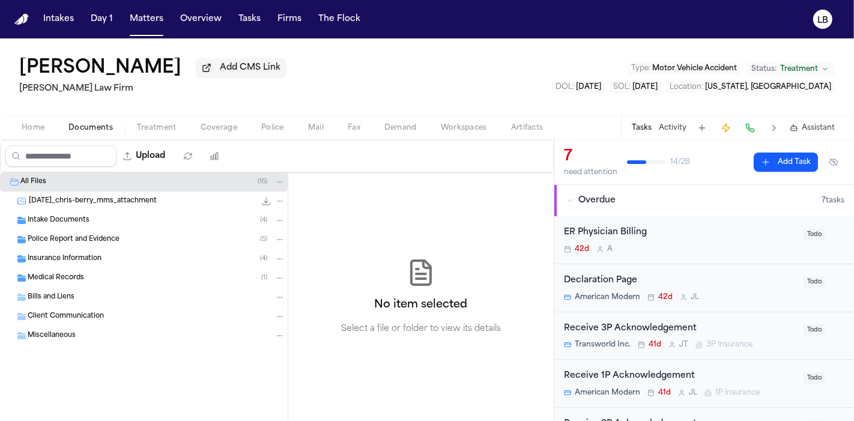
click at [75, 249] on div "Insurance Information ( 4 )" at bounding box center [144, 258] width 288 height 19
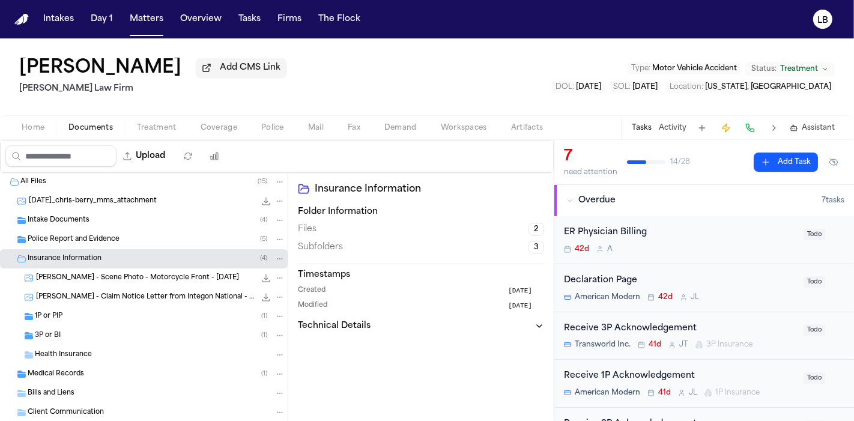
click at [67, 243] on span "Police Report and Evidence" at bounding box center [74, 240] width 92 height 10
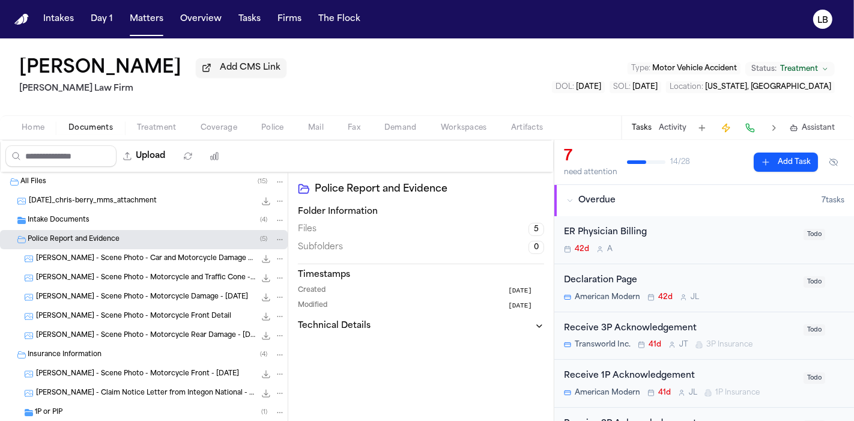
click at [87, 223] on span "Intake Documents" at bounding box center [59, 221] width 62 height 10
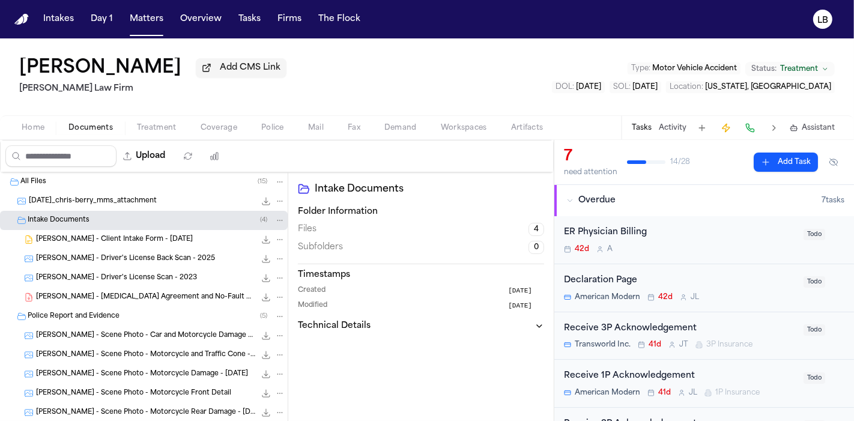
click at [113, 276] on span "[PERSON_NAME] - Driver's License Scan - 2023" at bounding box center [116, 278] width 161 height 10
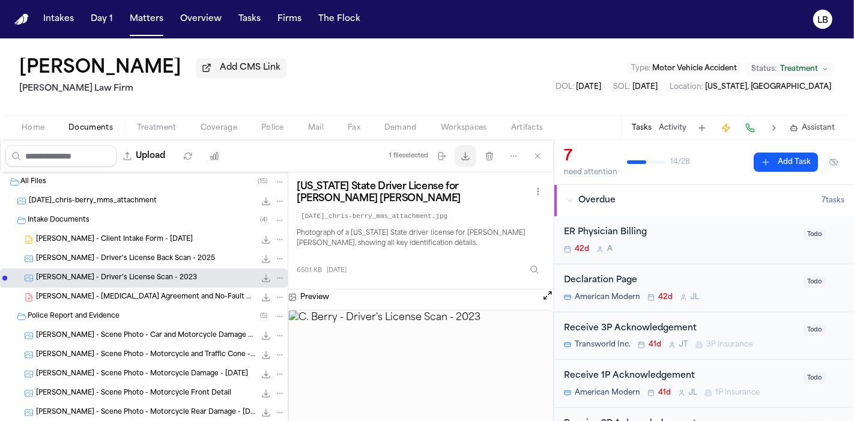
click at [466, 160] on icon "button" at bounding box center [466, 156] width 10 height 10
click at [123, 239] on span "[PERSON_NAME] - Client Intake Form - [DATE]" at bounding box center [114, 240] width 157 height 10
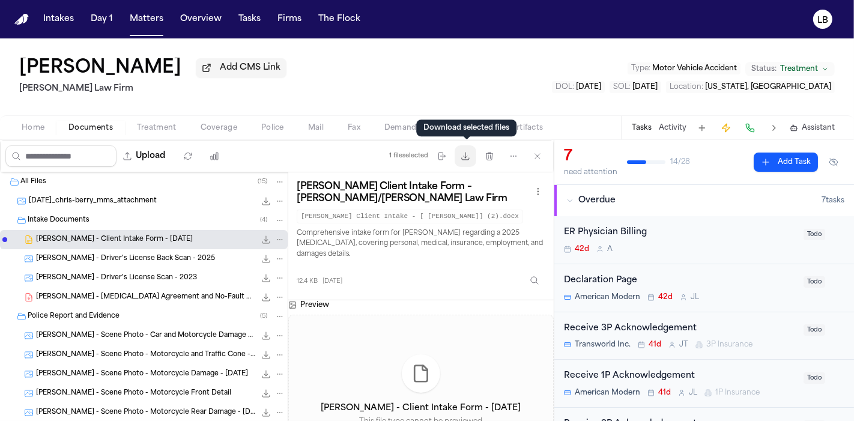
click at [470, 162] on button "Download files" at bounding box center [466, 156] width 22 height 22
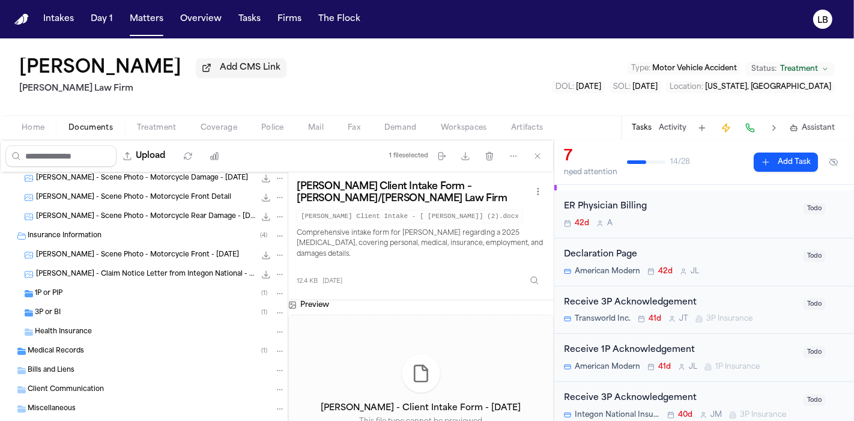
scroll to position [291, 0]
